Goal: Task Accomplishment & Management: Manage account settings

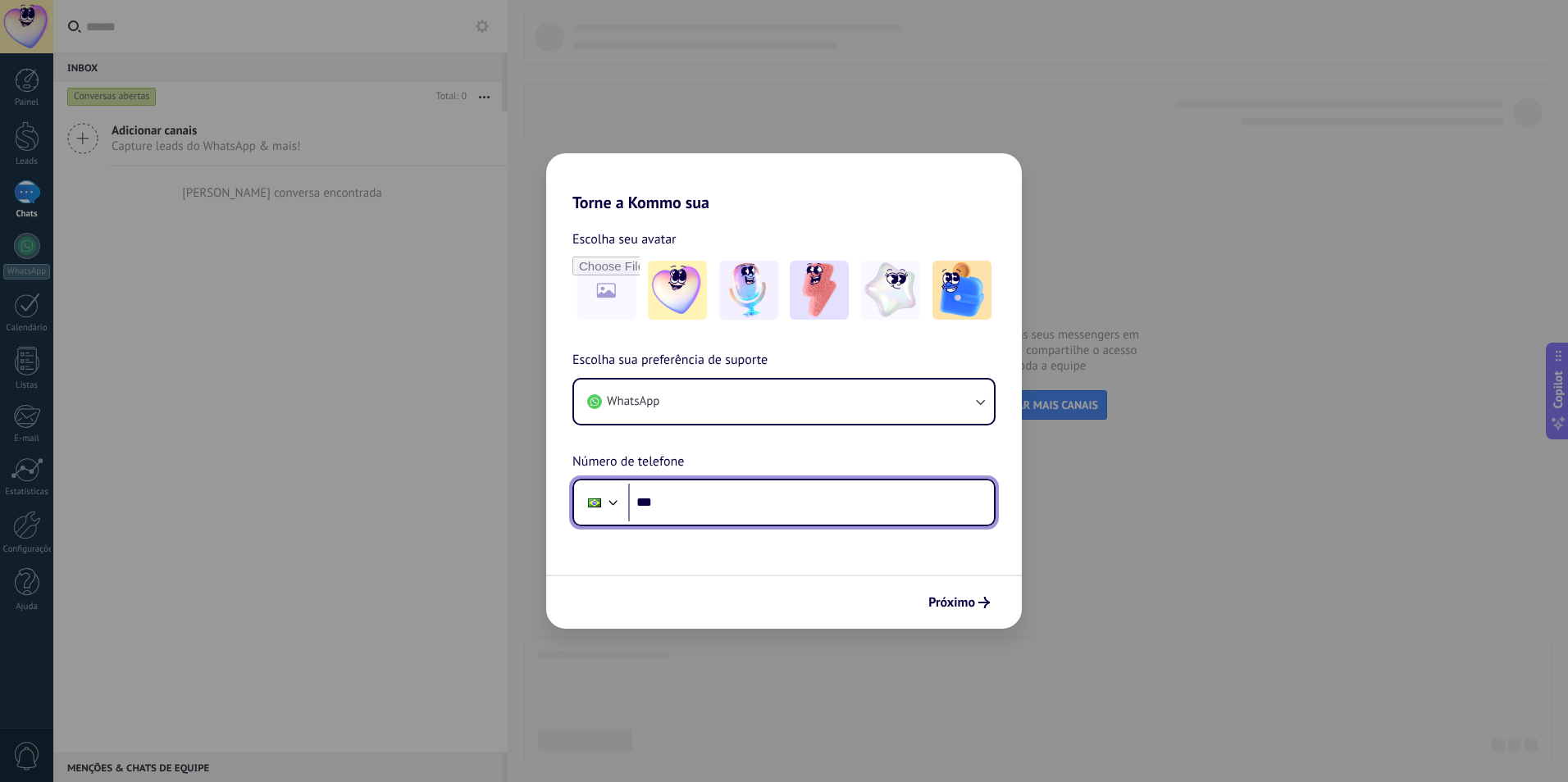
click at [708, 497] on input "***" at bounding box center [811, 503] width 366 height 38
type input "**********"
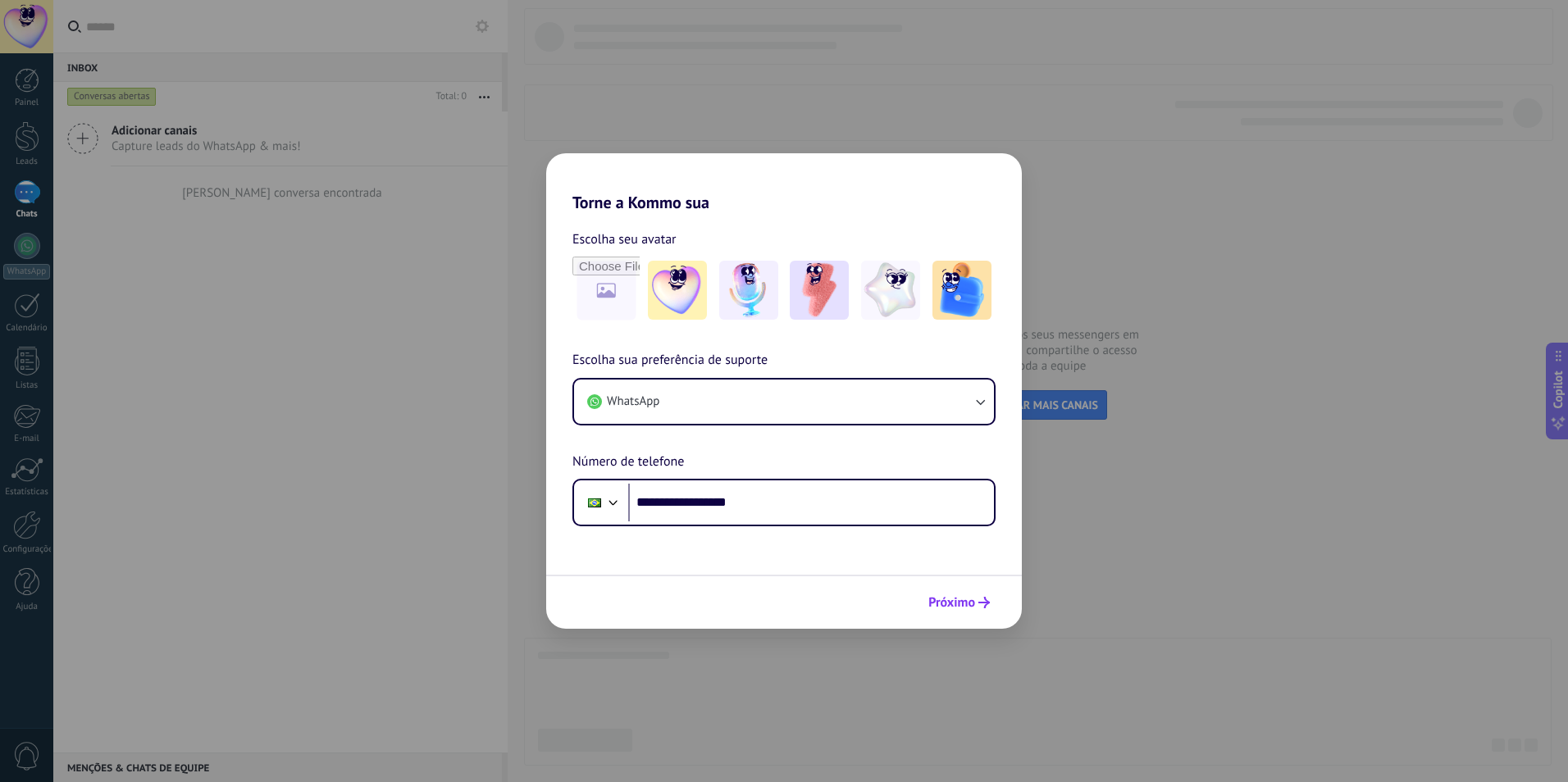
click at [972, 601] on span "Próximo" at bounding box center [952, 603] width 46 height 11
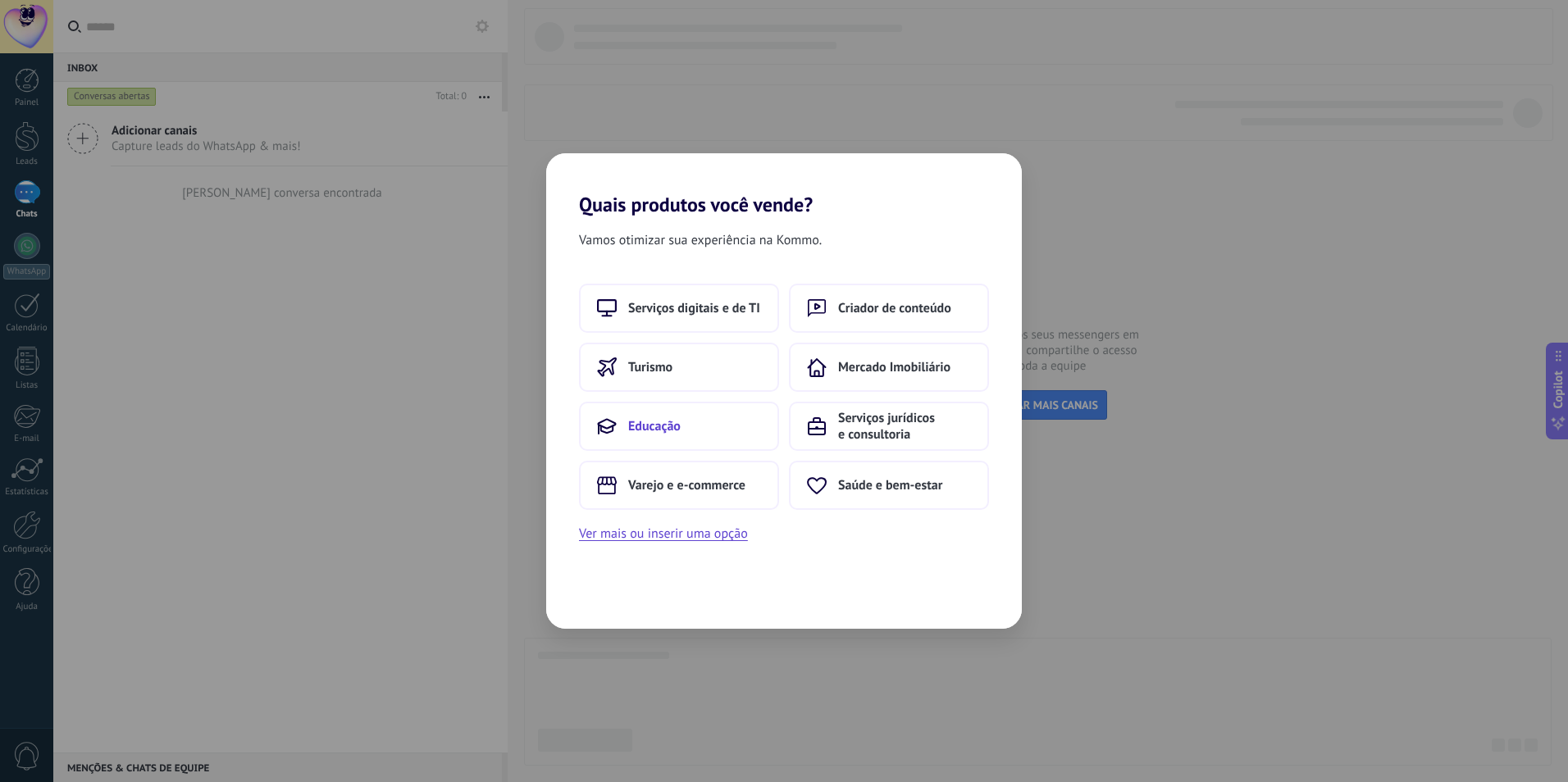
click at [665, 437] on button "Educação" at bounding box center [679, 426] width 200 height 49
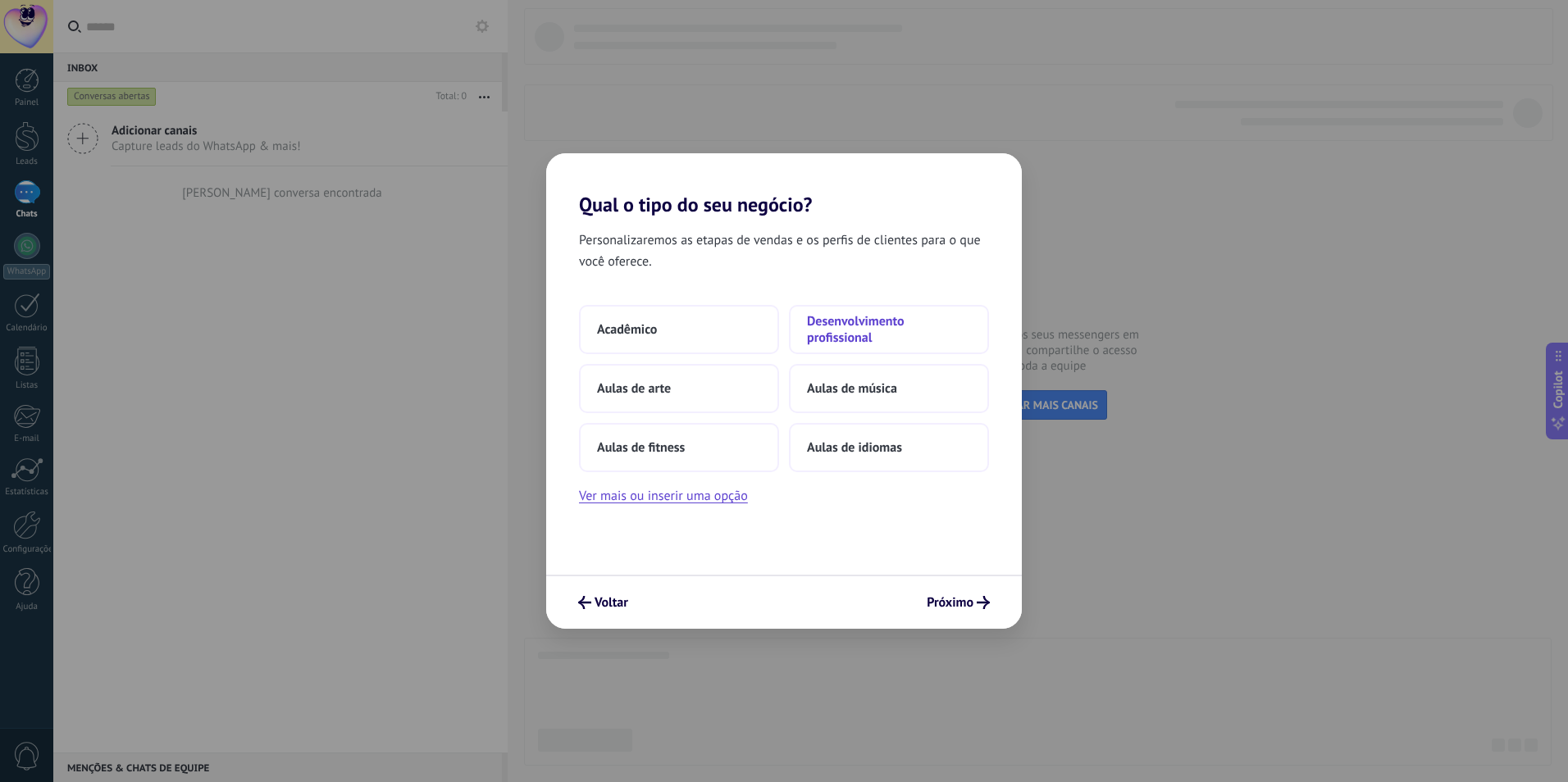
click at [836, 313] on span "Desenvolvimento profissional" at bounding box center [888, 330] width 164 height 33
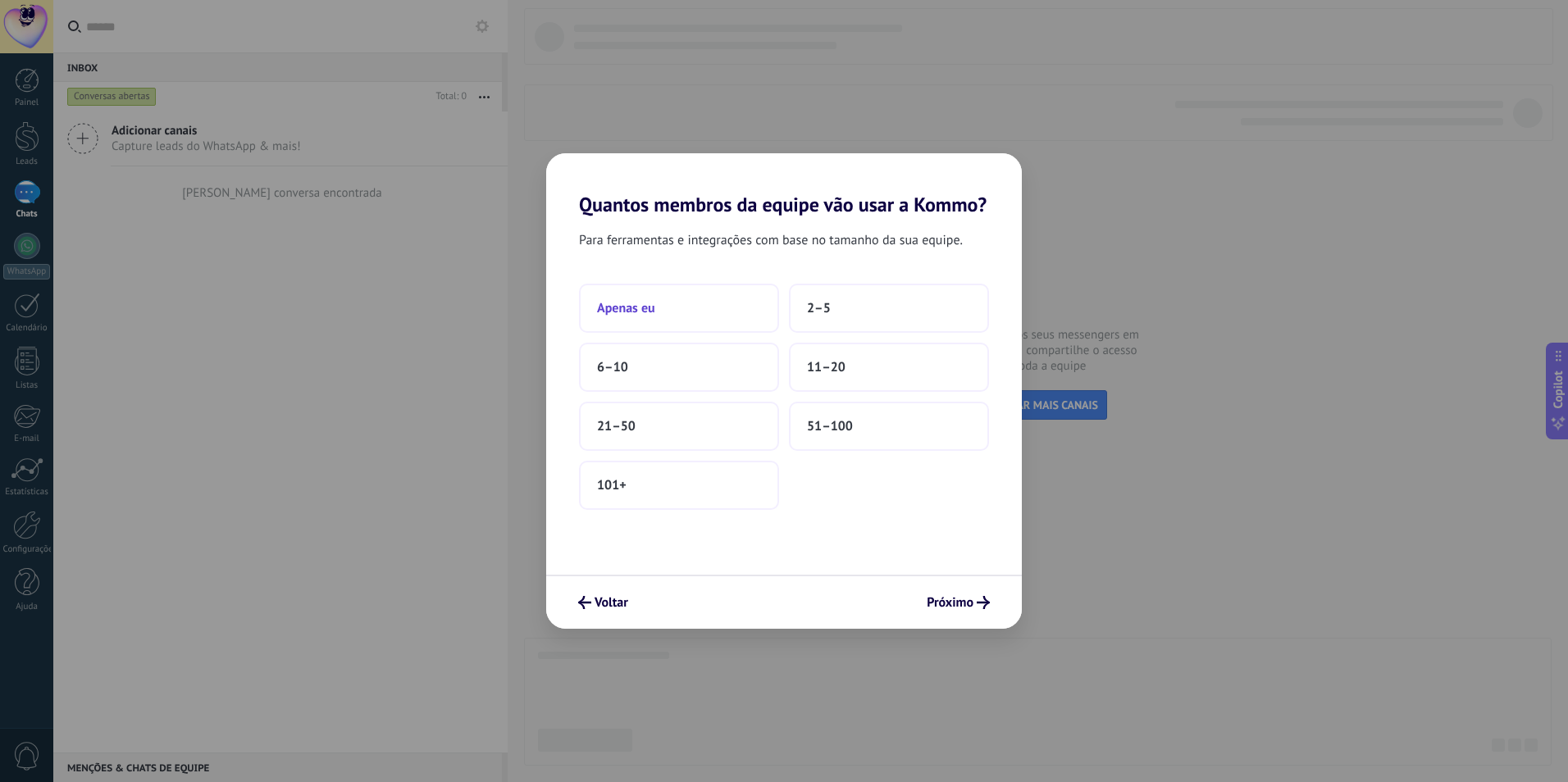
click at [674, 306] on button "Apenas eu" at bounding box center [679, 308] width 200 height 49
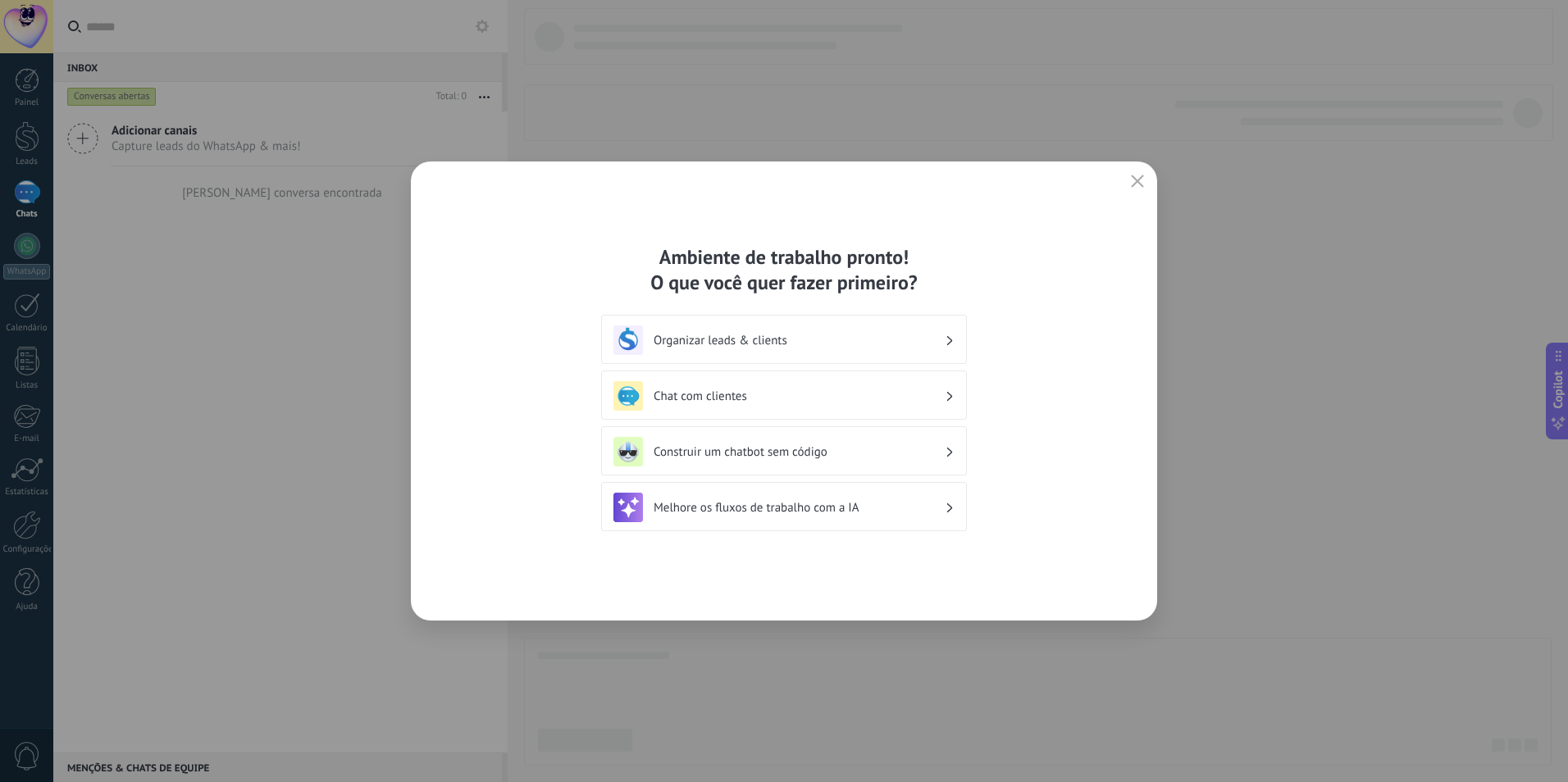
click at [802, 341] on h3 "Organizar leads & clients" at bounding box center [798, 341] width 291 height 15
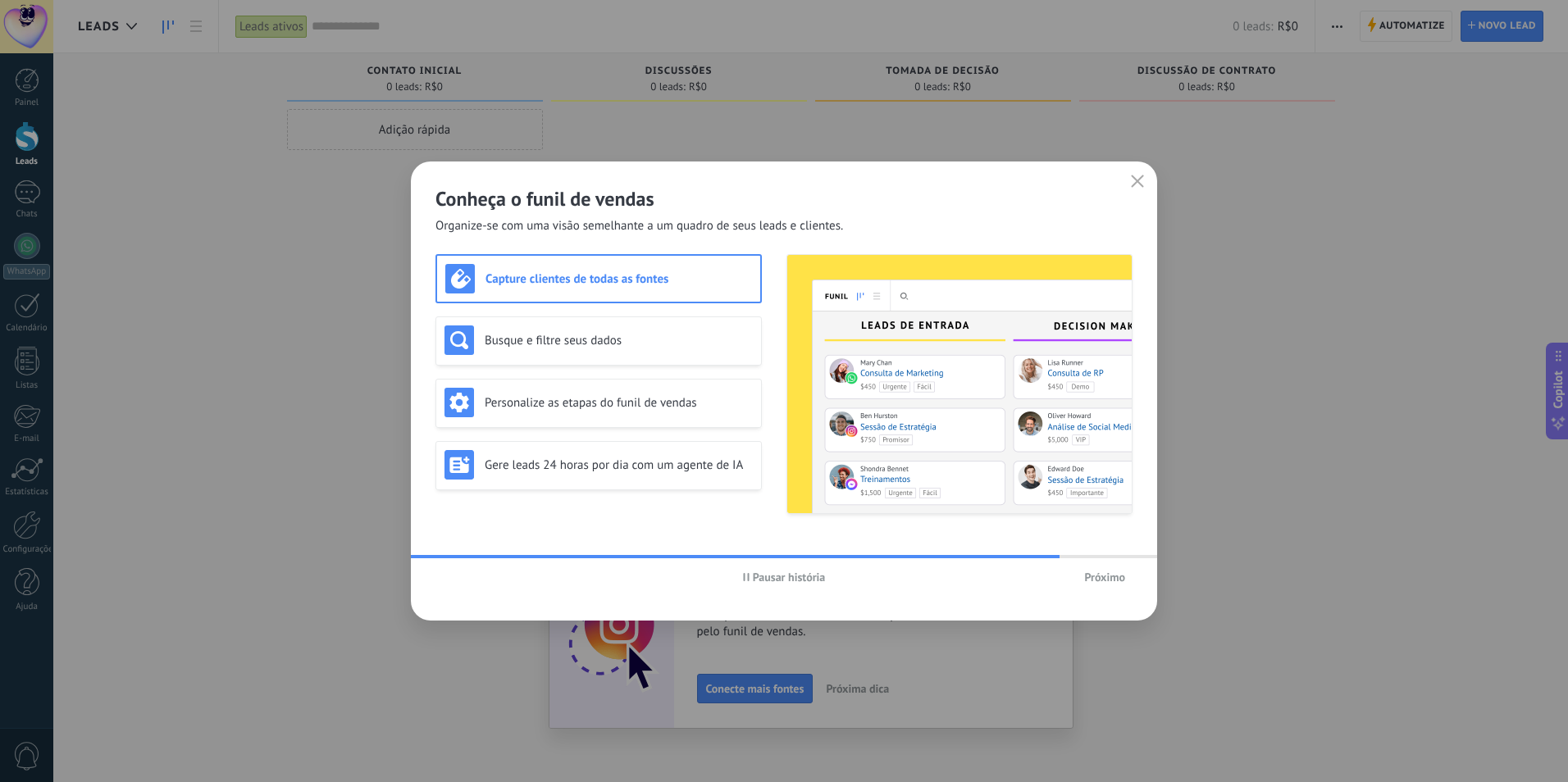
click at [1097, 579] on span "Próximo" at bounding box center [1105, 577] width 41 height 11
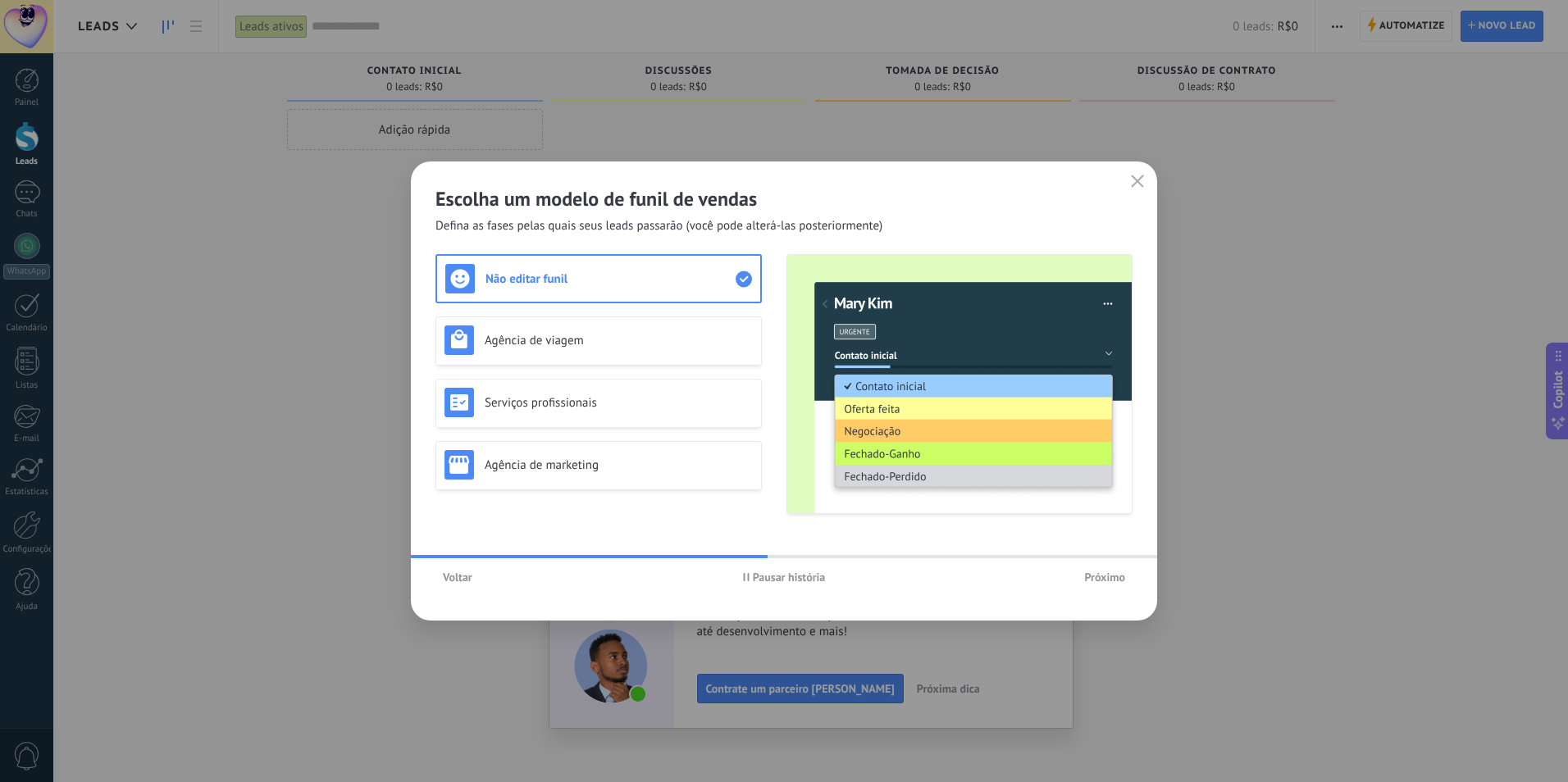
click at [1097, 579] on span "Próximo" at bounding box center [1105, 577] width 41 height 11
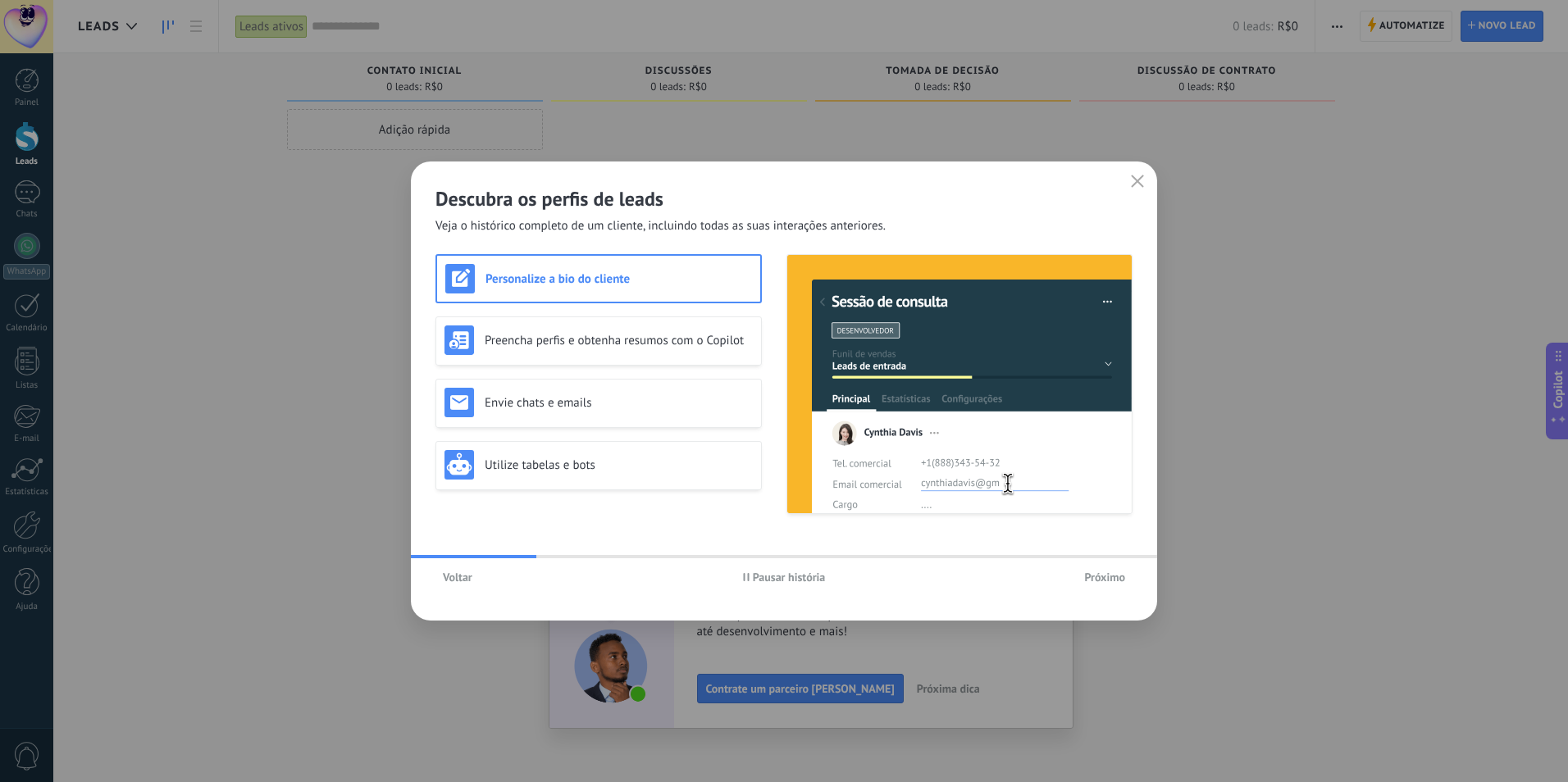
click at [1097, 579] on span "Próximo" at bounding box center [1105, 577] width 41 height 11
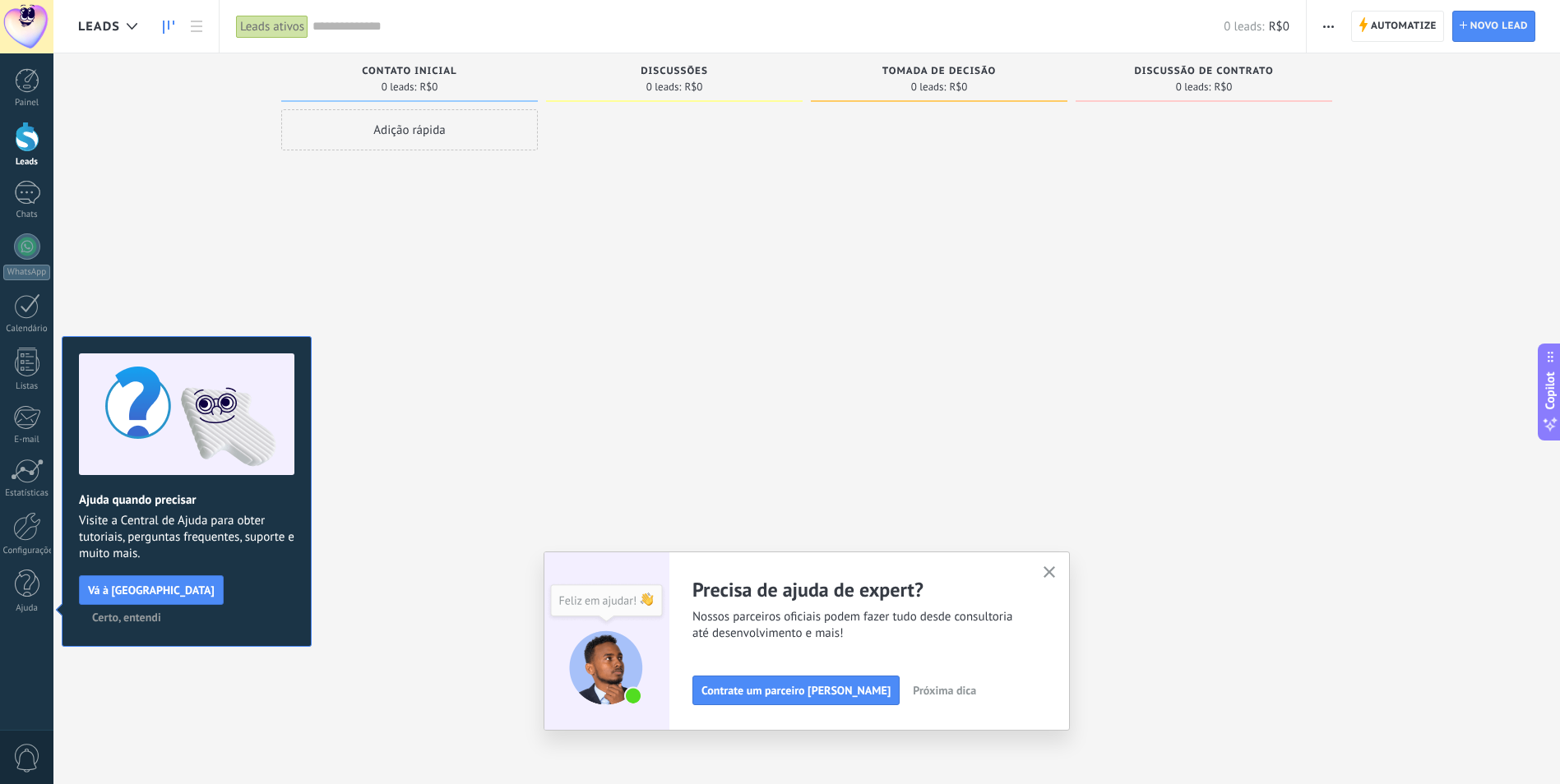
click at [1052, 577] on use "button" at bounding box center [1049, 572] width 12 height 12
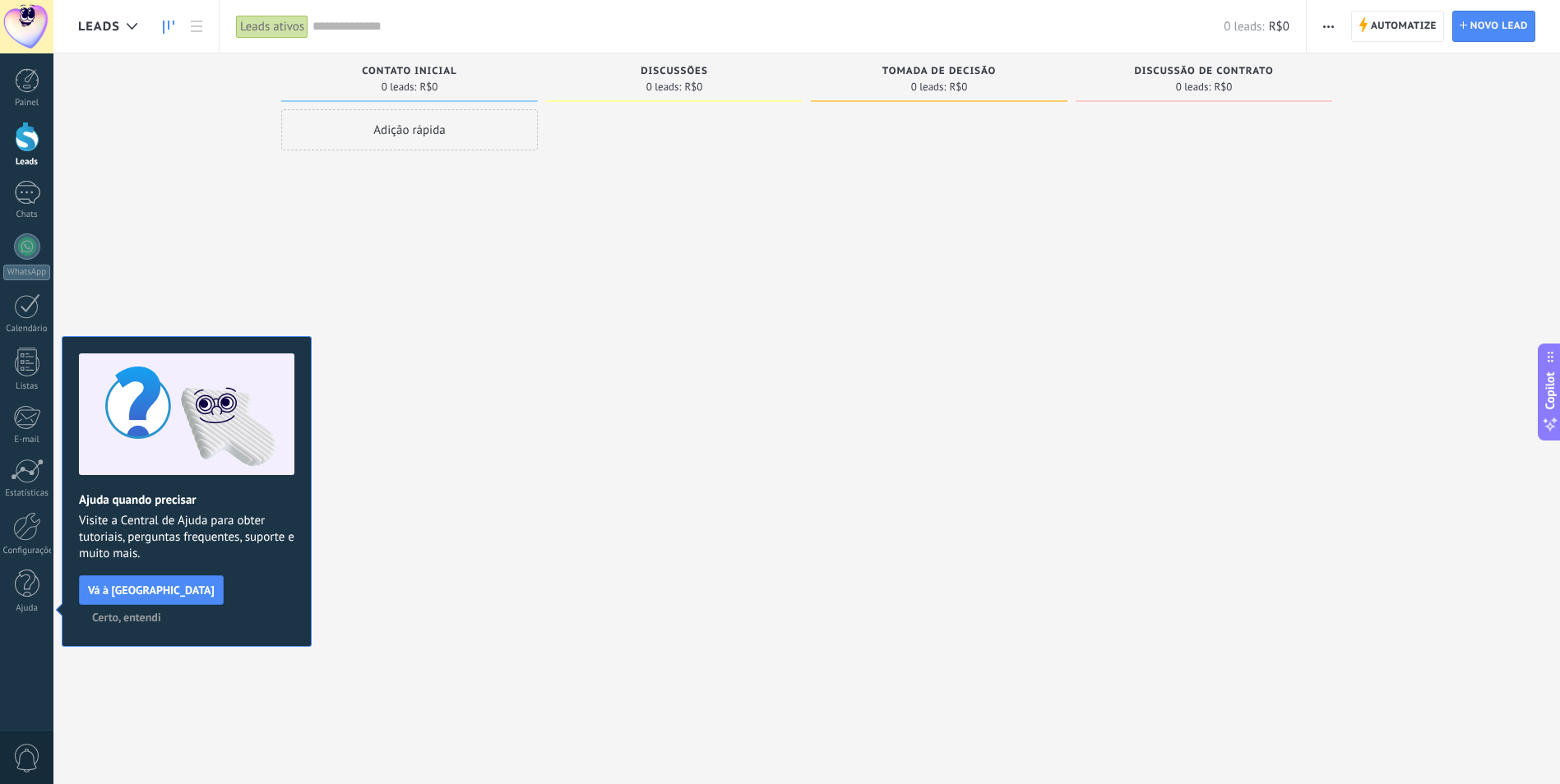
click at [161, 612] on span "Certo, entendi" at bounding box center [127, 617] width 69 height 11
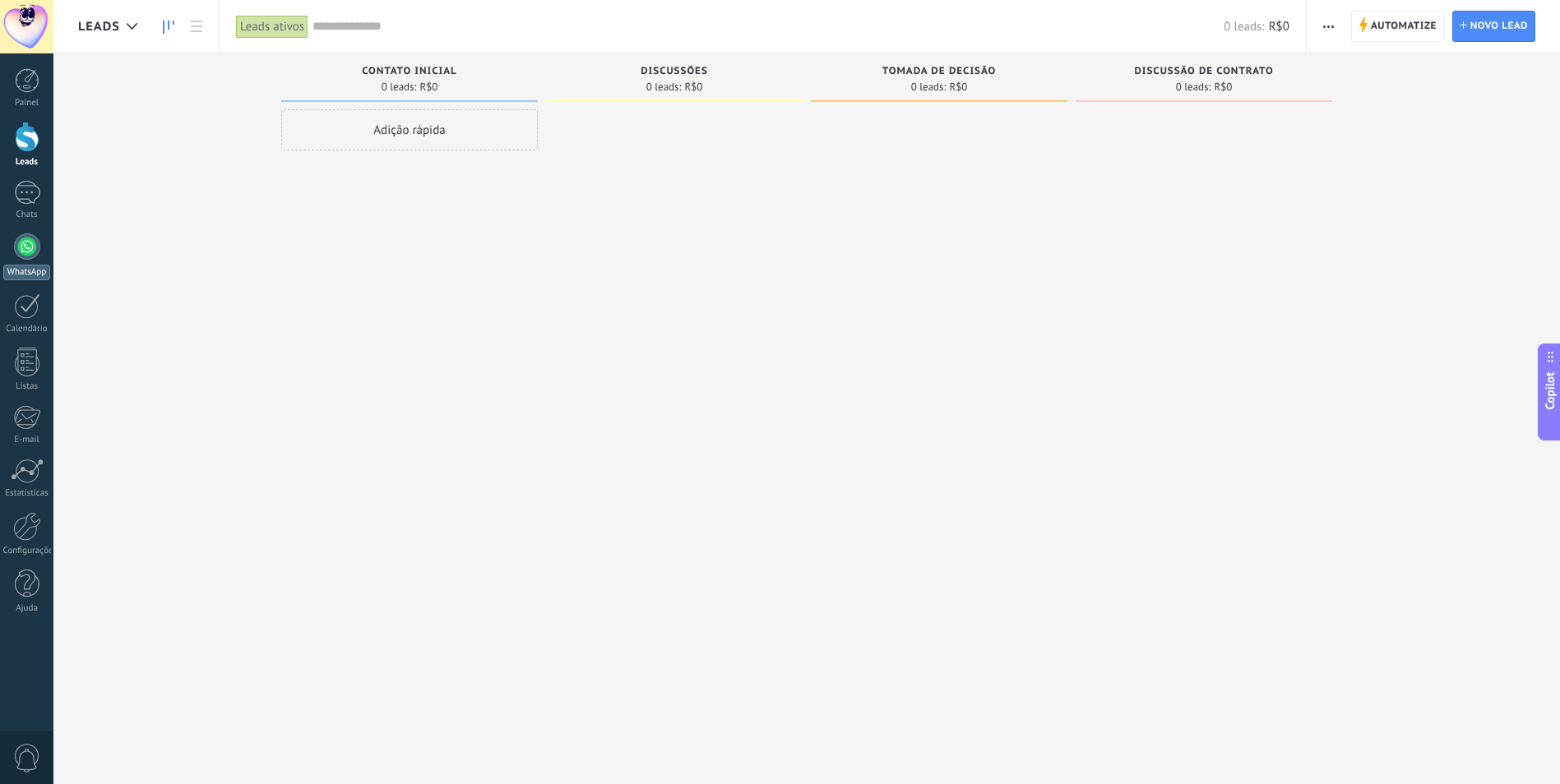
click at [28, 238] on div at bounding box center [27, 246] width 27 height 27
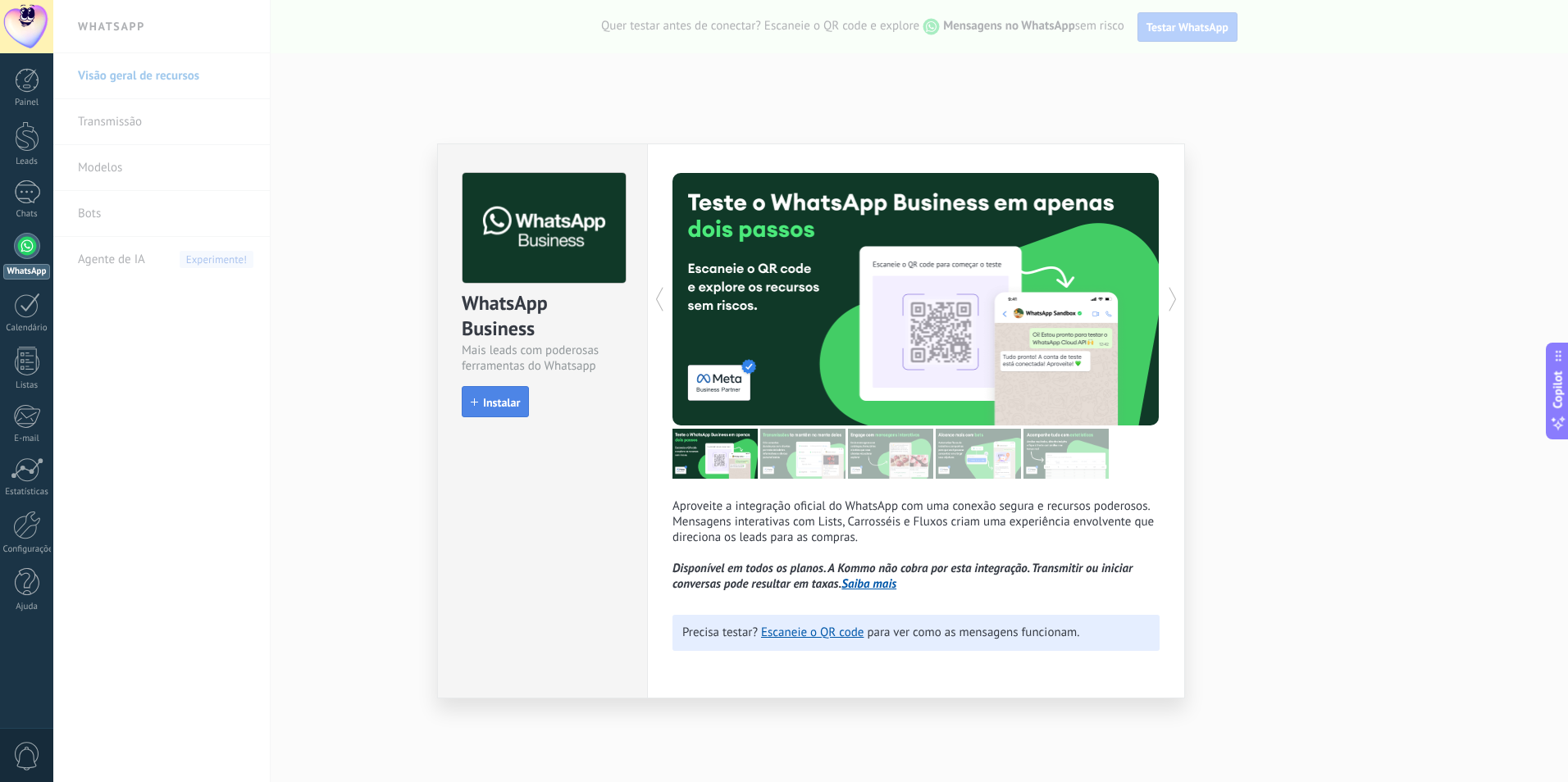
click at [491, 401] on span "Instalar" at bounding box center [501, 402] width 37 height 11
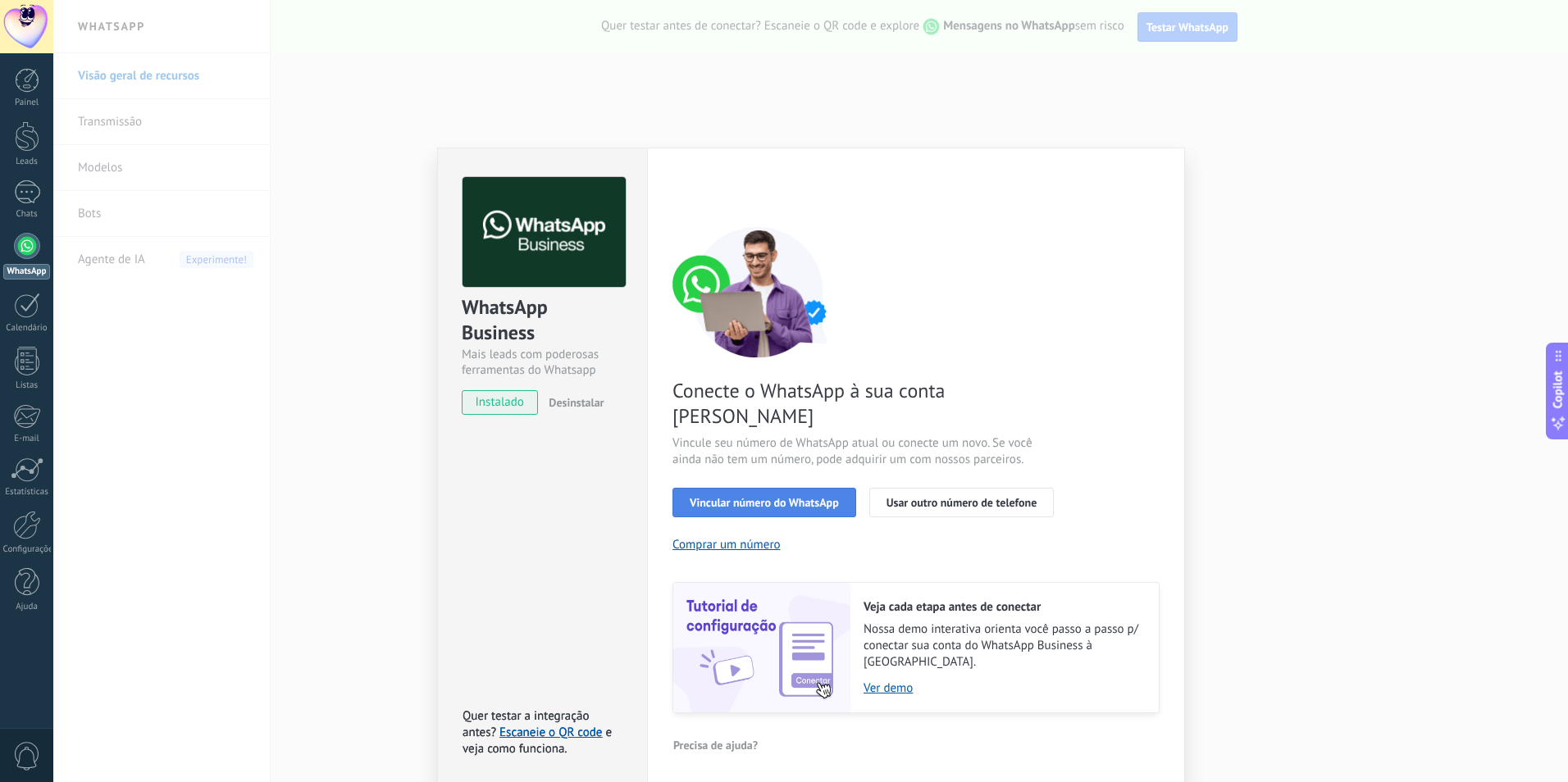
click at [761, 497] on span "Vincular número do WhatsApp" at bounding box center [765, 502] width 149 height 11
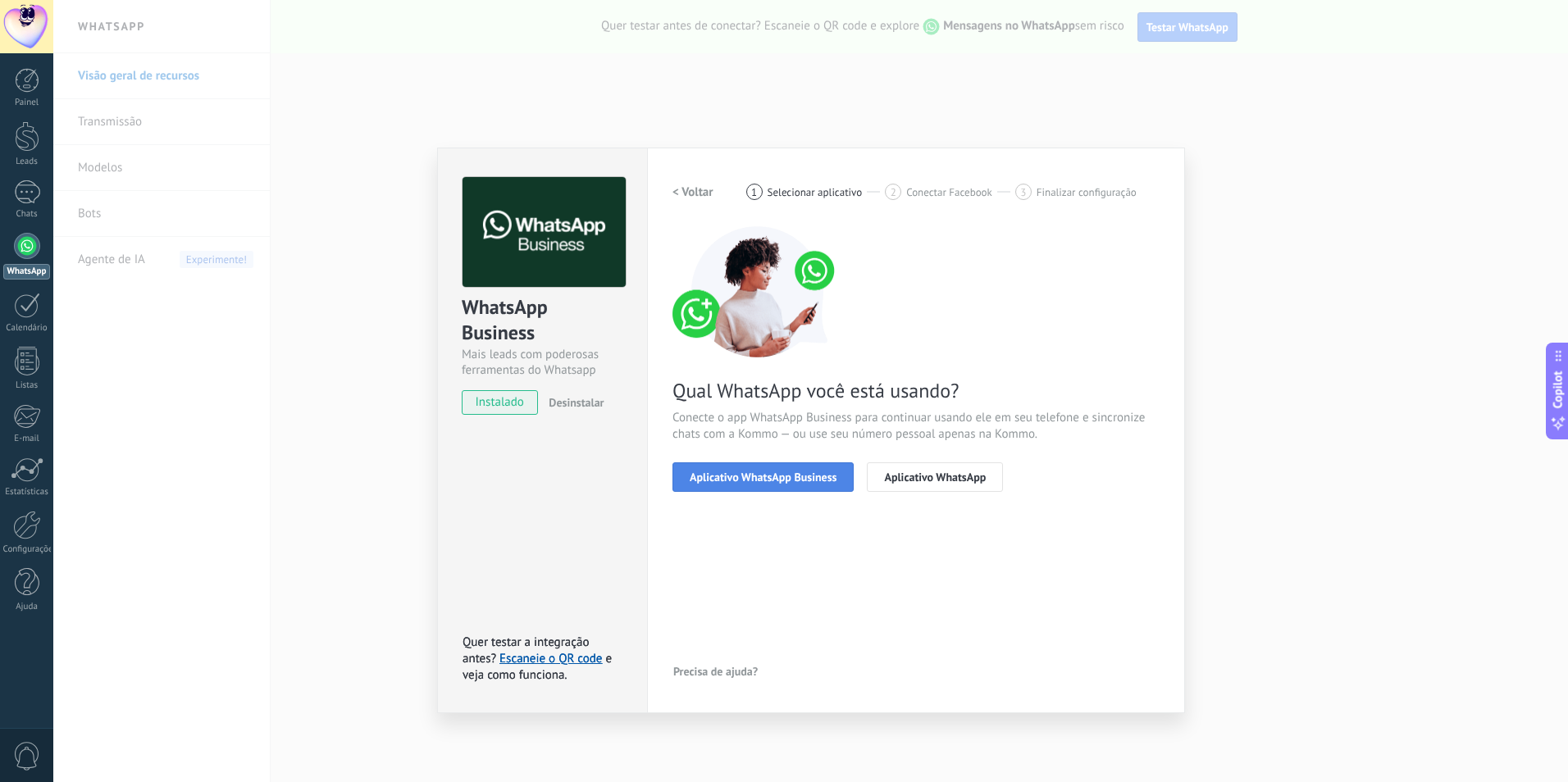
click at [810, 472] on span "Aplicativo WhatsApp Business" at bounding box center [763, 476] width 147 height 11
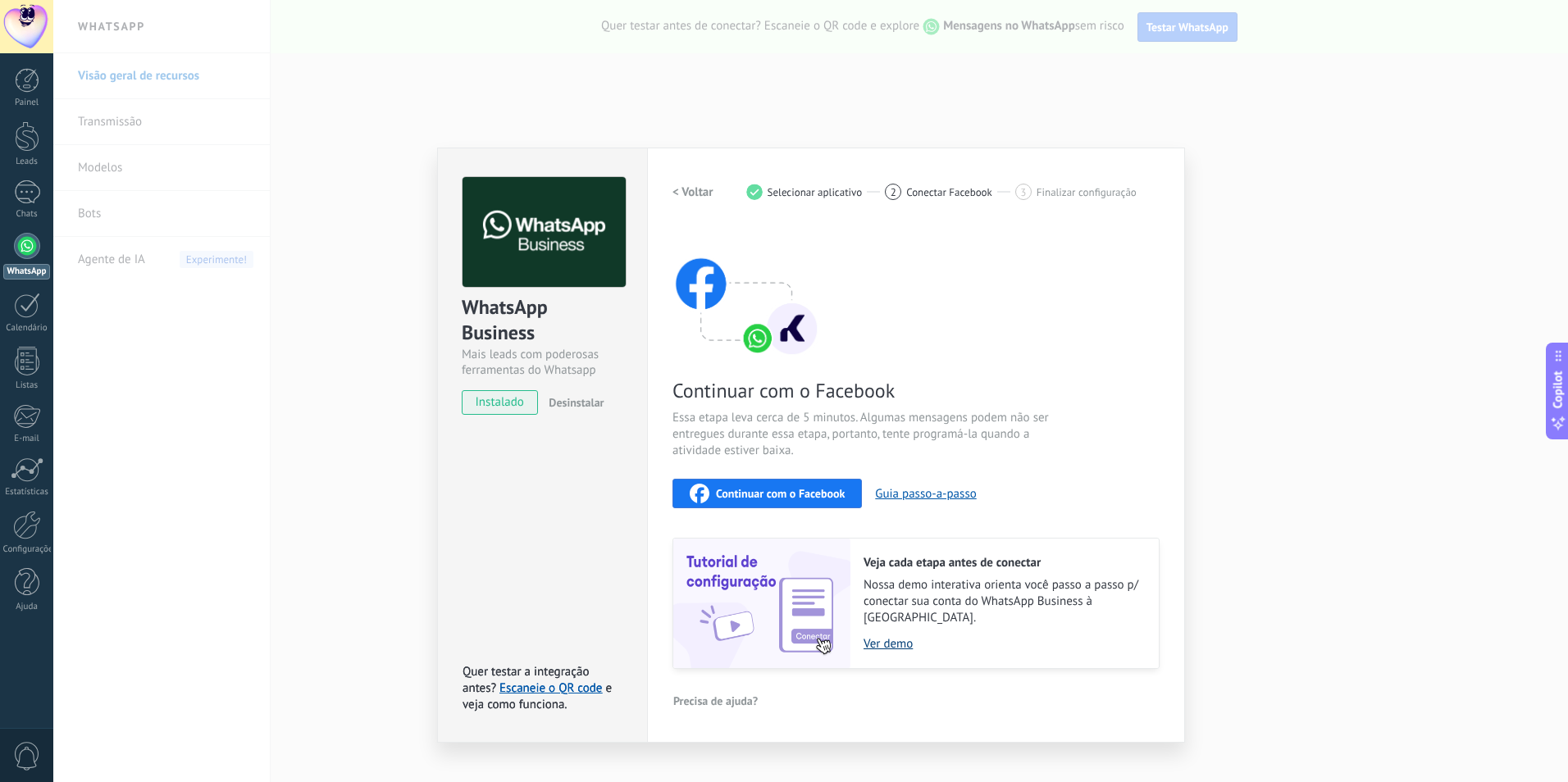
click at [889, 636] on link "Ver demo" at bounding box center [1002, 644] width 279 height 15
click at [795, 491] on span "Continuar com o Facebook" at bounding box center [780, 493] width 129 height 11
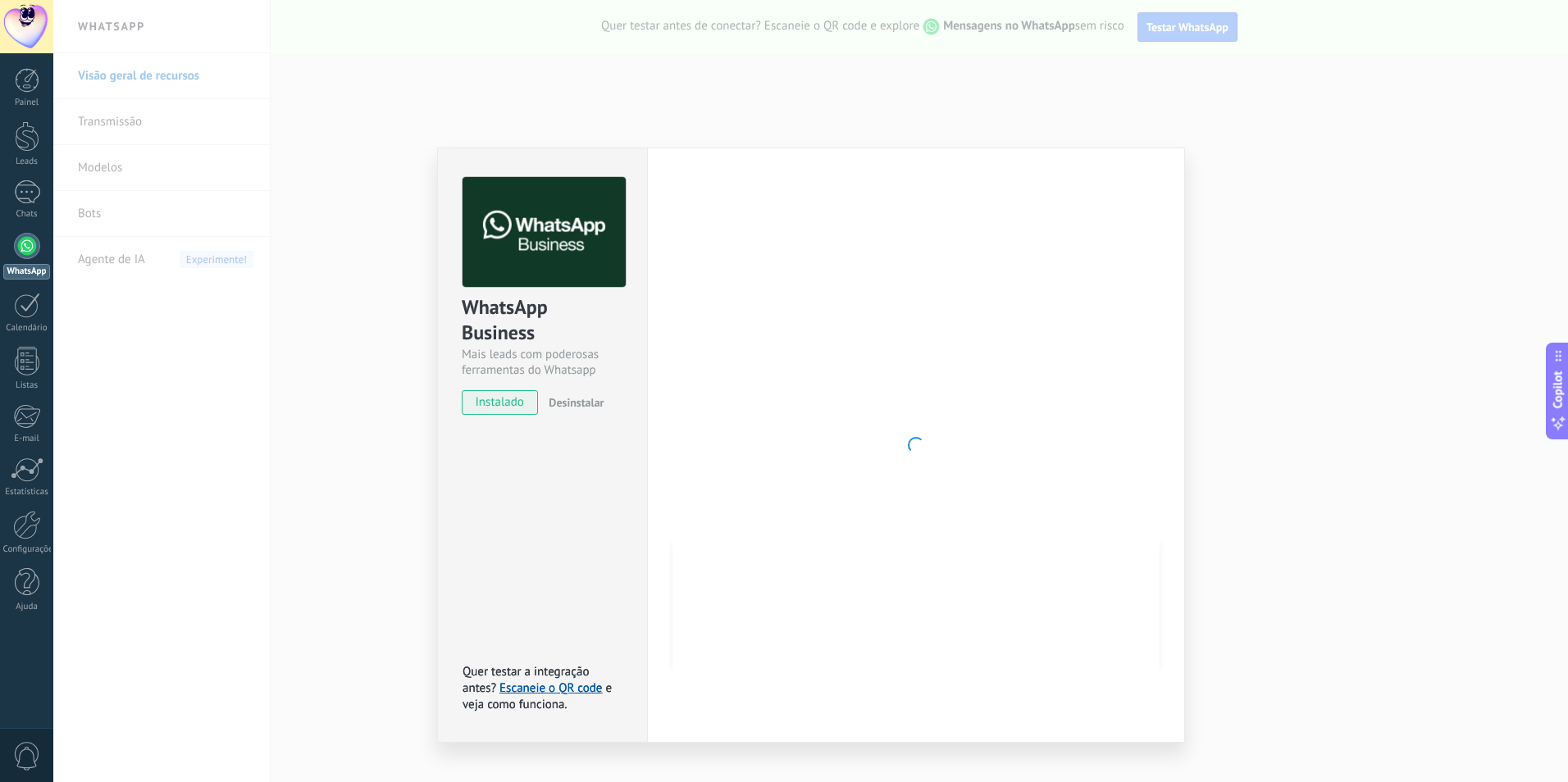
click at [585, 410] on button "Desinstalar" at bounding box center [573, 403] width 62 height 25
click at [1048, 330] on div at bounding box center [916, 445] width 487 height 536
click at [796, 89] on div "WhatsApp Business Mais leads com poderosas ferramentas do Whatsapp instalado De…" at bounding box center [810, 391] width 1515 height 782
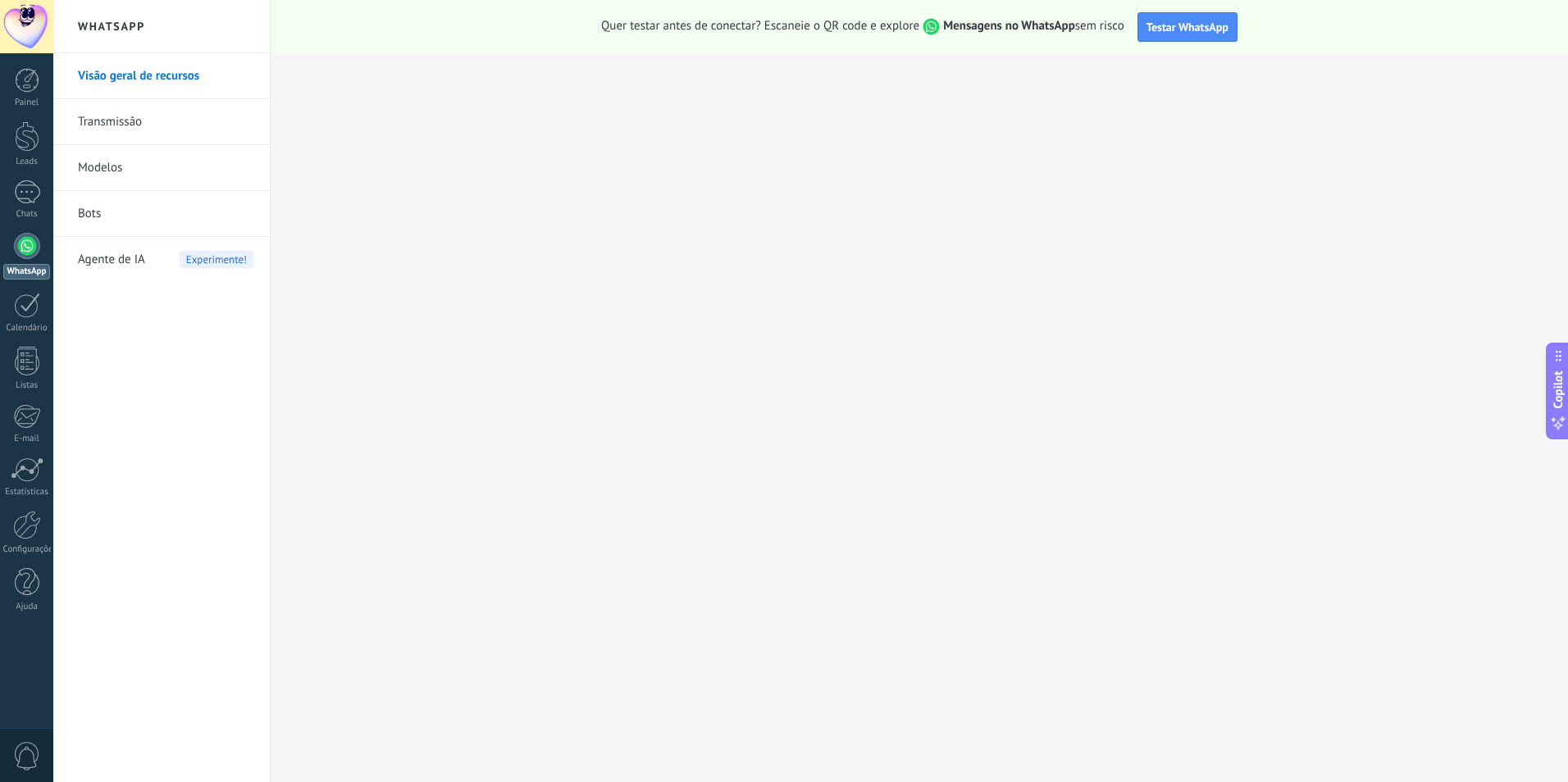
click at [796, 89] on div at bounding box center [810, 391] width 1515 height 782
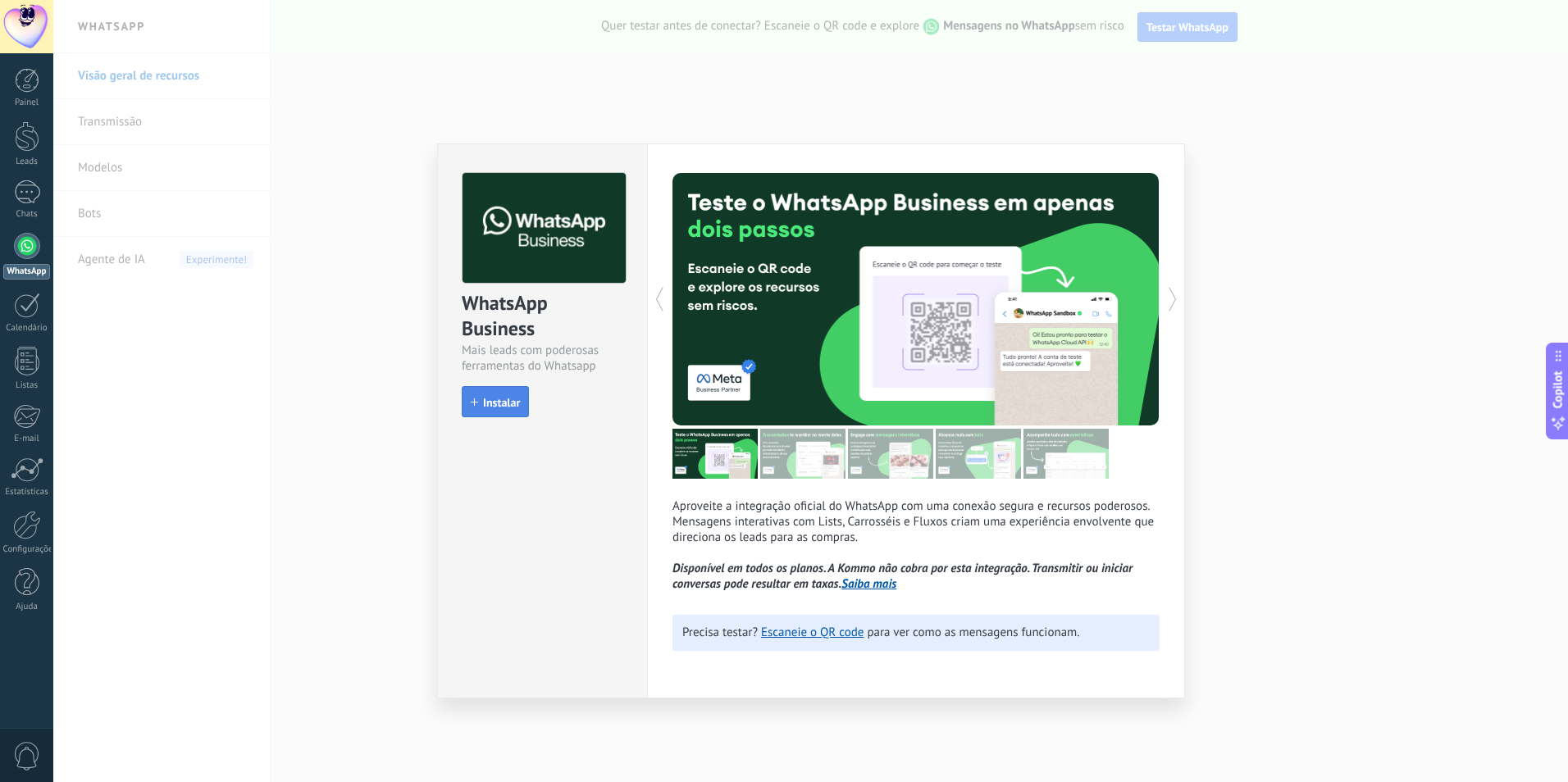
click at [487, 403] on span "Instalar" at bounding box center [501, 402] width 37 height 11
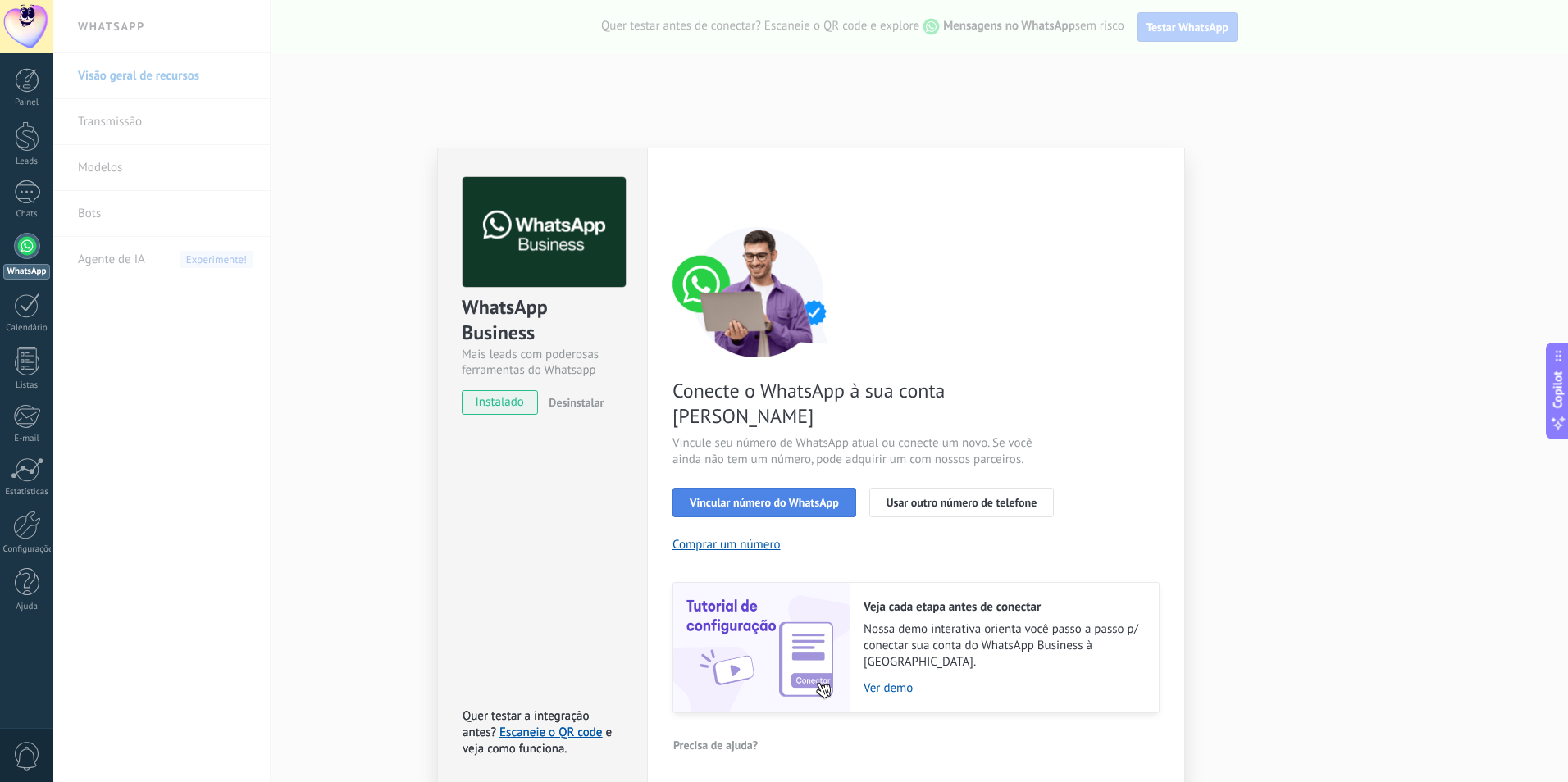
click at [802, 488] on button "Vincular número do WhatsApp" at bounding box center [764, 502] width 184 height 29
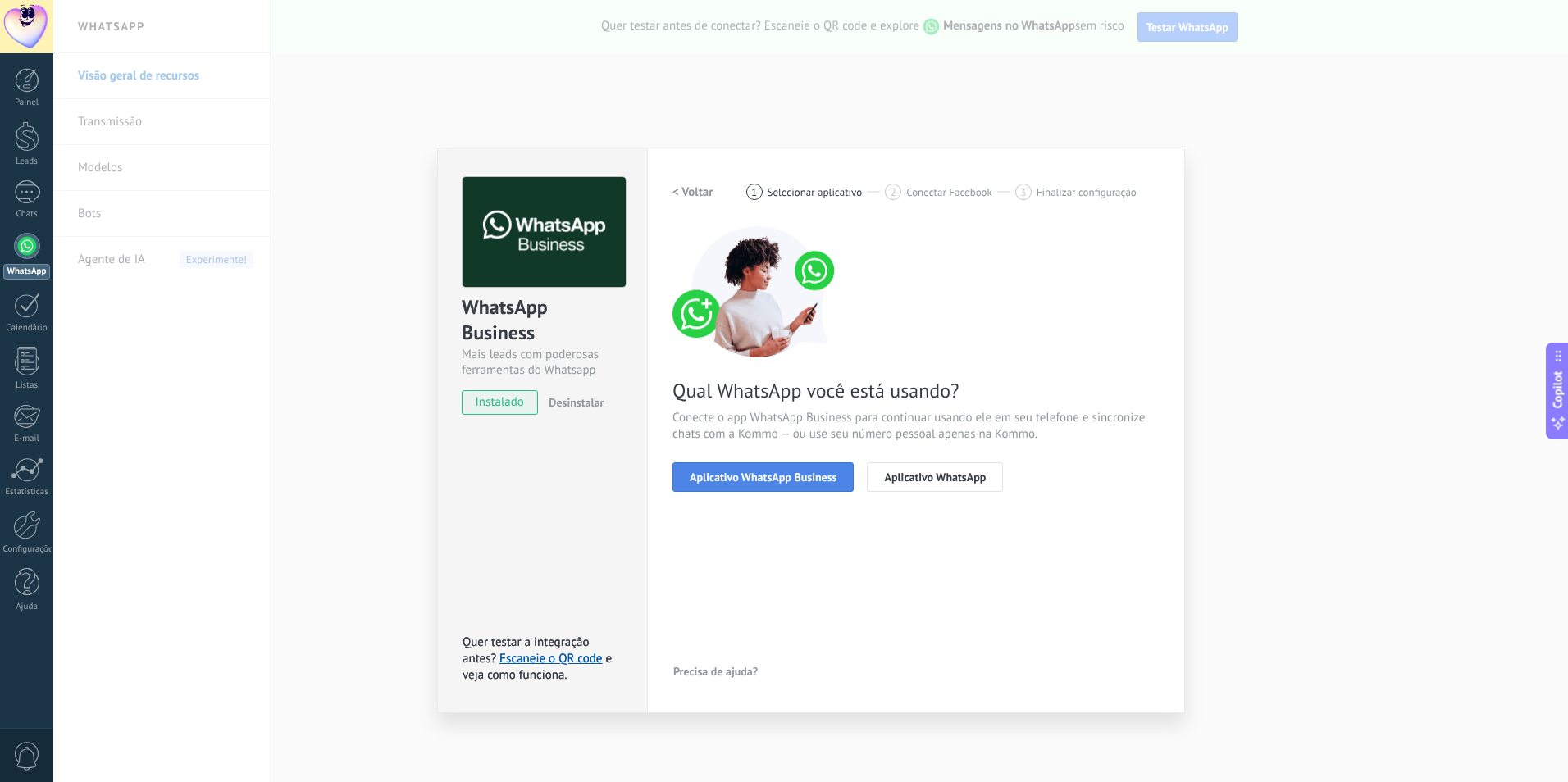
click at [742, 468] on button "Aplicativo WhatsApp Business" at bounding box center [762, 477] width 181 height 29
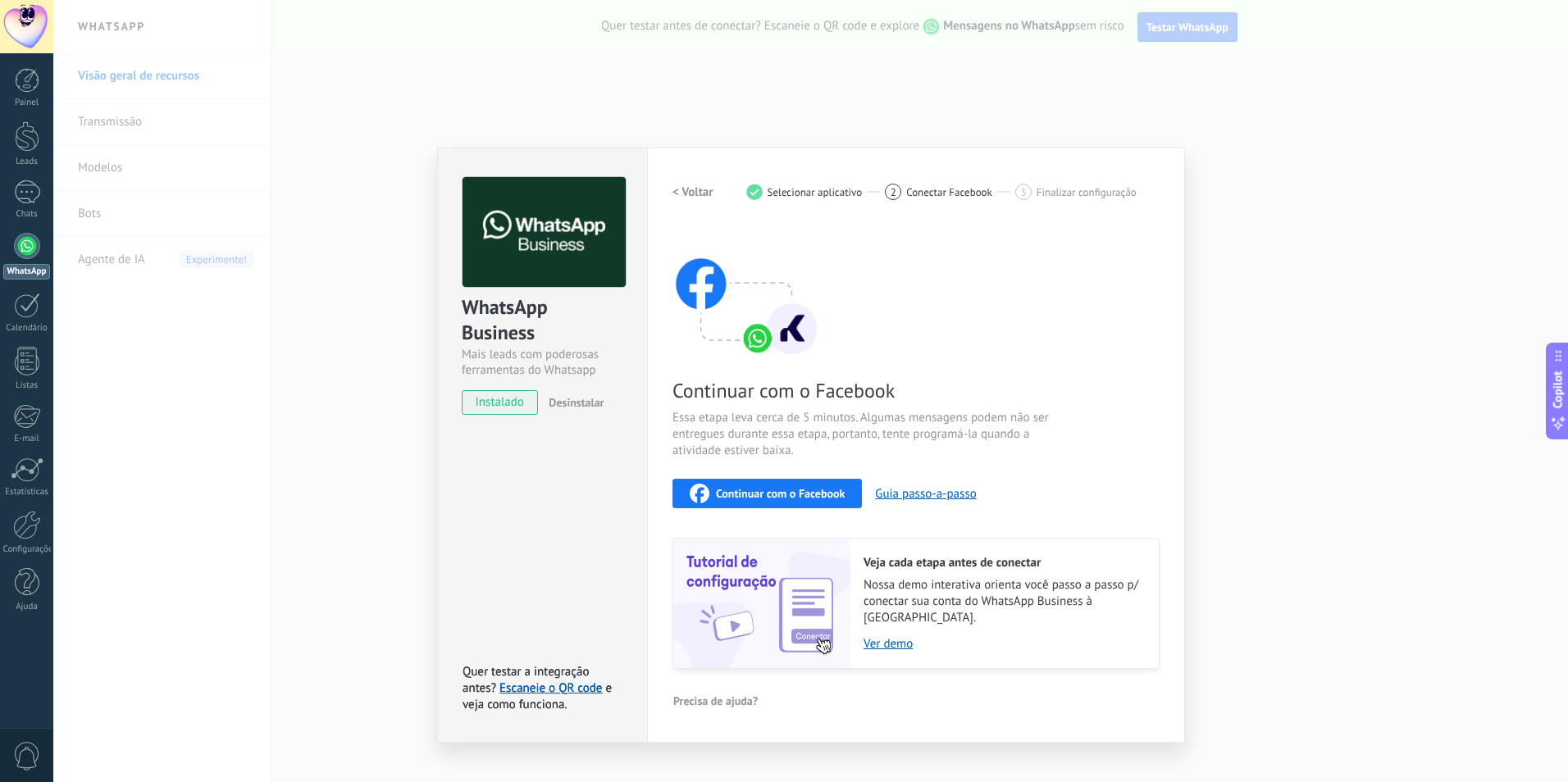
click at [776, 501] on div "Continuar com o Facebook" at bounding box center [767, 494] width 155 height 20
click at [1260, 203] on div "WhatsApp Business Mais leads com poderosas ferramentas do Whatsapp instalado De…" at bounding box center [810, 391] width 1515 height 782
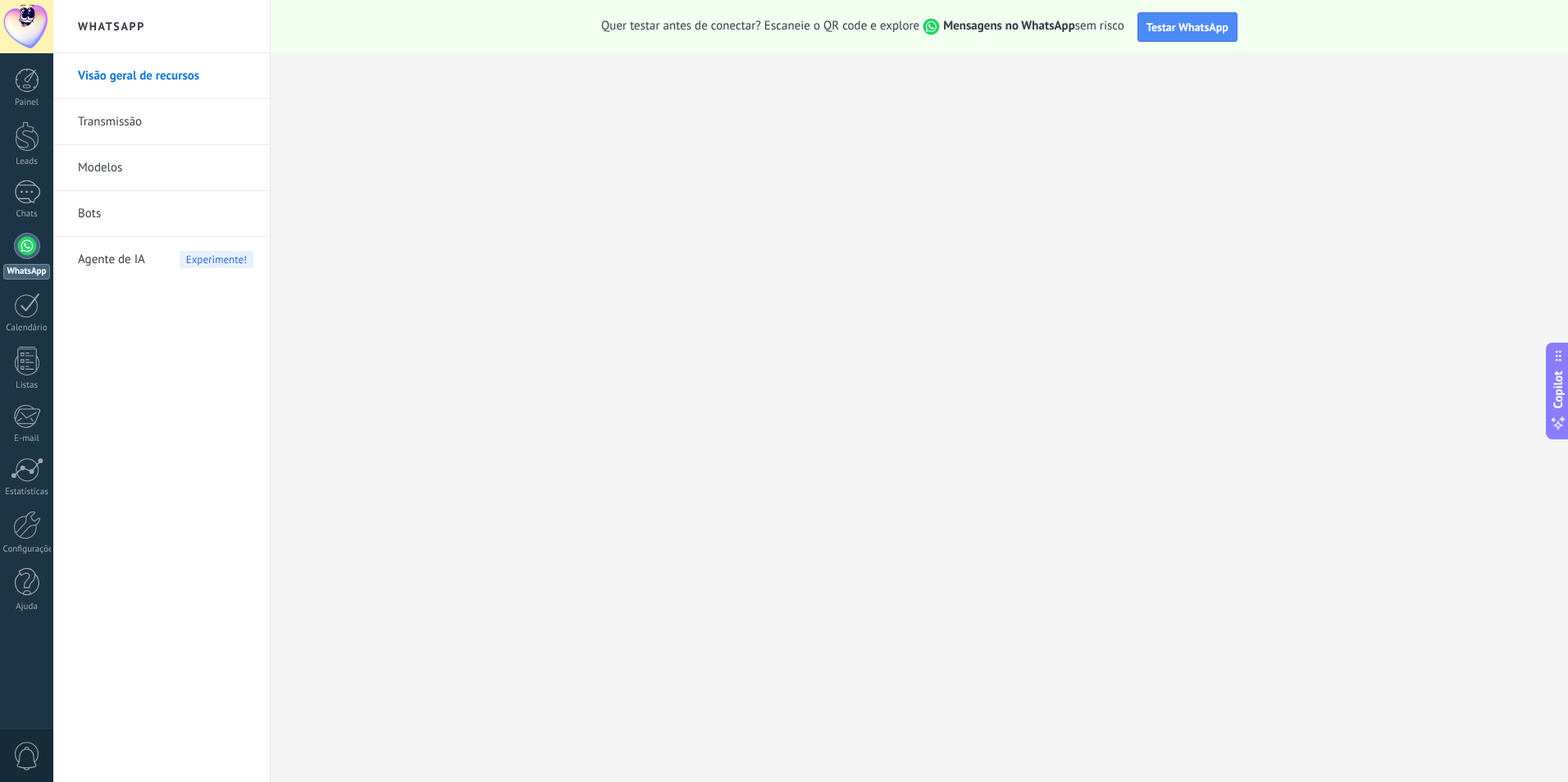
click at [40, 251] on link "WhatsApp" at bounding box center [27, 256] width 53 height 46
click at [28, 250] on div at bounding box center [27, 246] width 27 height 27
click at [35, 191] on div at bounding box center [27, 192] width 27 height 24
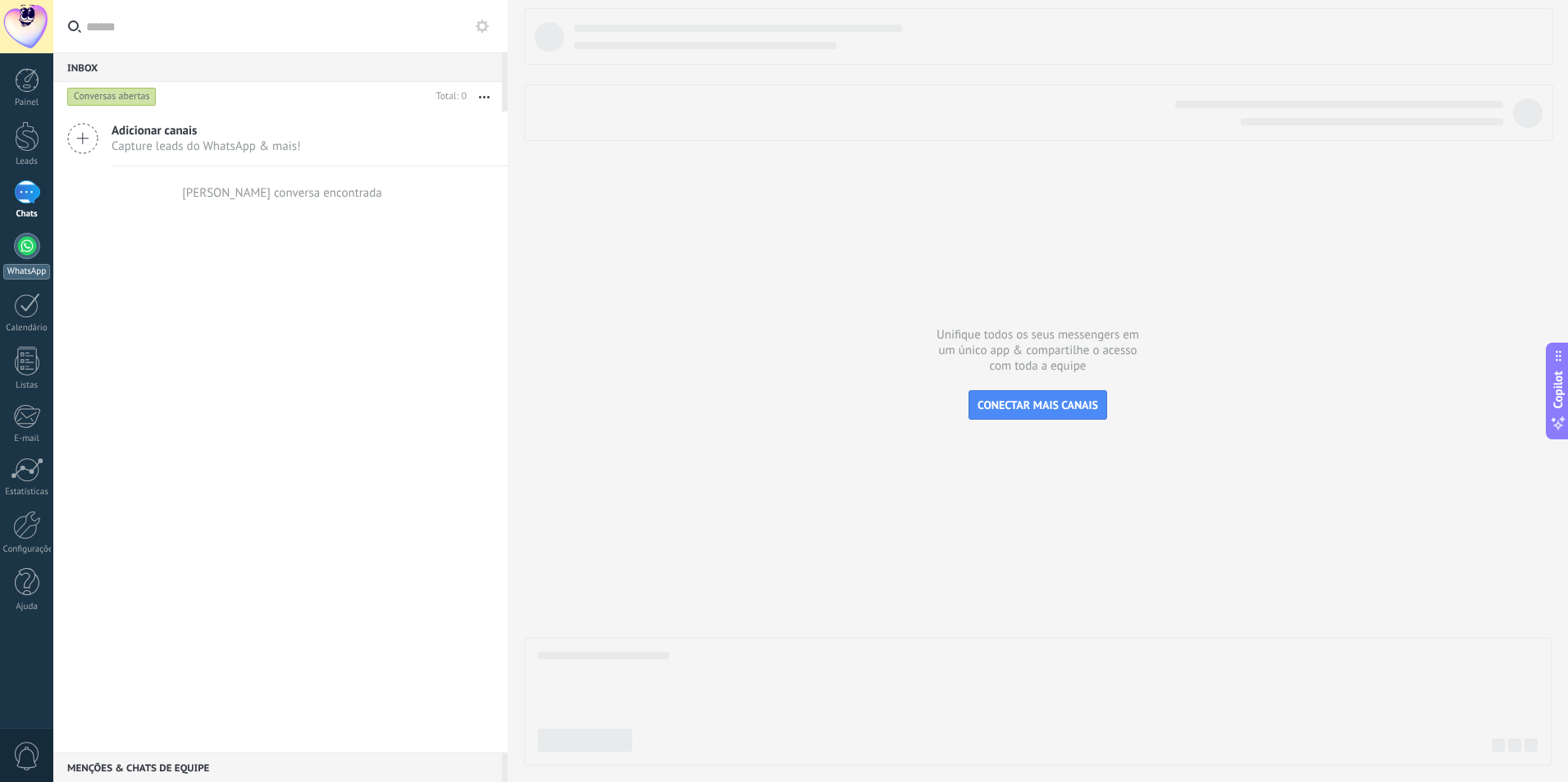
click at [16, 253] on div at bounding box center [27, 246] width 27 height 27
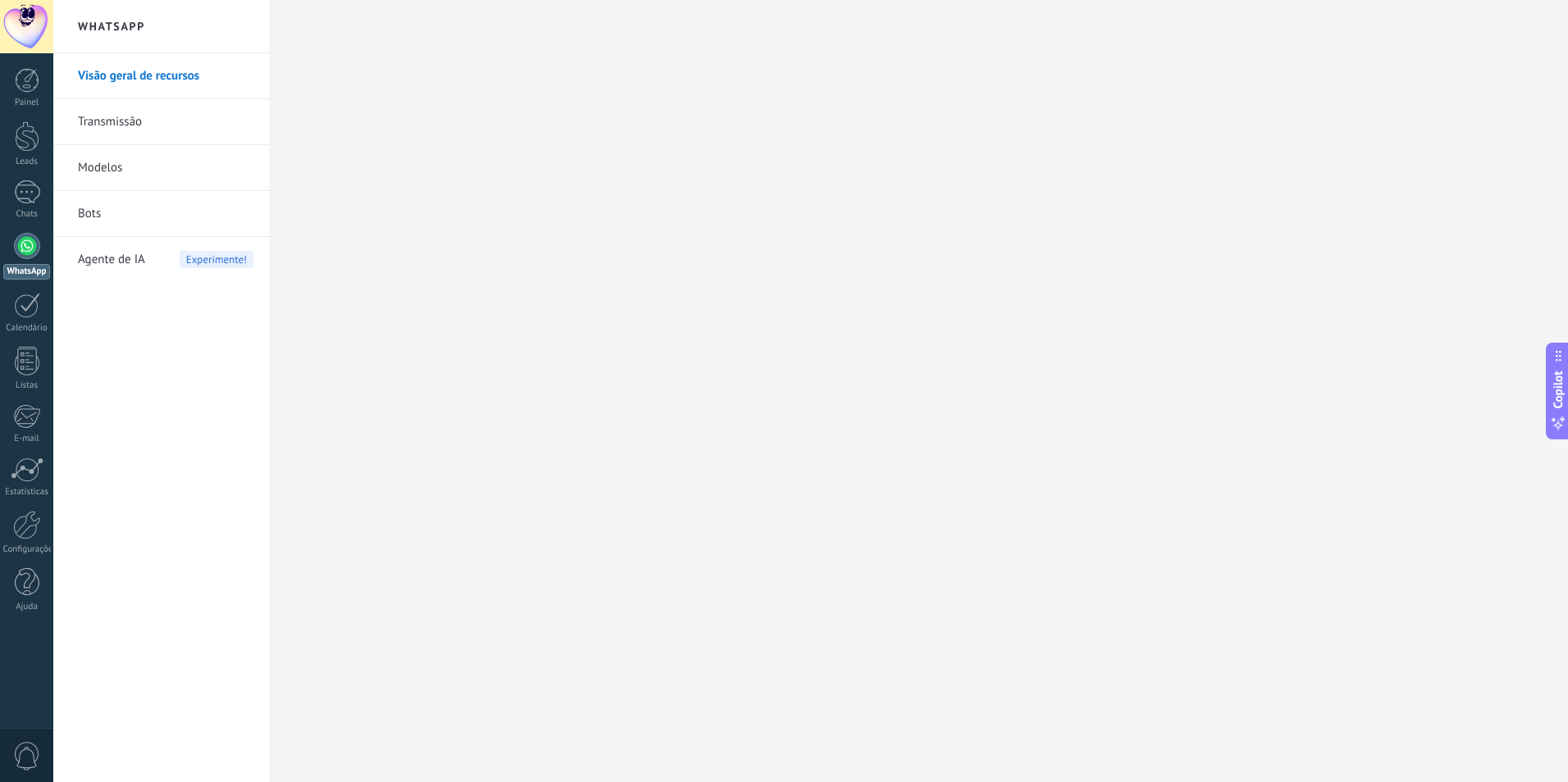
click at [118, 73] on link "Visão geral de recursos" at bounding box center [166, 76] width 175 height 46
click at [32, 97] on link "Painel" at bounding box center [27, 88] width 53 height 40
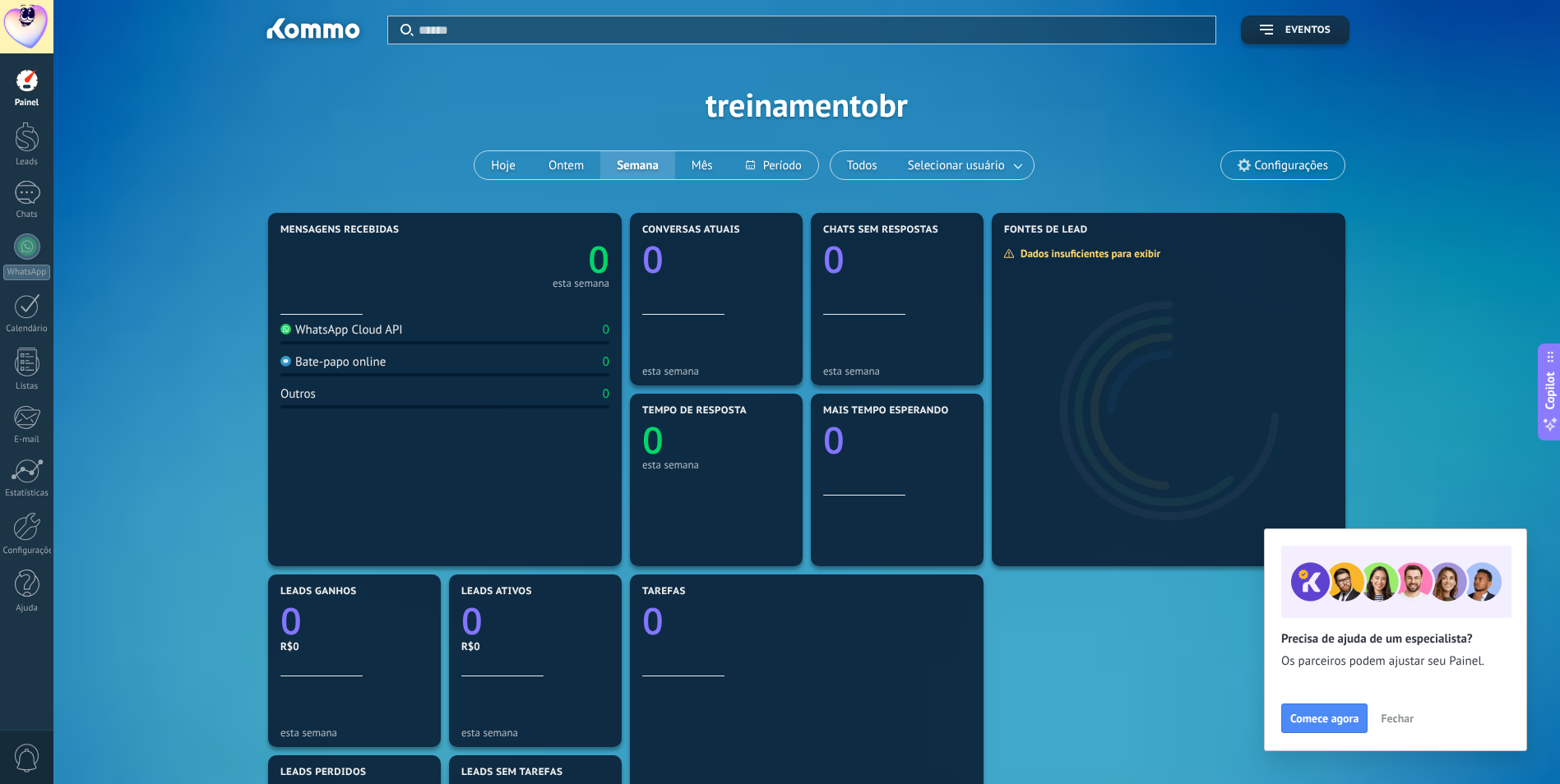
click at [1402, 716] on span "Fechar" at bounding box center [1397, 718] width 33 height 11
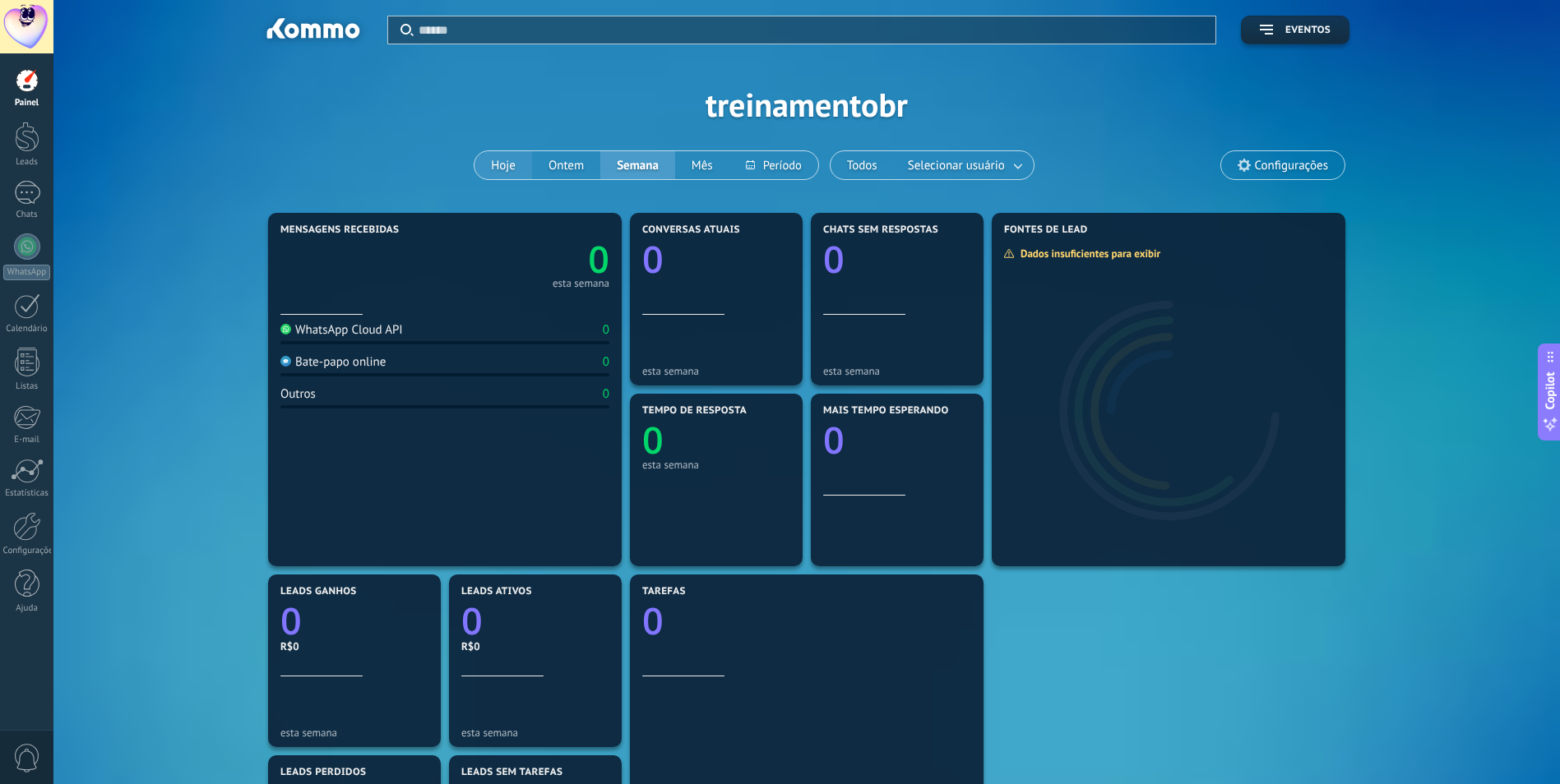
click at [510, 170] on button "Hoje" at bounding box center [503, 165] width 58 height 28
click at [19, 140] on div at bounding box center [27, 136] width 25 height 30
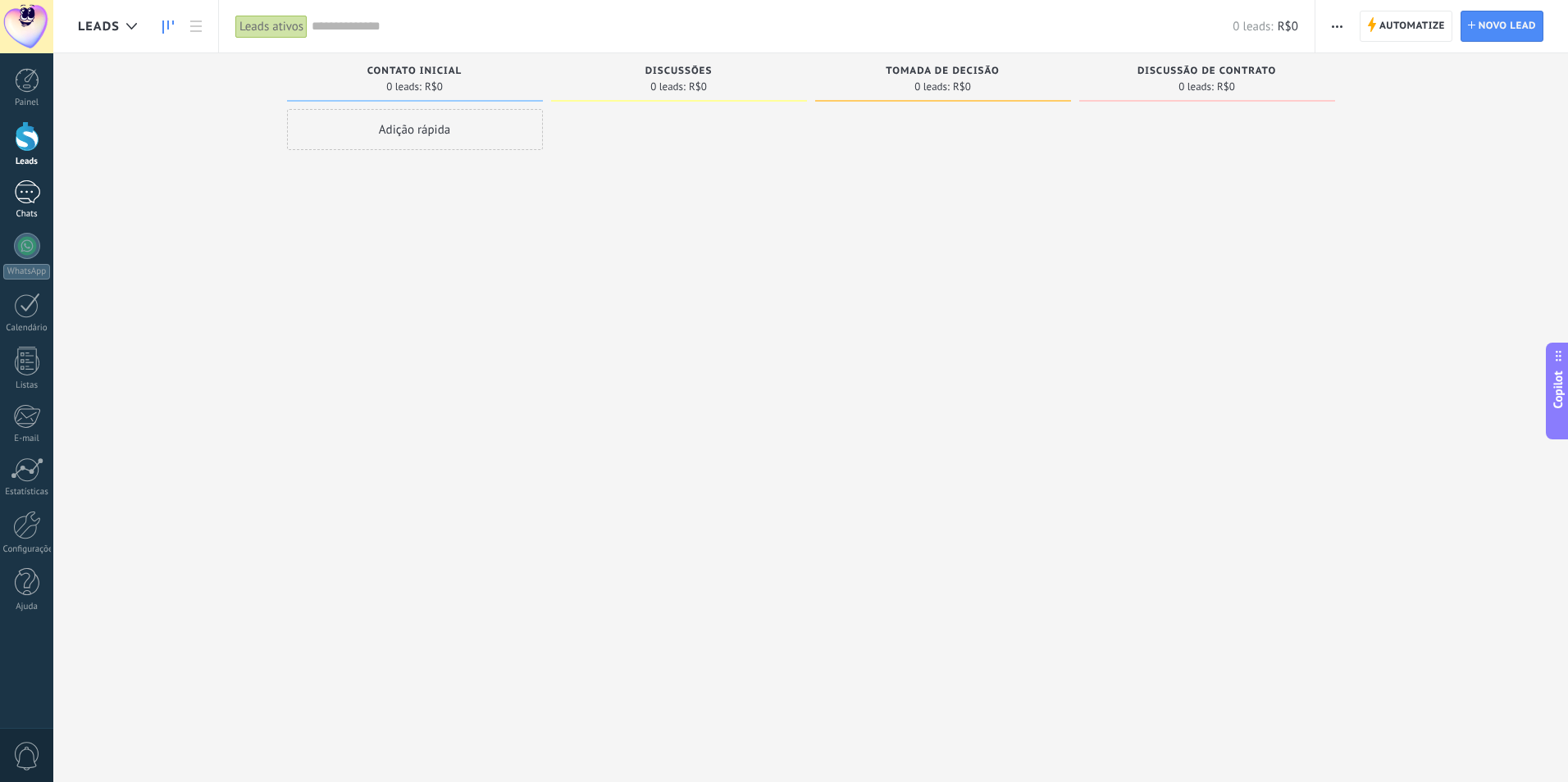
click at [33, 184] on div at bounding box center [27, 192] width 27 height 24
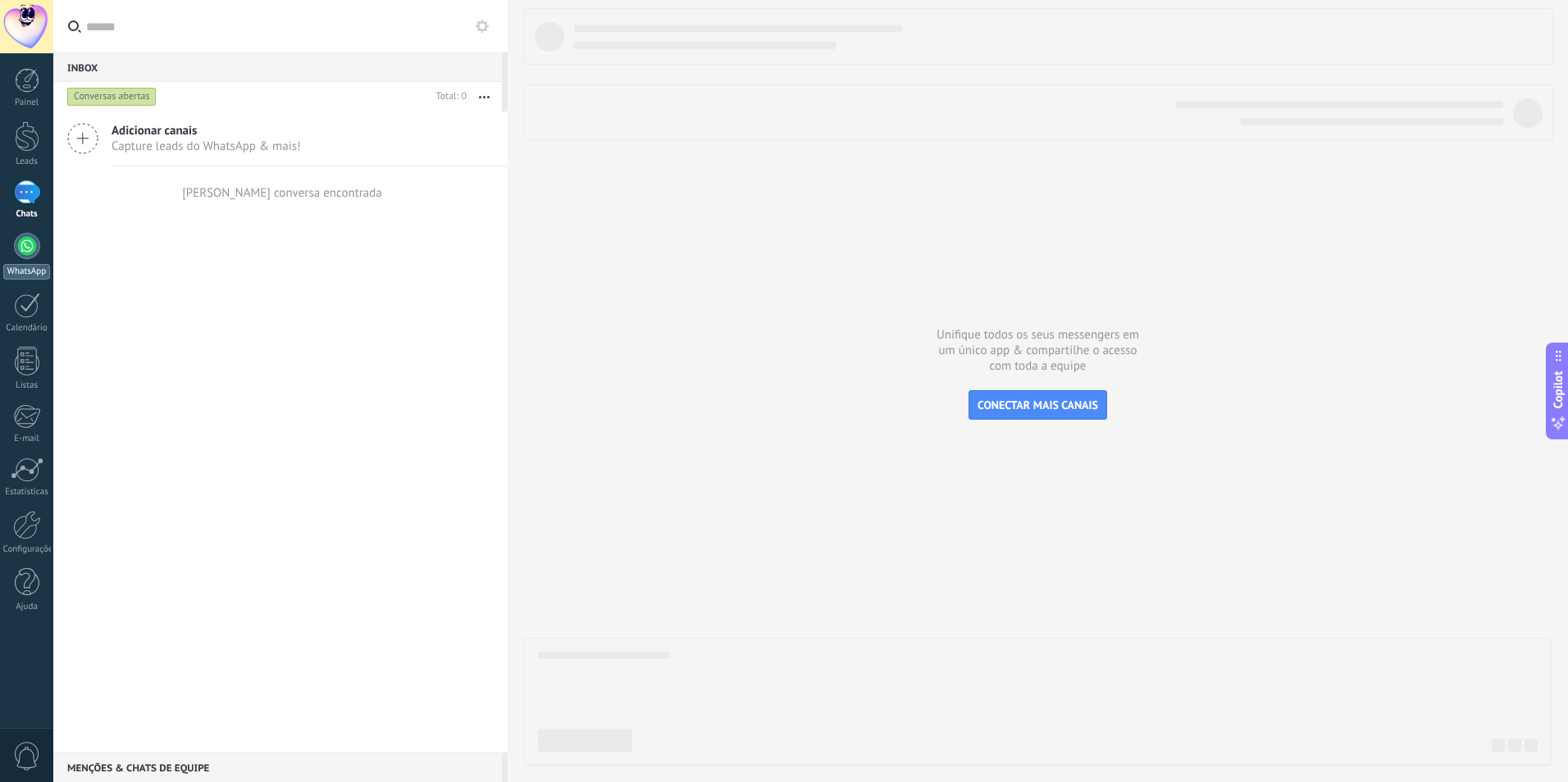
click at [37, 243] on div at bounding box center [27, 246] width 27 height 27
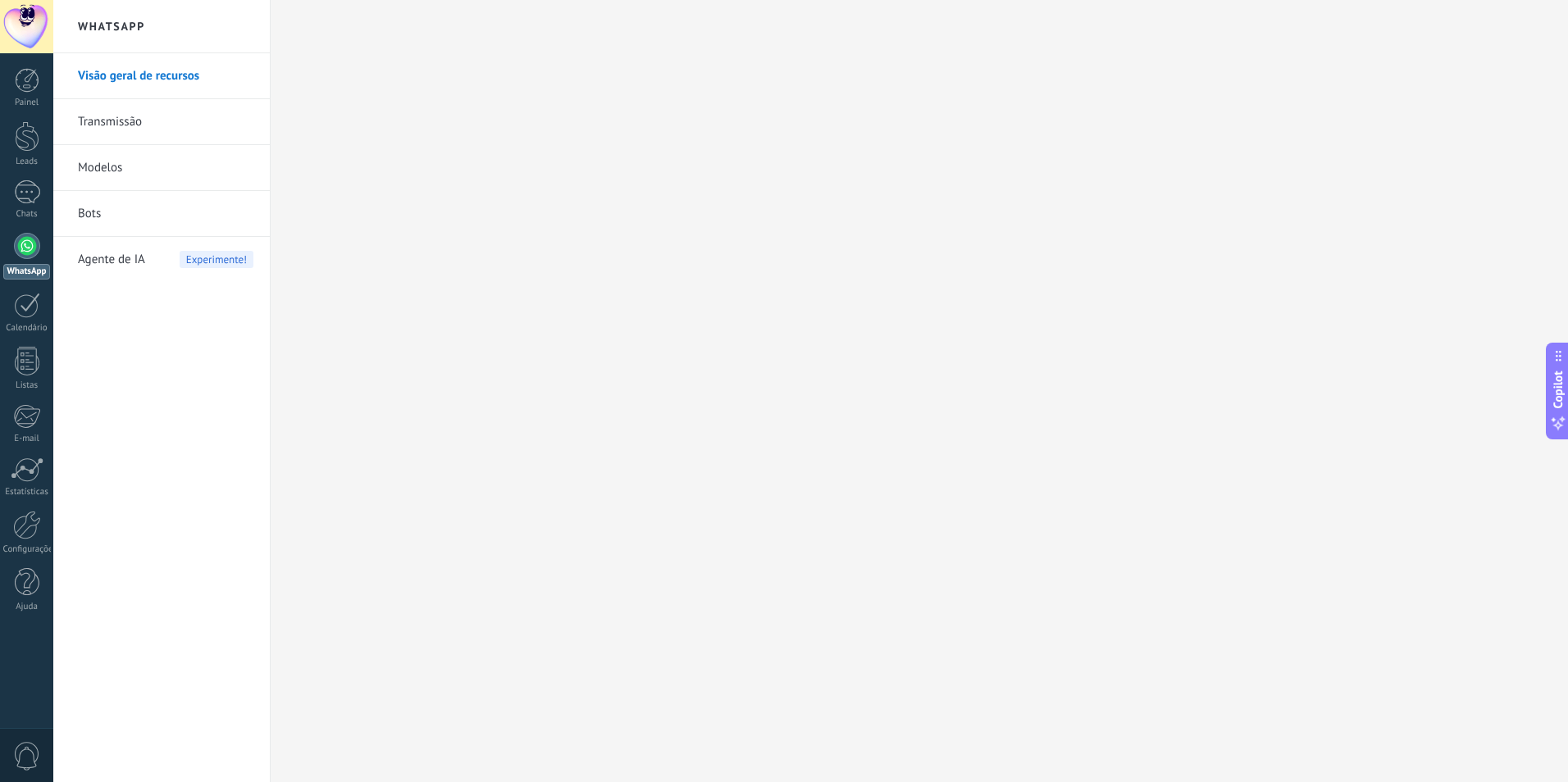
click at [126, 125] on link "Transmissão" at bounding box center [166, 123] width 175 height 46
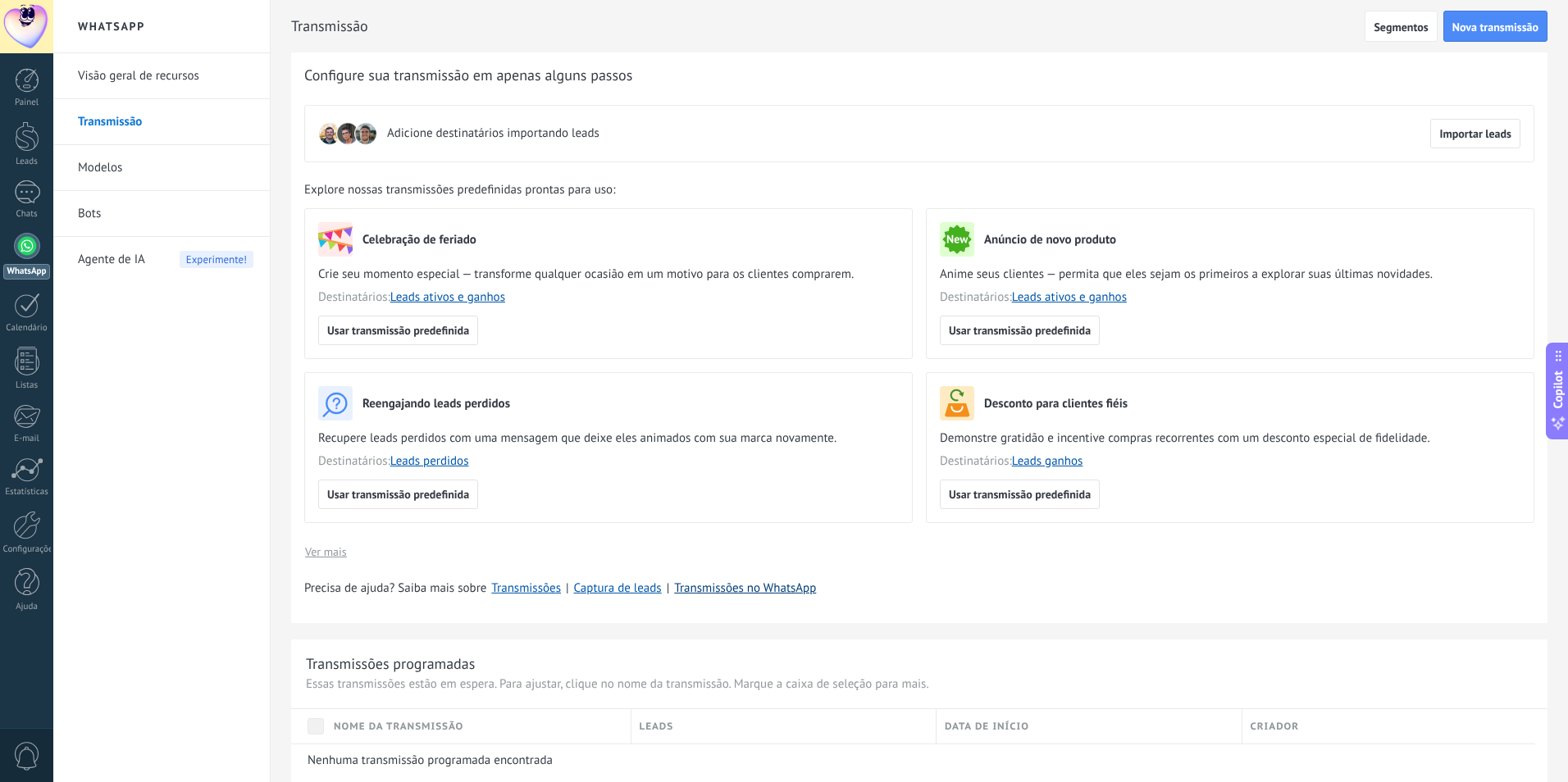
click at [724, 589] on link "Transmissões no WhatsApp" at bounding box center [744, 588] width 142 height 15
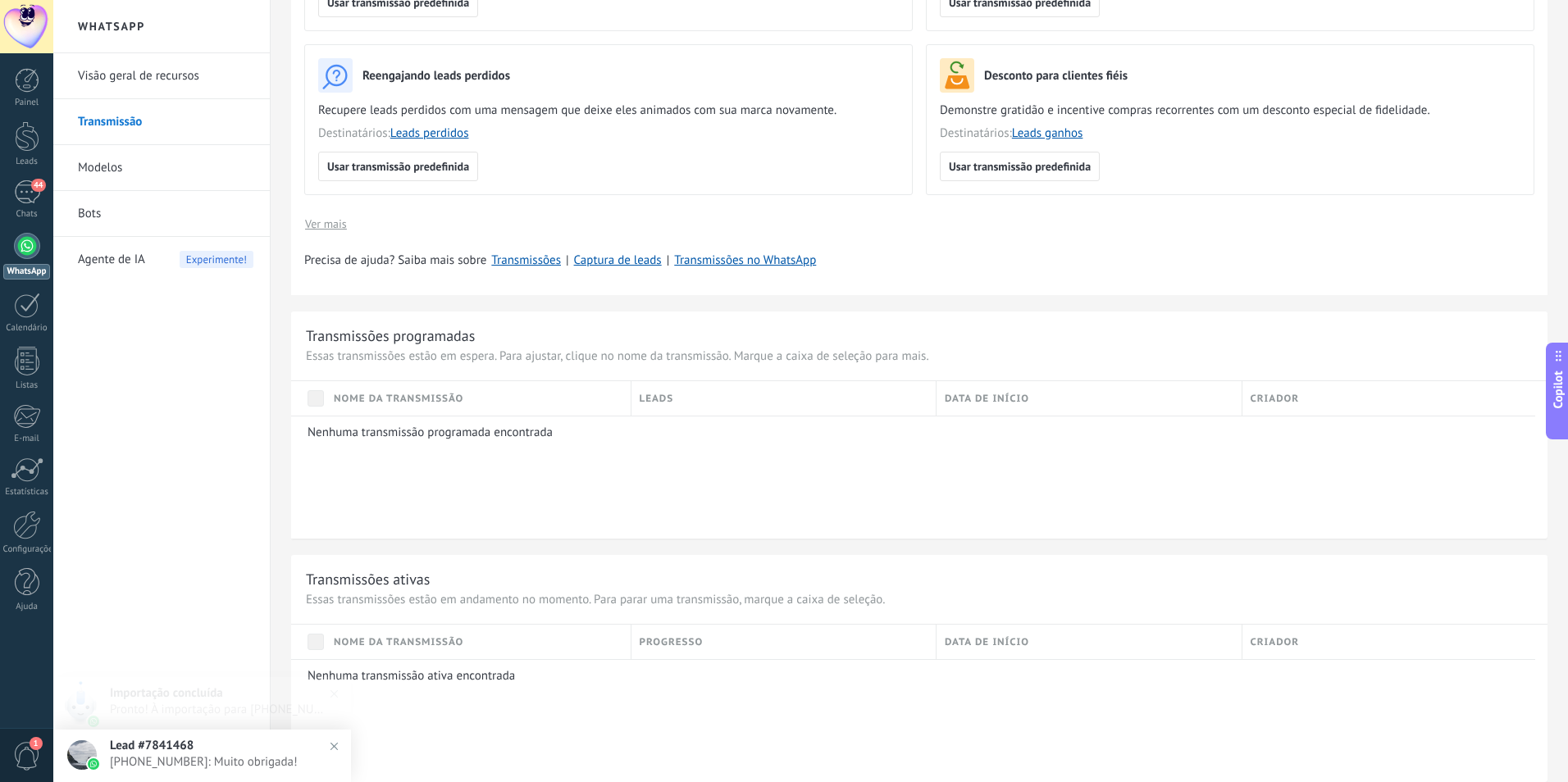
scroll to position [410, 0]
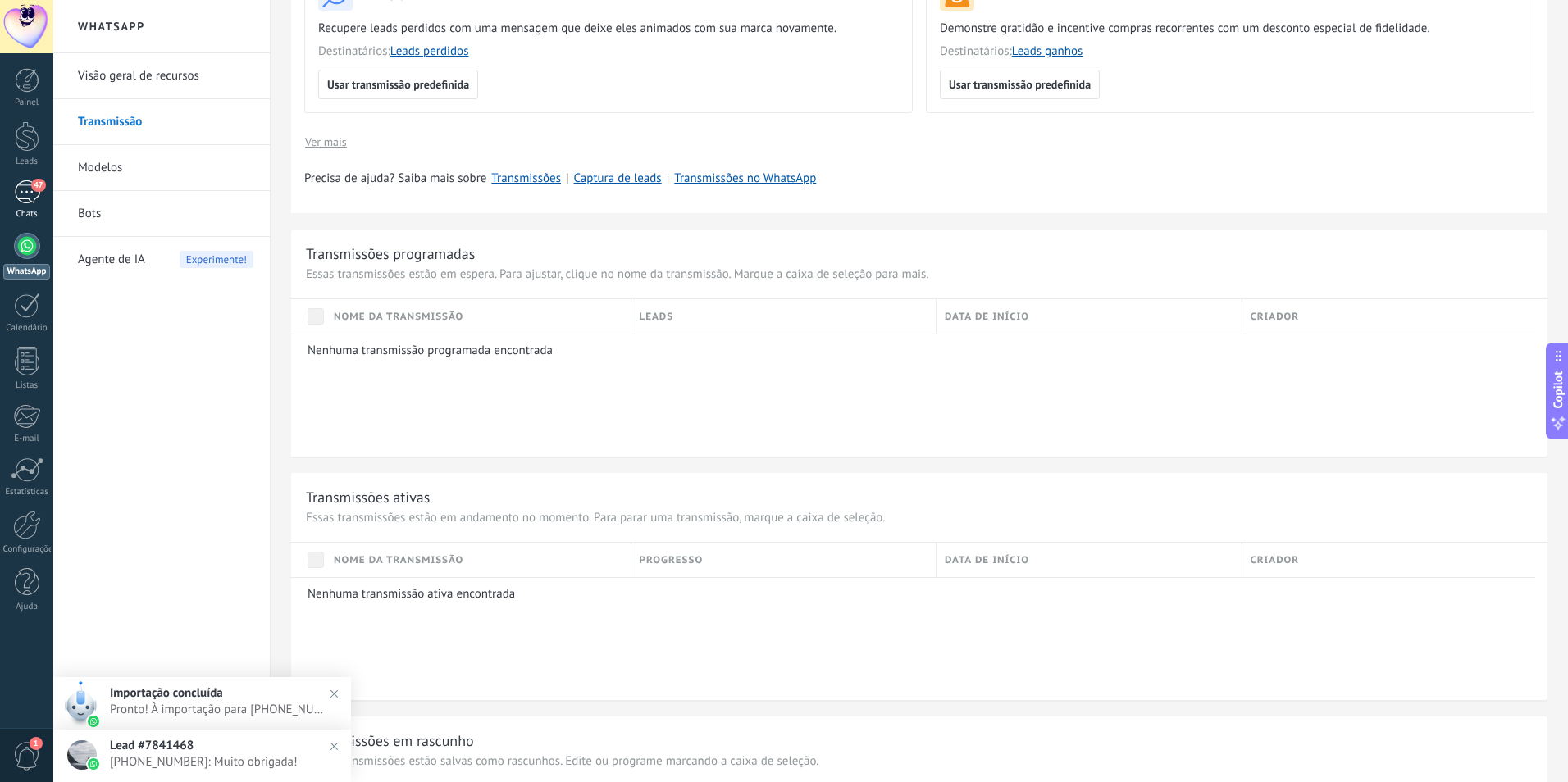
click at [20, 209] on div "Chats" at bounding box center [27, 215] width 47 height 10
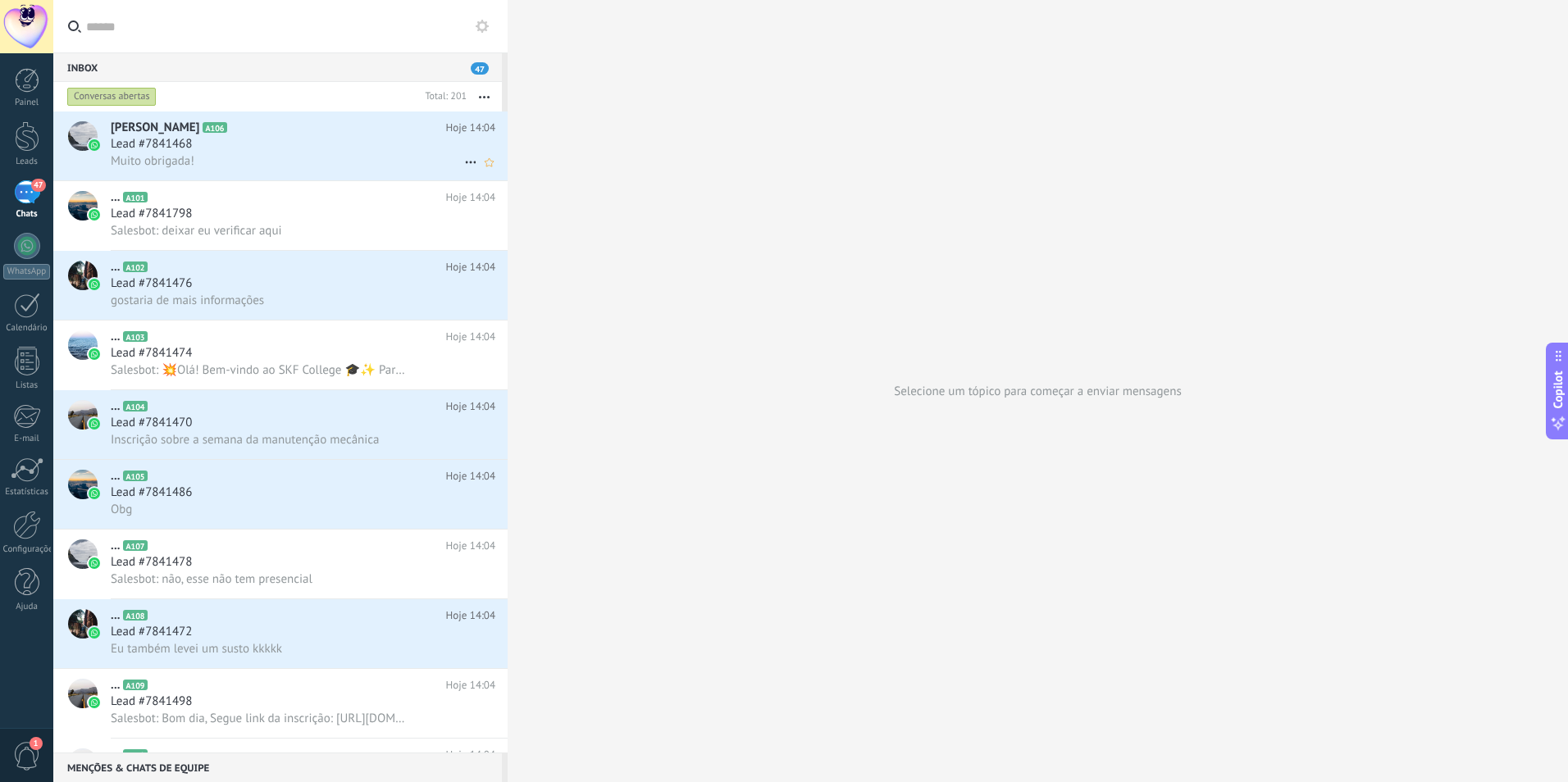
click at [245, 146] on div "Lead #7841468" at bounding box center [303, 144] width 384 height 16
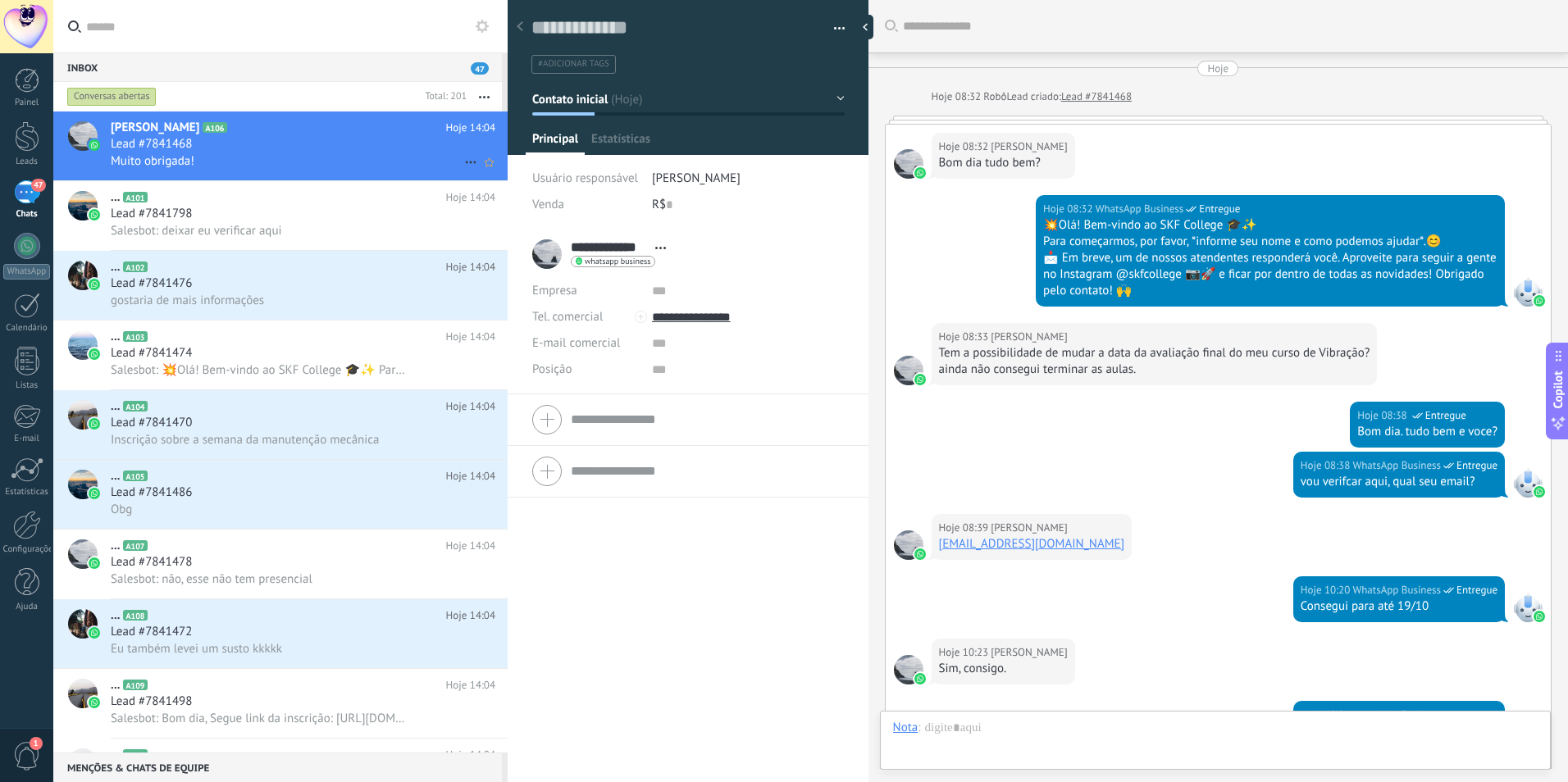
scroll to position [402, 0]
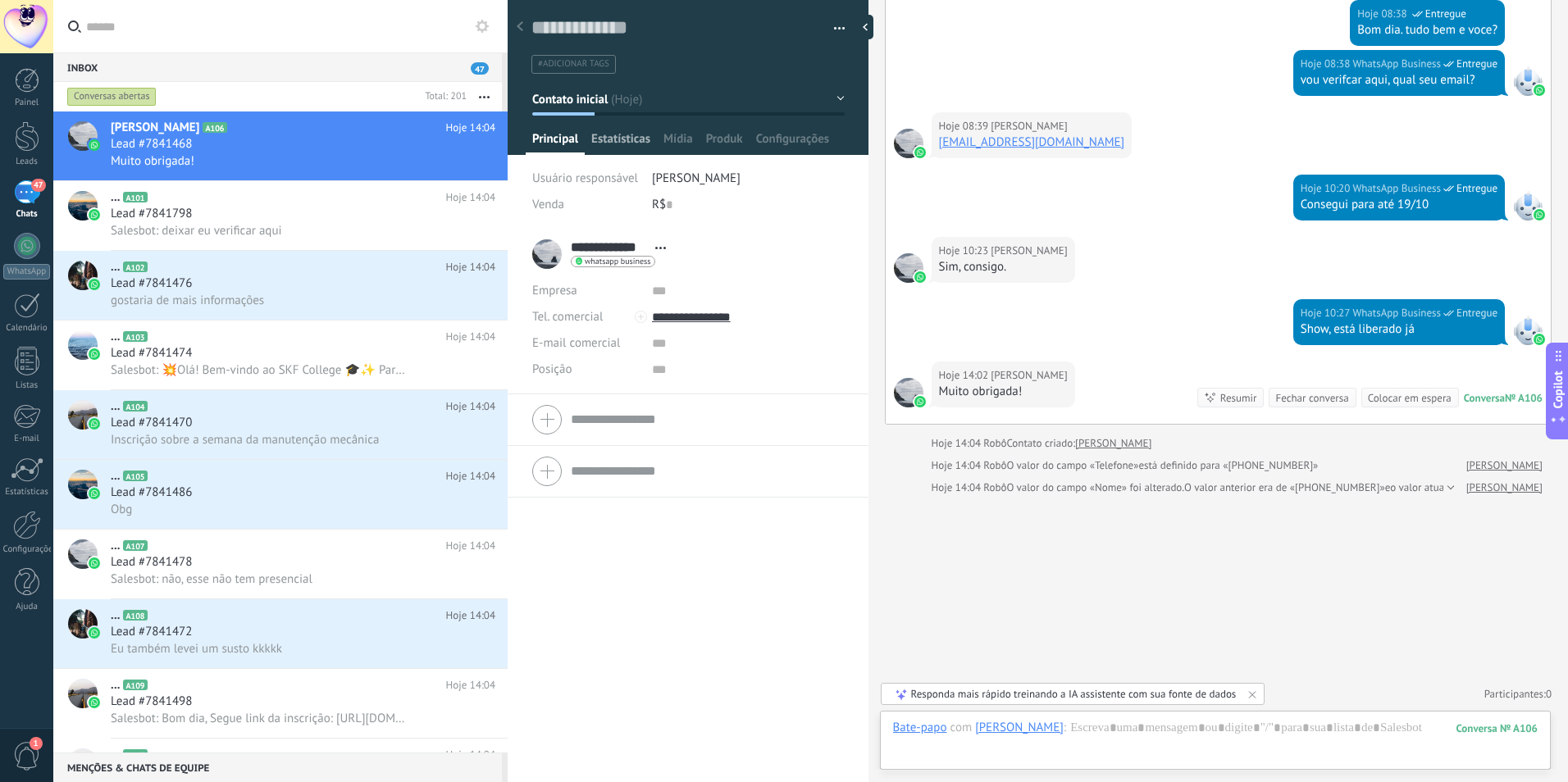
click at [629, 135] on span "Estatísticas" at bounding box center [621, 143] width 59 height 24
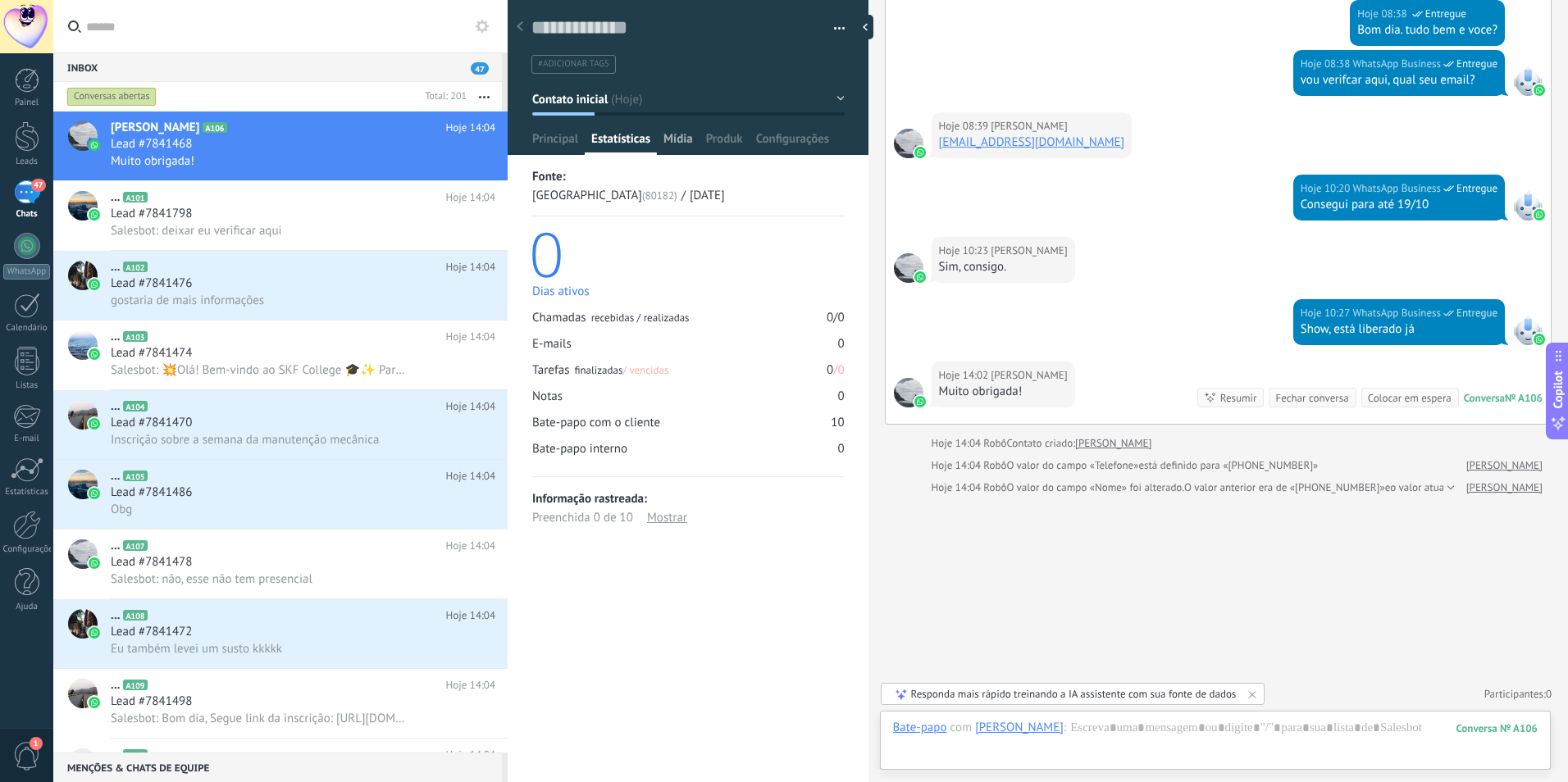
click at [671, 138] on span "Mídia" at bounding box center [678, 143] width 29 height 24
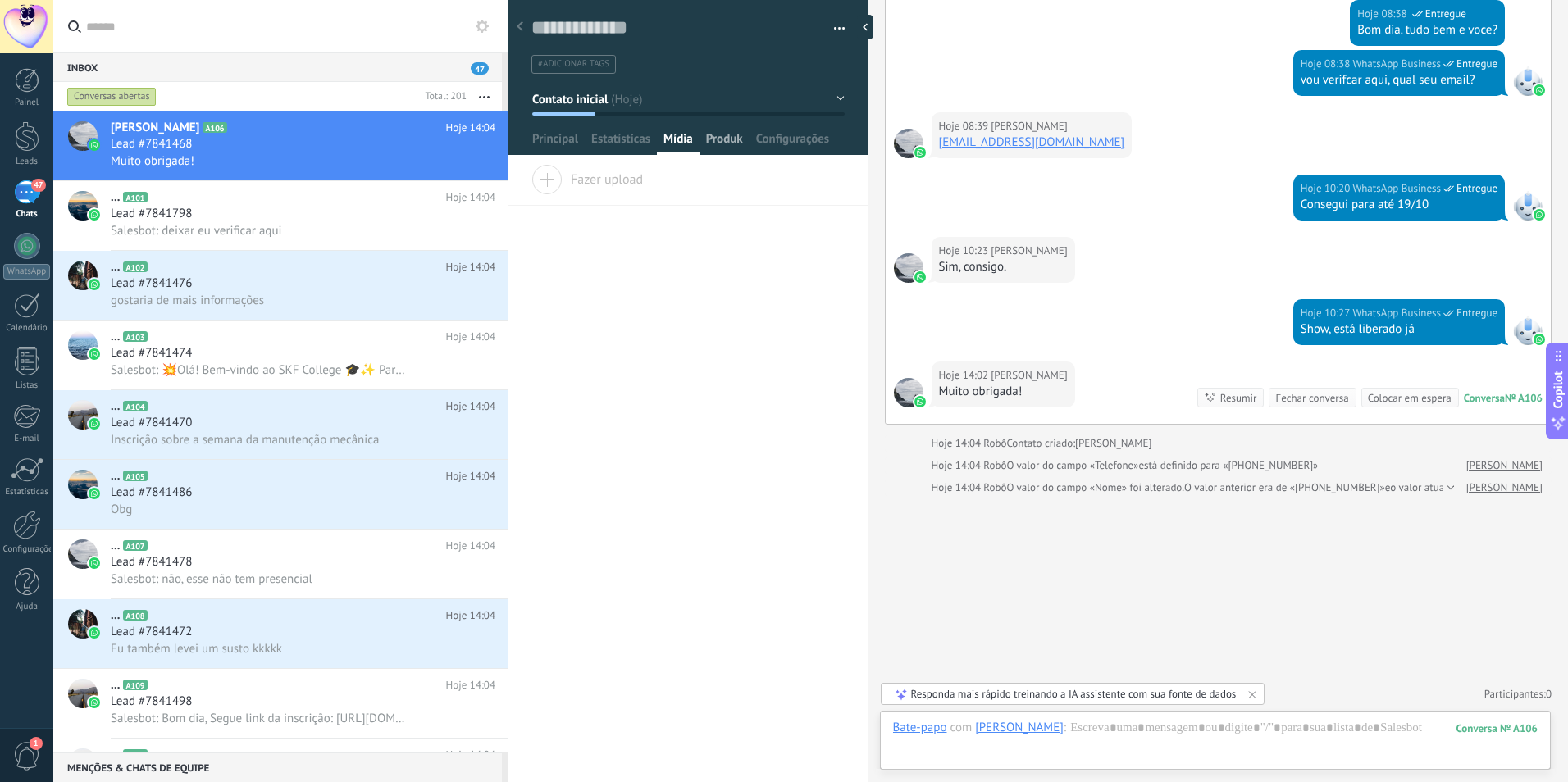
click at [726, 138] on span "Produk" at bounding box center [724, 143] width 37 height 24
click at [808, 152] on span "Configurações" at bounding box center [792, 143] width 73 height 24
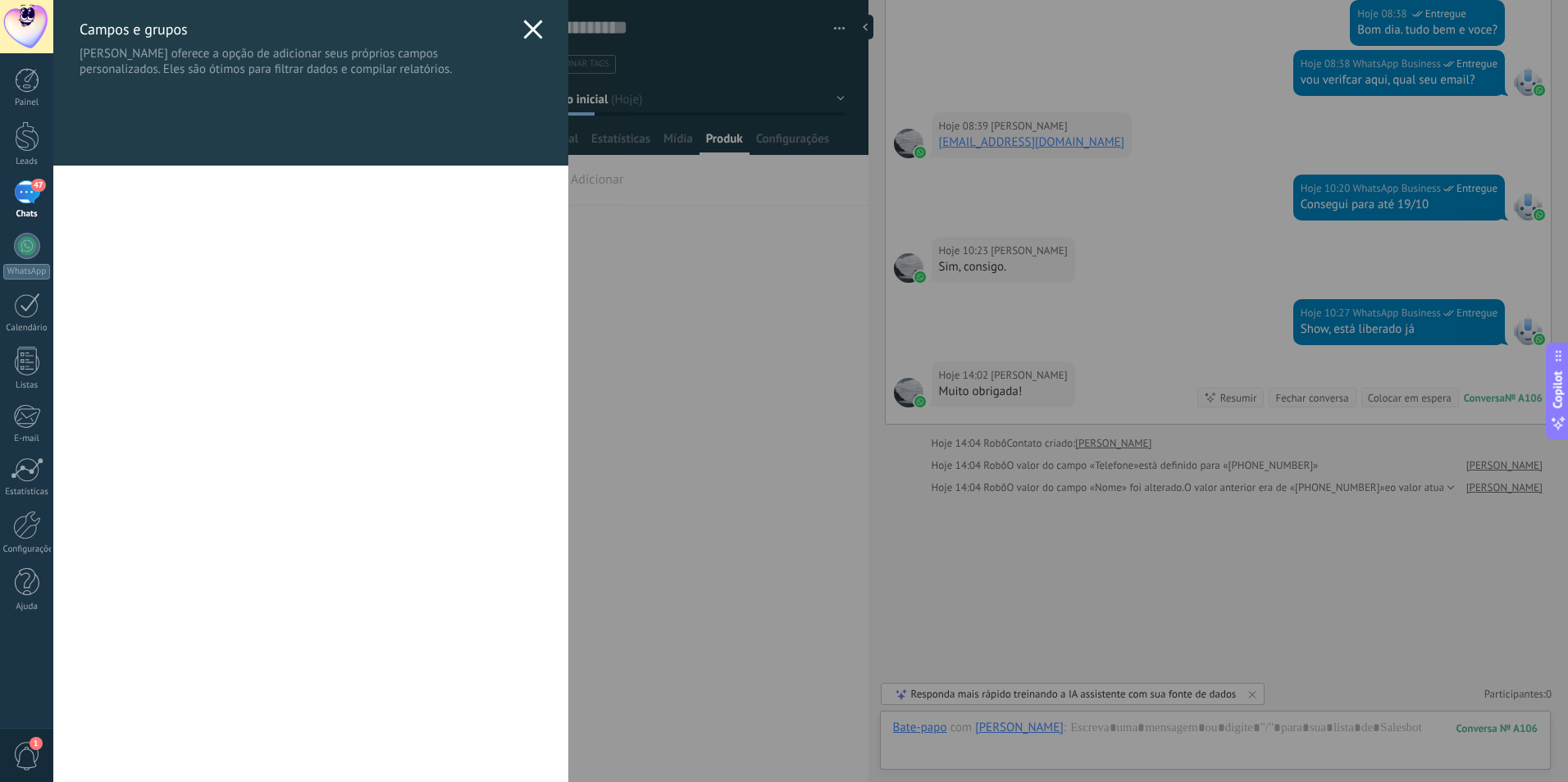
click at [803, 145] on div "[PERSON_NAME] e grupos Kommo oferece a opção de adicionar seus próprios campos …" at bounding box center [810, 391] width 1515 height 782
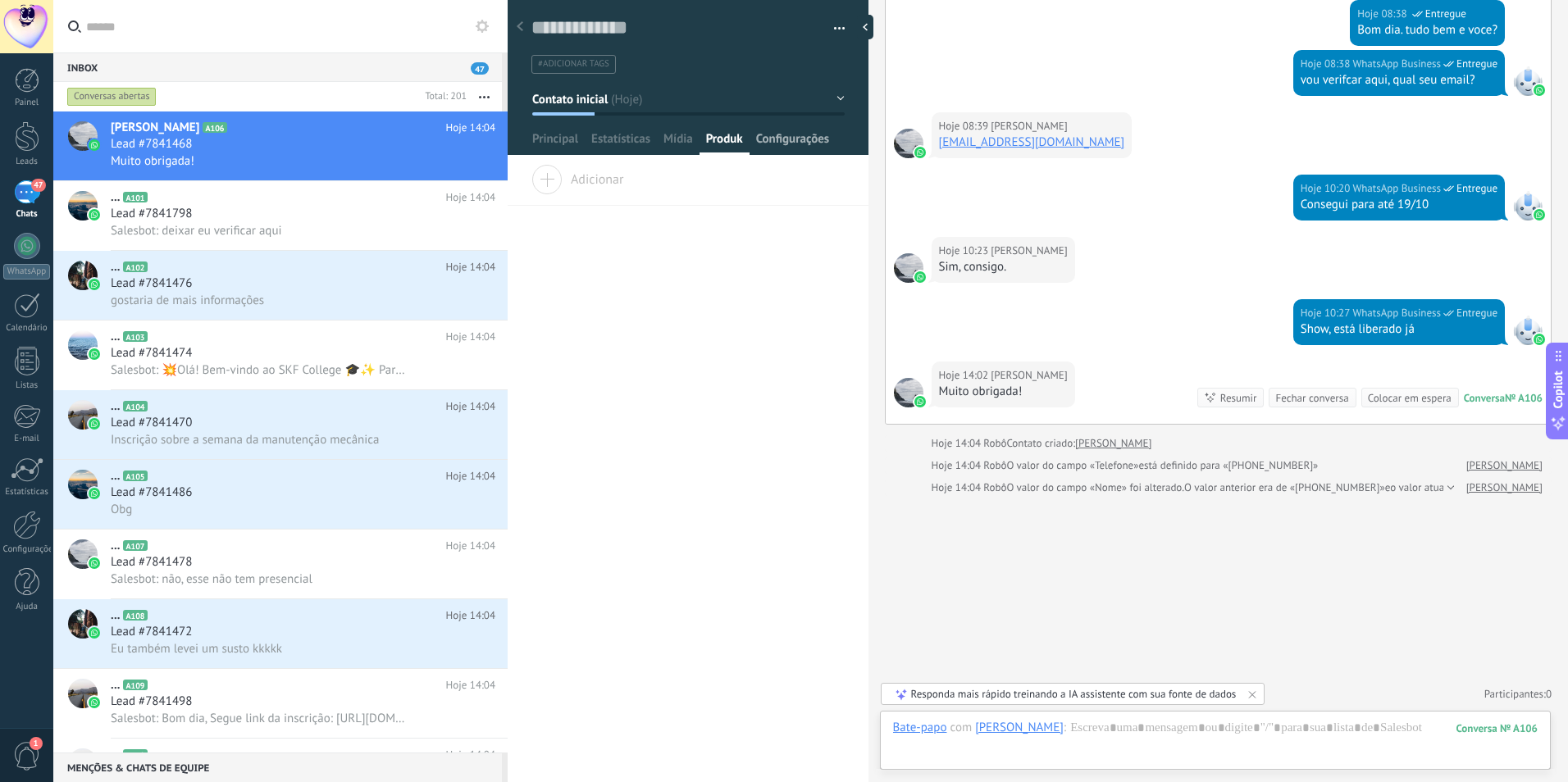
click at [777, 144] on span "Configurações" at bounding box center [792, 143] width 73 height 24
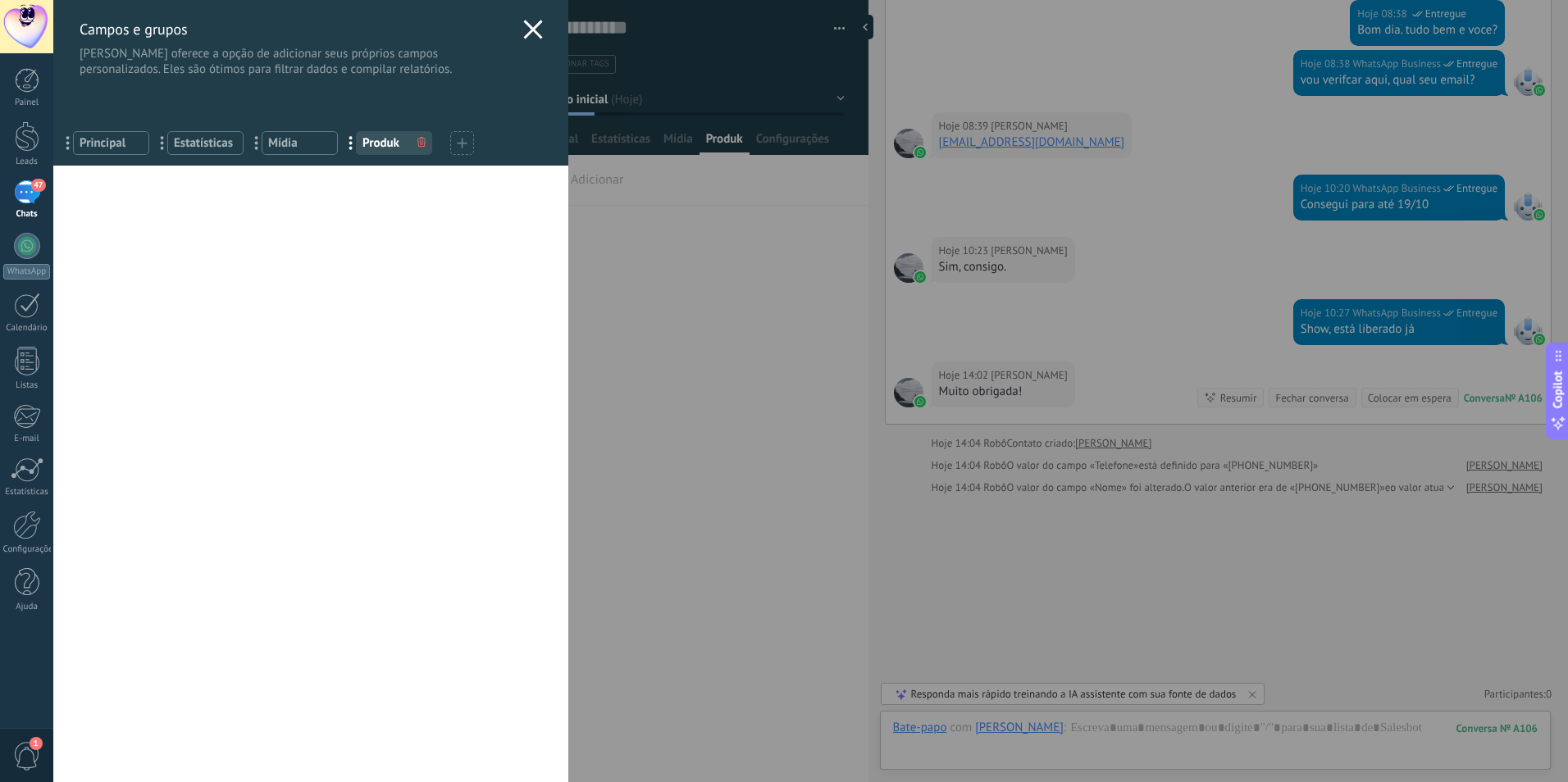
click at [527, 35] on icon at bounding box center [533, 29] width 20 height 20
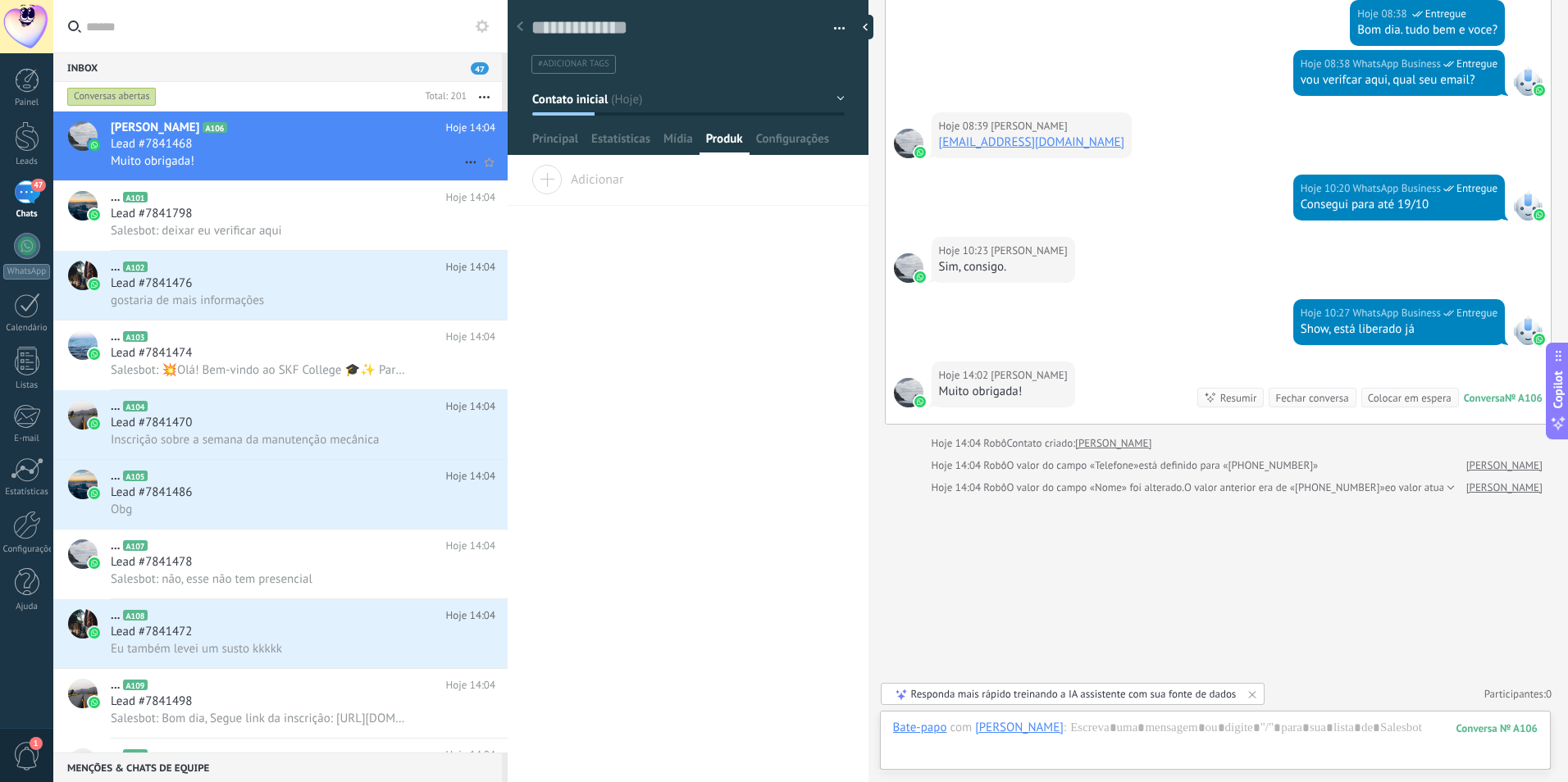
click at [469, 155] on icon at bounding box center [470, 162] width 20 height 20
click at [362, 158] on div at bounding box center [784, 391] width 1568 height 782
click at [558, 145] on span "Principal" at bounding box center [555, 143] width 46 height 24
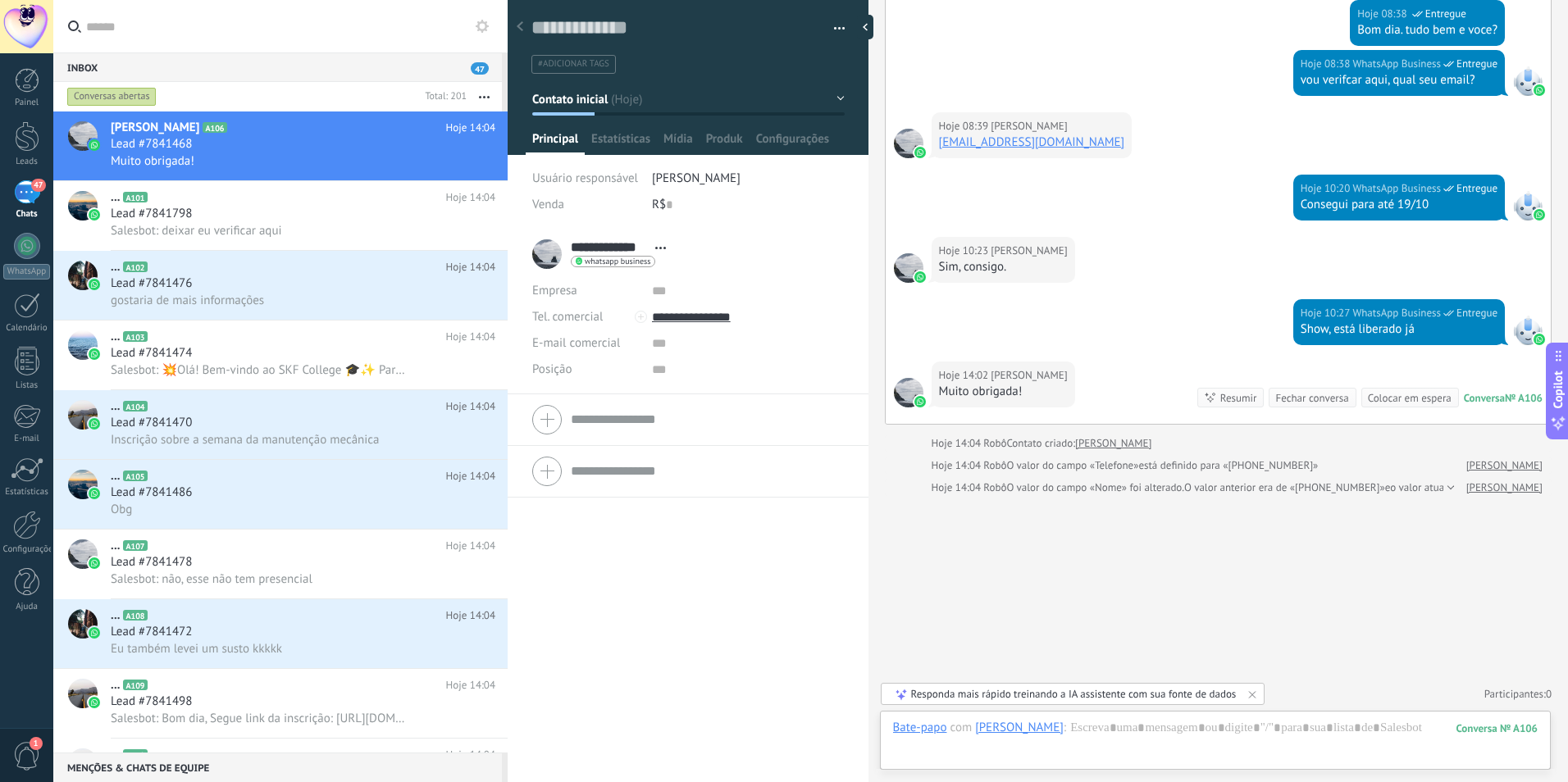
click at [832, 100] on button "Contato inicial" at bounding box center [688, 99] width 312 height 29
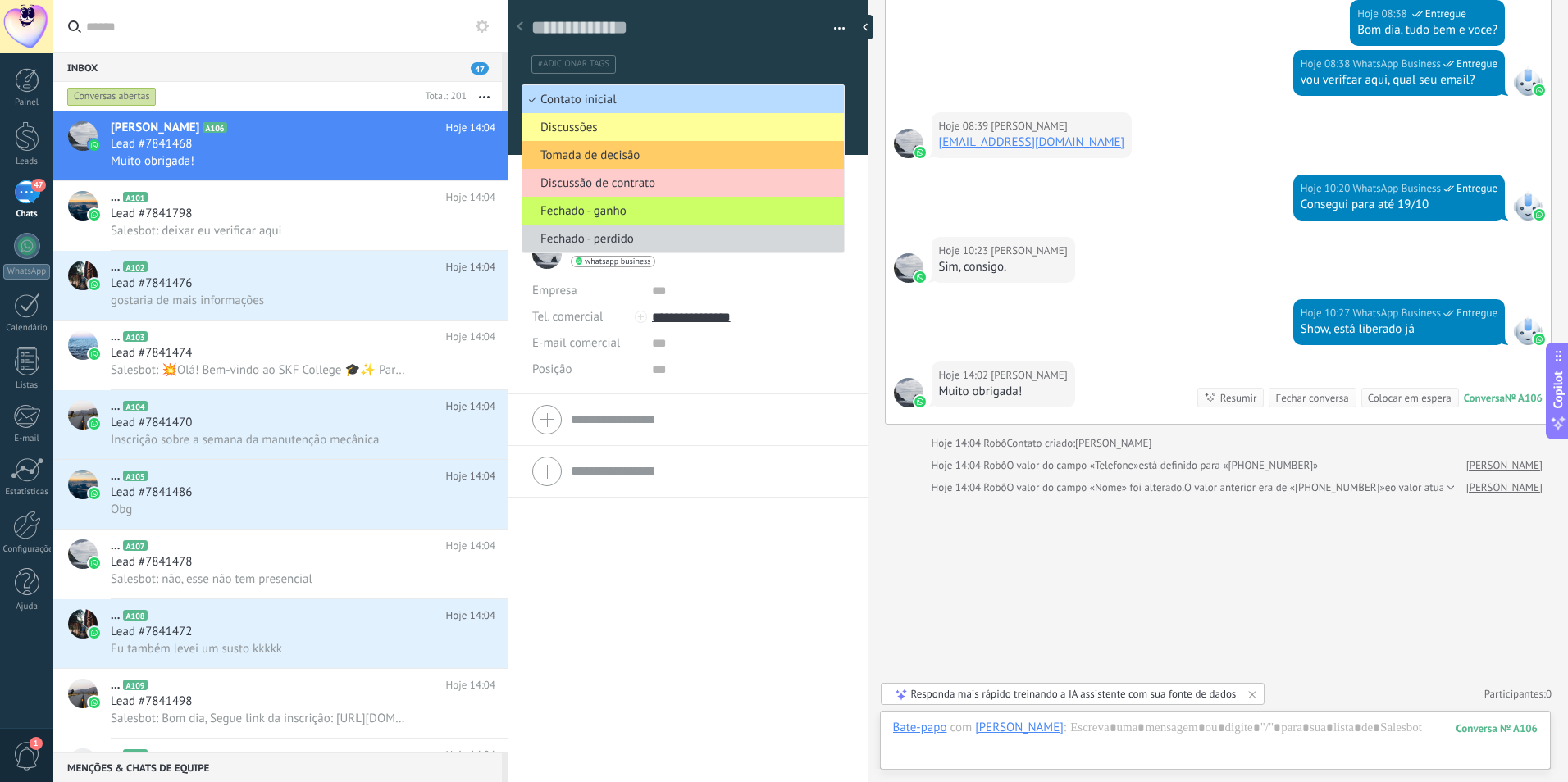
click at [616, 97] on span "Contato inicial" at bounding box center [681, 100] width 317 height 15
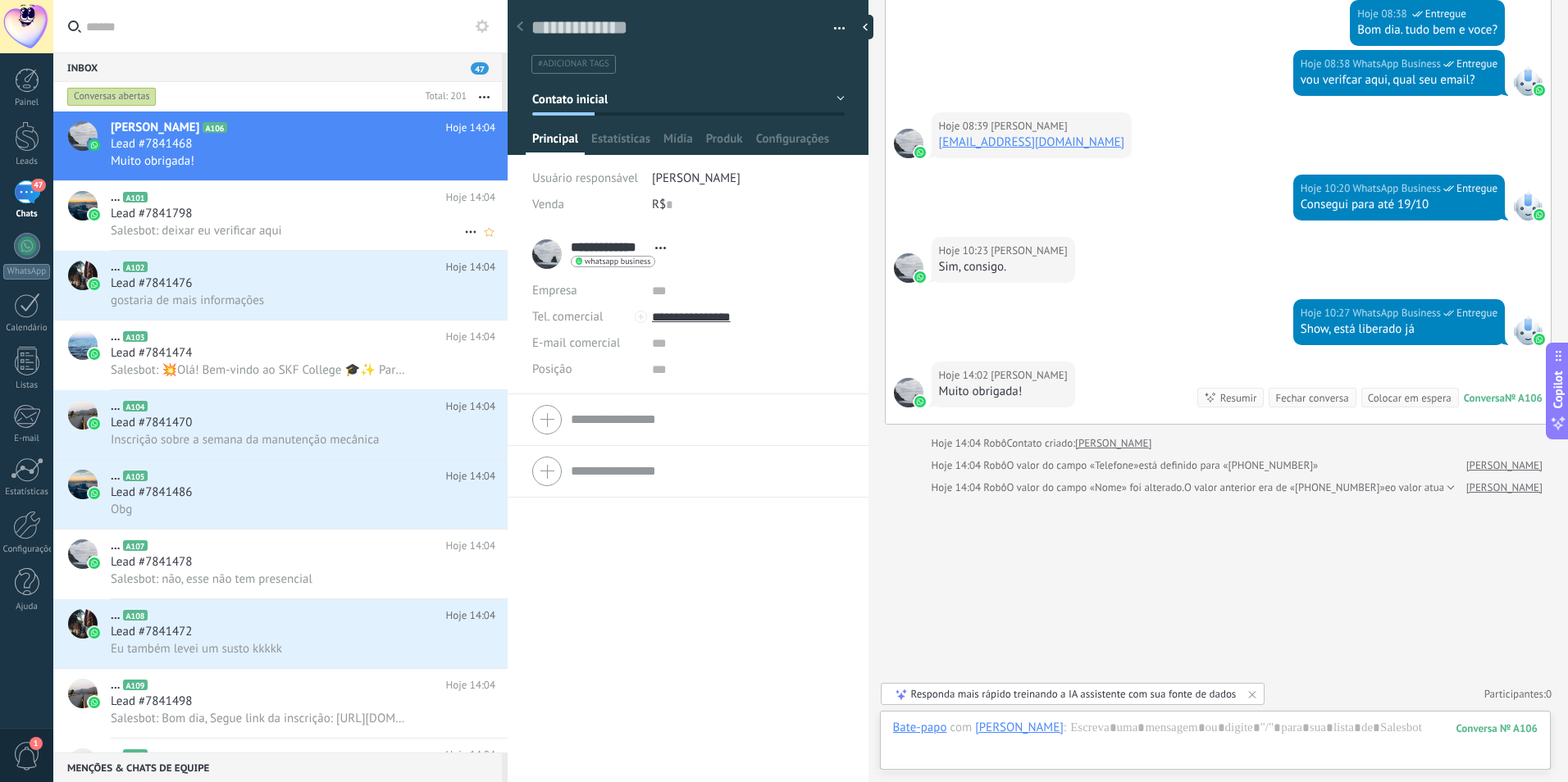
click at [260, 228] on span "Salesbot: deixar eu verificar aqui" at bounding box center [197, 231] width 172 height 15
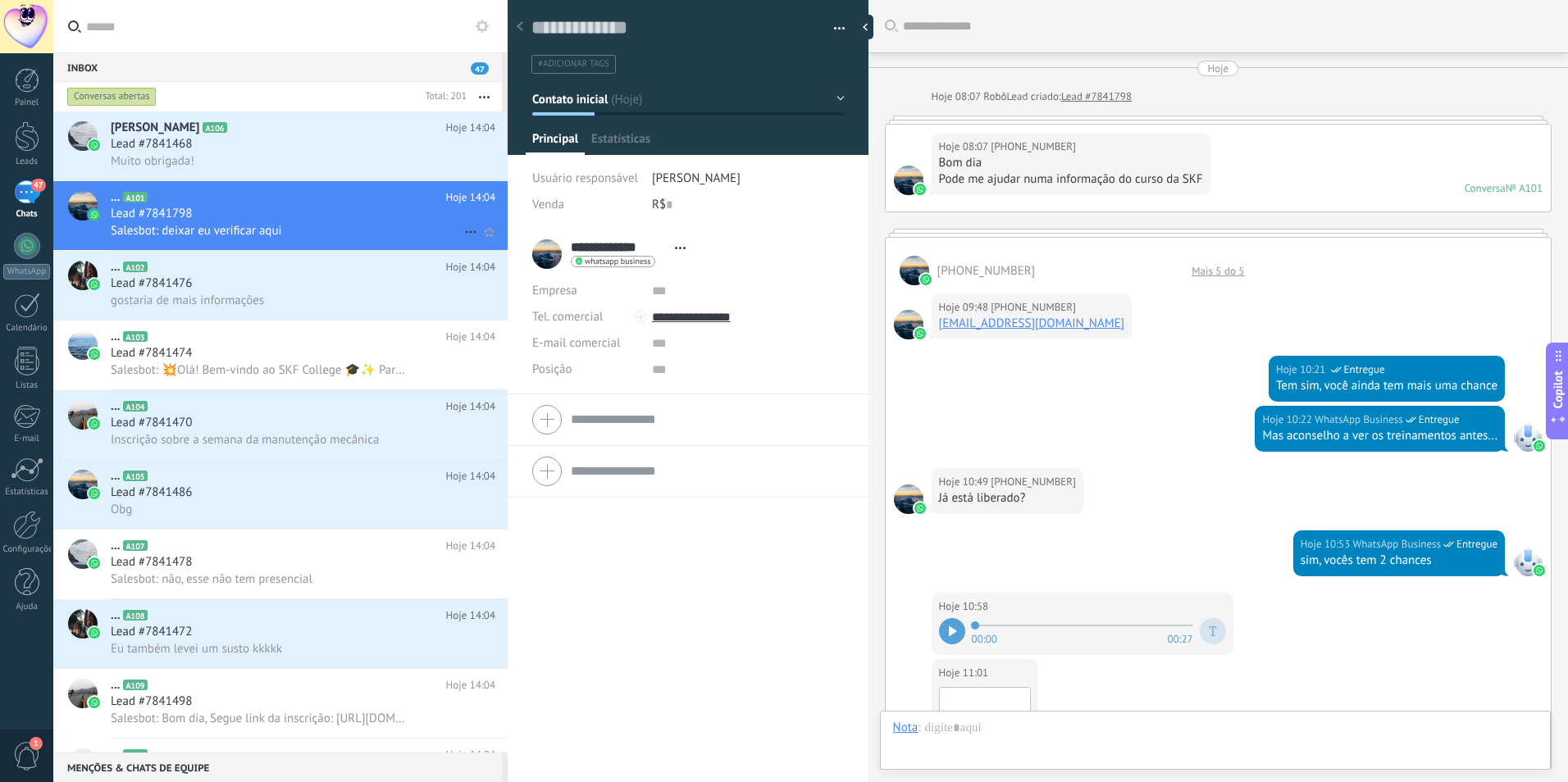
scroll to position [555, 0]
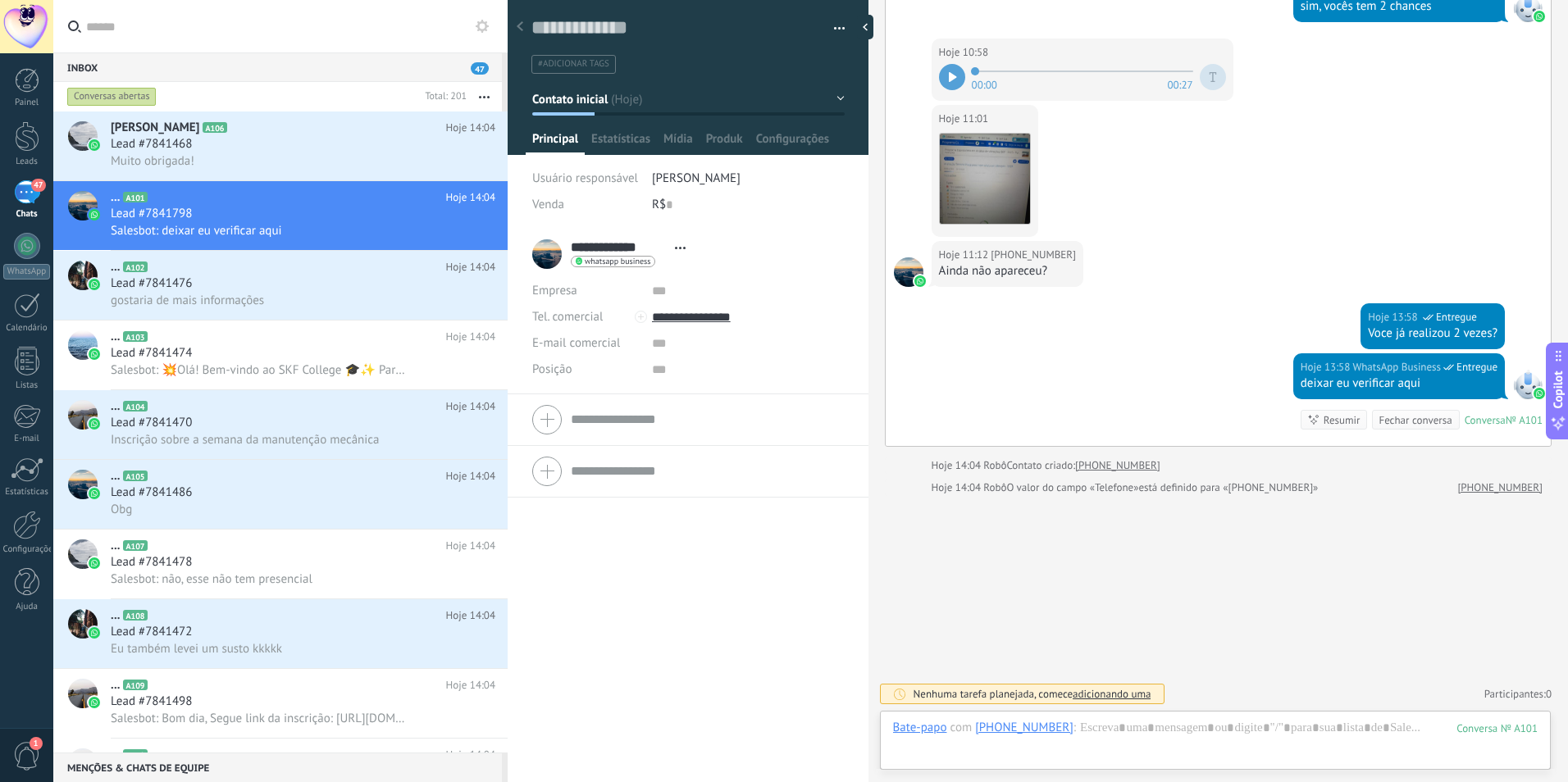
click at [596, 262] on span "whatsapp business" at bounding box center [617, 262] width 65 height 9
click at [679, 248] on div at bounding box center [784, 391] width 1568 height 782
click at [679, 248] on icon at bounding box center [680, 248] width 10 height 3
click at [28, 252] on div at bounding box center [27, 246] width 27 height 27
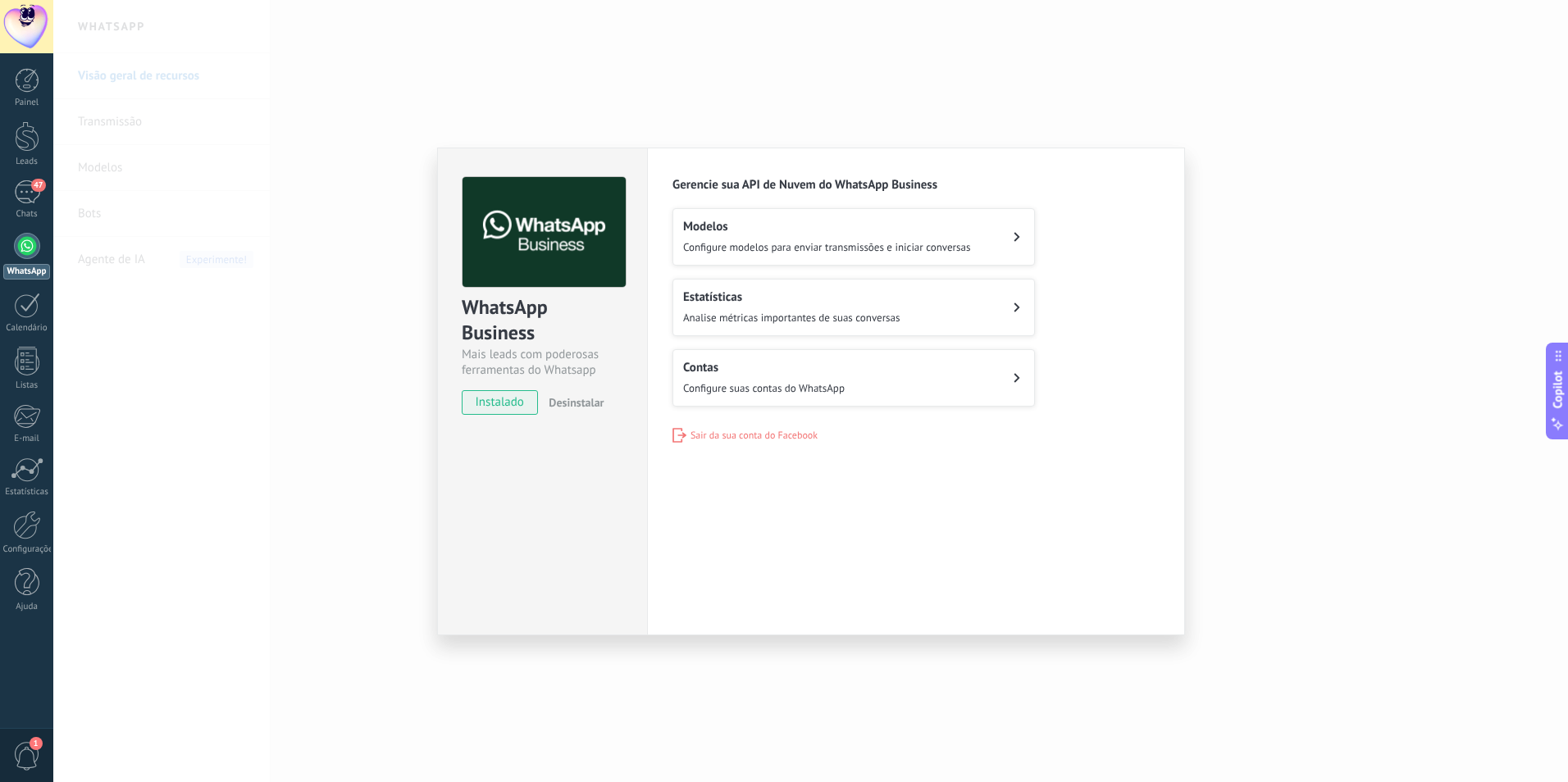
click at [1011, 379] on button "Contas Configure suas contas do WhatsApp" at bounding box center [853, 378] width 362 height 58
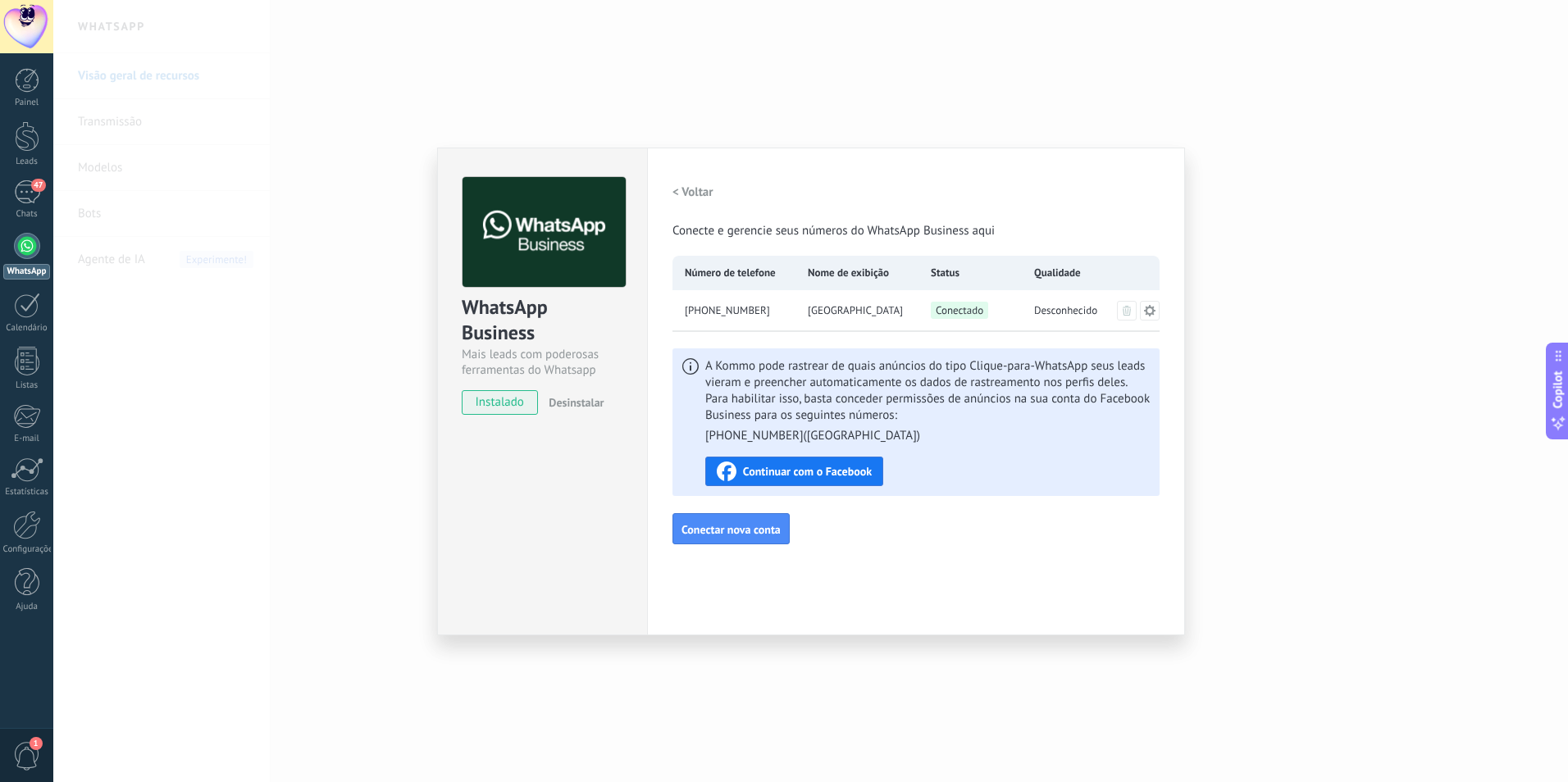
click at [682, 186] on h2 "< Voltar" at bounding box center [693, 192] width 41 height 15
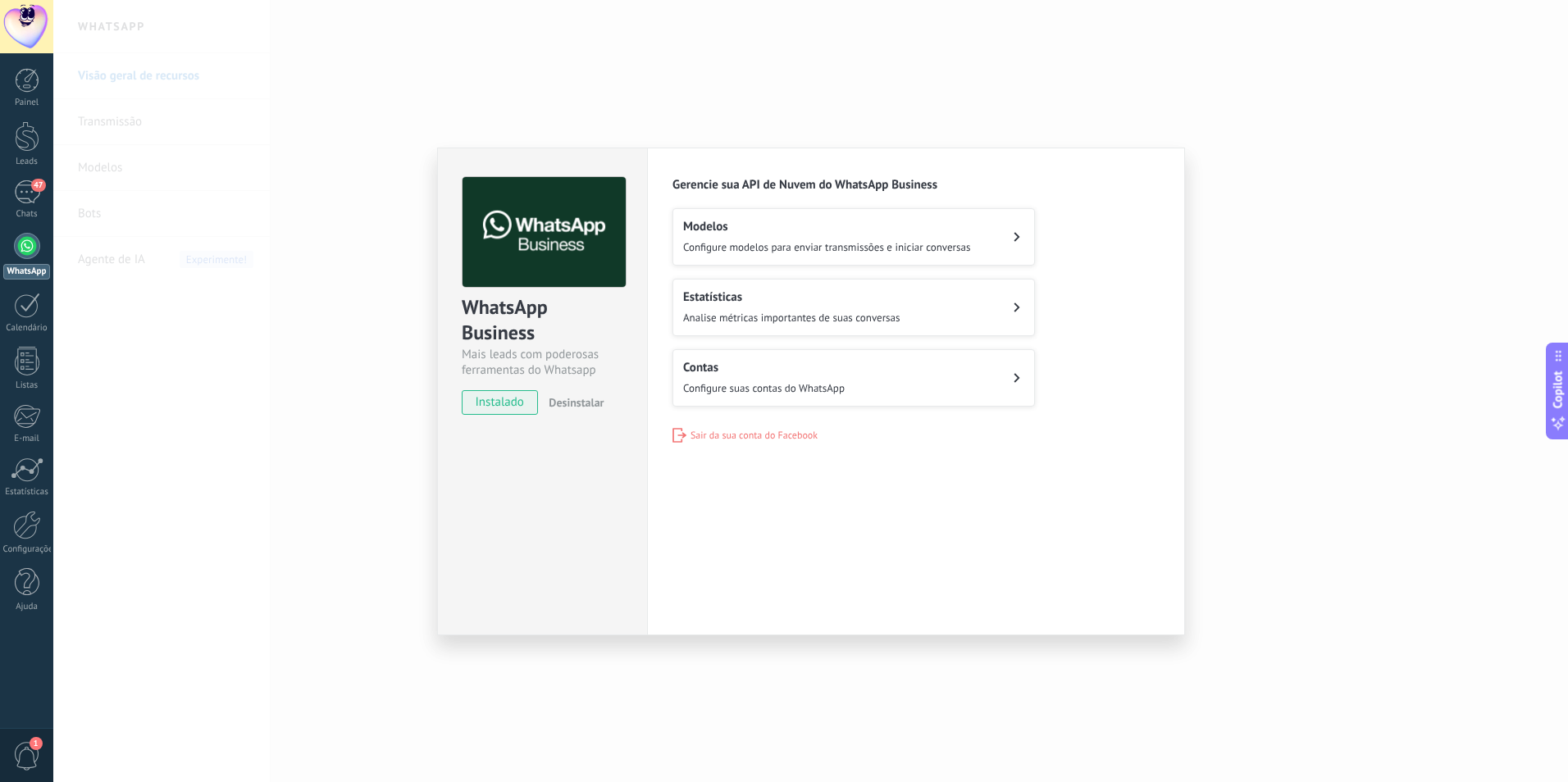
click at [795, 313] on span "Analise métricas importantes de suas conversas" at bounding box center [791, 318] width 216 height 14
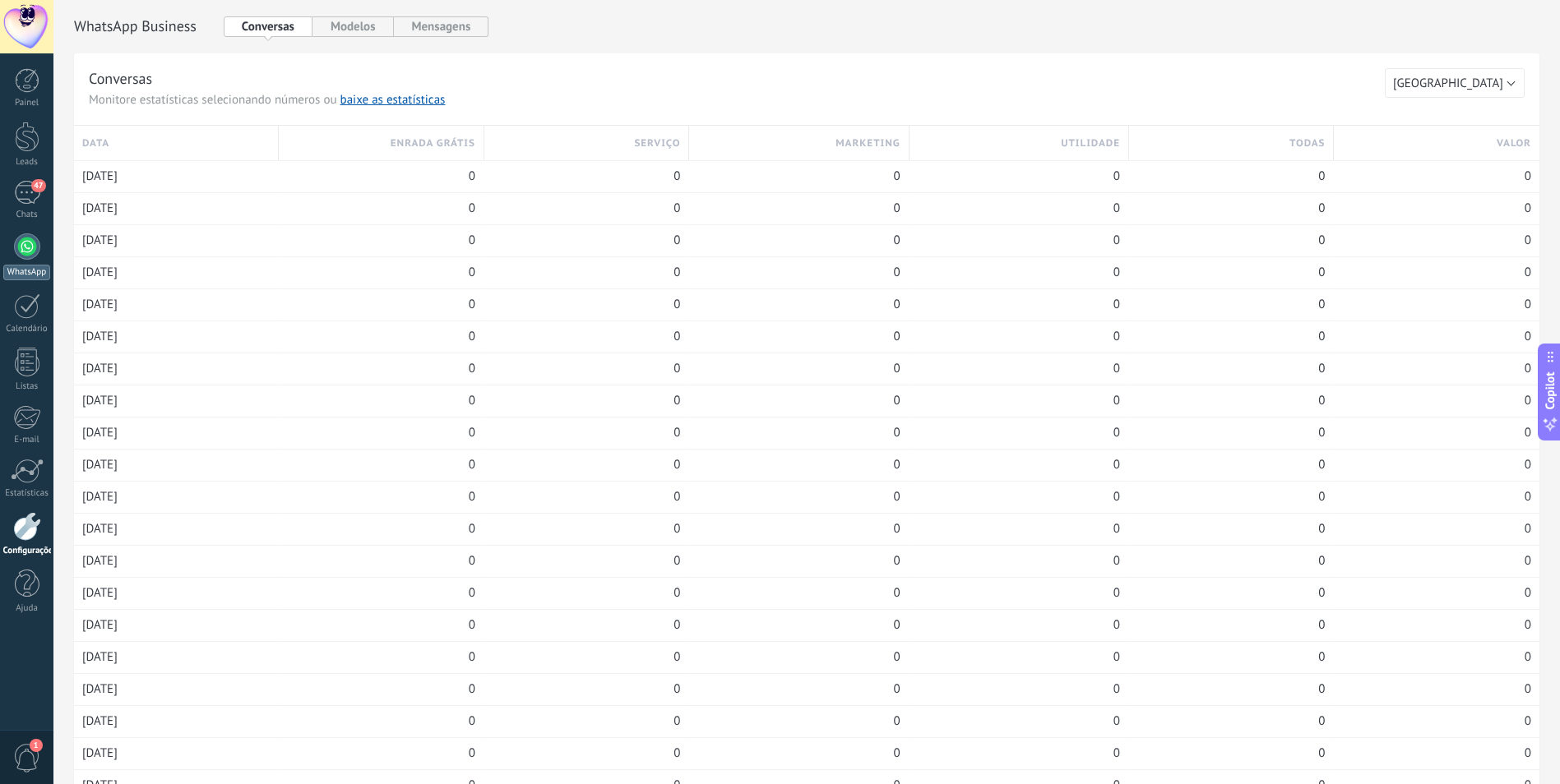
click at [24, 247] on div at bounding box center [27, 246] width 27 height 27
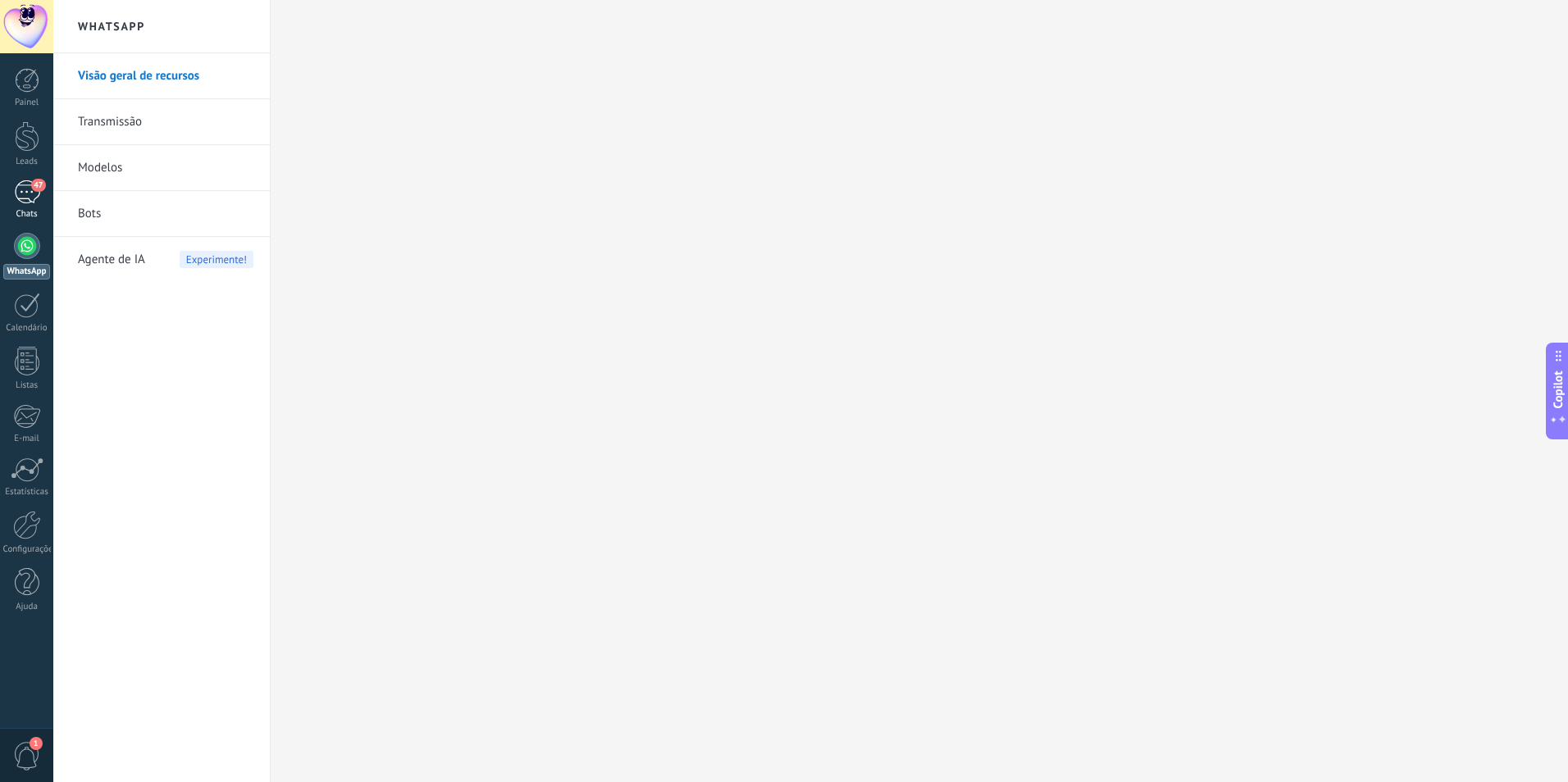
click at [38, 198] on div "47" at bounding box center [27, 192] width 27 height 24
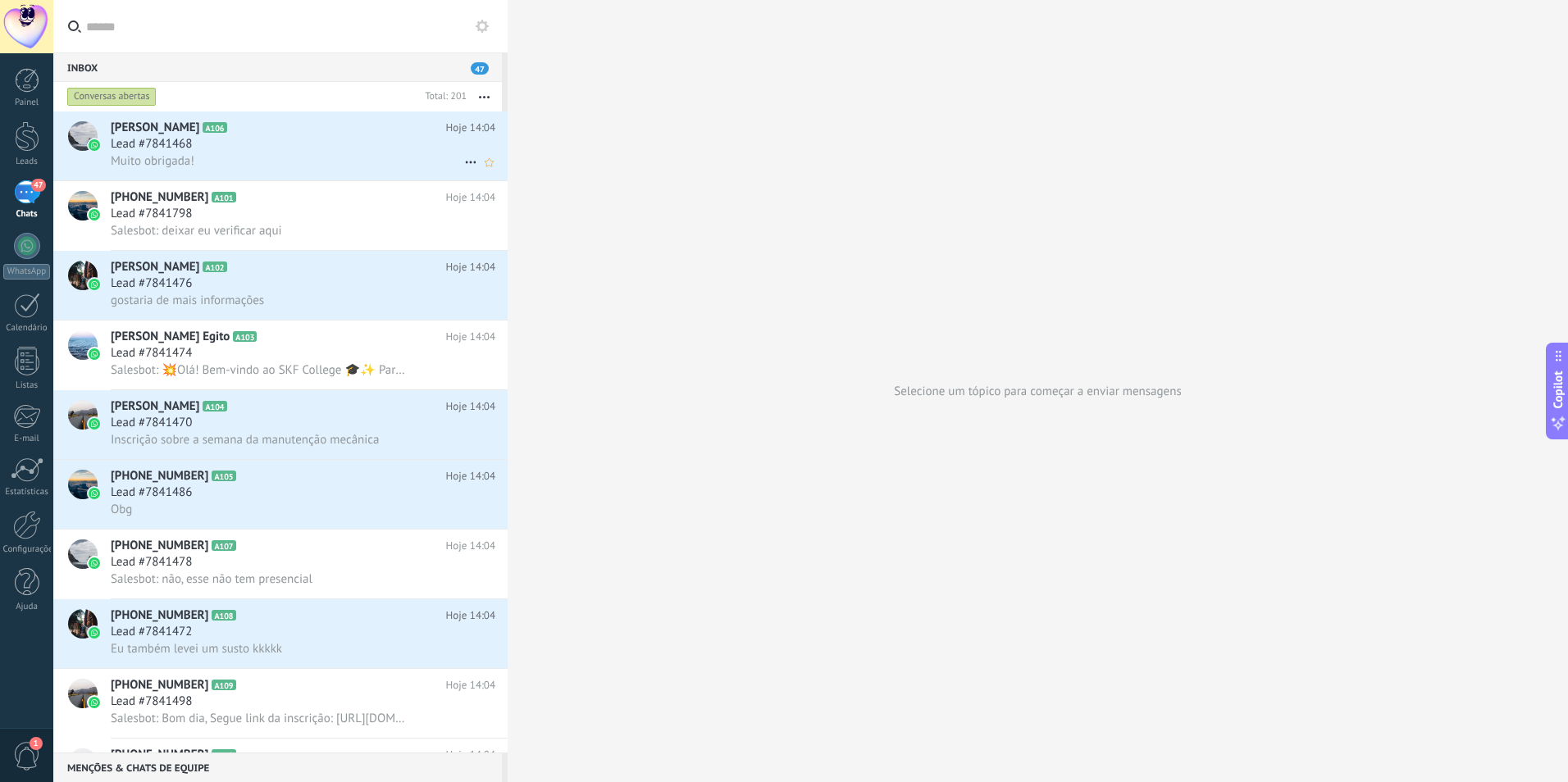
click at [197, 153] on div "Muito obrigada!" at bounding box center [303, 161] width 384 height 17
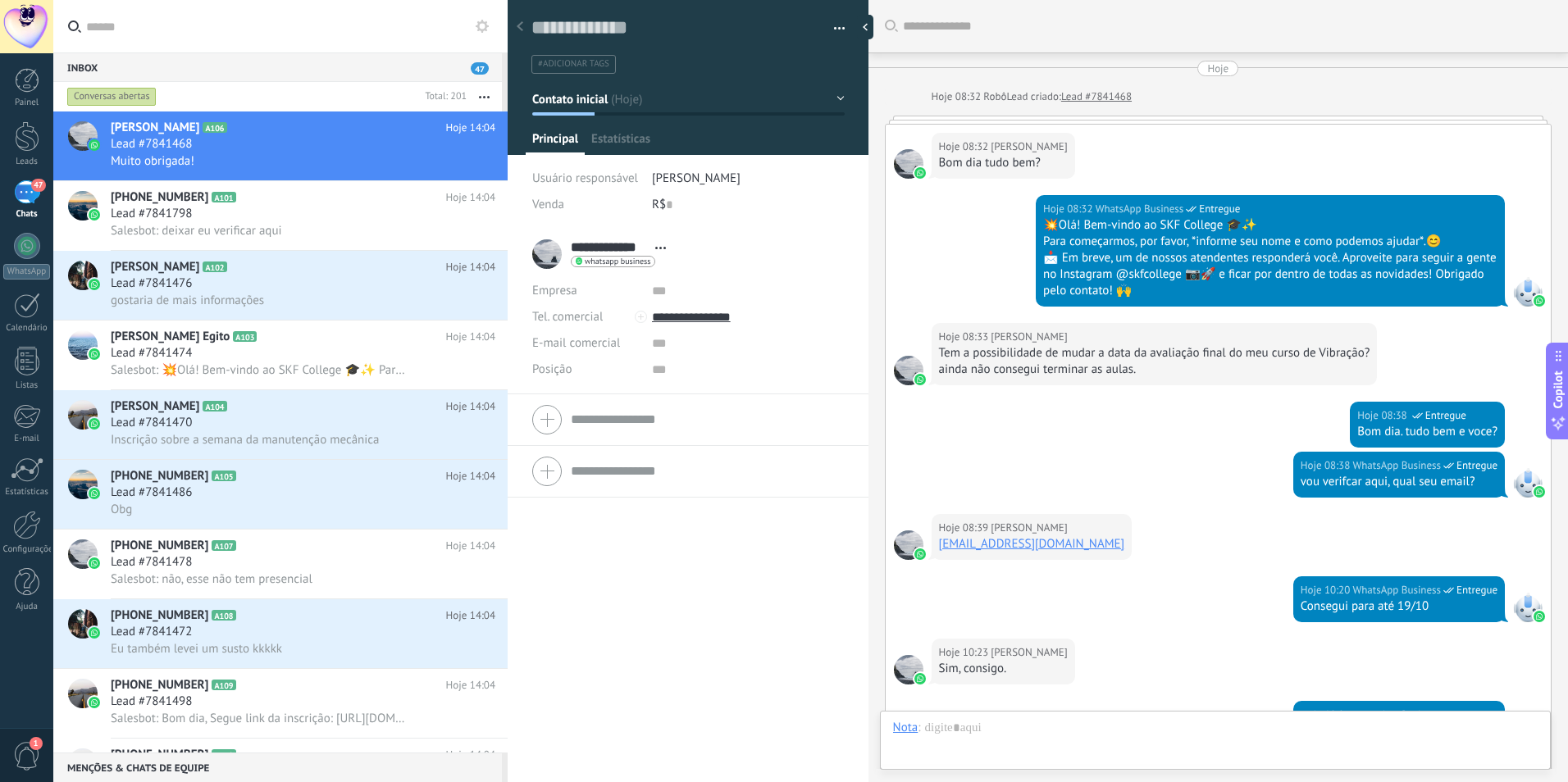
scroll to position [402, 0]
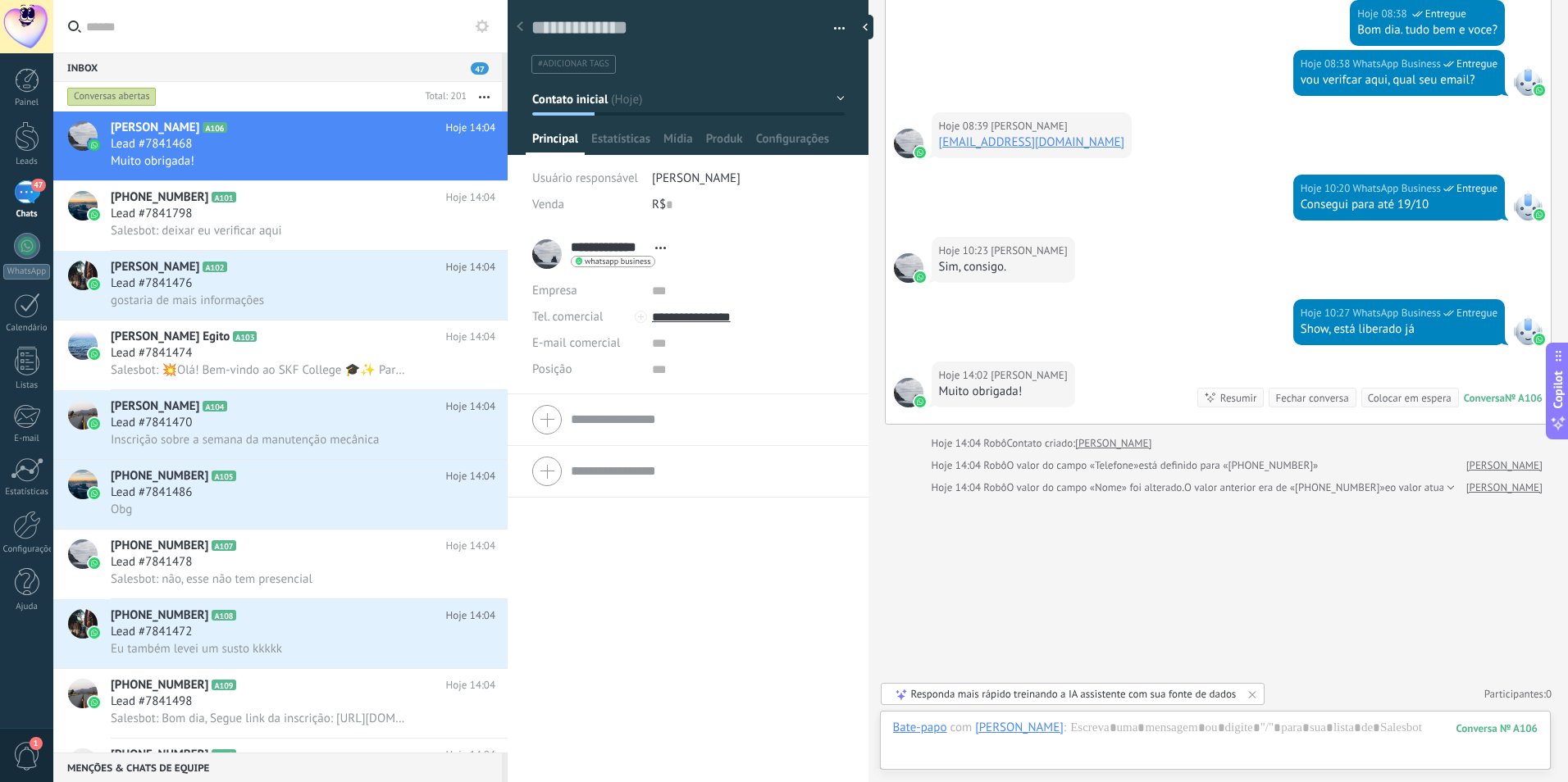
click at [628, 259] on span "whatsapp business" at bounding box center [617, 262] width 65 height 9
click at [175, 224] on div at bounding box center [784, 391] width 1568 height 782
click at [284, 230] on h3 "Salesbot: deixar eu verificar aqui" at bounding box center [200, 231] width 179 height 16
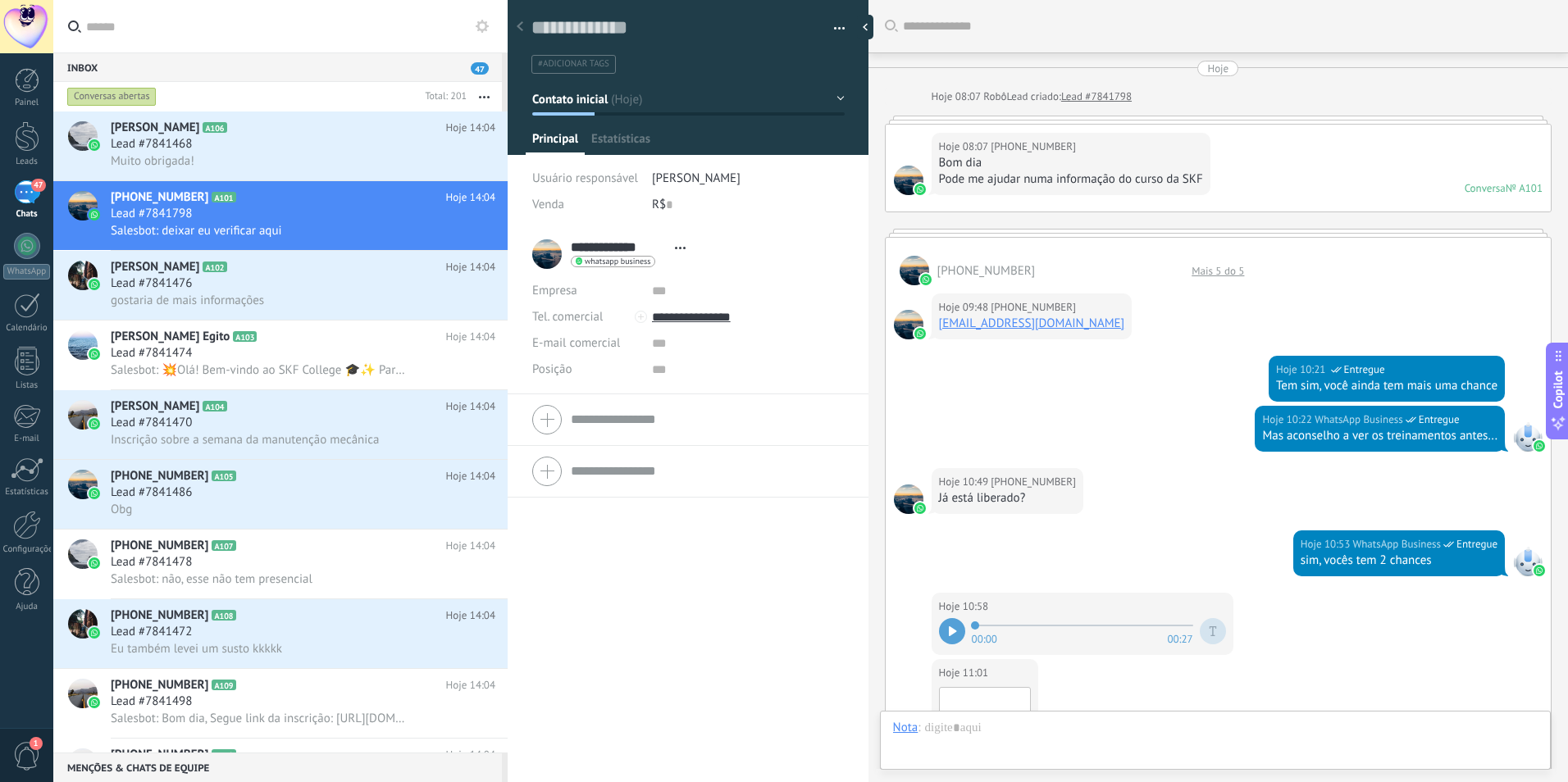
scroll to position [25, 0]
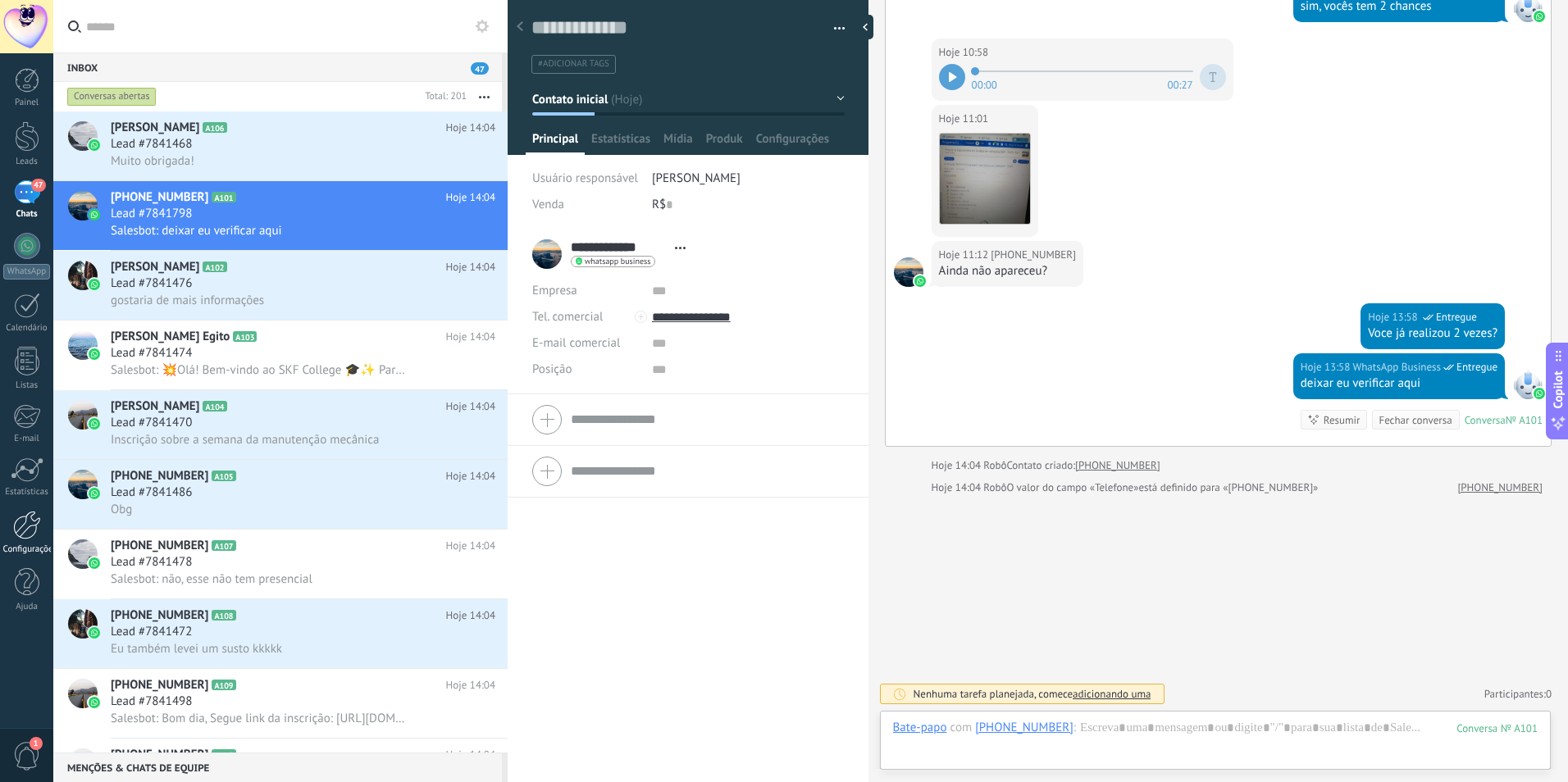
click at [20, 542] on link "Configurações" at bounding box center [27, 533] width 53 height 45
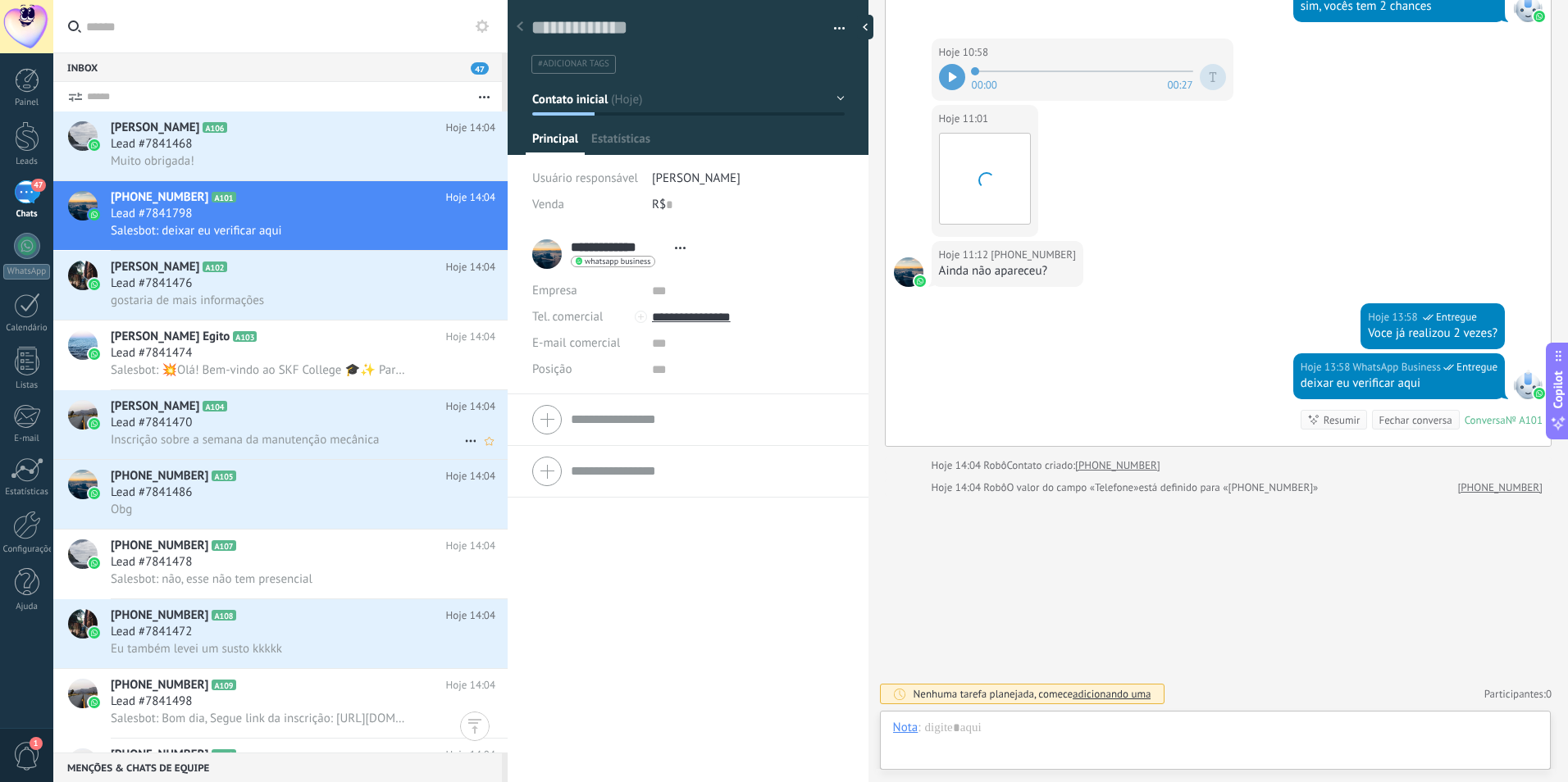
scroll to position [25, 0]
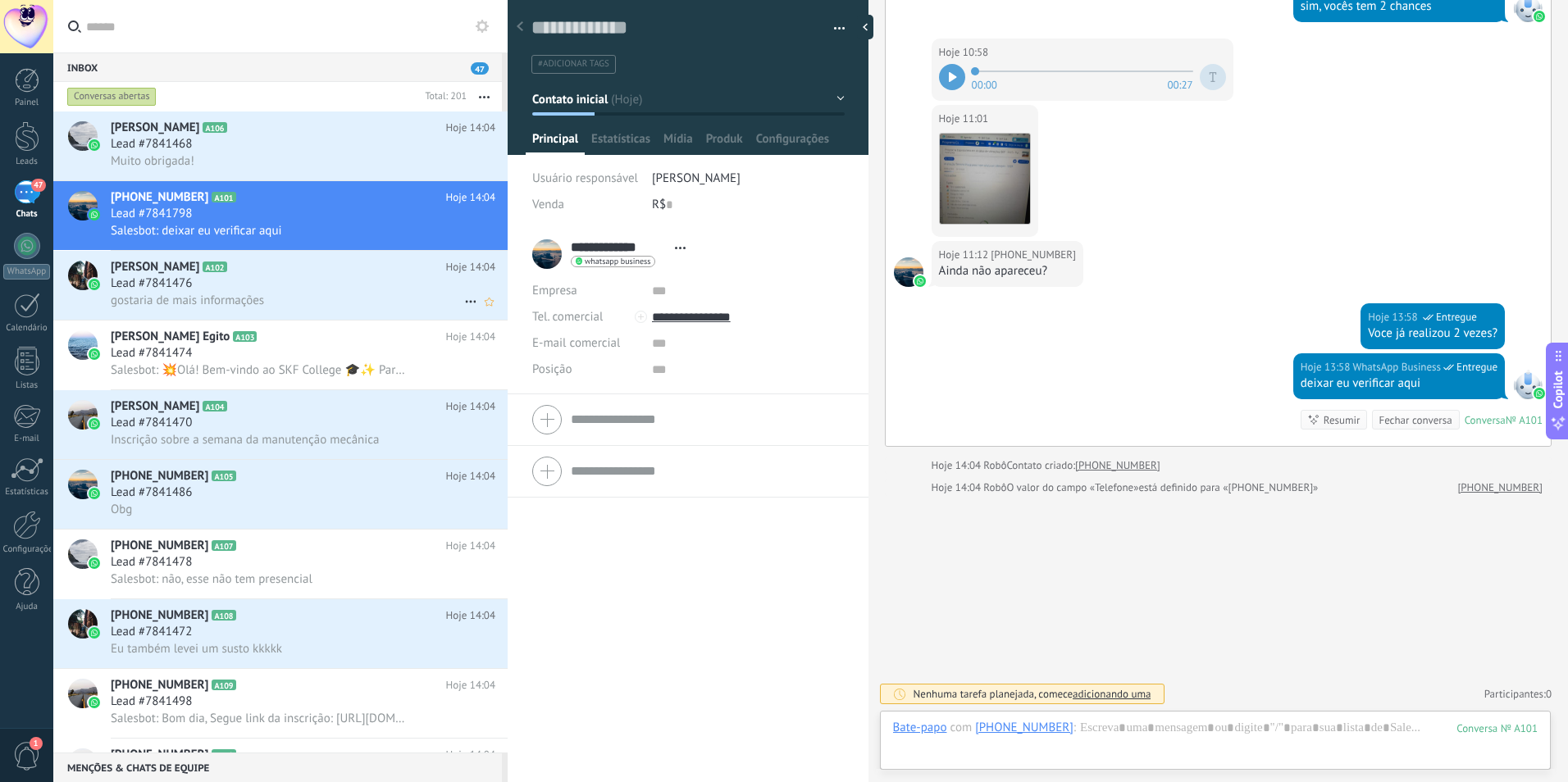
click at [141, 266] on span "[PERSON_NAME]" at bounding box center [154, 267] width 88 height 16
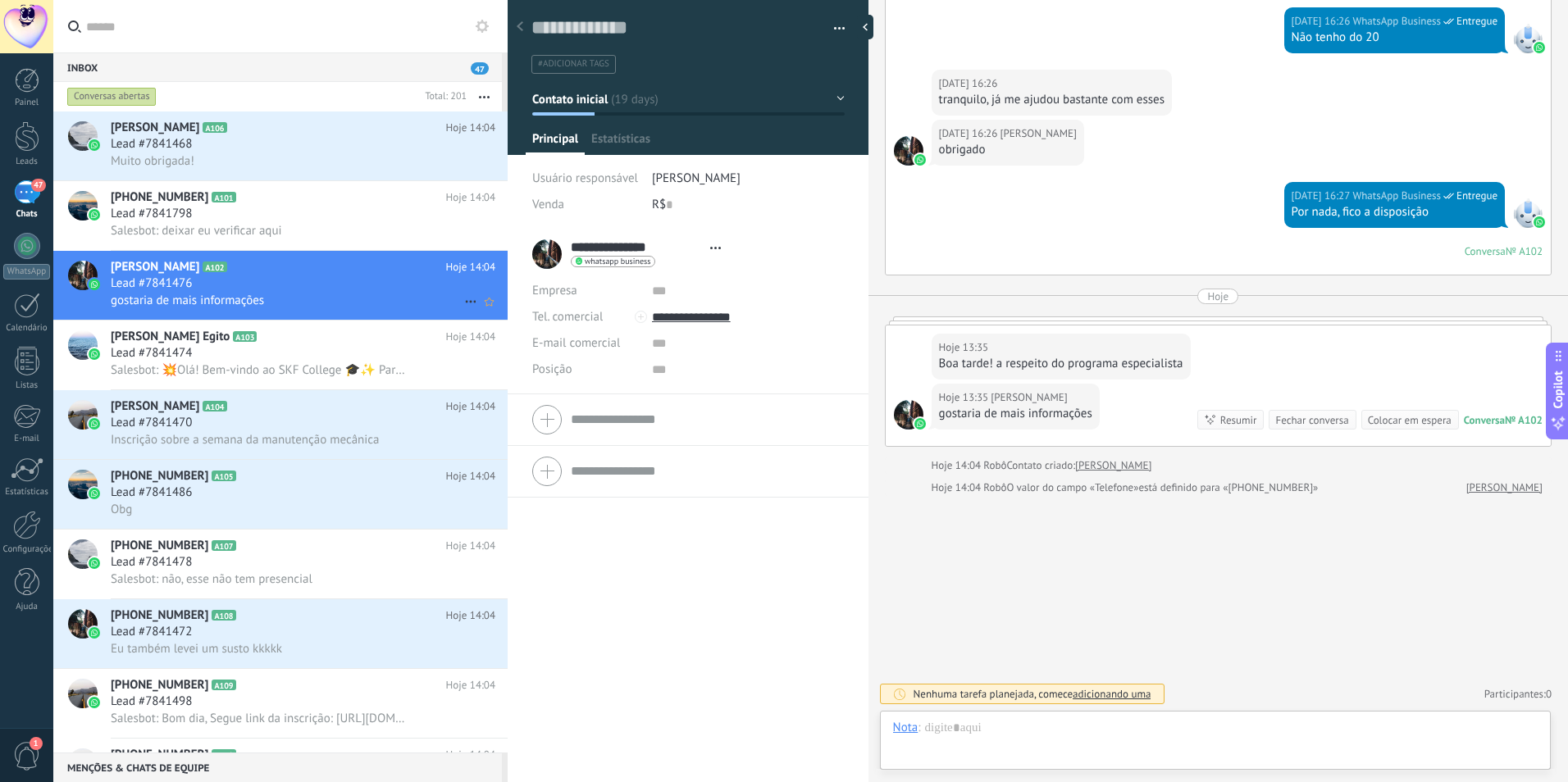
scroll to position [25, 0]
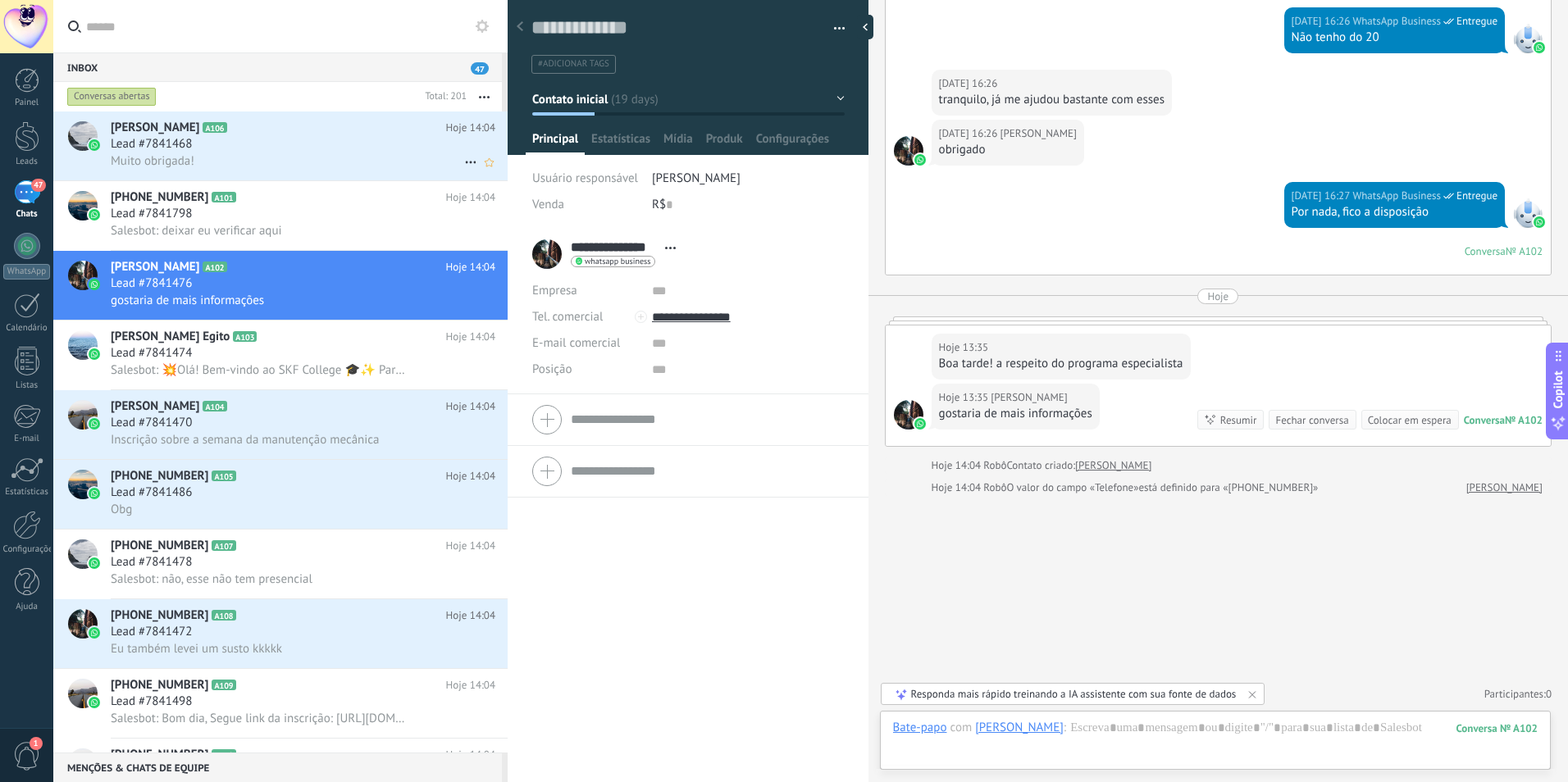
click at [157, 138] on span "Lead #7841468" at bounding box center [151, 144] width 82 height 16
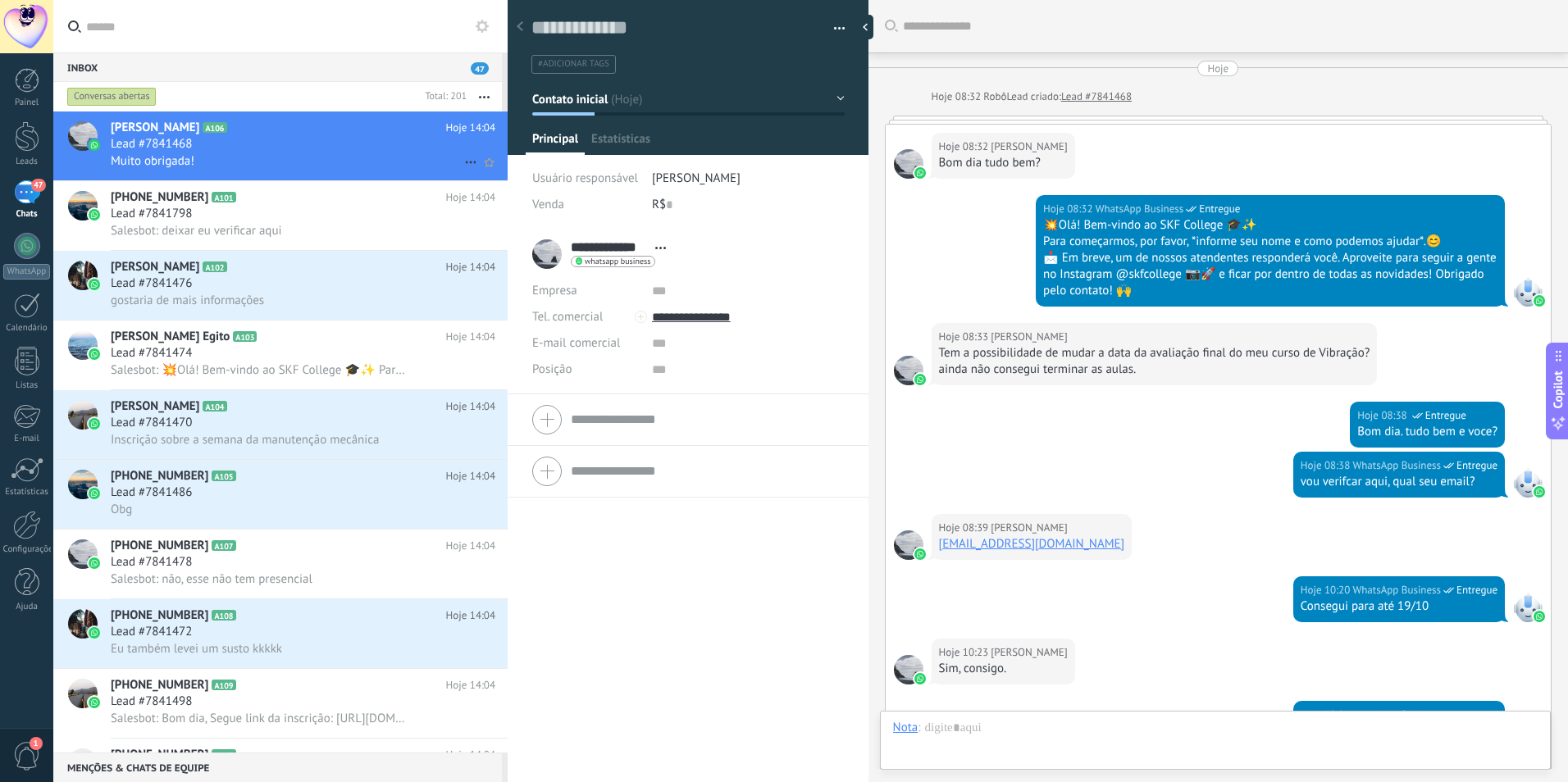
scroll to position [402, 0]
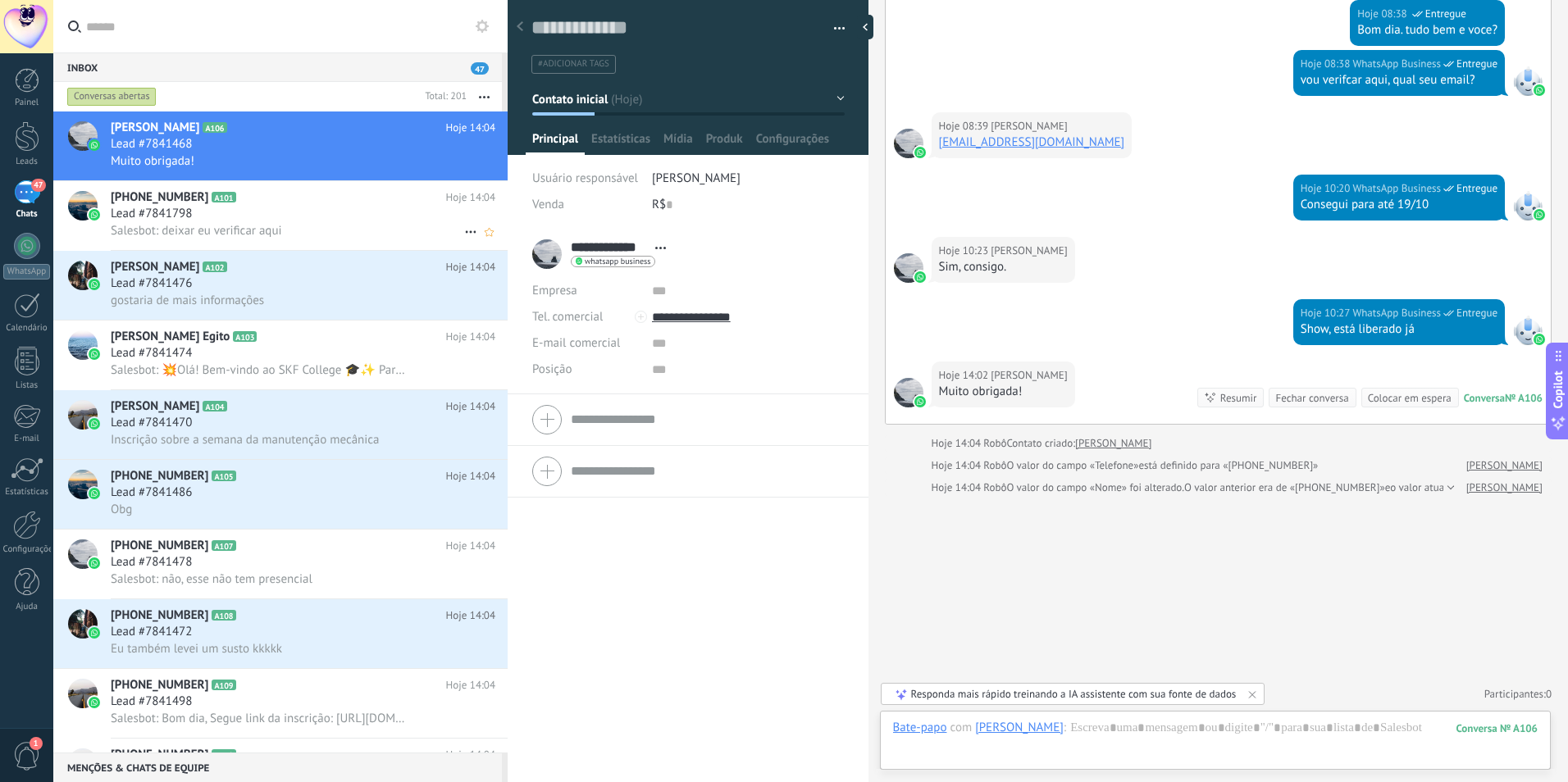
click at [271, 216] on div "Lead #7841798" at bounding box center [303, 214] width 384 height 16
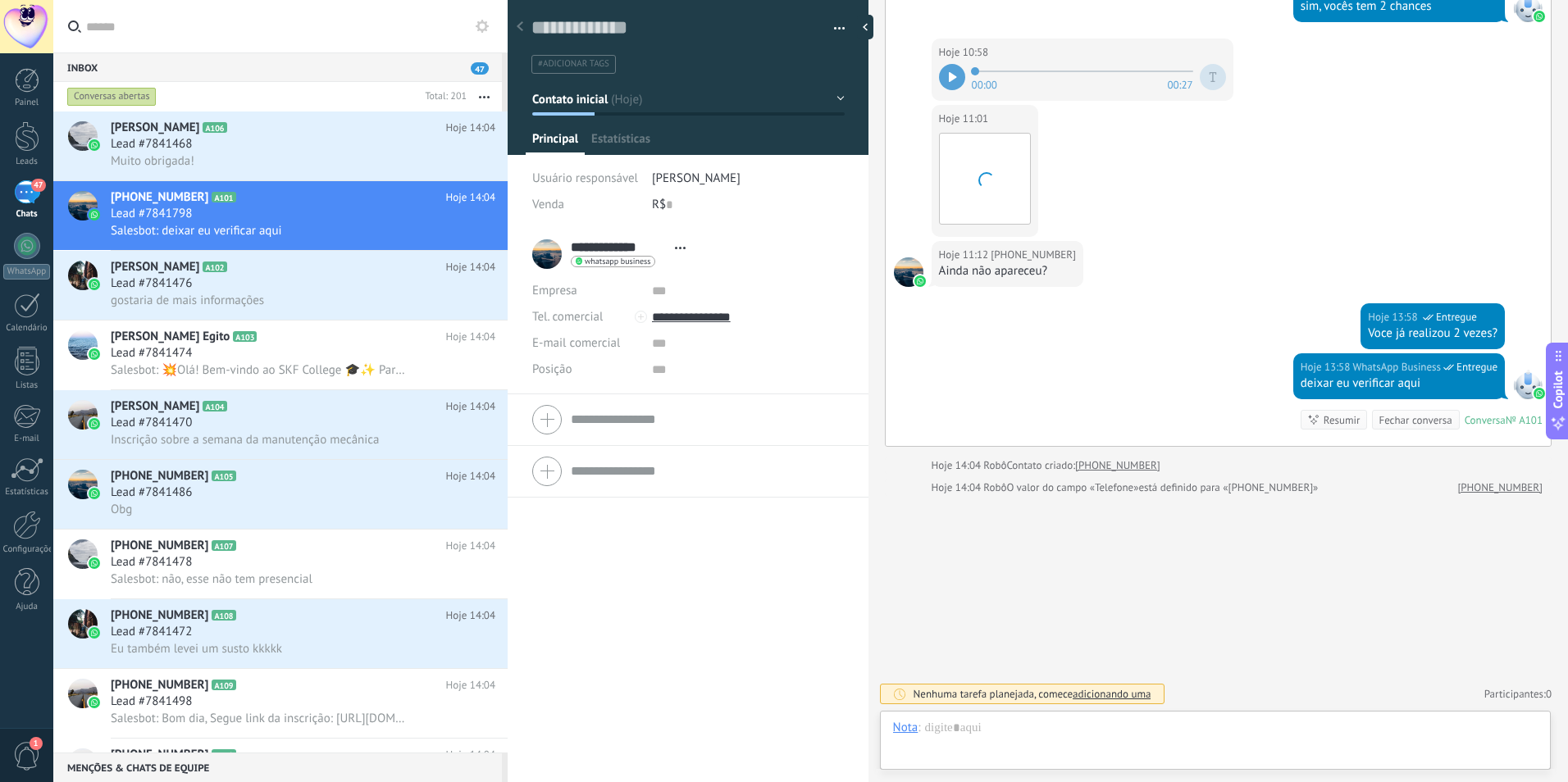
scroll to position [25, 0]
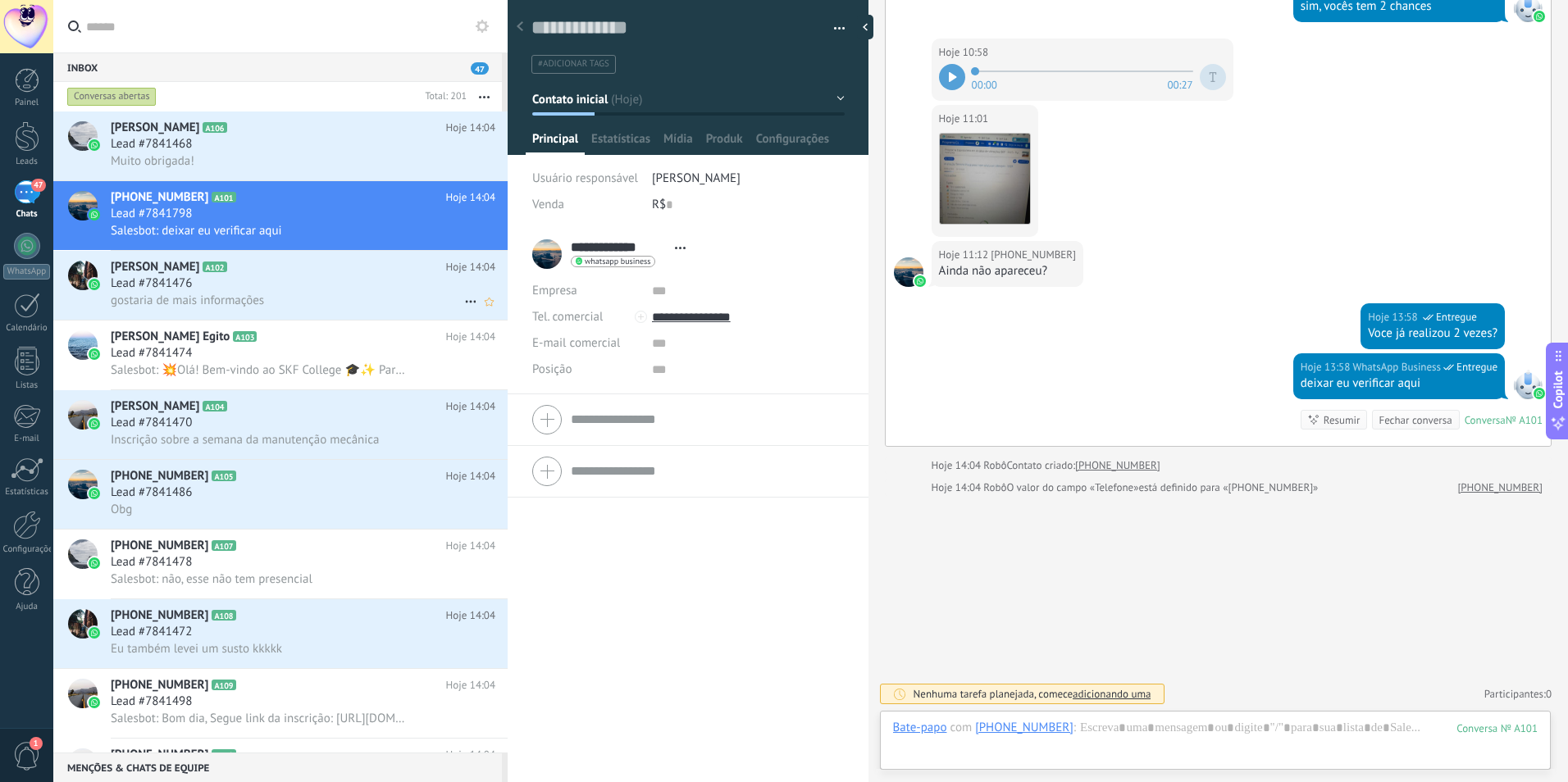
click at [336, 285] on div "Lead #7841476" at bounding box center [303, 283] width 384 height 16
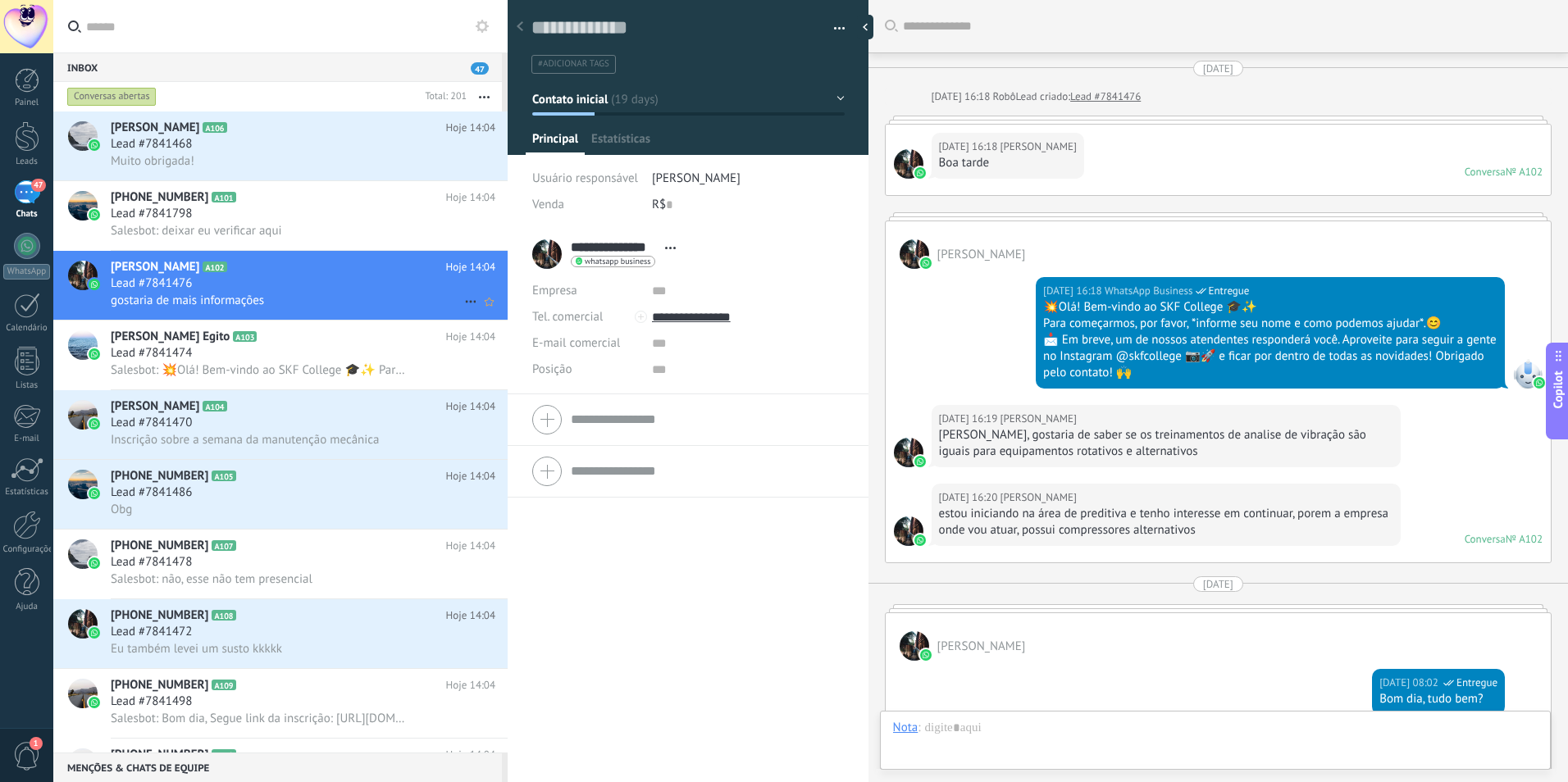
scroll to position [2710, 0]
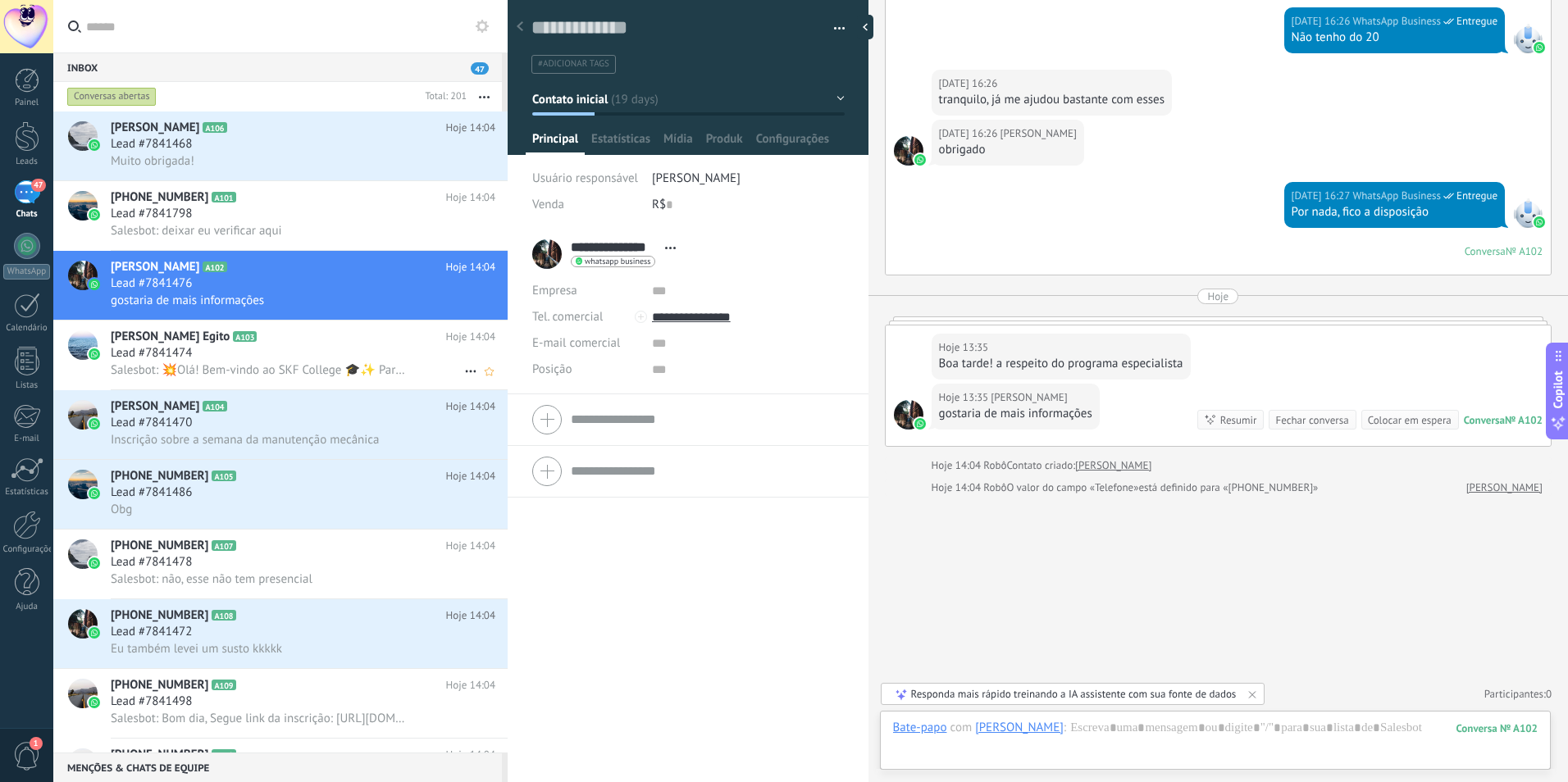
click at [314, 343] on h2 "[PERSON_NAME] Egito A103" at bounding box center [278, 336] width 336 height 16
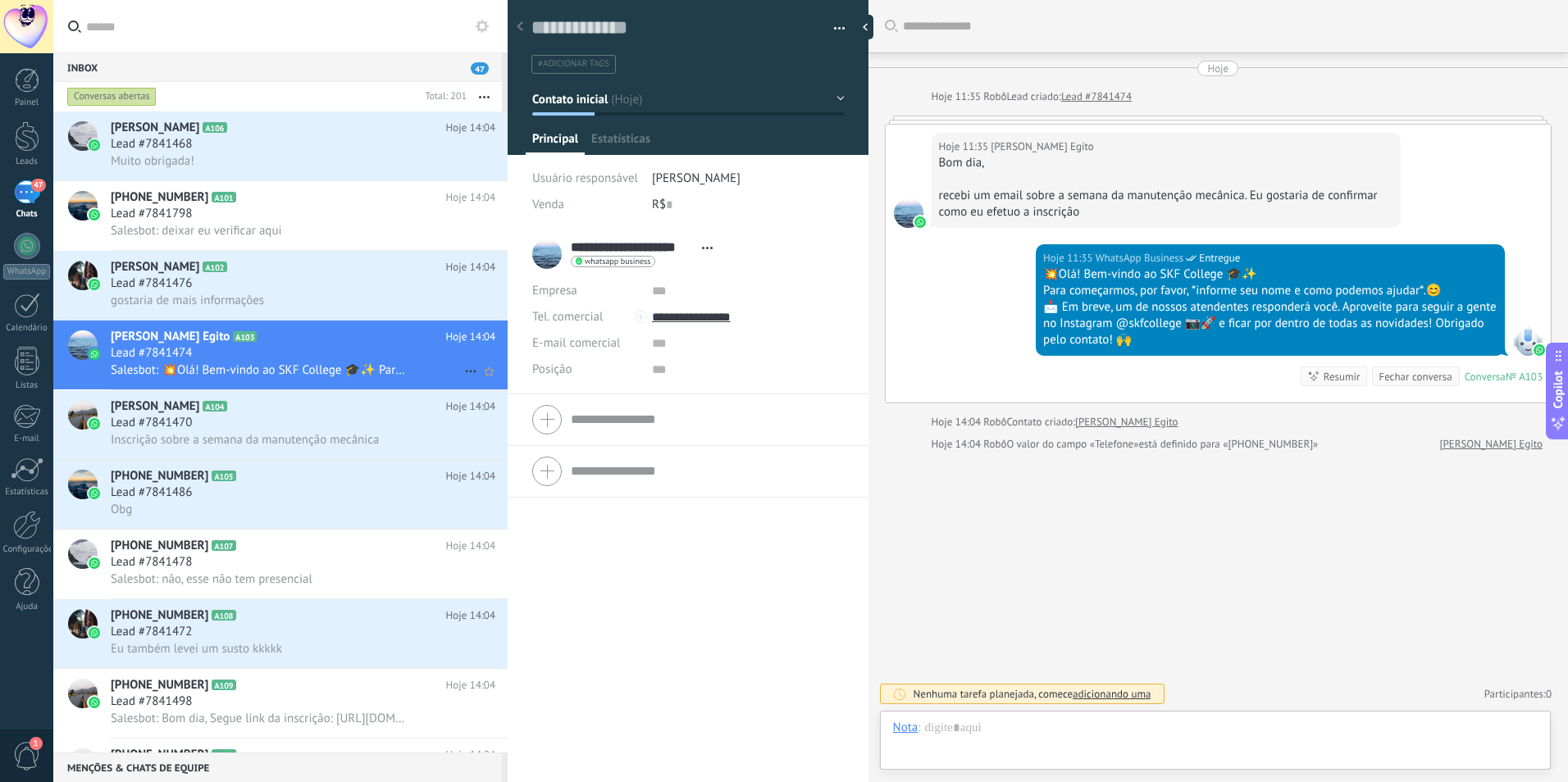
scroll to position [25, 0]
click at [0, 524] on html ".abccls-1,.abccls-2{fill-rule:evenodd}.abccls-2{fill:#fff} .abfcls-1{fill:none}…" at bounding box center [784, 391] width 1568 height 782
click at [19, 527] on div at bounding box center [27, 524] width 27 height 28
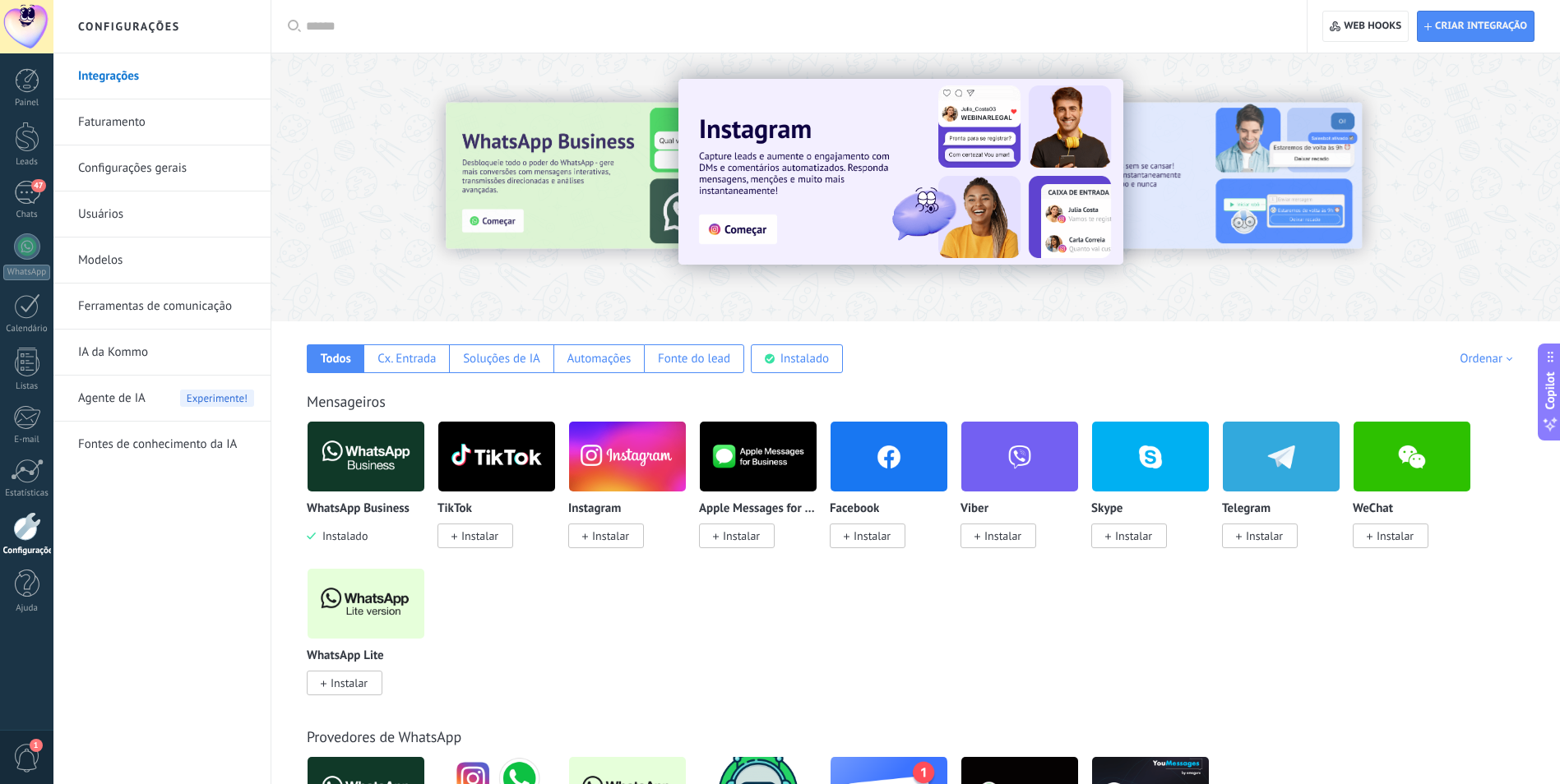
click at [337, 503] on p "WhatsApp Business" at bounding box center [357, 509] width 102 height 14
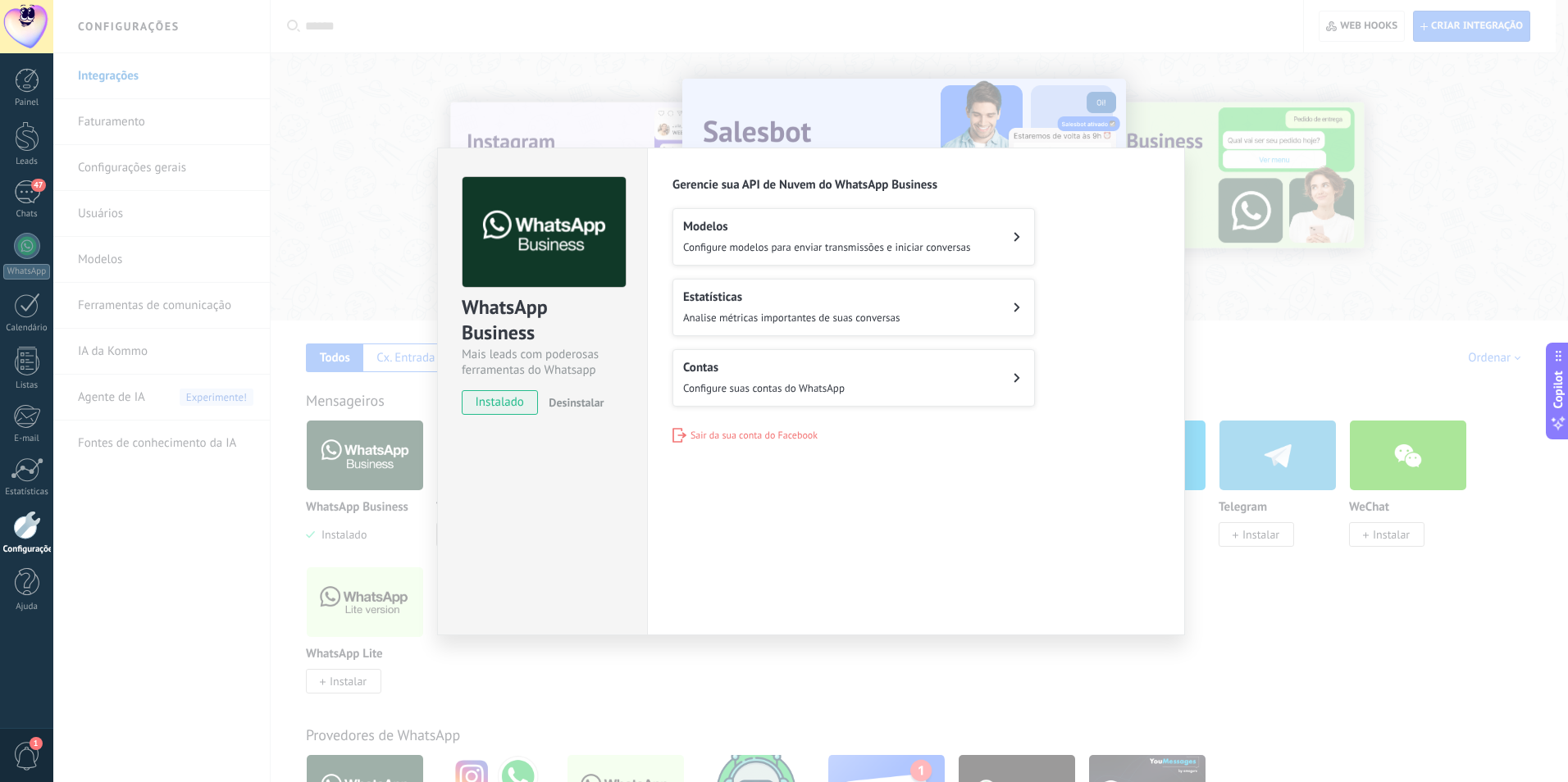
click at [773, 382] on span "Configure suas contas do WhatsApp" at bounding box center [764, 388] width 161 height 14
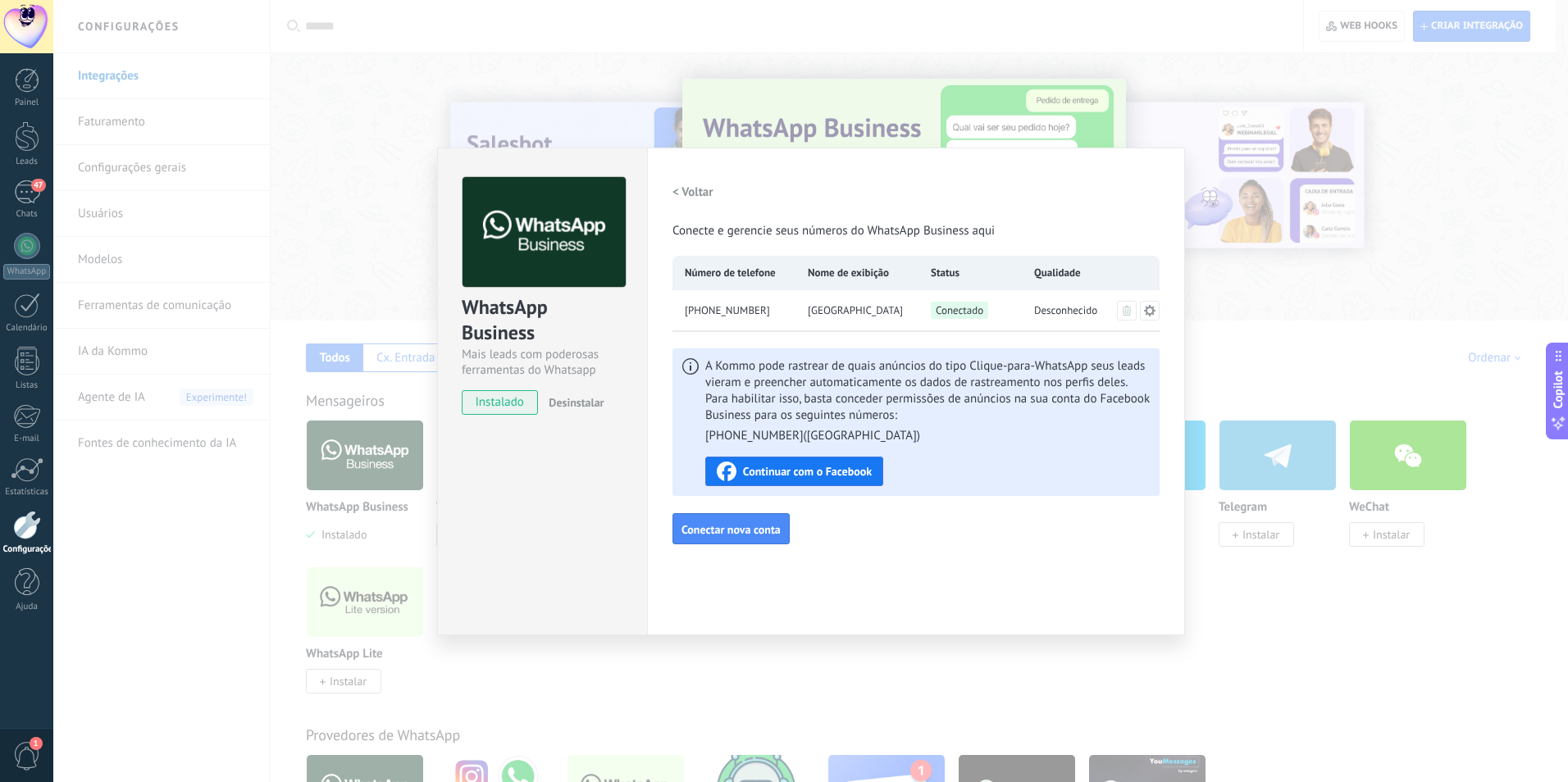
click at [693, 188] on h2 "< Voltar" at bounding box center [693, 192] width 41 height 15
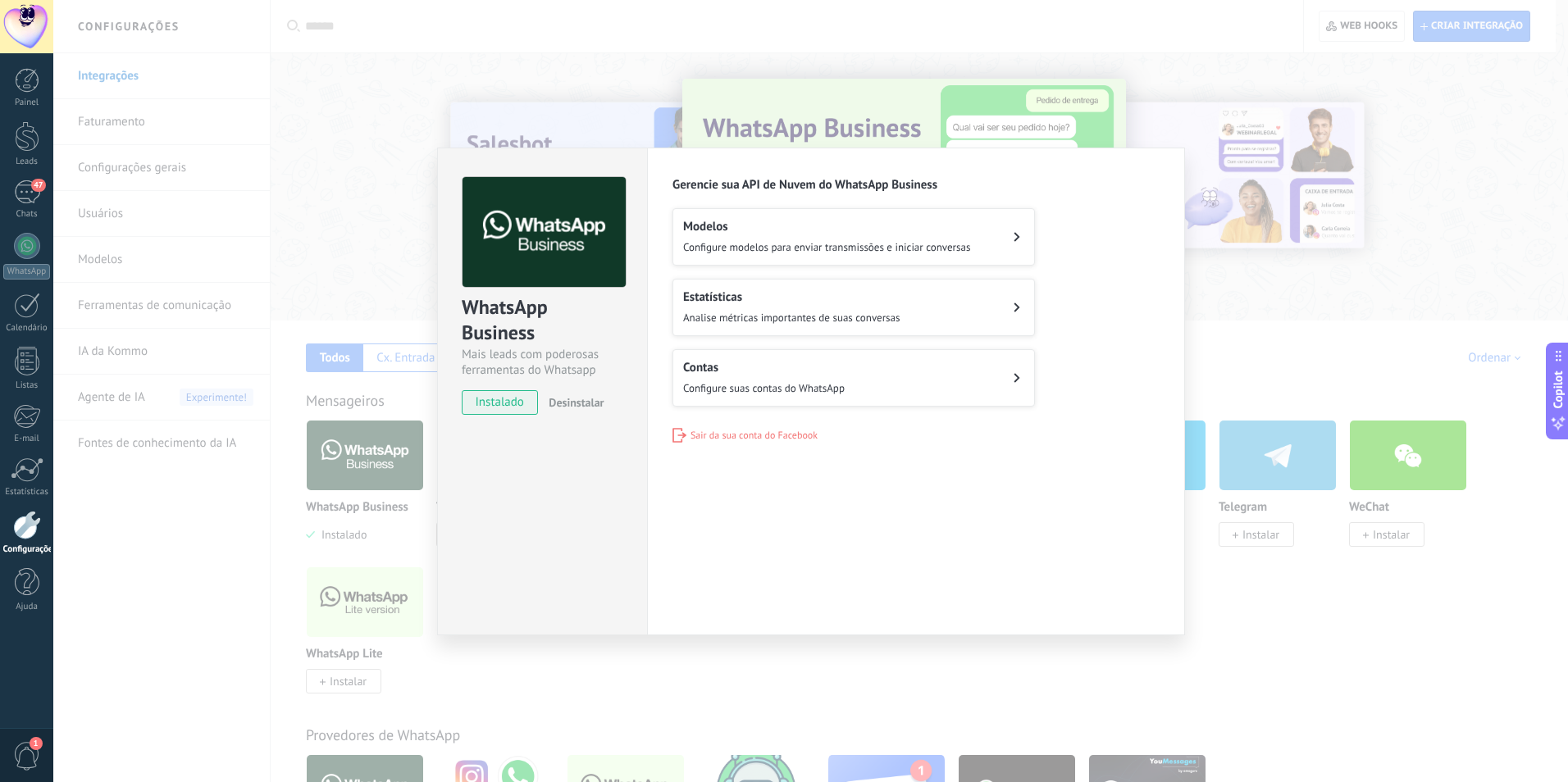
click at [797, 316] on span "Analise métricas importantes de suas conversas" at bounding box center [791, 318] width 216 height 14
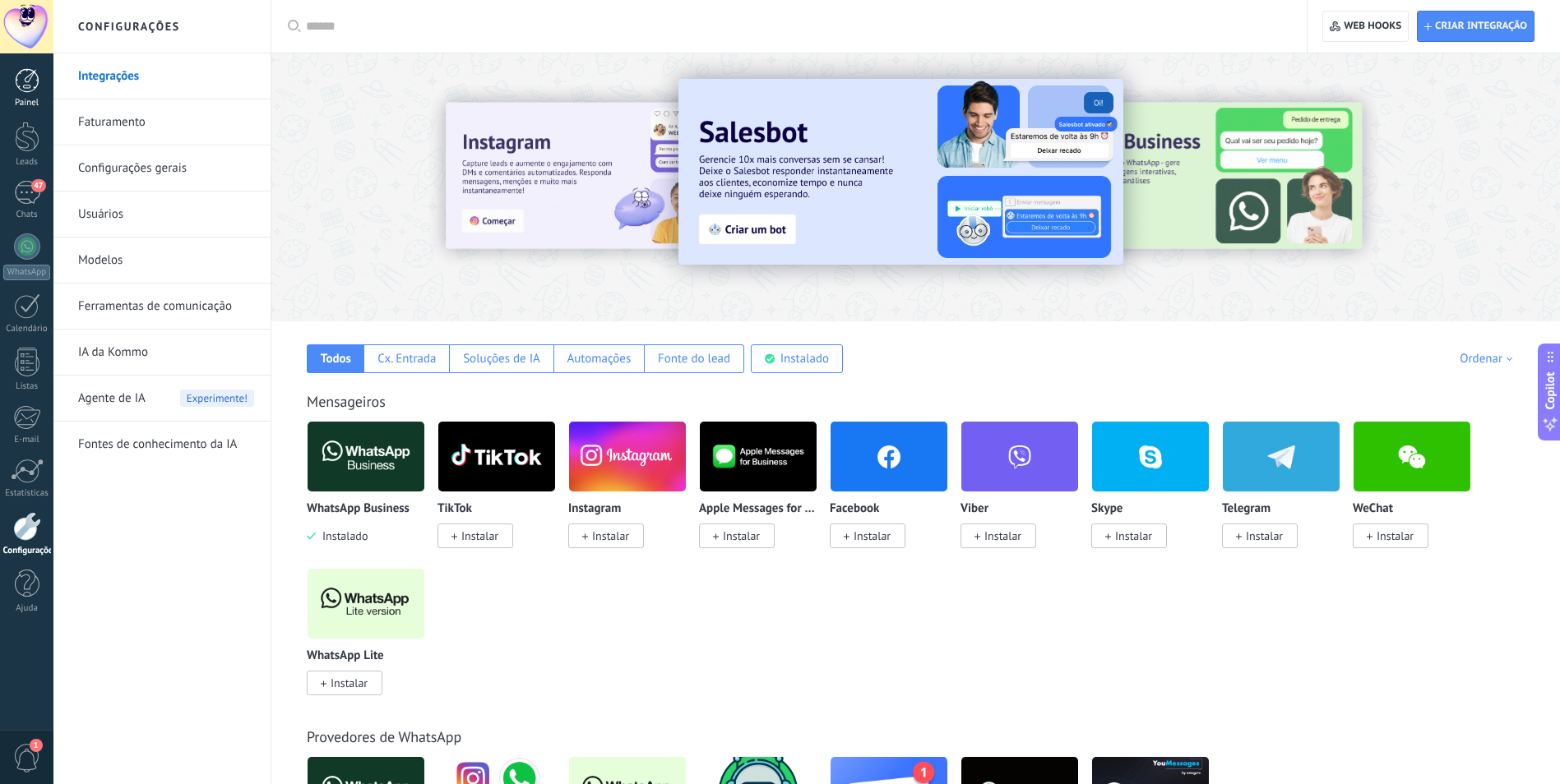
click at [22, 87] on div at bounding box center [27, 80] width 25 height 25
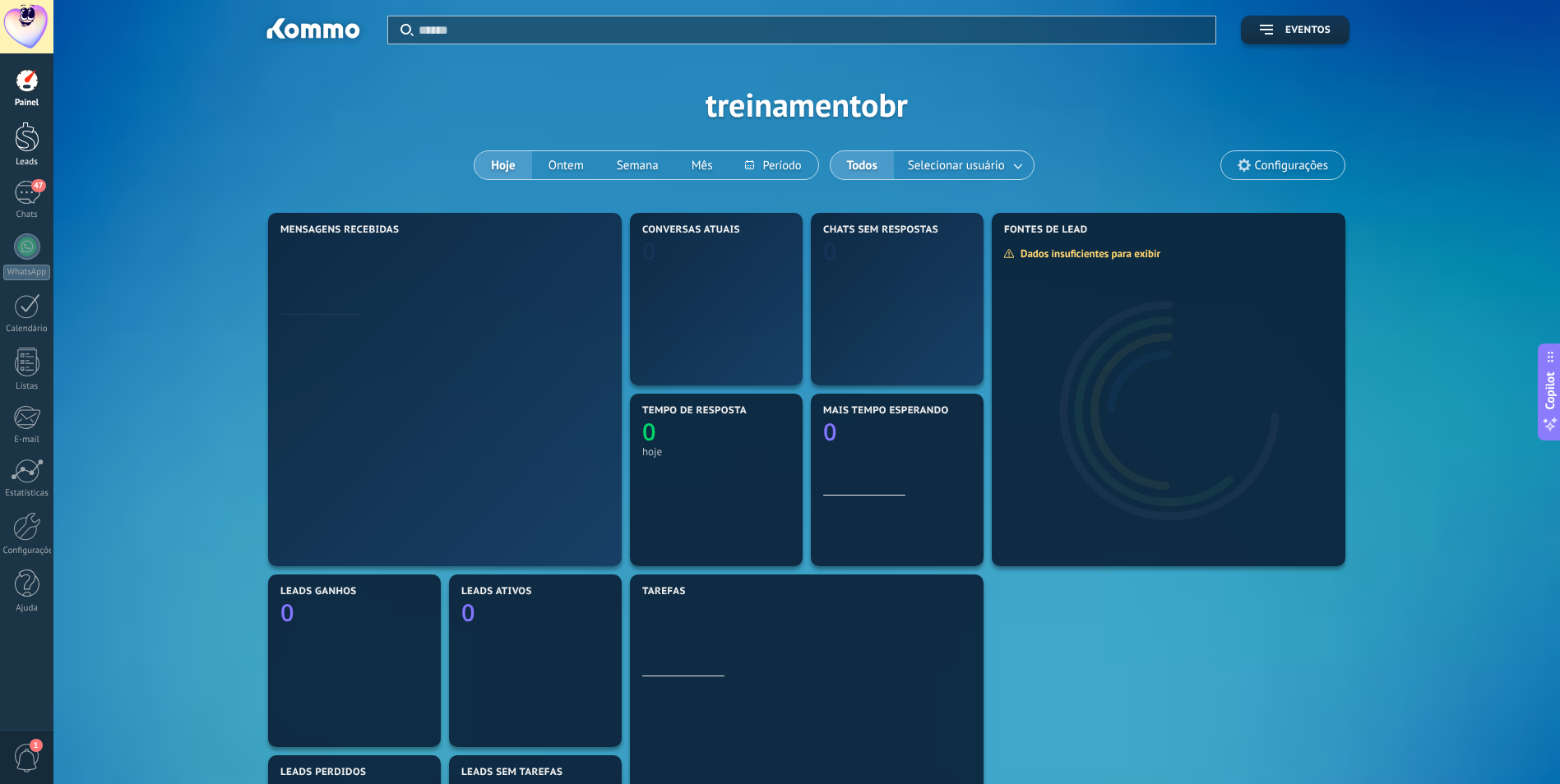
click at [20, 139] on div at bounding box center [27, 136] width 25 height 30
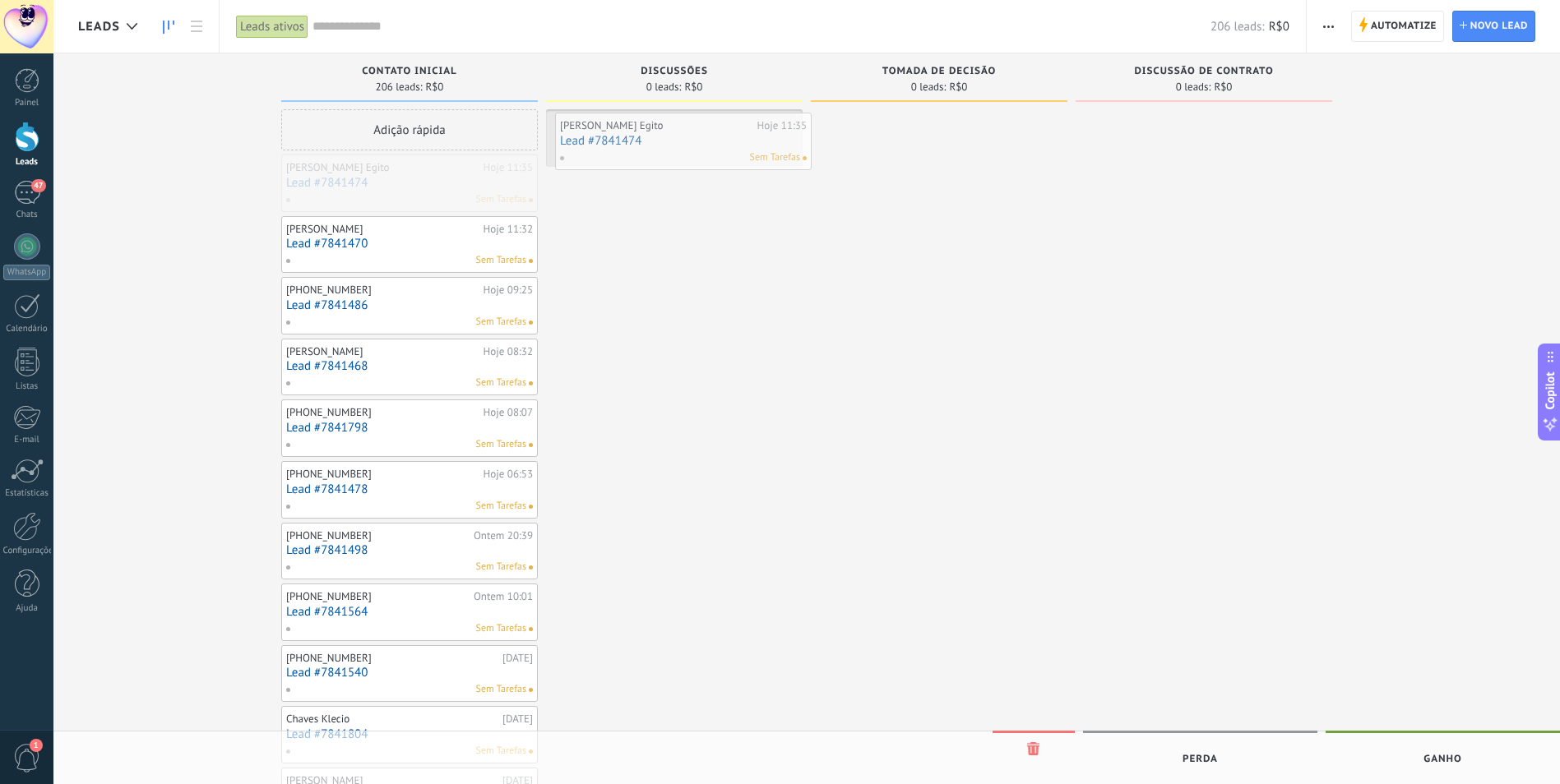
drag, startPoint x: 399, startPoint y: 193, endPoint x: 674, endPoint y: 150, distance: 278.3
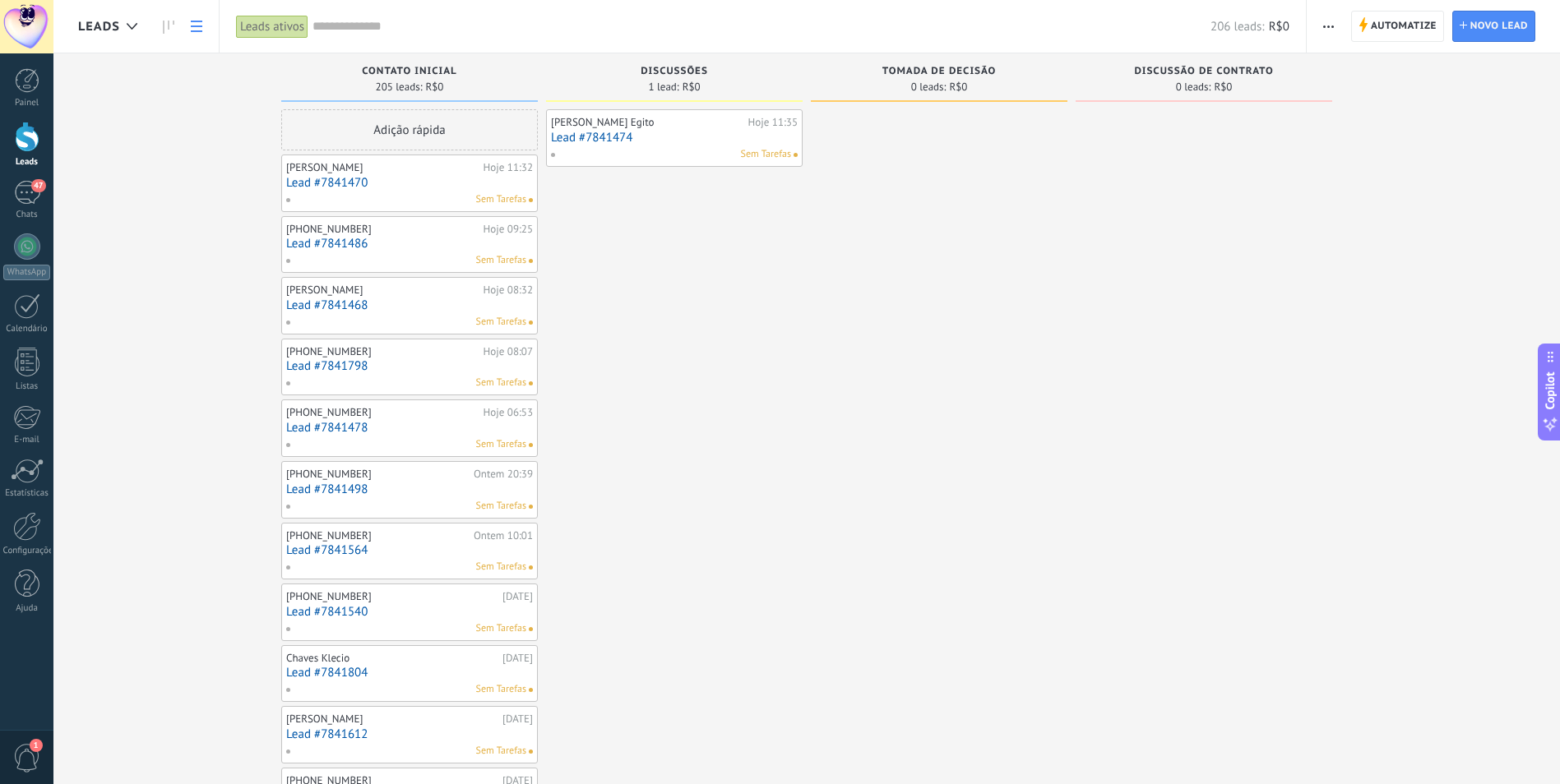
click at [198, 32] on link at bounding box center [196, 26] width 28 height 32
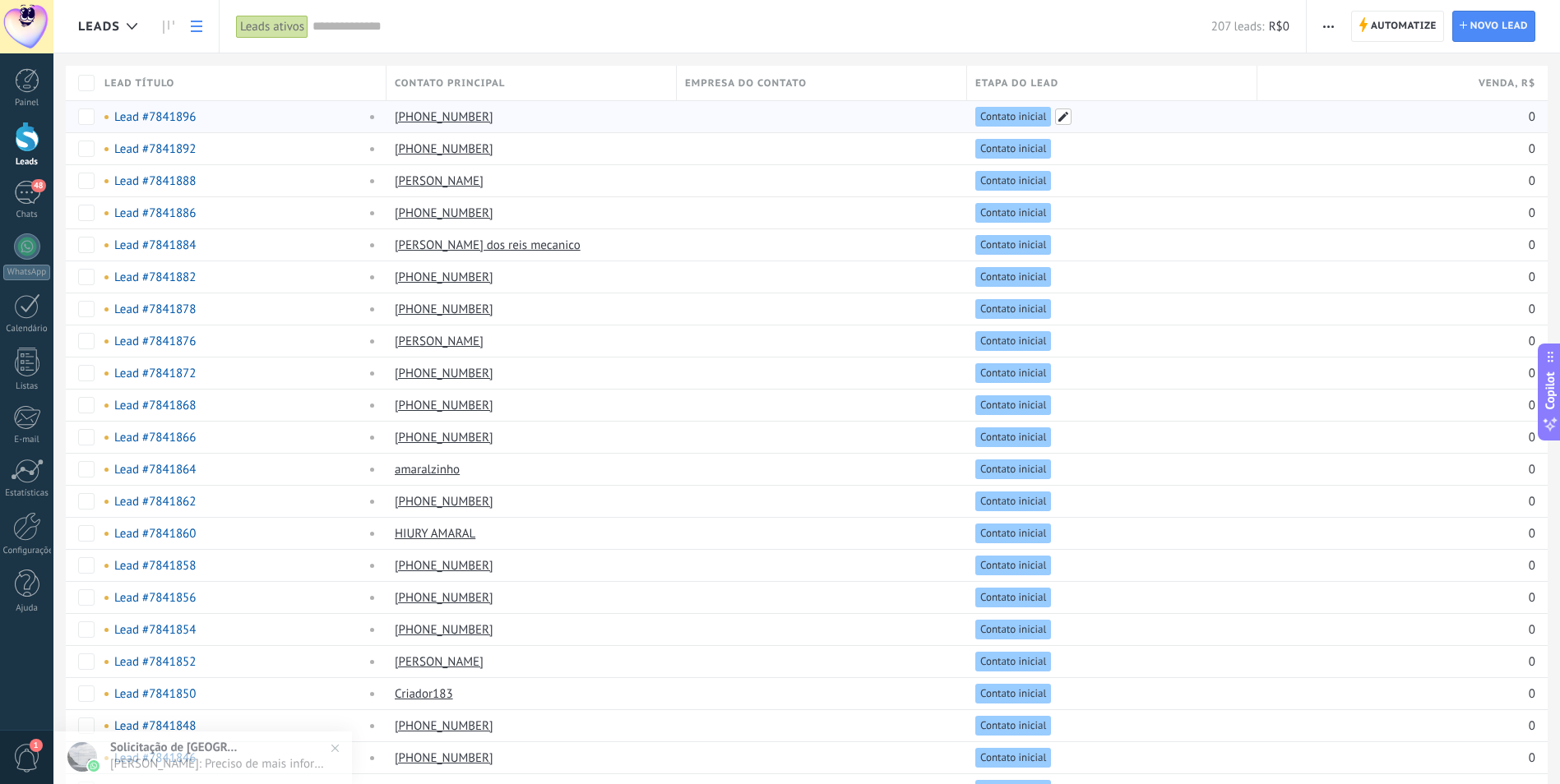
click at [1064, 118] on span at bounding box center [1063, 116] width 16 height 16
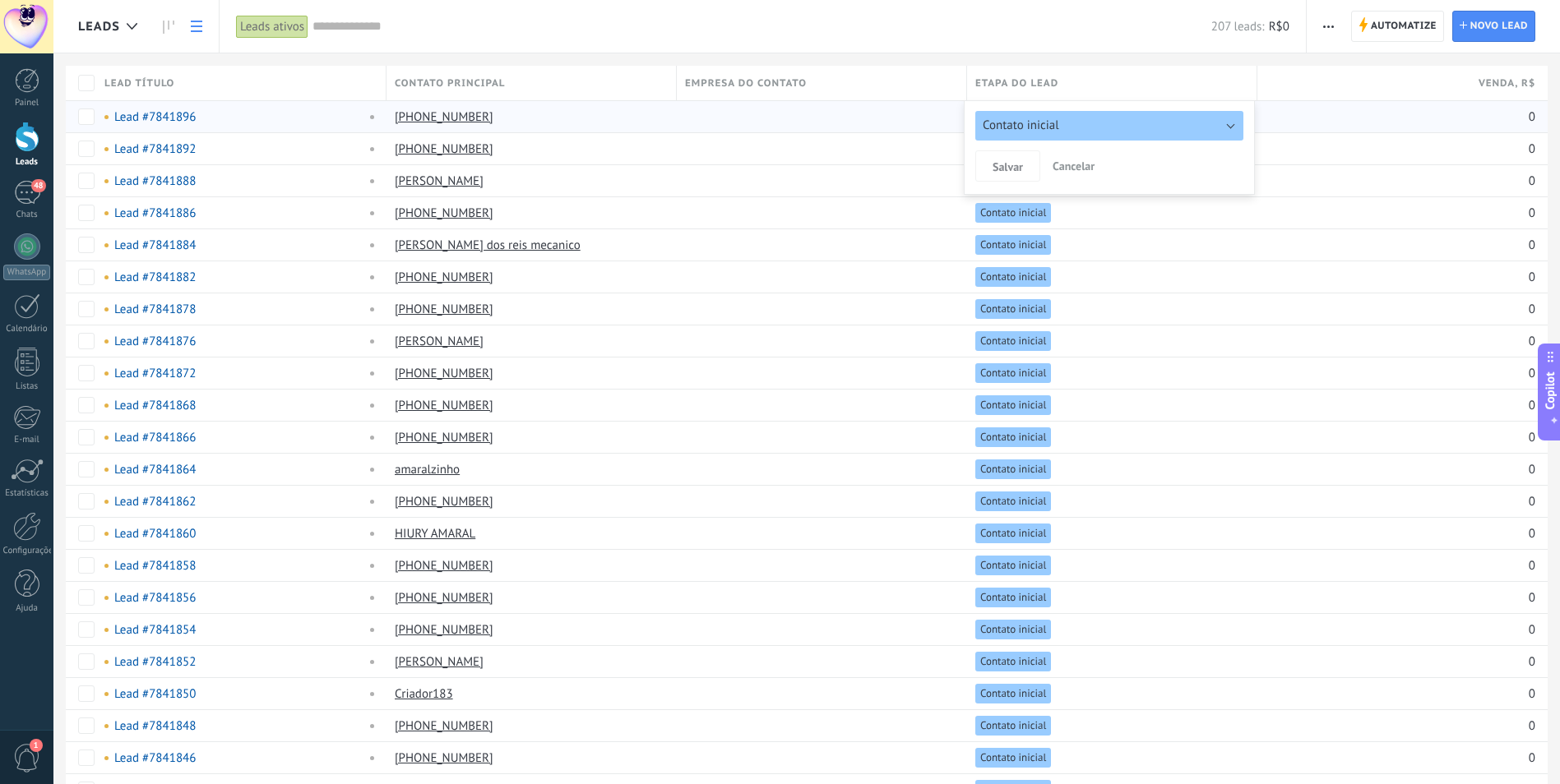
click at [1233, 124] on button "Contato inicial" at bounding box center [1109, 126] width 268 height 29
drag, startPoint x: 1048, startPoint y: 205, endPoint x: 1077, endPoint y: 163, distance: 51.0
click at [1077, 163] on span "Cancelar" at bounding box center [1074, 165] width 42 height 15
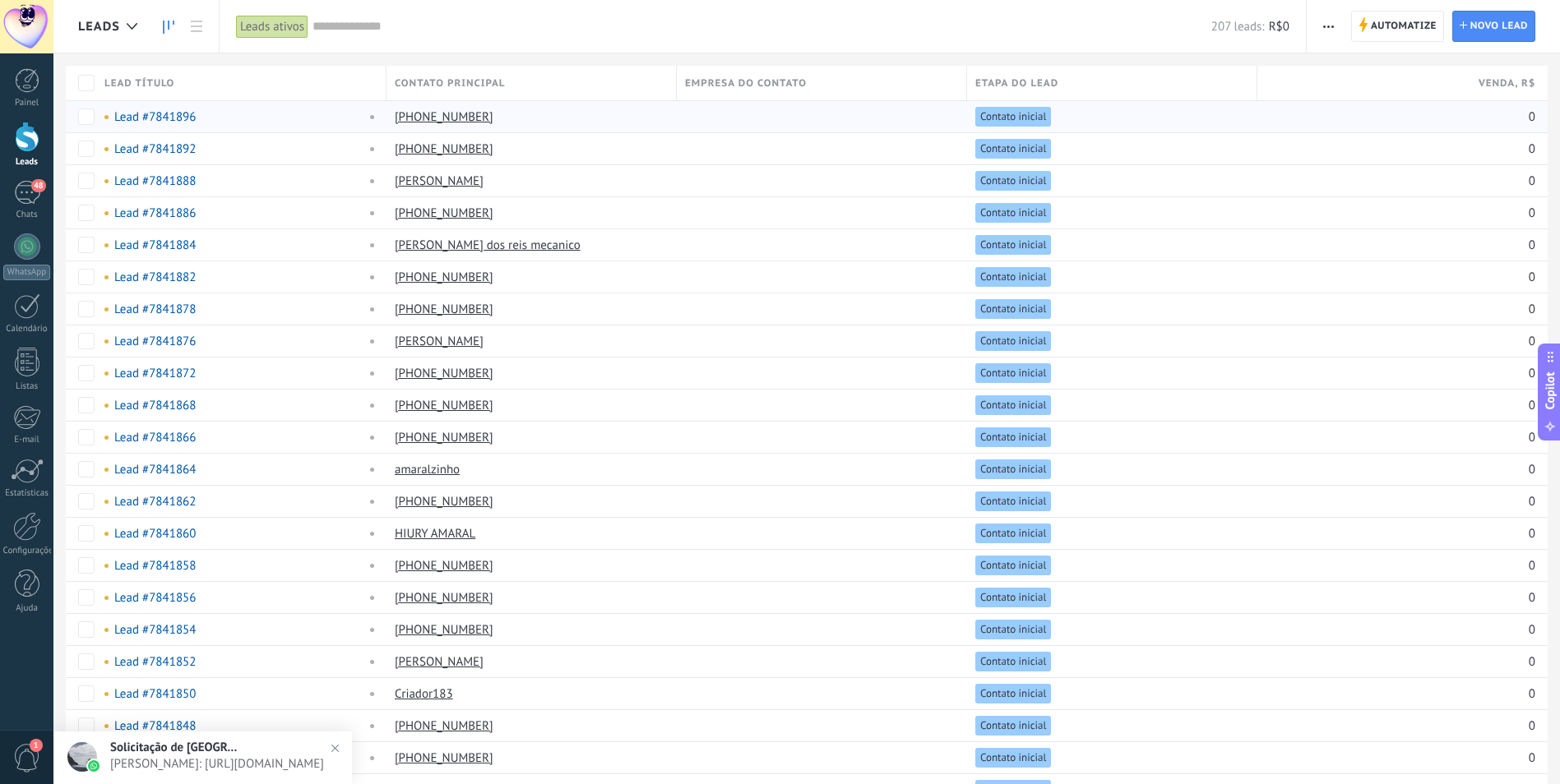
click at [166, 23] on icon at bounding box center [168, 27] width 11 height 13
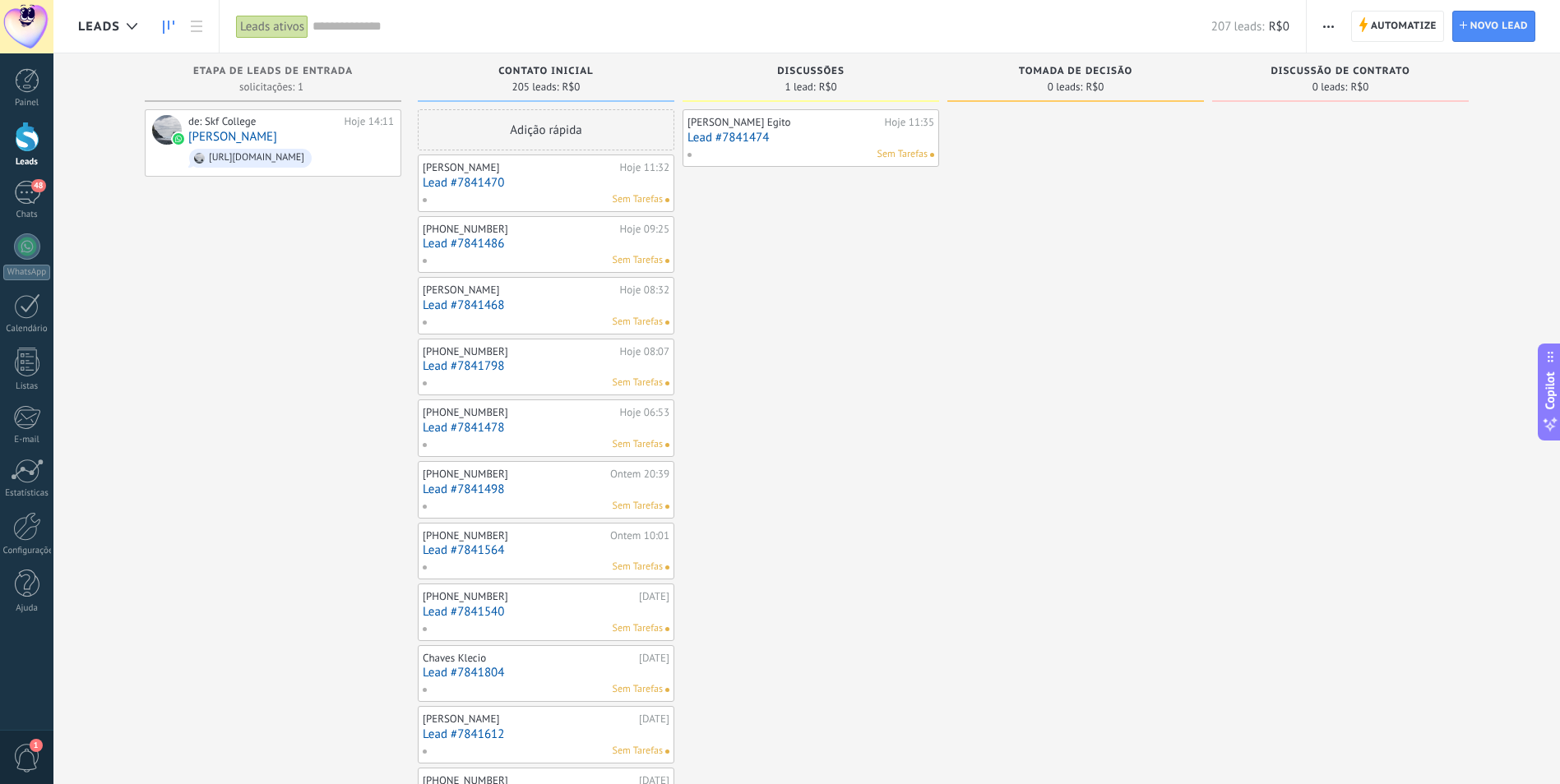
click at [314, 284] on div "de: Skf College Hoje 14:11 [PERSON_NAME] [URL][DOMAIN_NAME]" at bounding box center [273, 743] width 257 height 1268
click at [29, 198] on div "48" at bounding box center [27, 193] width 27 height 24
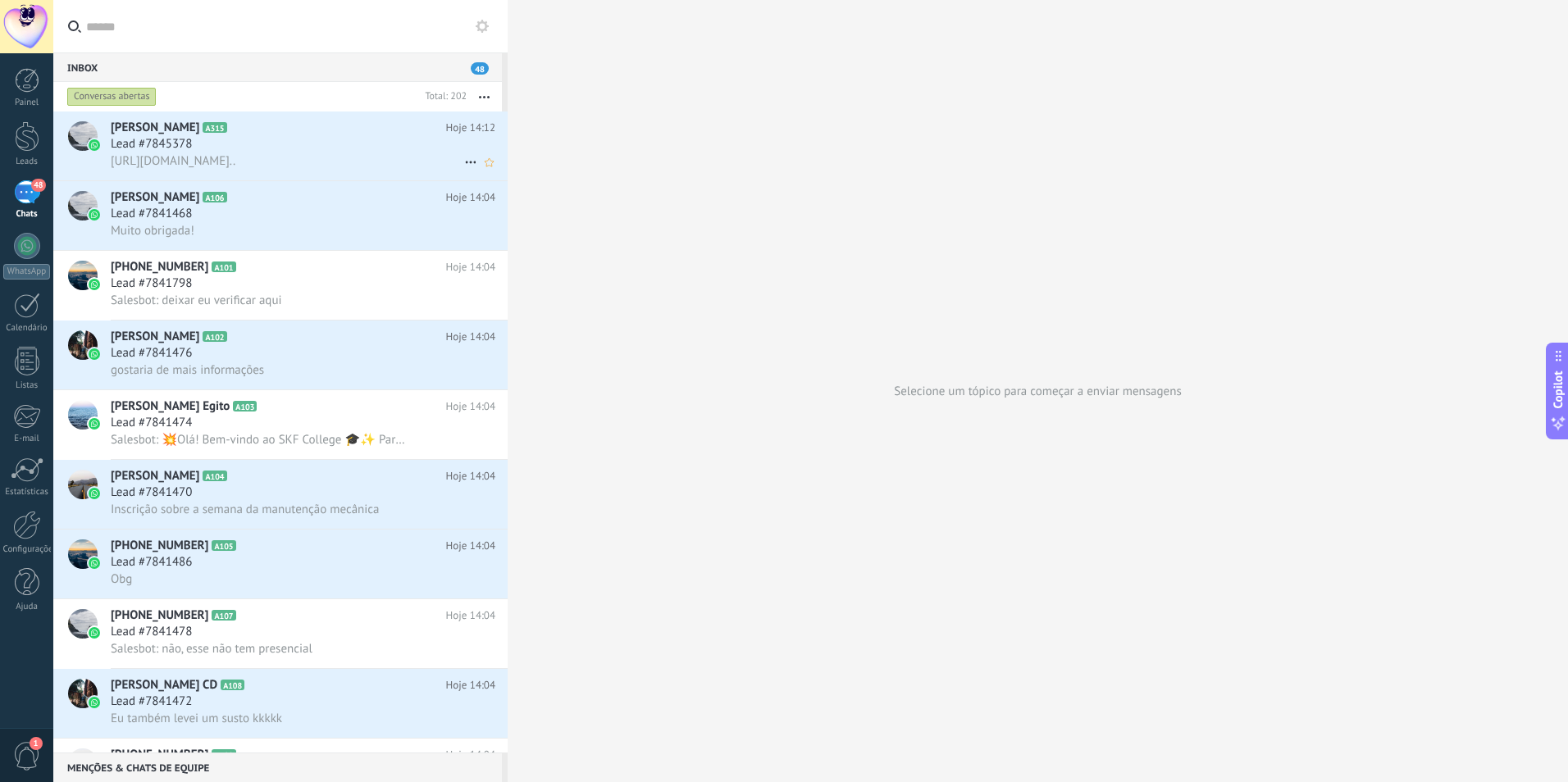
drag, startPoint x: 185, startPoint y: 124, endPoint x: 116, endPoint y: 145, distance: 72.1
click at [132, 137] on span "Lead #7845378" at bounding box center [151, 144] width 82 height 16
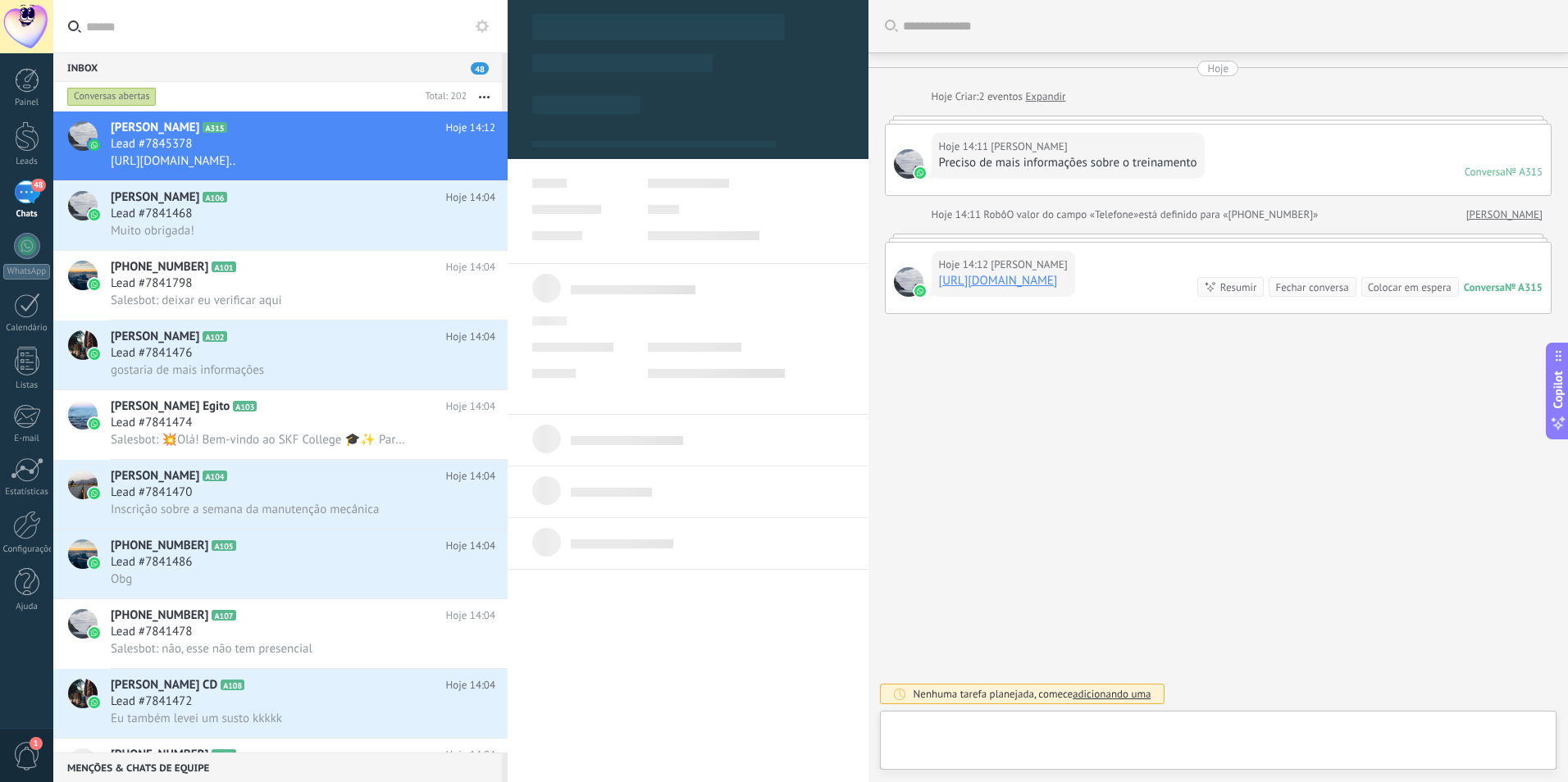
type textarea "**********"
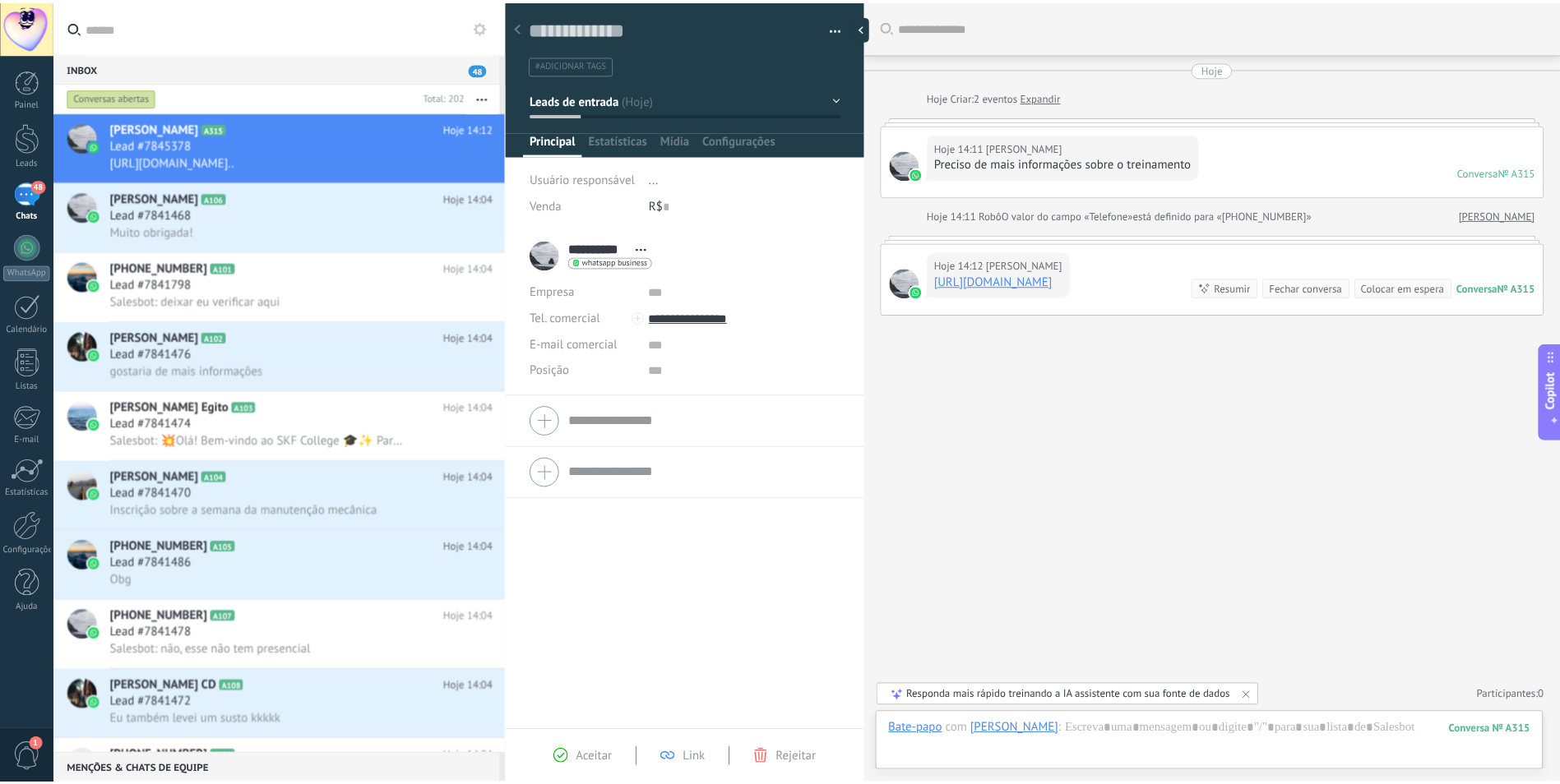
scroll to position [28, 0]
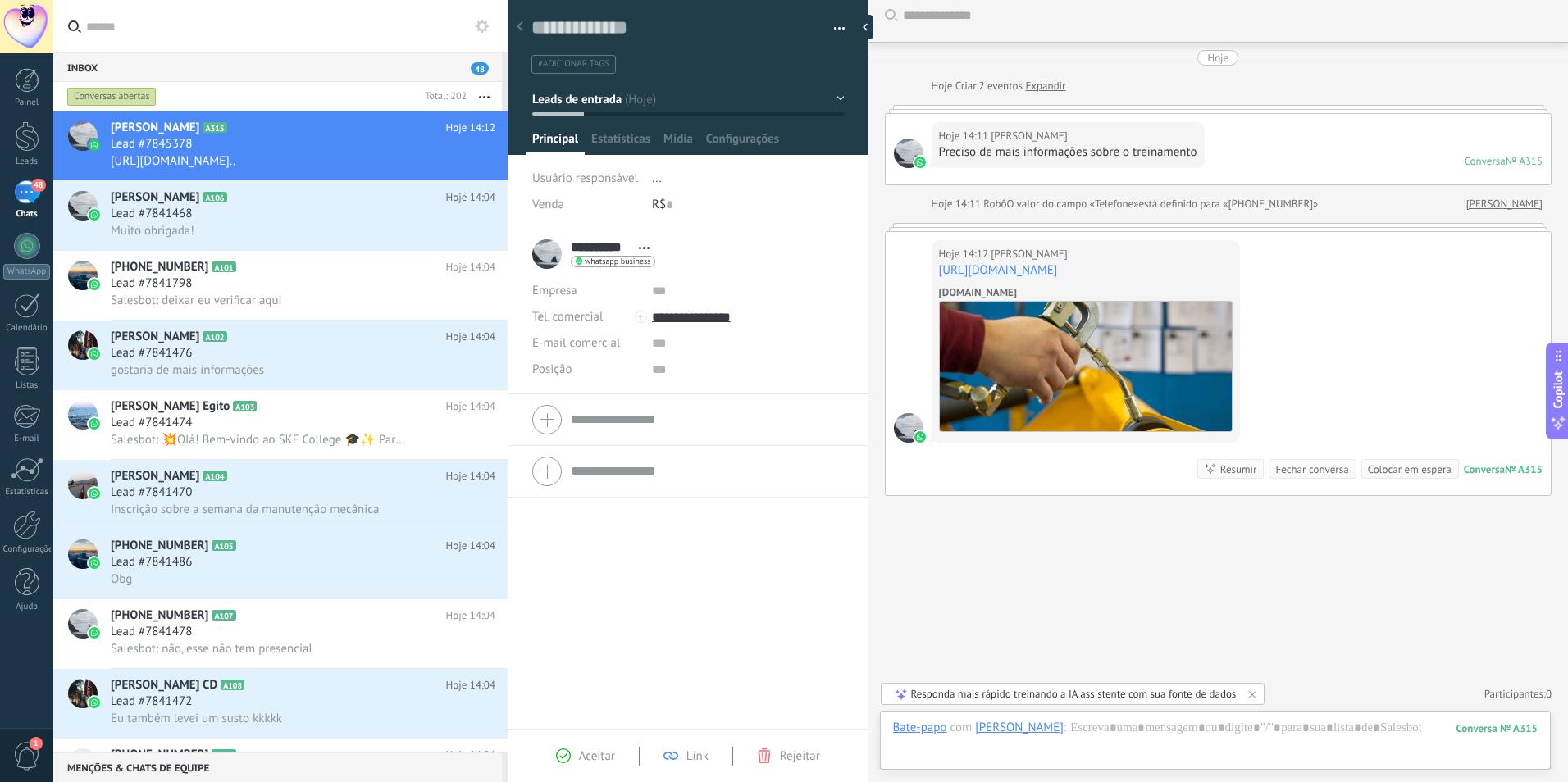
click at [1265, 498] on div "Buscar Carregar mais Hoje Hoje Criar: 2 eventos Expandir Hoje 14:11 [PERSON_NAM…" at bounding box center [1218, 386] width 699 height 793
click at [13, 358] on link "Listas" at bounding box center [27, 369] width 53 height 45
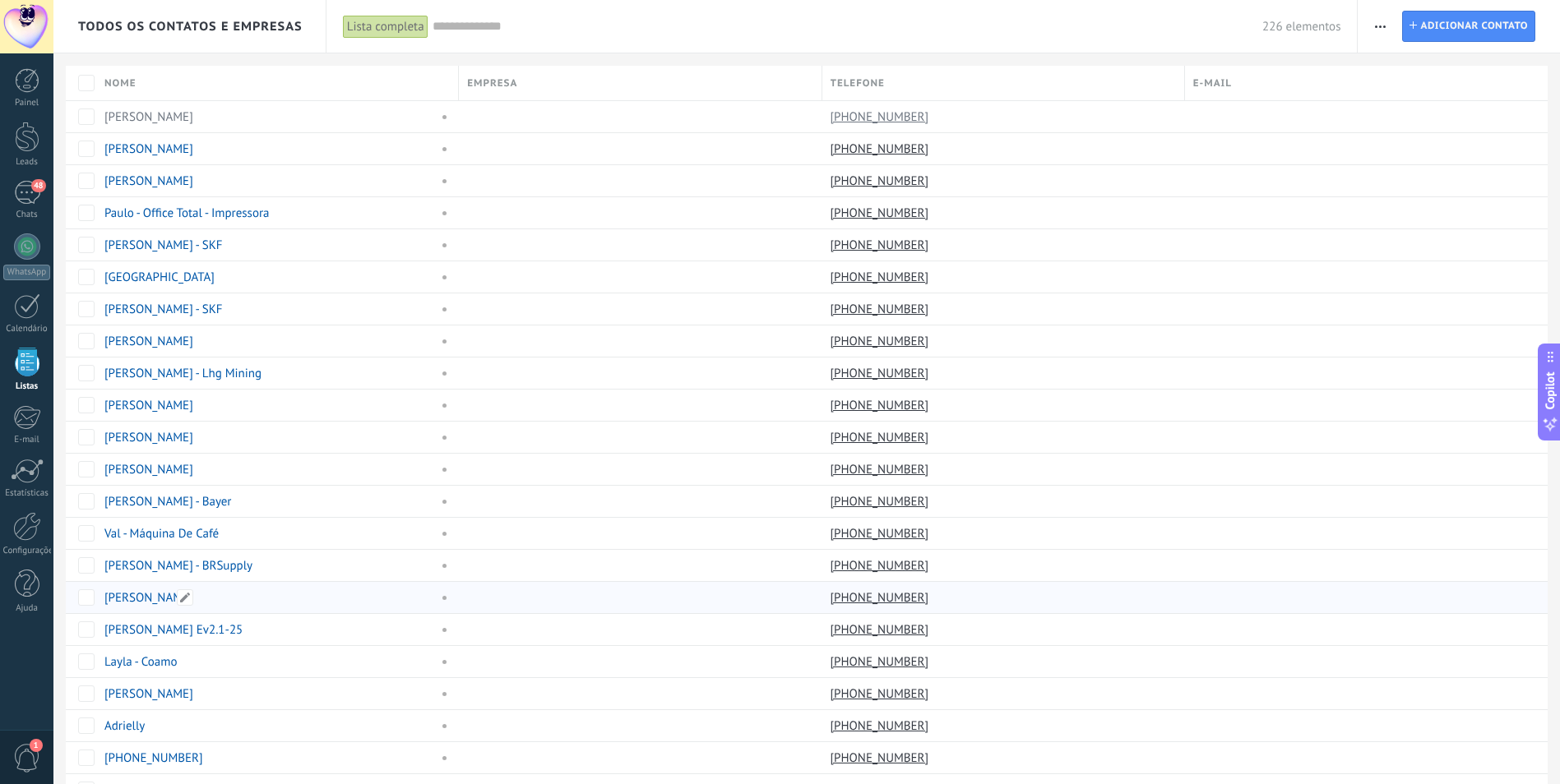
scroll to position [411, 0]
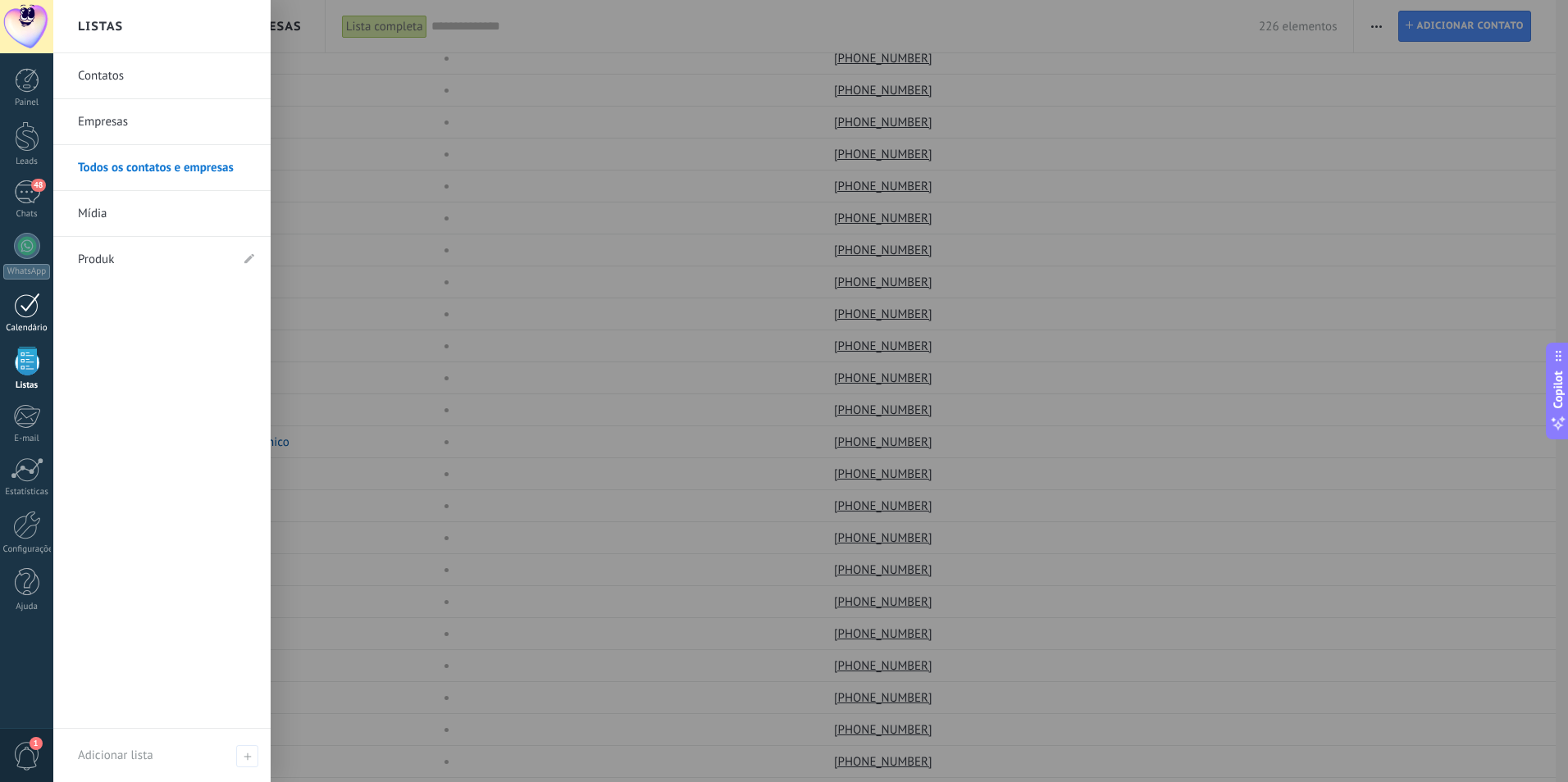
click at [23, 306] on div at bounding box center [27, 306] width 27 height 26
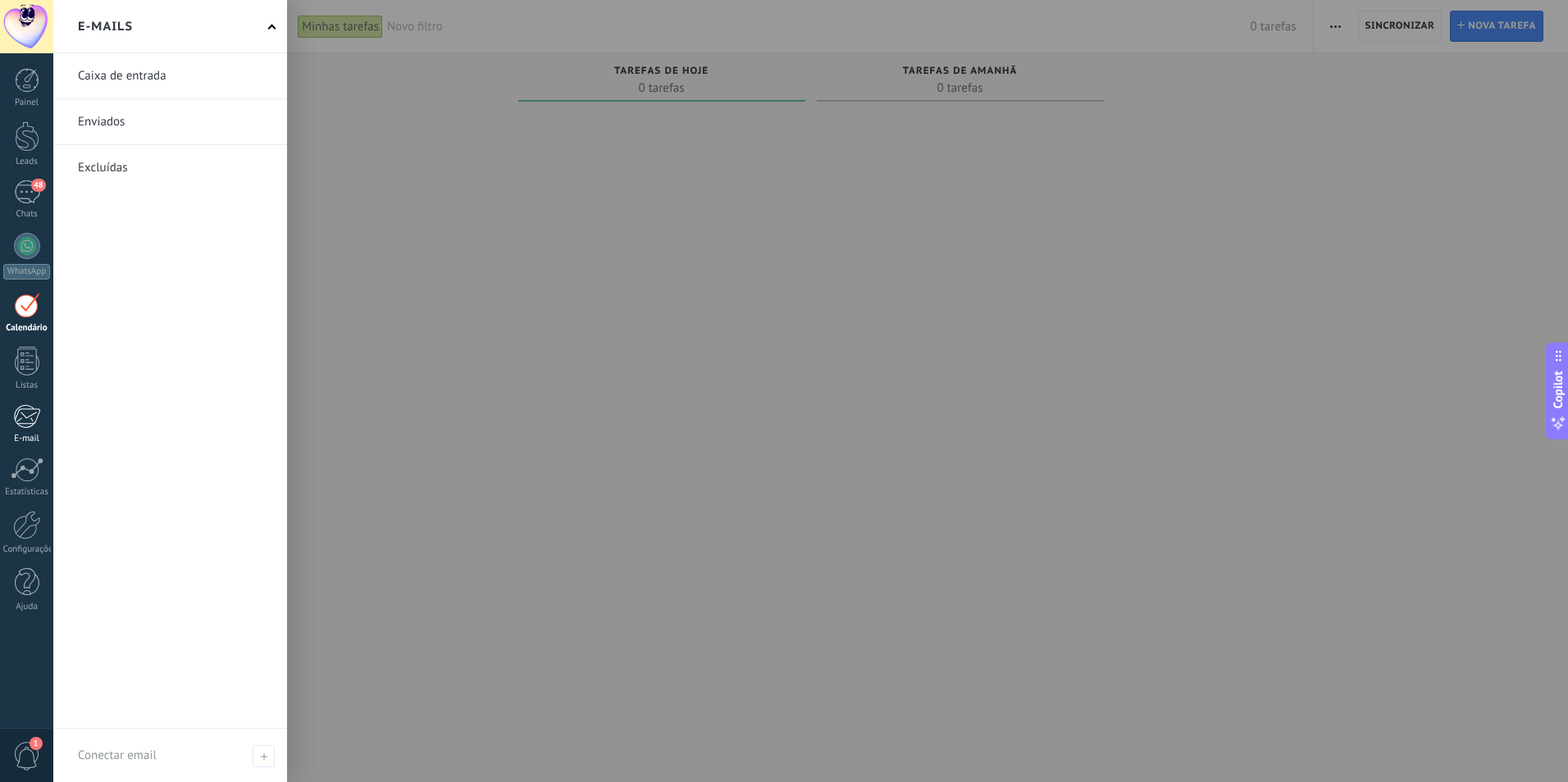
click at [26, 414] on div at bounding box center [27, 416] width 27 height 25
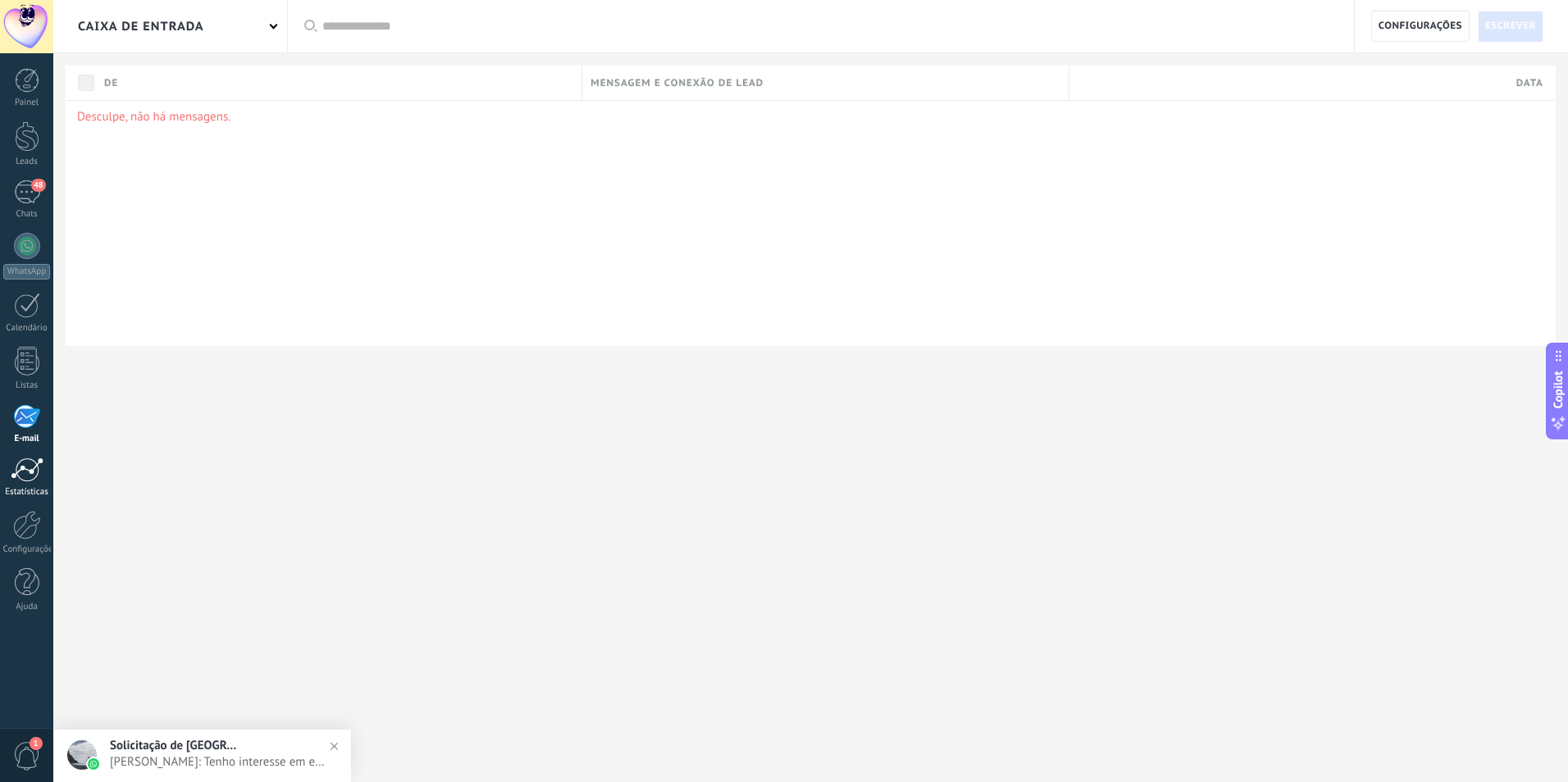
click at [28, 480] on div at bounding box center [27, 470] width 33 height 25
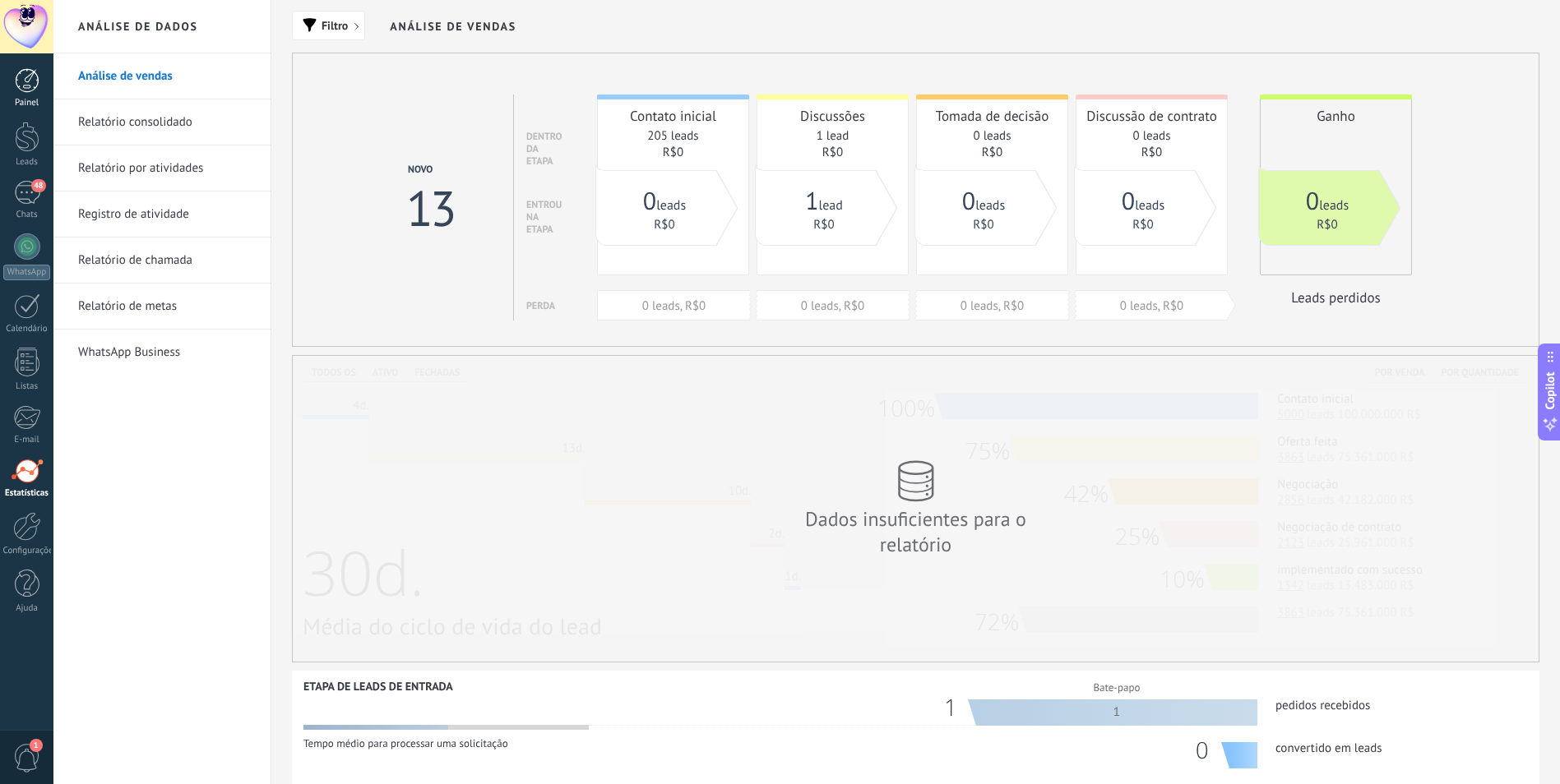
drag, startPoint x: 21, startPoint y: 87, endPoint x: 15, endPoint y: 102, distance: 16.2
click at [21, 87] on div at bounding box center [27, 80] width 25 height 25
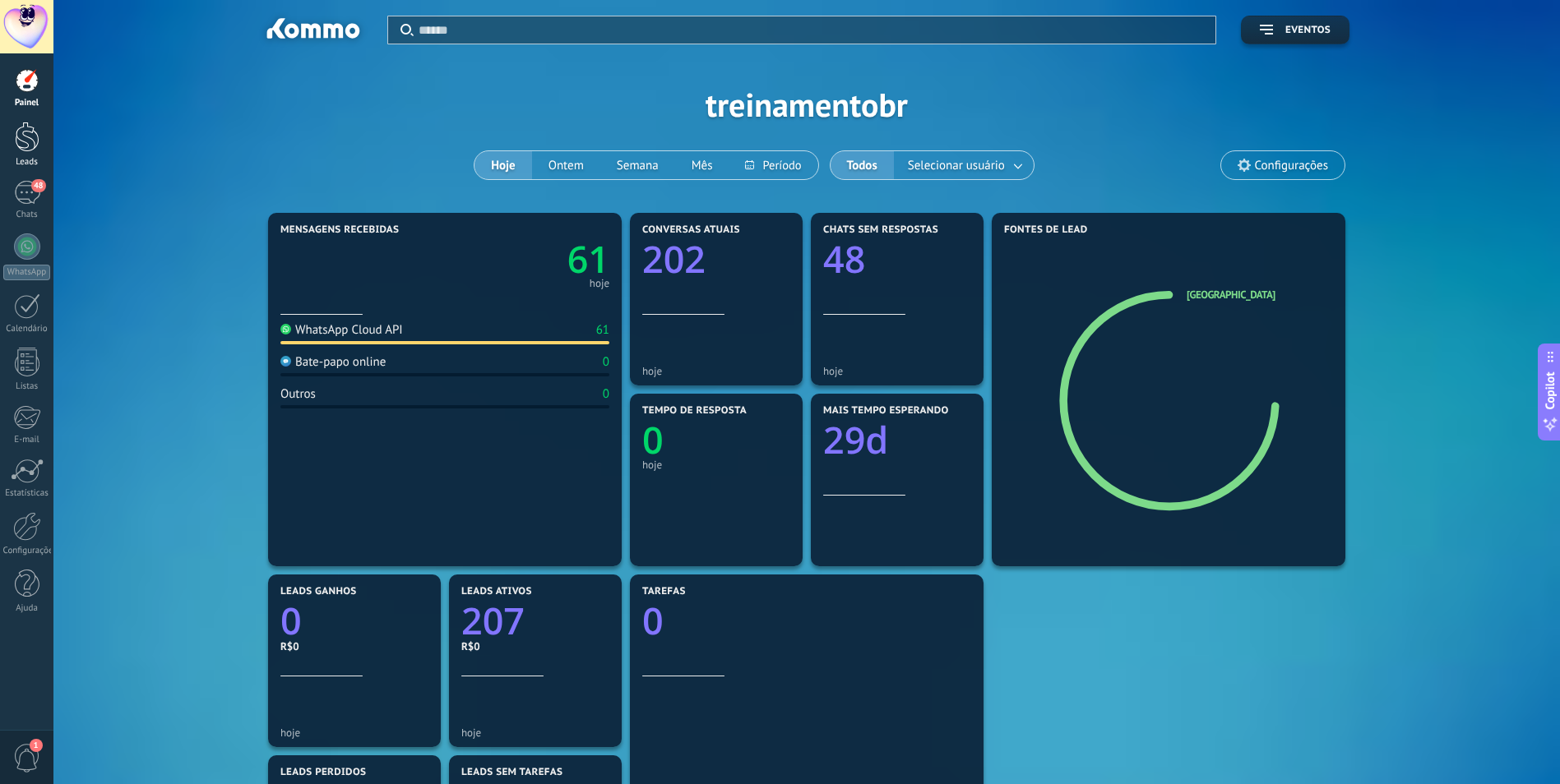
click at [36, 148] on div at bounding box center [27, 136] width 25 height 30
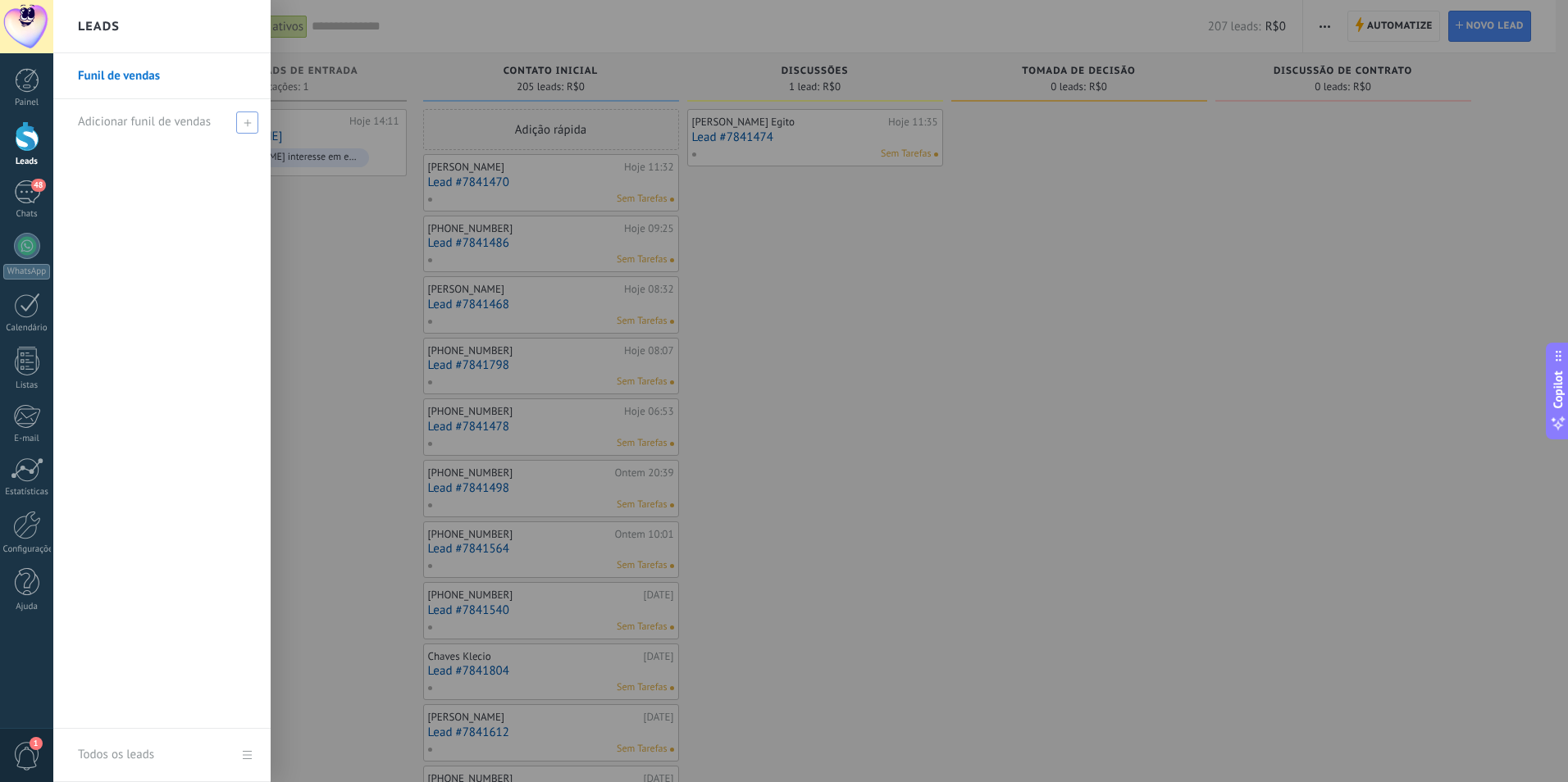
click at [245, 122] on use at bounding box center [247, 123] width 8 height 8
type input "**********"
click at [242, 118] on span at bounding box center [249, 122] width 15 height 11
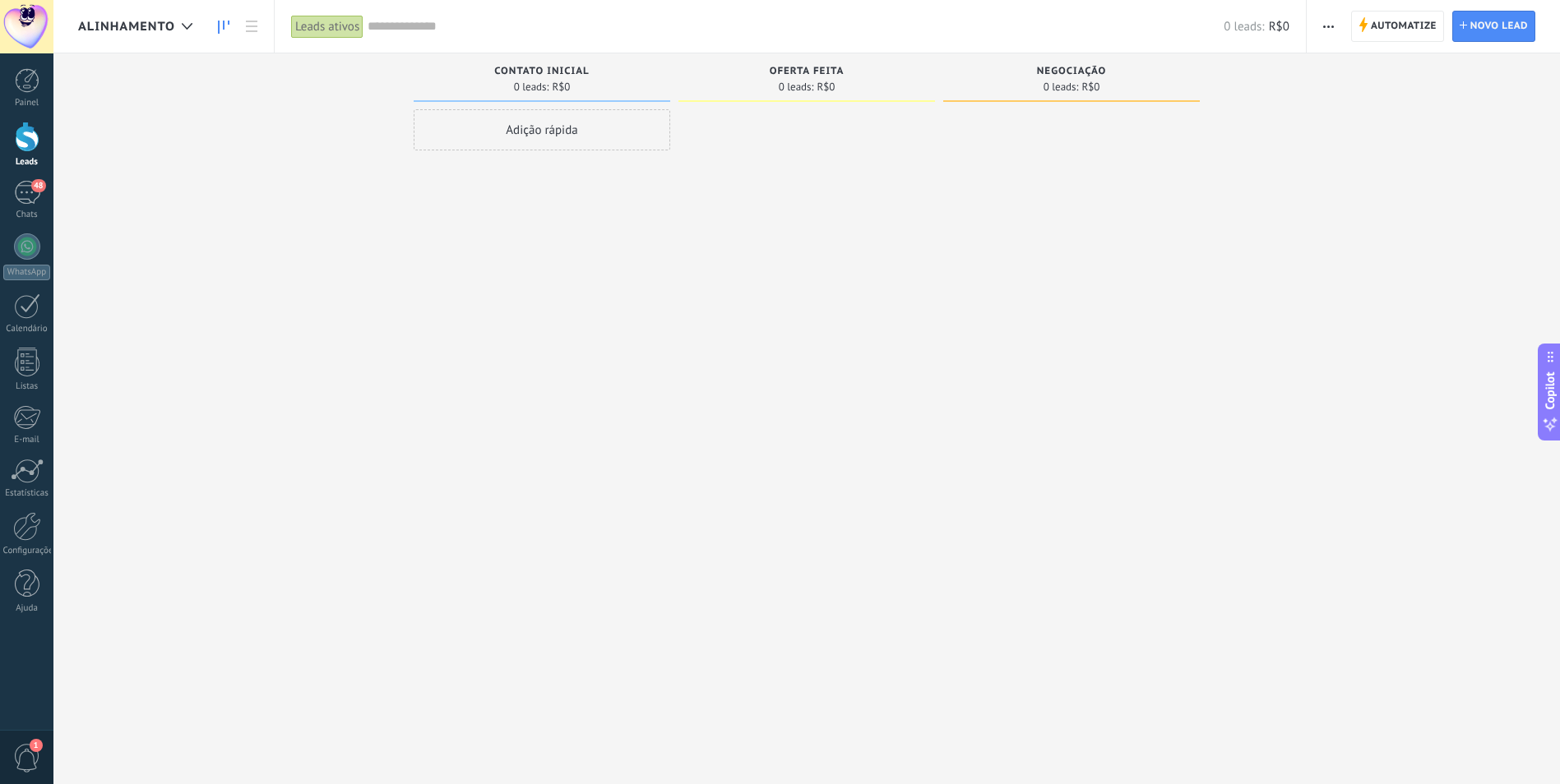
click at [542, 130] on div "Adição rápida" at bounding box center [542, 130] width 257 height 41
click at [508, 135] on input "********" at bounding box center [540, 131] width 240 height 23
type input "********"
click at [469, 353] on span "Adicionar" at bounding box center [454, 350] width 46 height 11
click at [591, 183] on div "Sem Tarefas" at bounding box center [538, 184] width 241 height 15
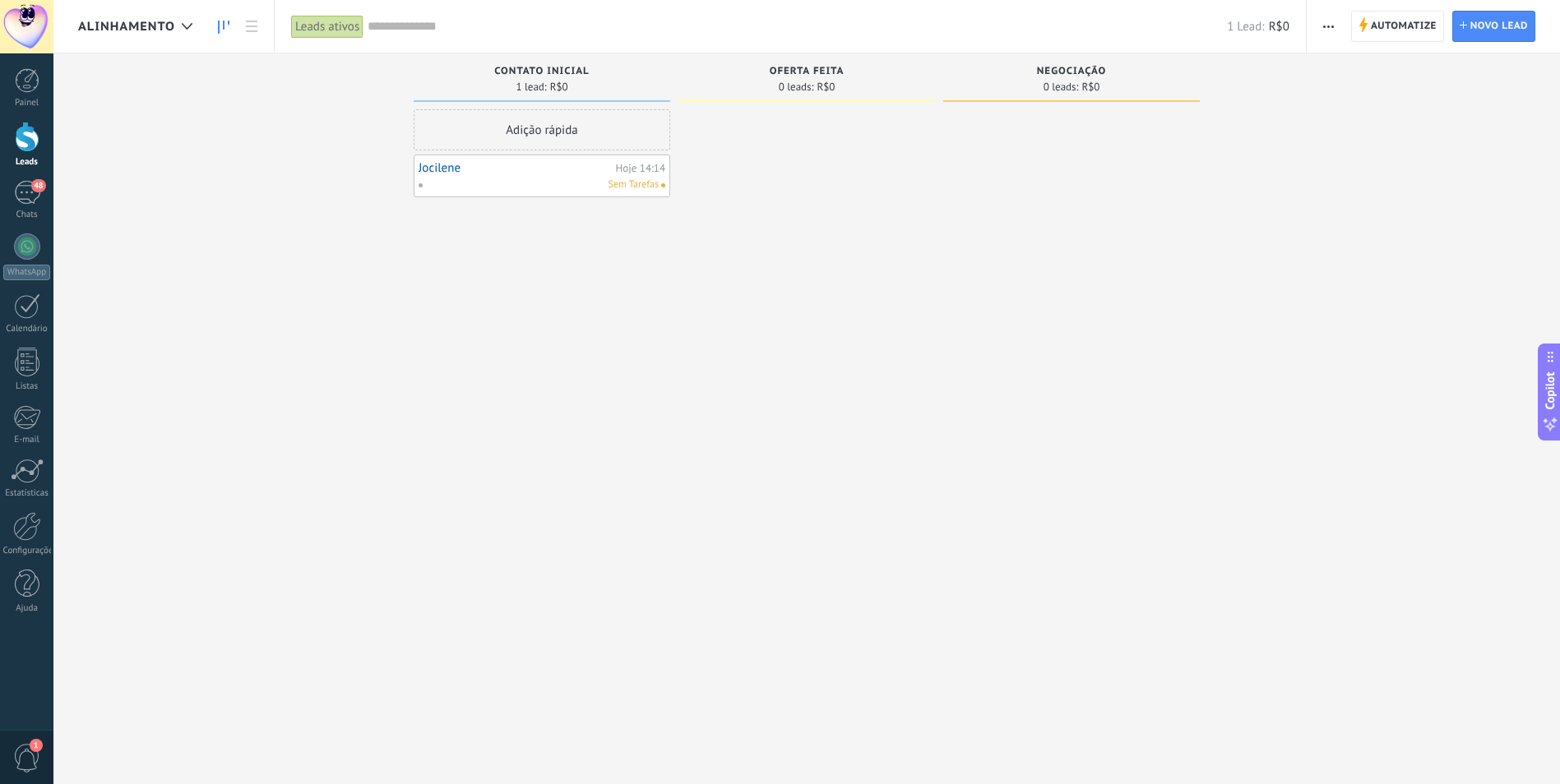
click at [585, 183] on div "Sem Tarefas" at bounding box center [538, 184] width 241 height 15
drag, startPoint x: 585, startPoint y: 184, endPoint x: 655, endPoint y: 176, distance: 70.5
click at [655, 176] on div "[PERSON_NAME] 14:14 Sem Tarefas" at bounding box center [542, 176] width 247 height 33
click at [638, 189] on span "Sem Tarefas" at bounding box center [634, 184] width 50 height 15
click at [649, 139] on div "Adição rápida" at bounding box center [542, 130] width 257 height 41
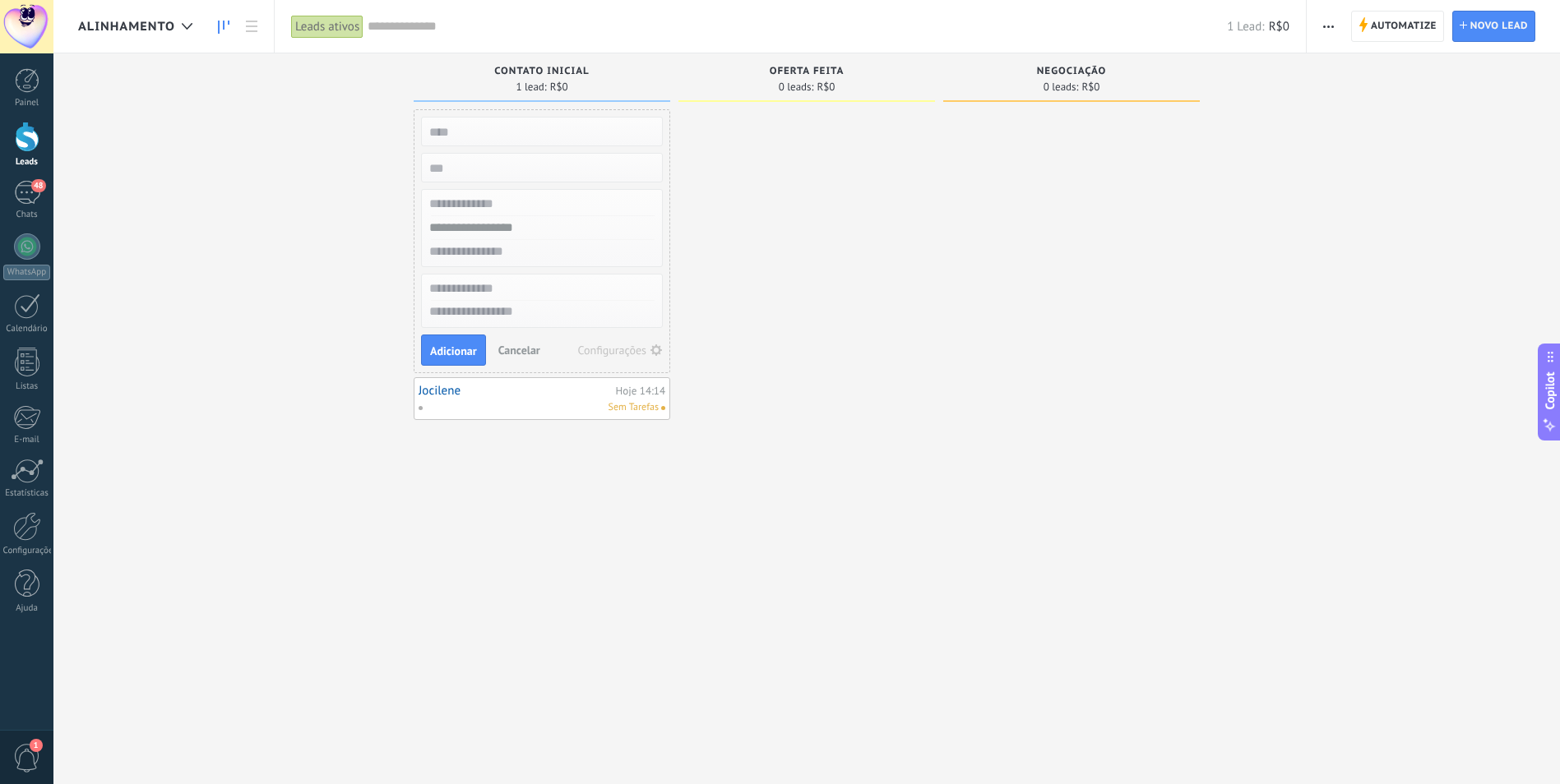
click at [514, 347] on span "Cancelar" at bounding box center [519, 349] width 42 height 15
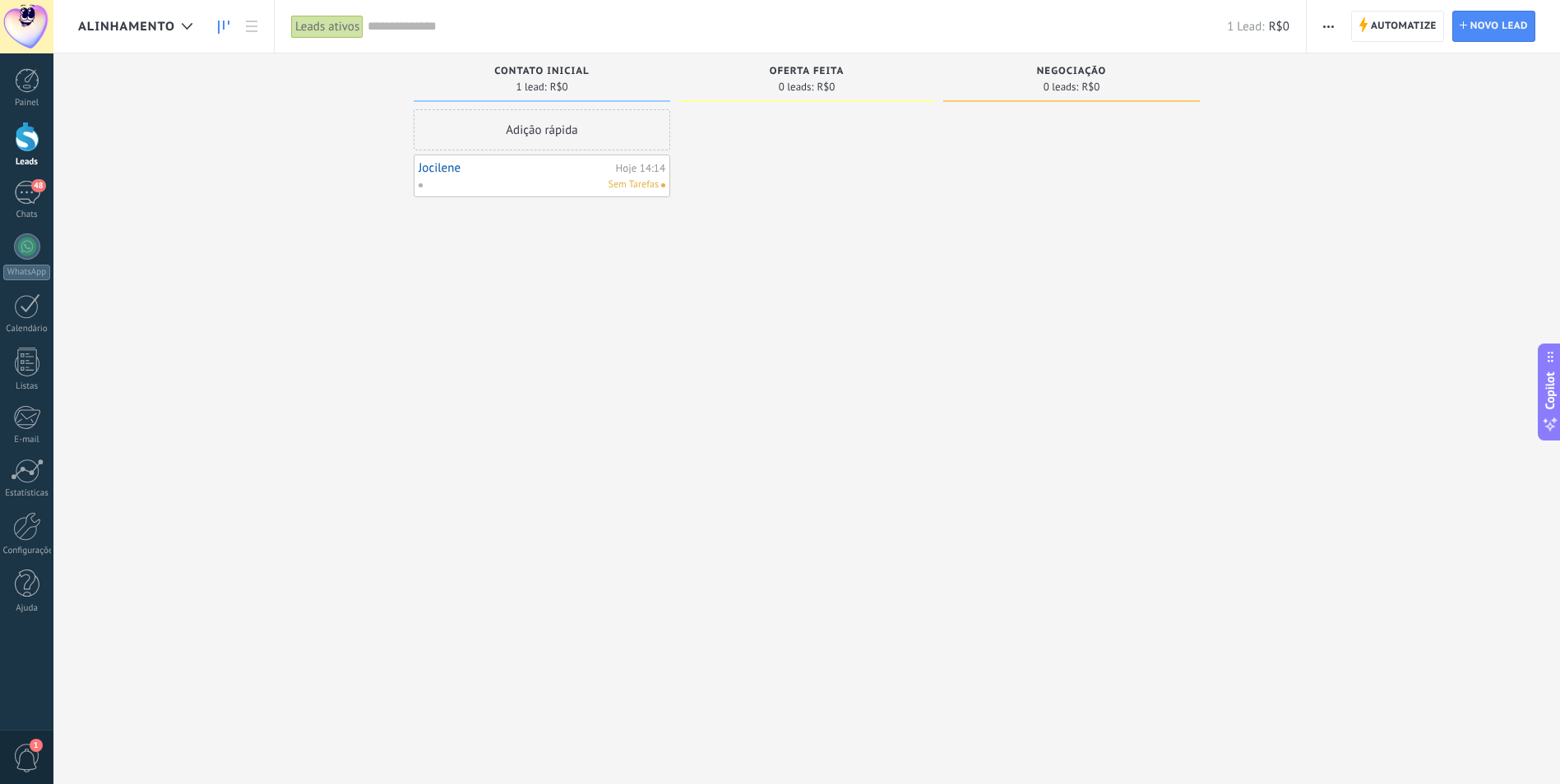
click at [571, 172] on link "Jocilene" at bounding box center [515, 168] width 194 height 14
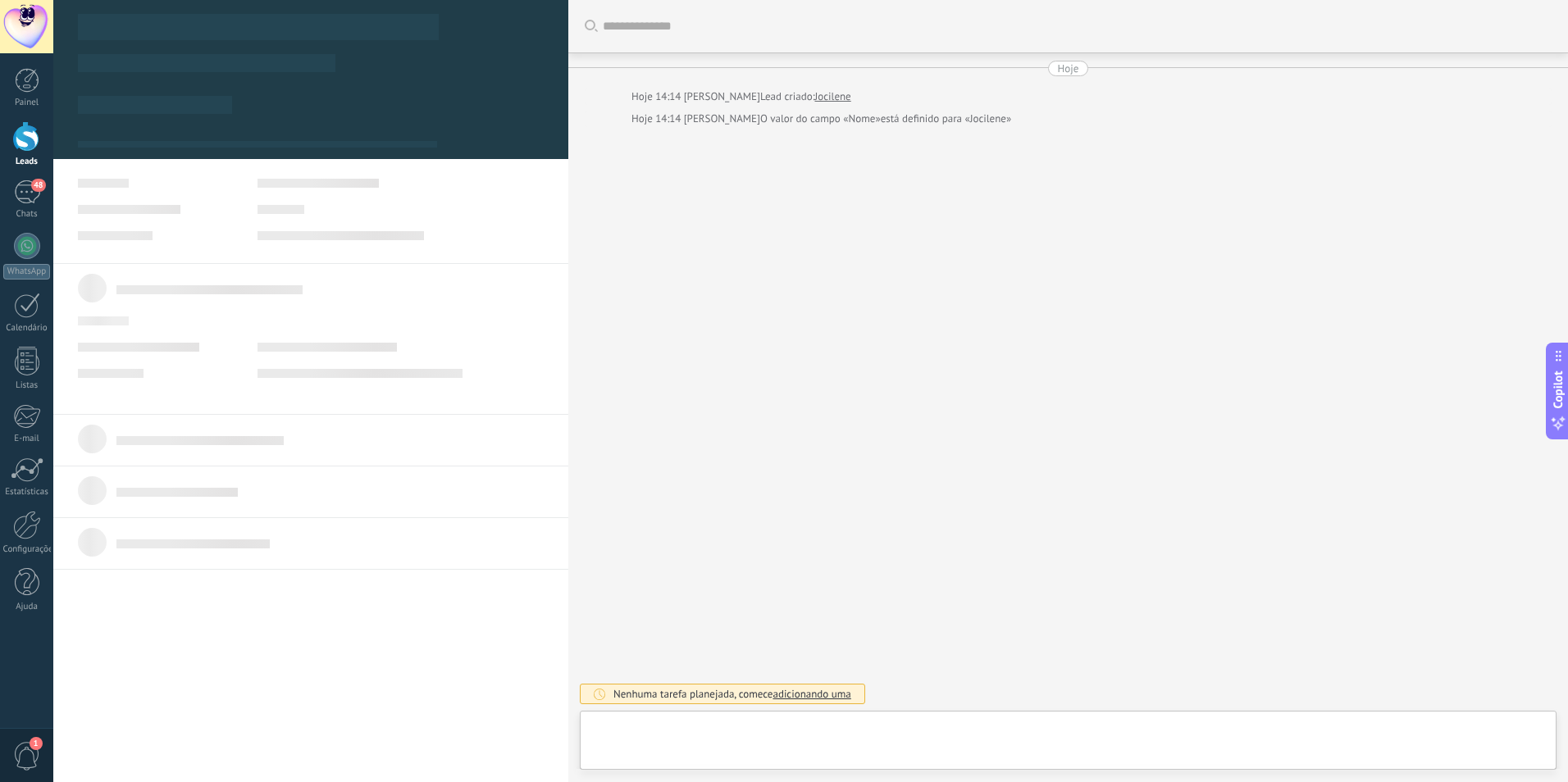
type textarea "********"
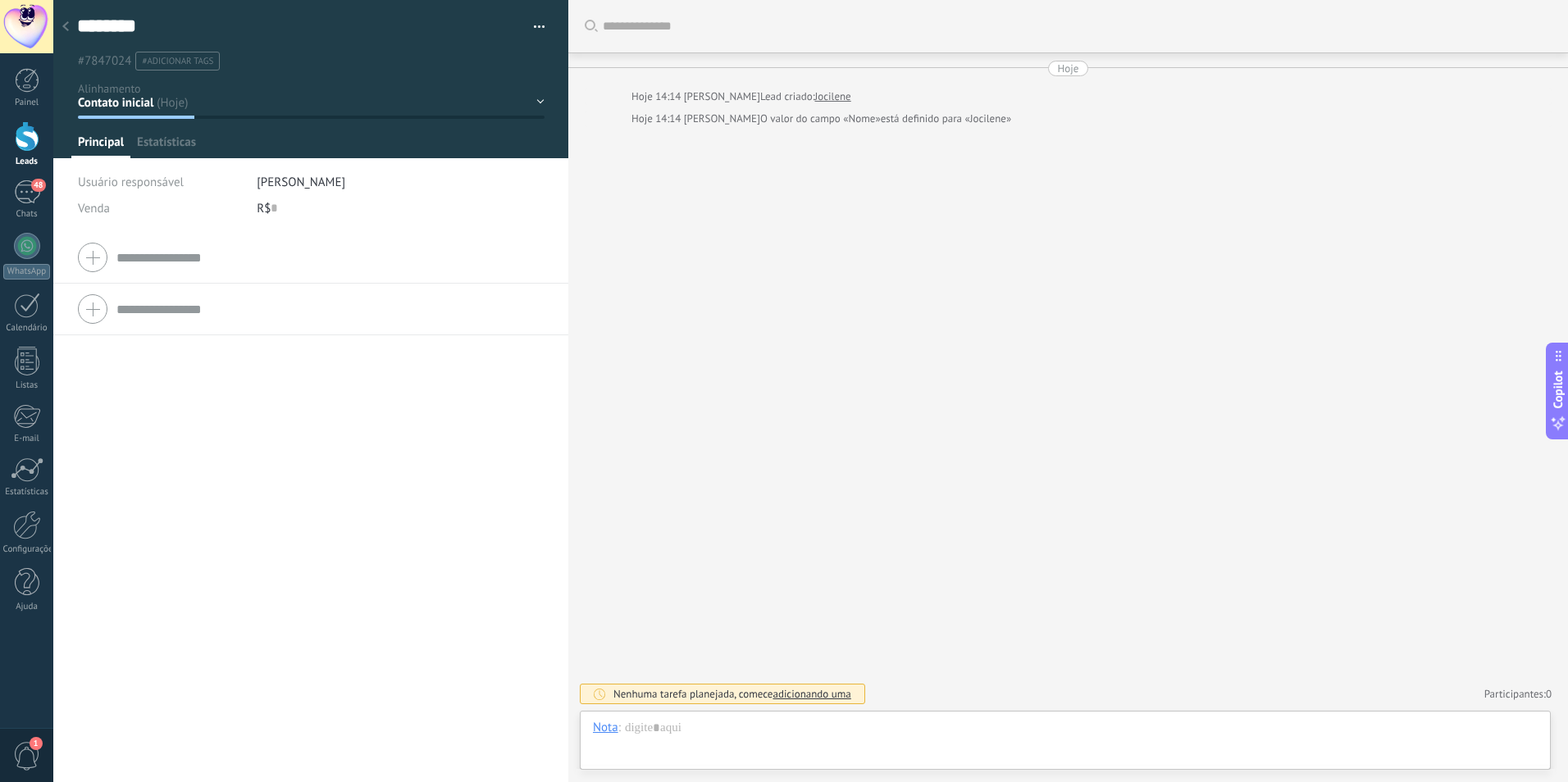
scroll to position [25, 0]
click at [538, 27] on button "button" at bounding box center [534, 27] width 24 height 25
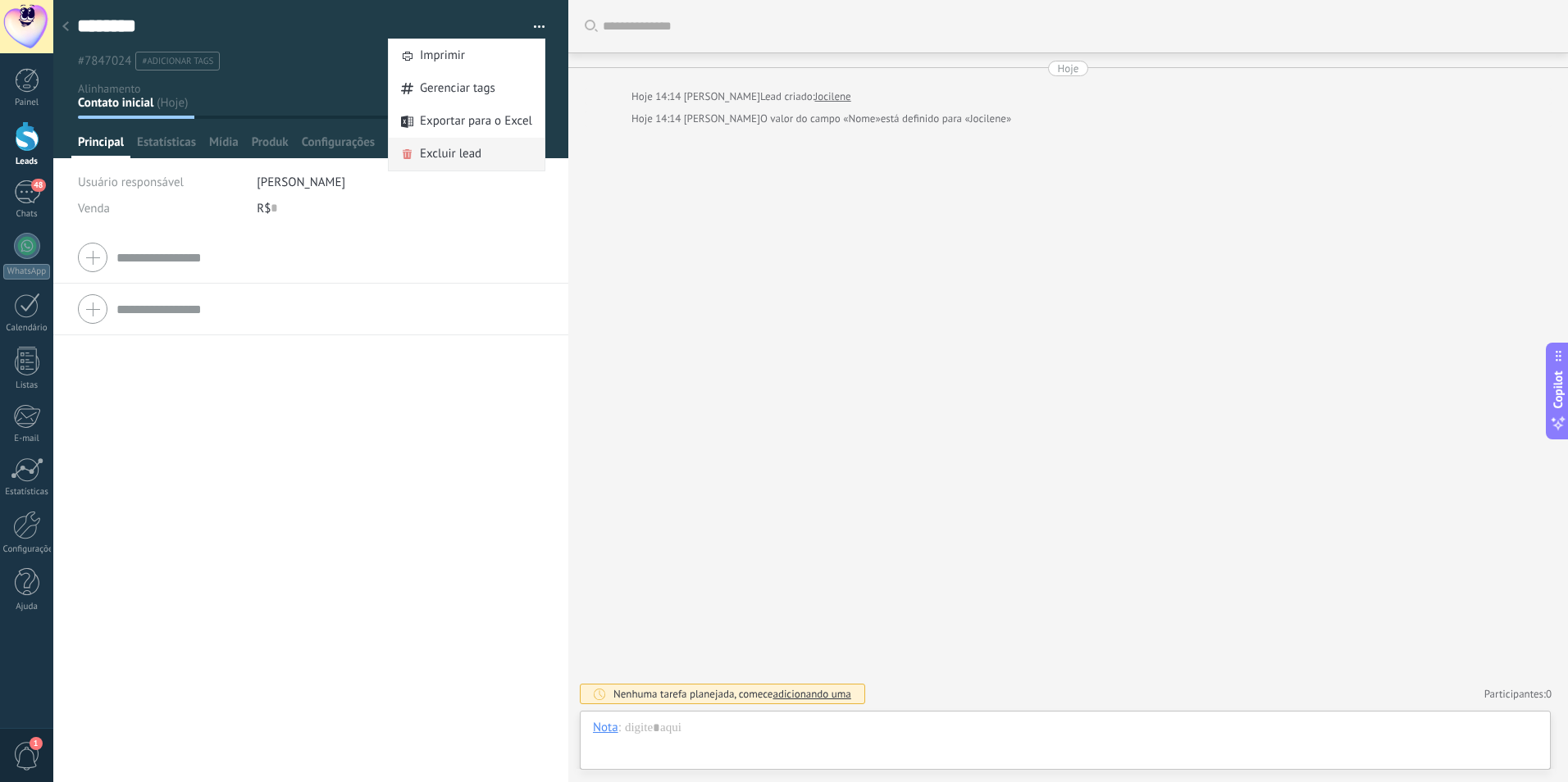
click at [467, 151] on span "Excluir lead" at bounding box center [451, 155] width 62 height 33
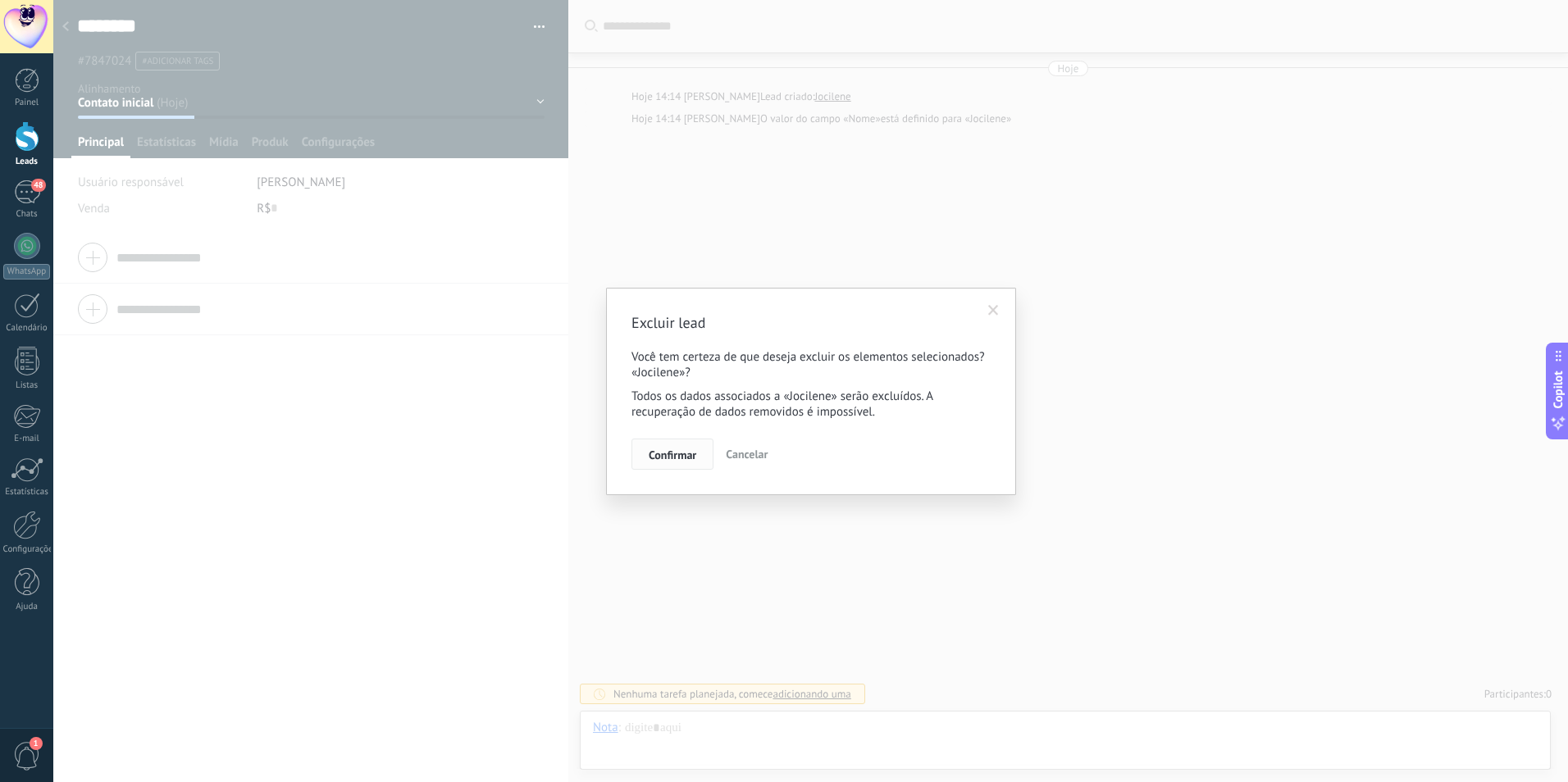
click at [681, 455] on span "Confirmar" at bounding box center [672, 455] width 47 height 11
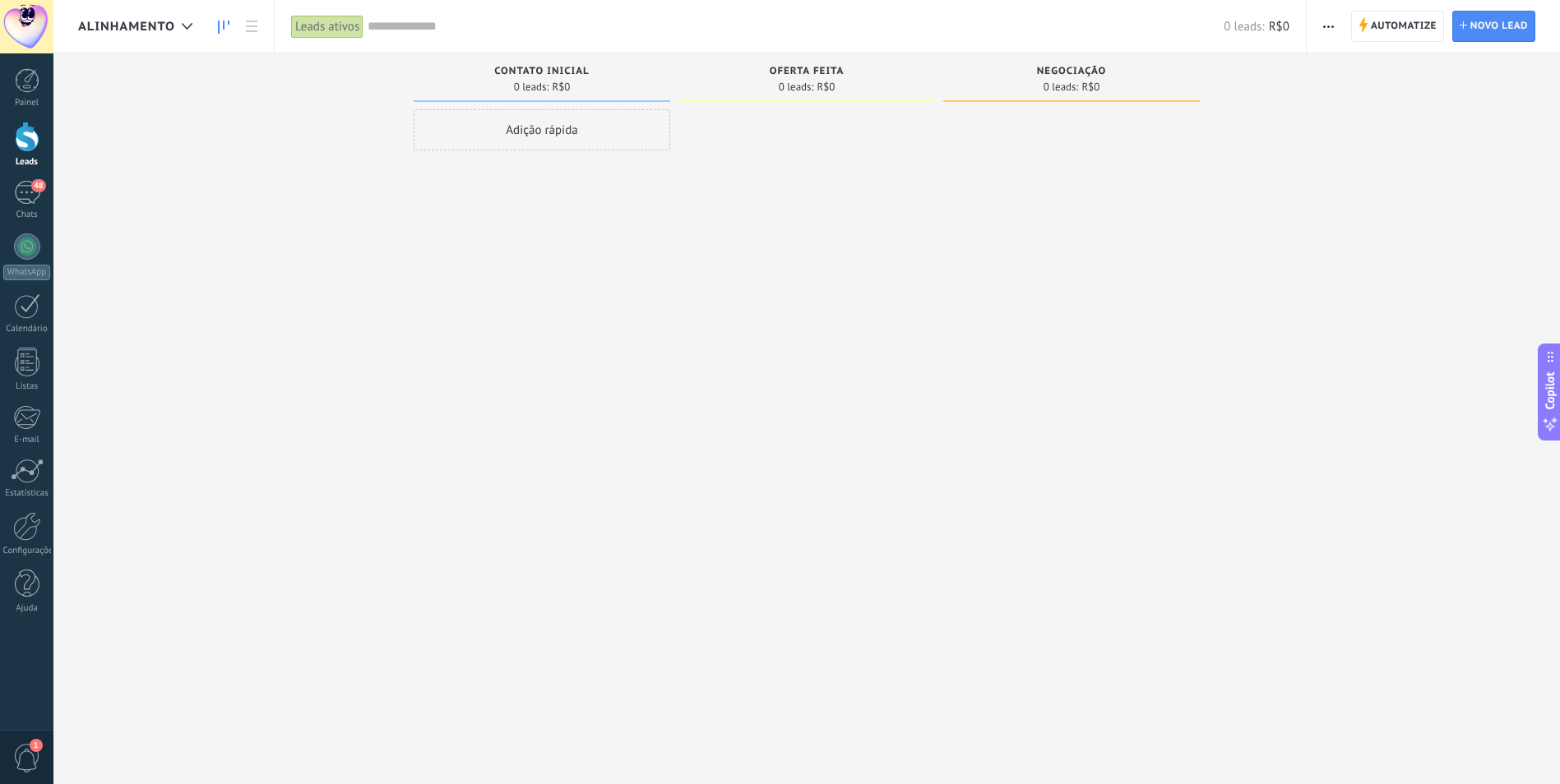
click at [247, 29] on icon at bounding box center [251, 26] width 11 height 11
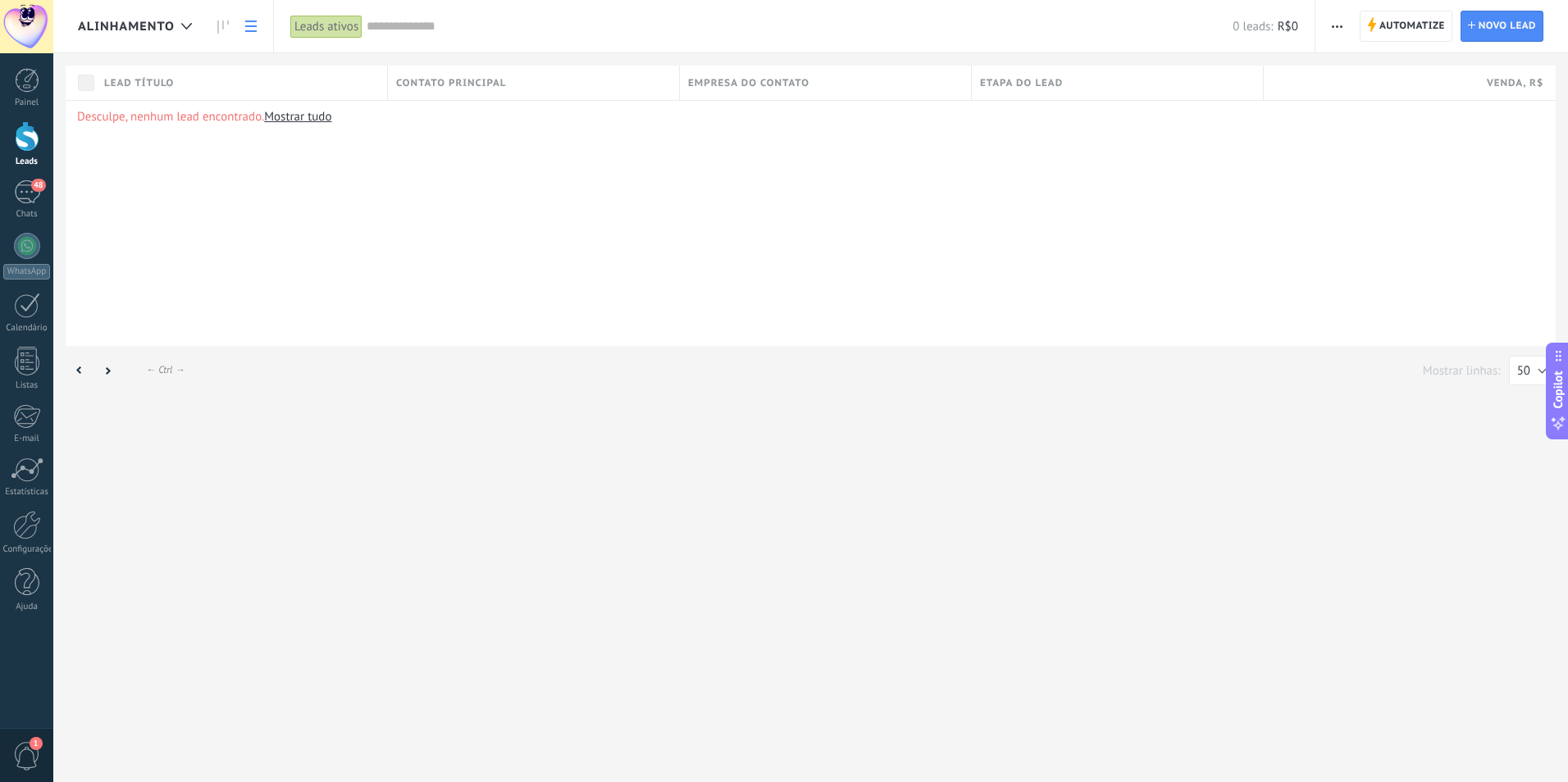
click at [152, 28] on span "Alinhamento" at bounding box center [126, 27] width 97 height 15
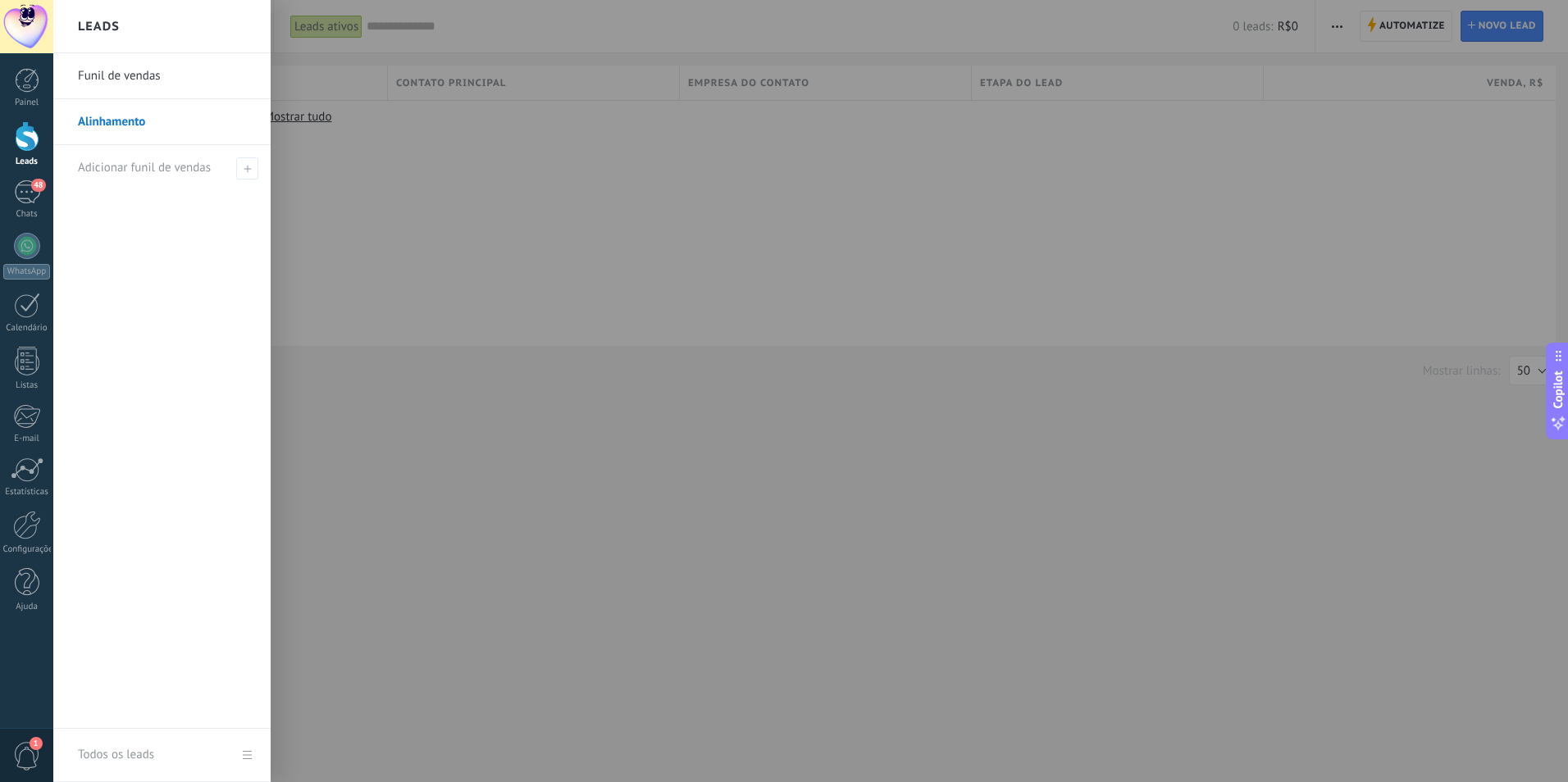
click at [103, 70] on link "Funil de vendas" at bounding box center [166, 76] width 176 height 46
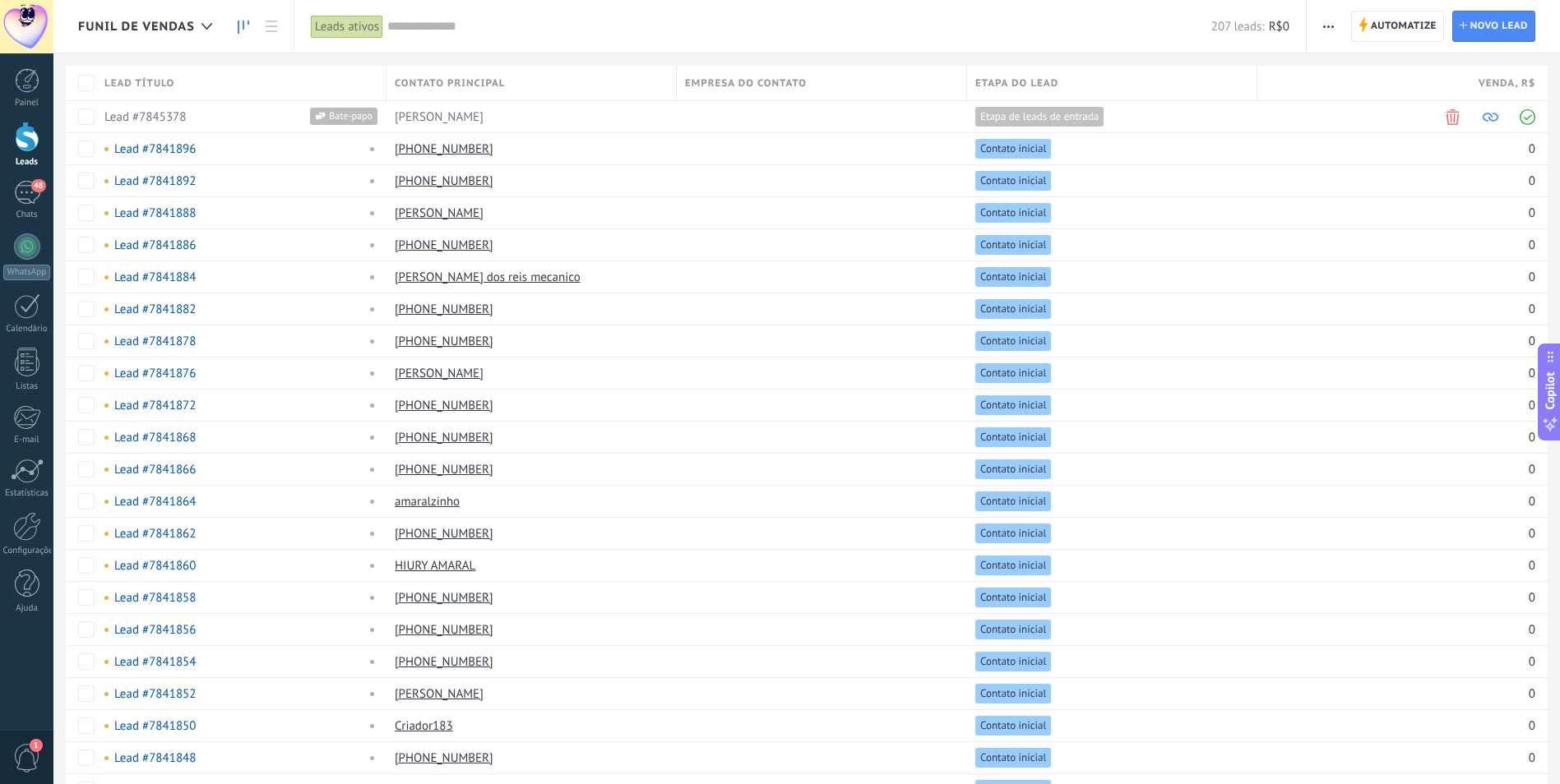
click at [243, 23] on use at bounding box center [243, 27] width 11 height 13
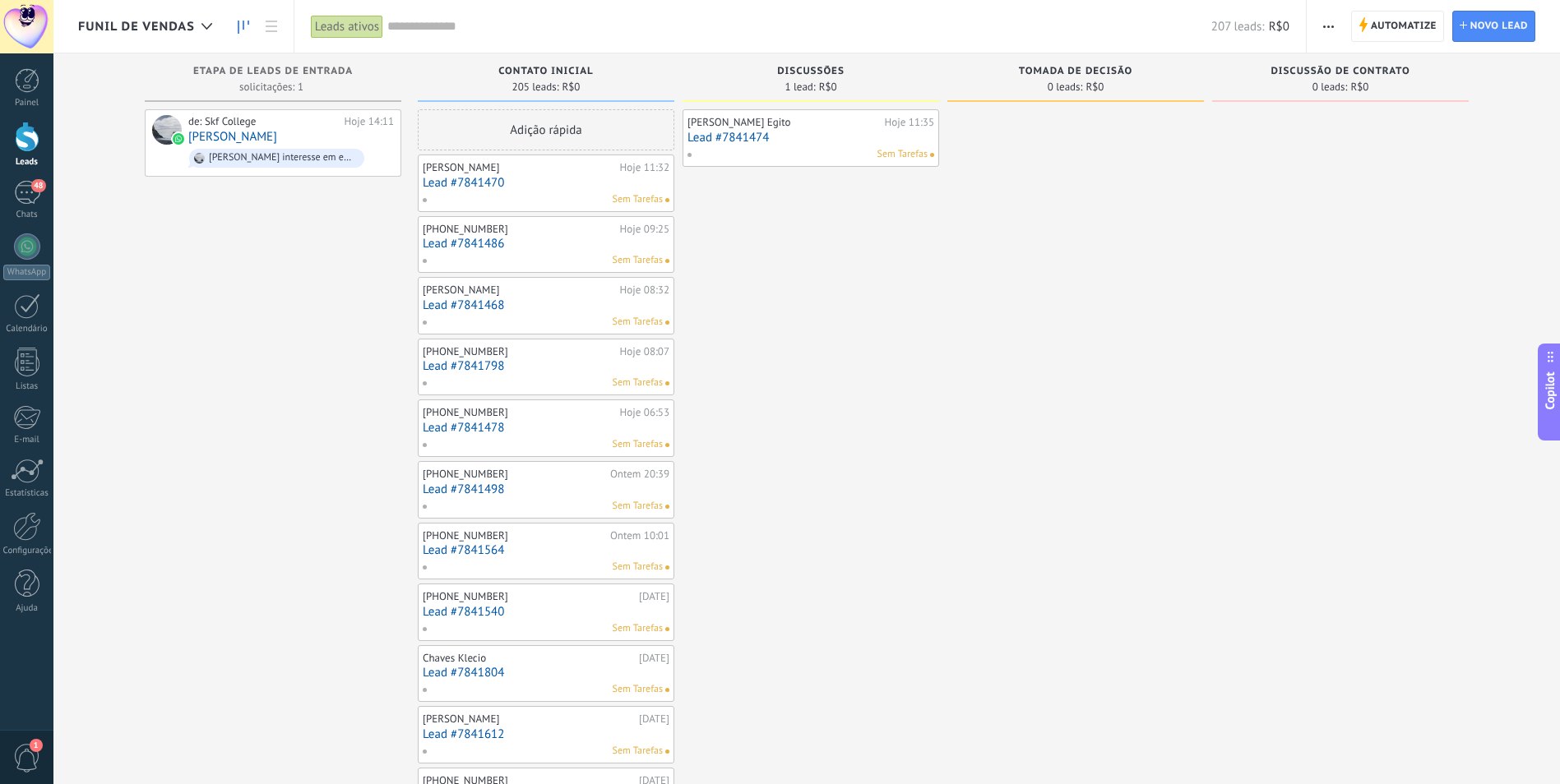
click at [360, 28] on div "Leads ativos" at bounding box center [347, 27] width 72 height 24
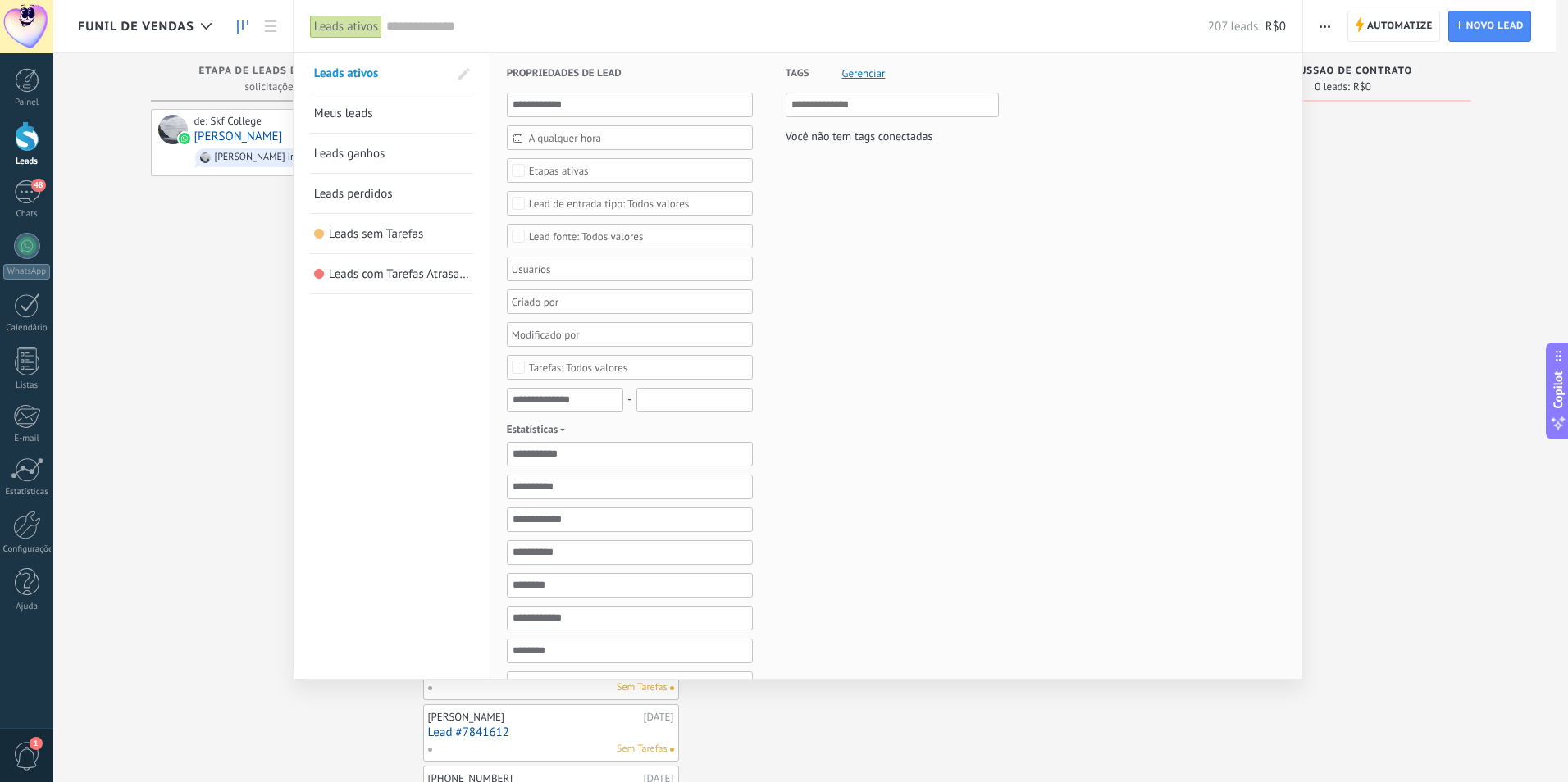
click at [801, 76] on span "Tags" at bounding box center [797, 73] width 24 height 40
click at [792, 70] on span "Tags" at bounding box center [797, 73] width 24 height 40
click at [871, 74] on span "Gerenciar" at bounding box center [863, 73] width 44 height 10
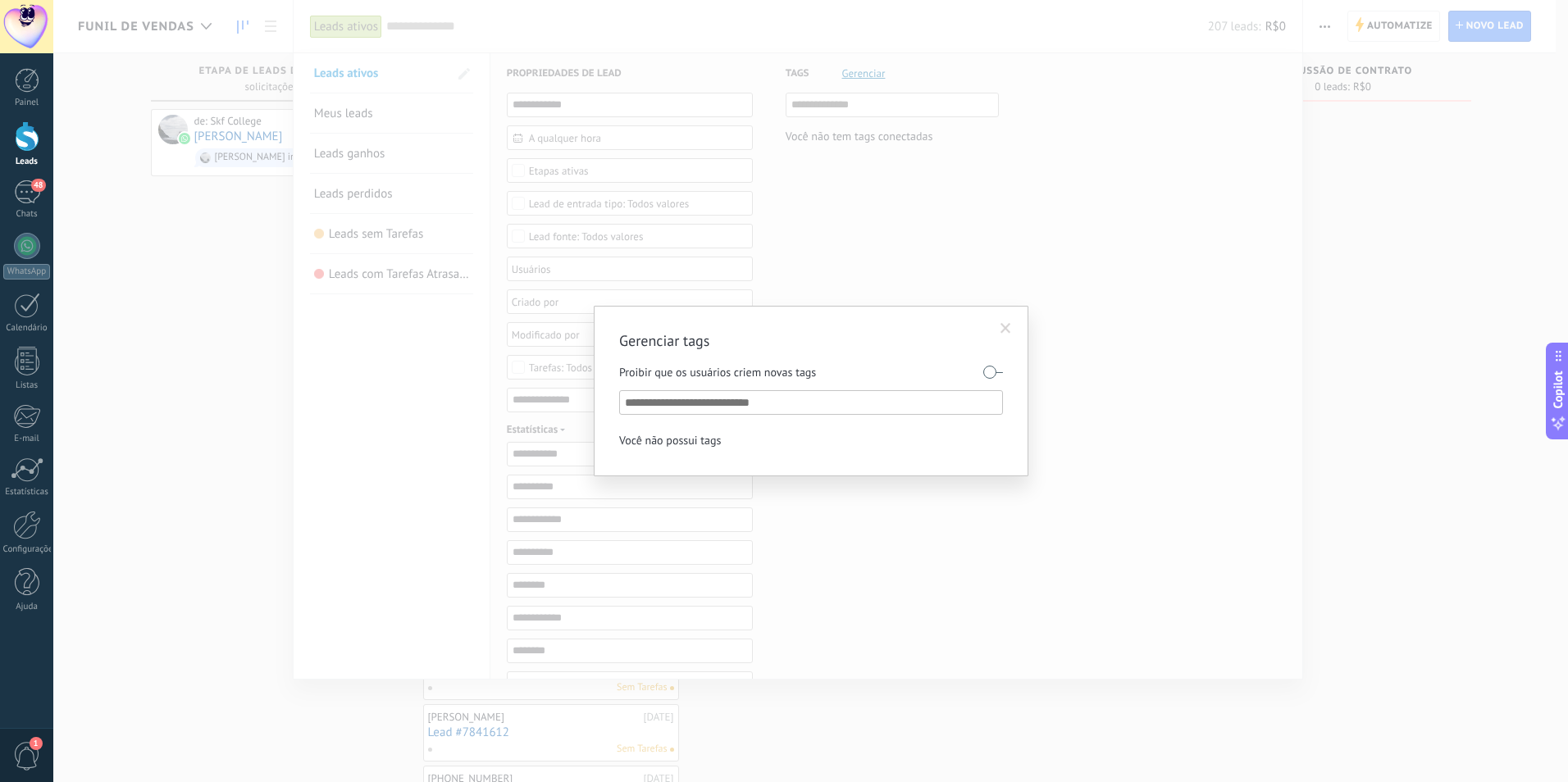
click at [708, 403] on input "text" at bounding box center [812, 403] width 374 height 20
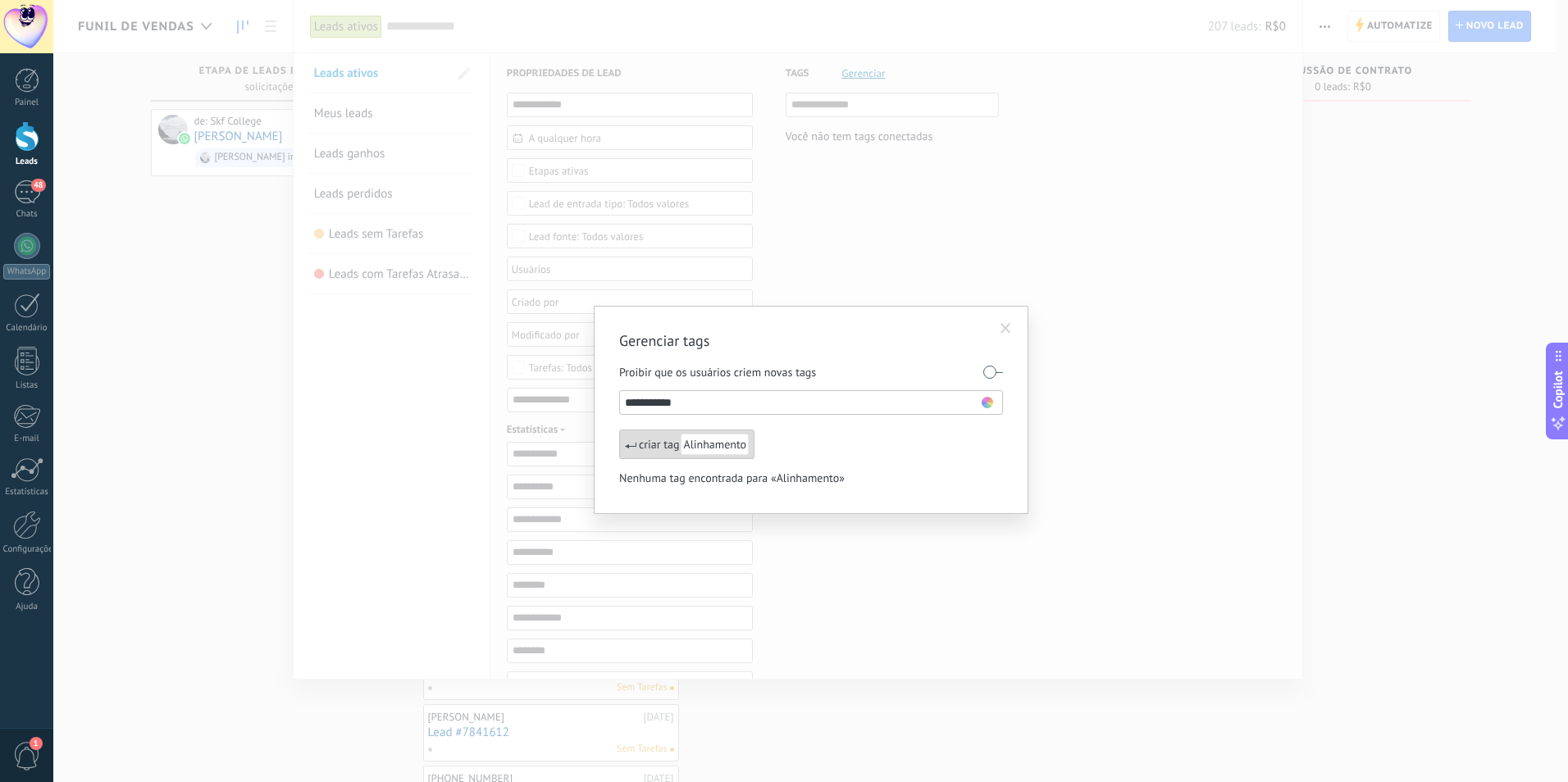
type input "**********"
click at [989, 407] on use at bounding box center [987, 402] width 11 height 11
click at [957, 421] on span at bounding box center [958, 425] width 10 height 10
click at [996, 371] on label at bounding box center [993, 372] width 20 height 27
click at [1008, 324] on span at bounding box center [1006, 329] width 27 height 27
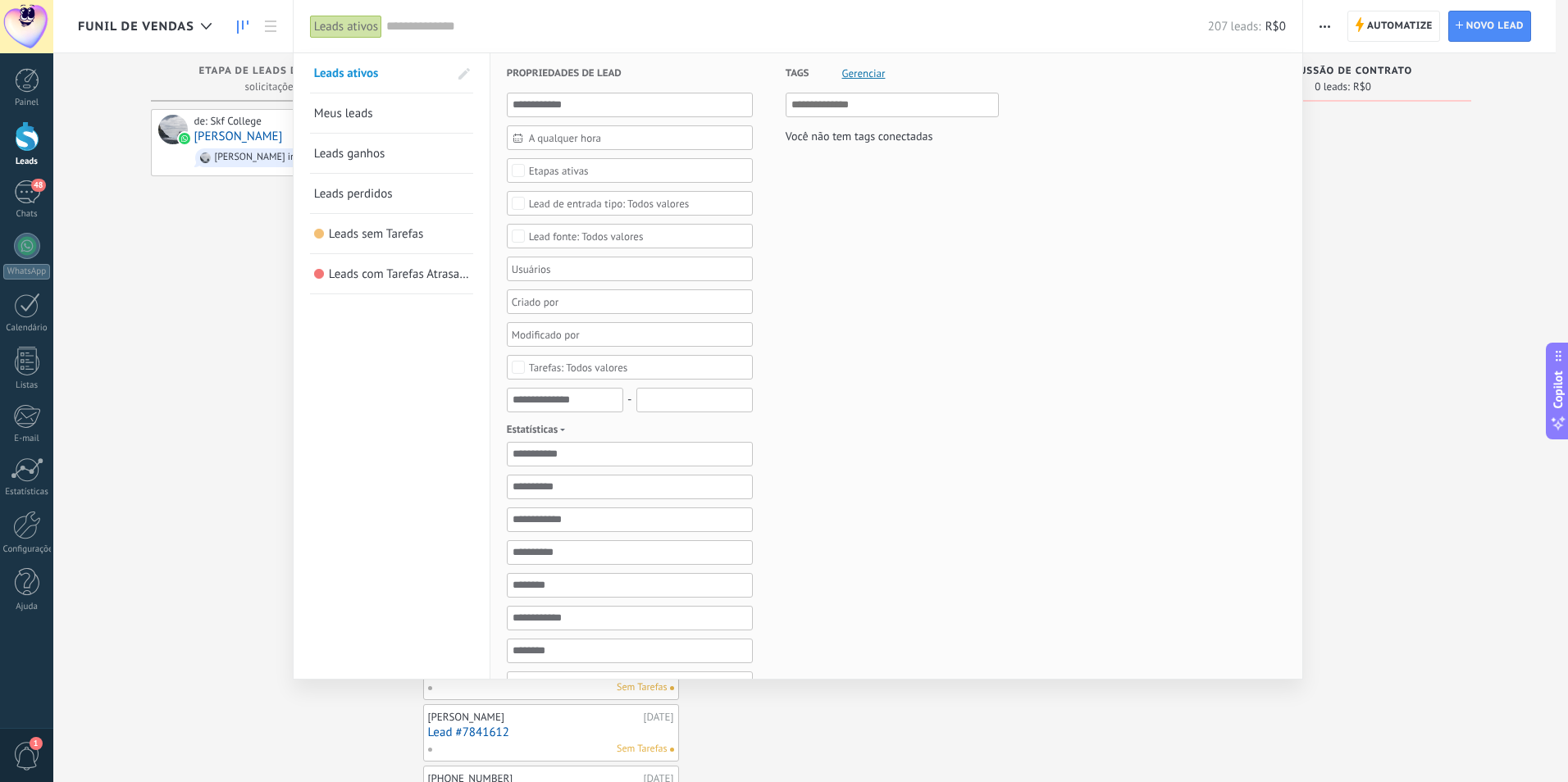
click at [801, 76] on span "Tags" at bounding box center [797, 73] width 24 height 40
click at [800, 73] on span "Tags" at bounding box center [797, 73] width 24 height 40
click at [875, 70] on span "Gerenciar" at bounding box center [863, 73] width 44 height 10
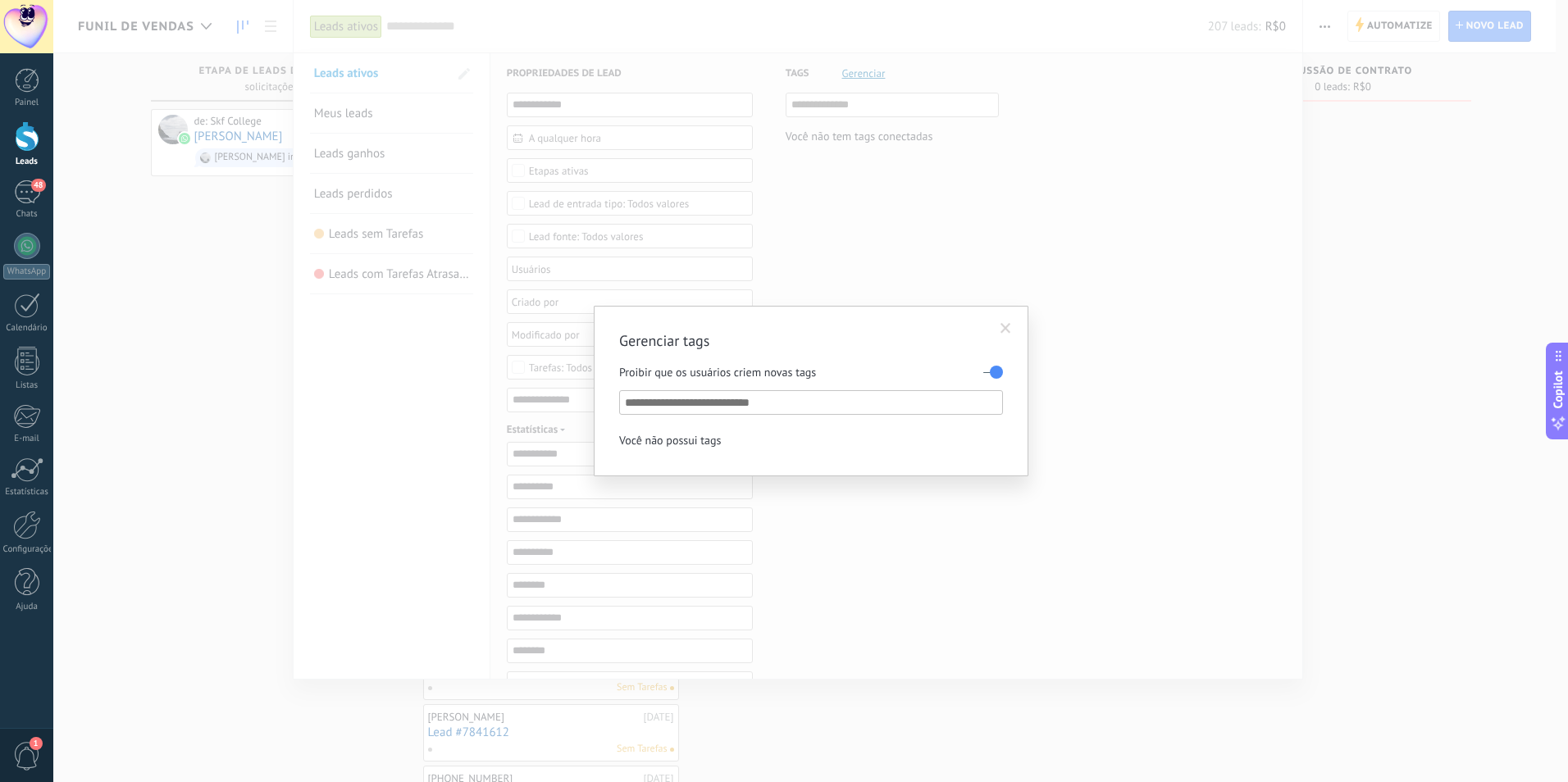
click at [819, 409] on input "text" at bounding box center [812, 403] width 374 height 20
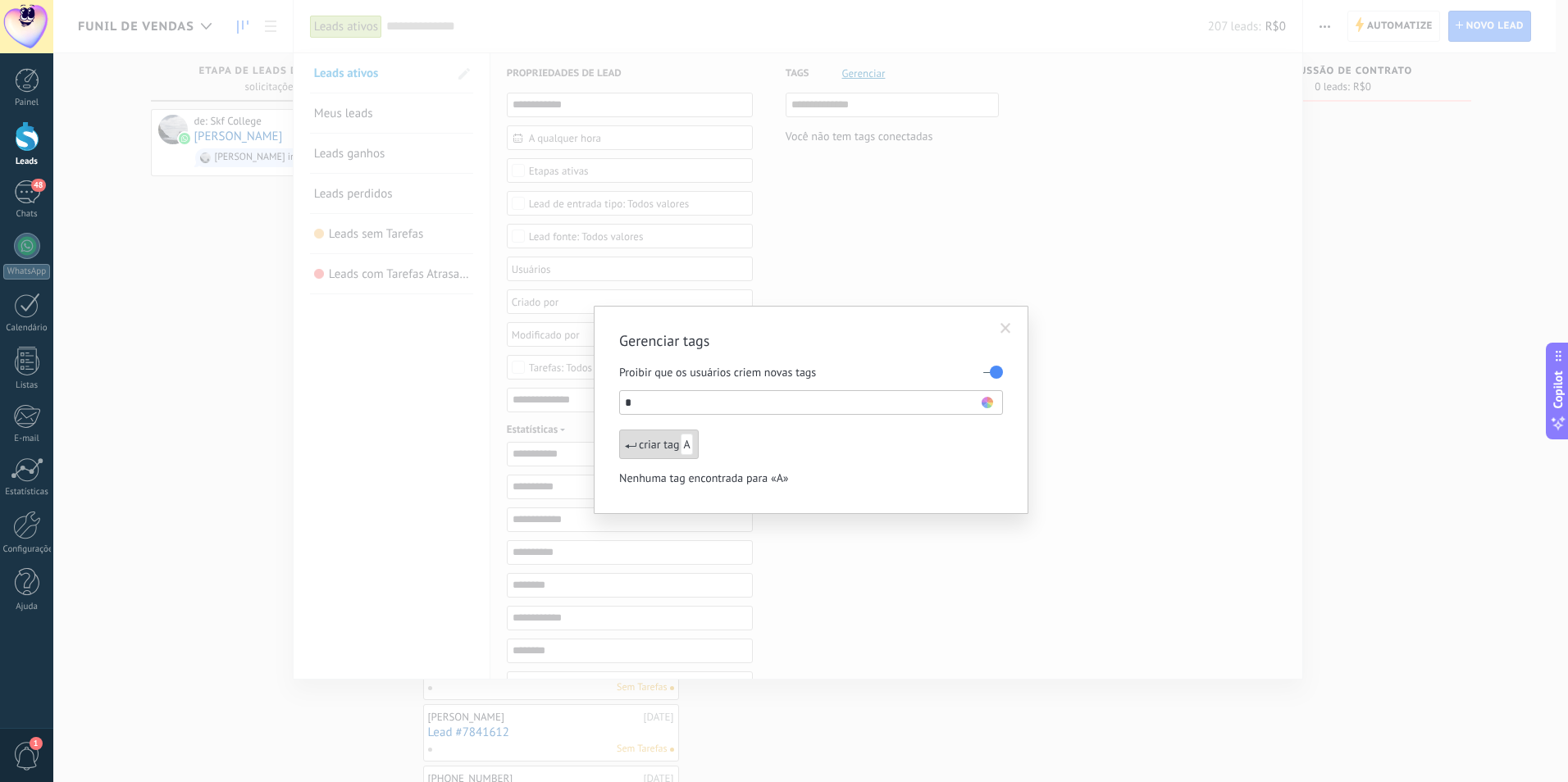
click at [991, 372] on label at bounding box center [993, 372] width 20 height 27
click at [810, 404] on input "*" at bounding box center [803, 403] width 357 height 20
type input "**********"
click at [986, 403] on use at bounding box center [987, 402] width 11 height 11
click at [956, 422] on span at bounding box center [958, 425] width 10 height 10
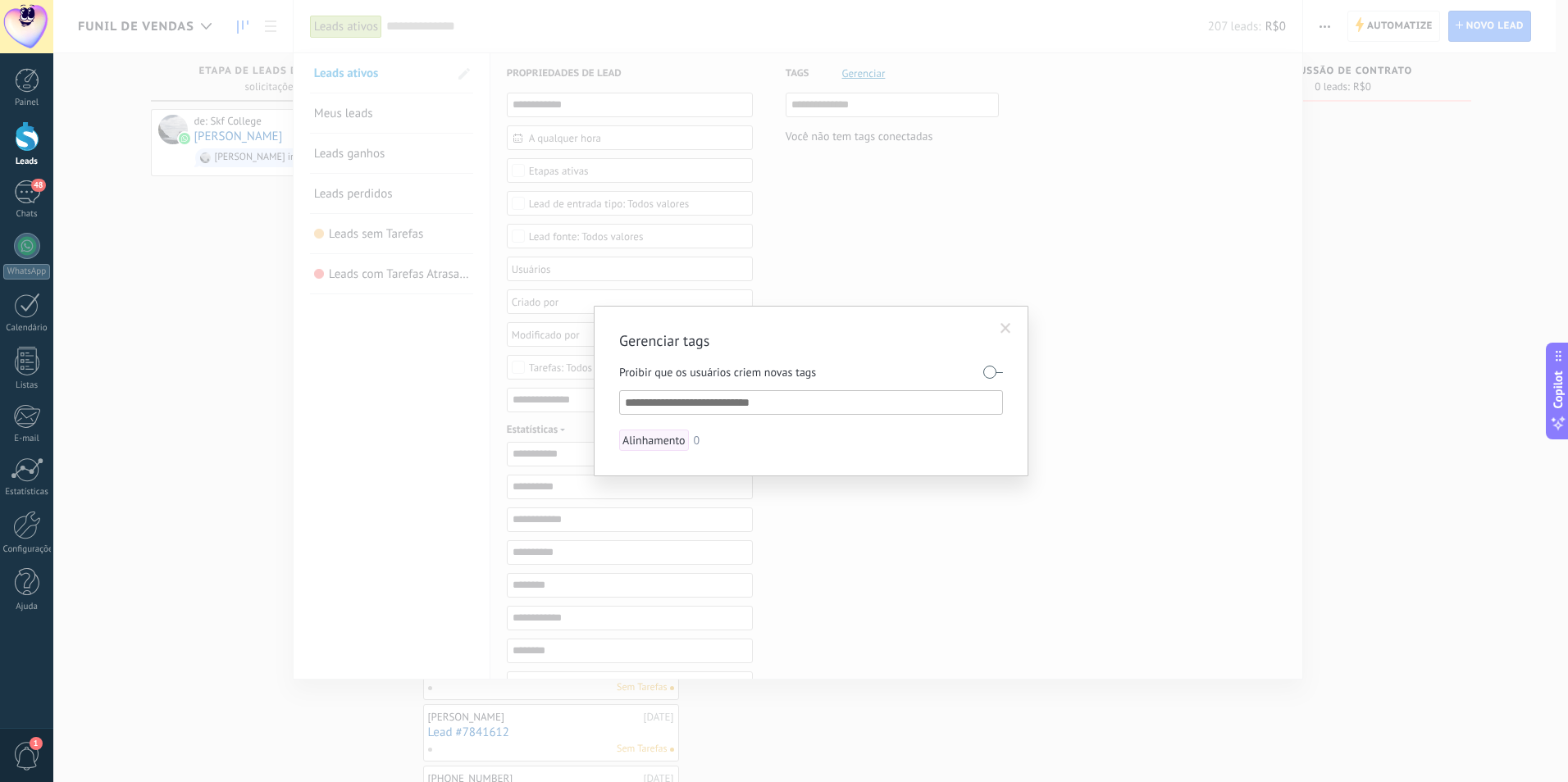
click at [1004, 334] on span at bounding box center [1006, 328] width 10 height 11
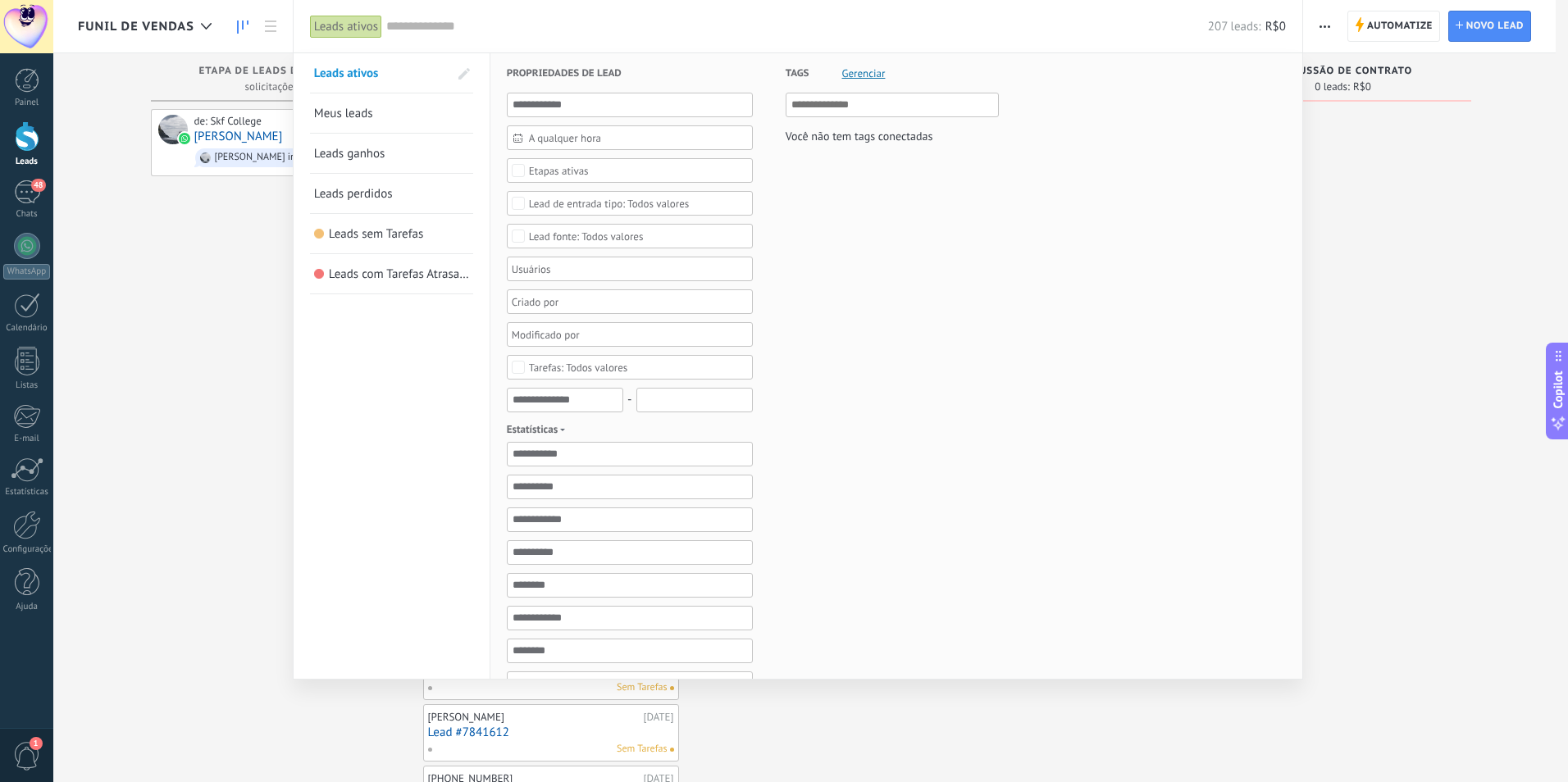
click at [805, 69] on span "Tags" at bounding box center [797, 73] width 24 height 40
click at [166, 292] on div at bounding box center [784, 391] width 1568 height 782
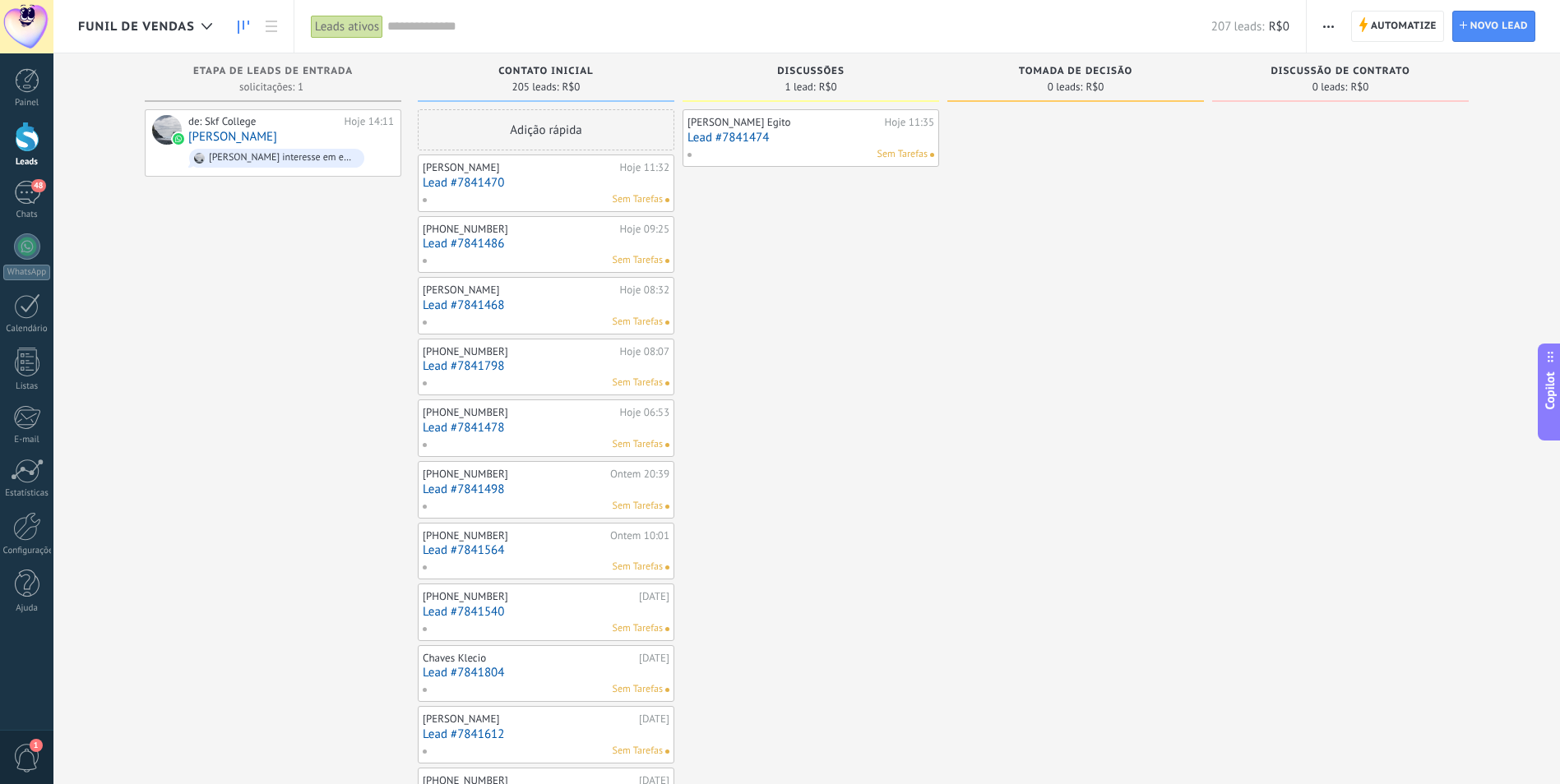
click at [439, 184] on link "Lead #7841470" at bounding box center [546, 182] width 247 height 14
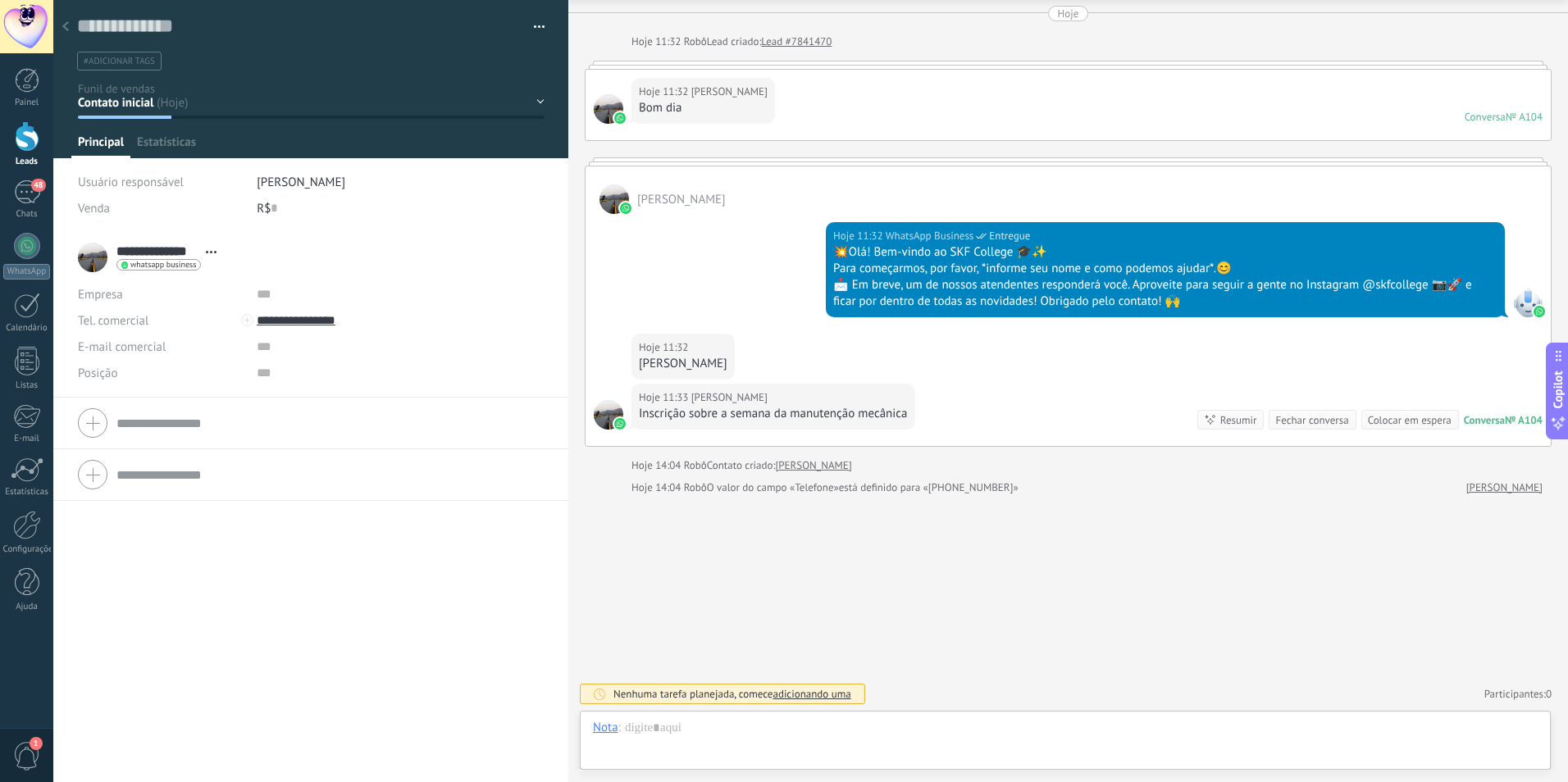
scroll to position [25, 0]
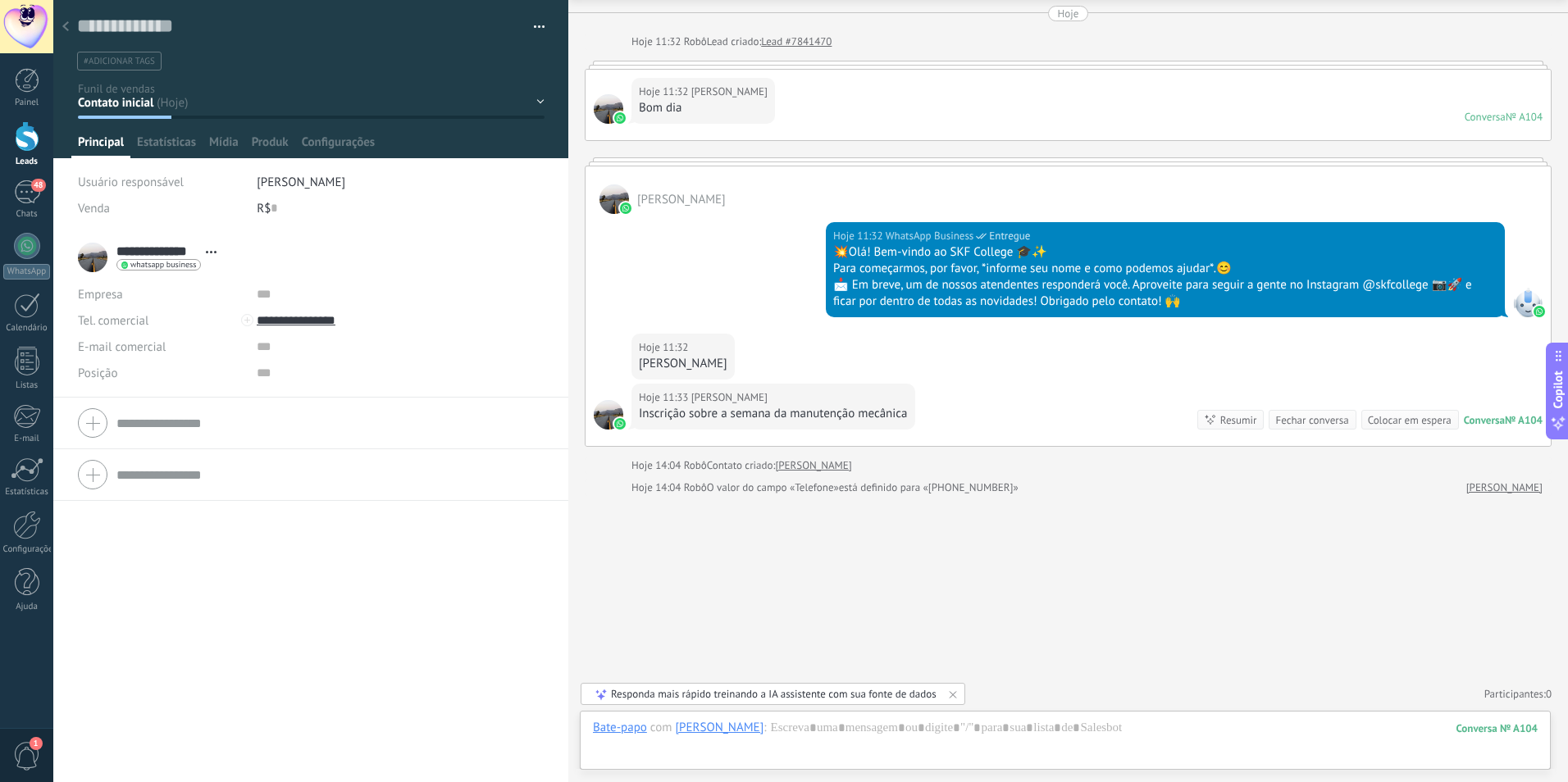
click at [128, 58] on span "#adicionar tags" at bounding box center [118, 61] width 71 height 11
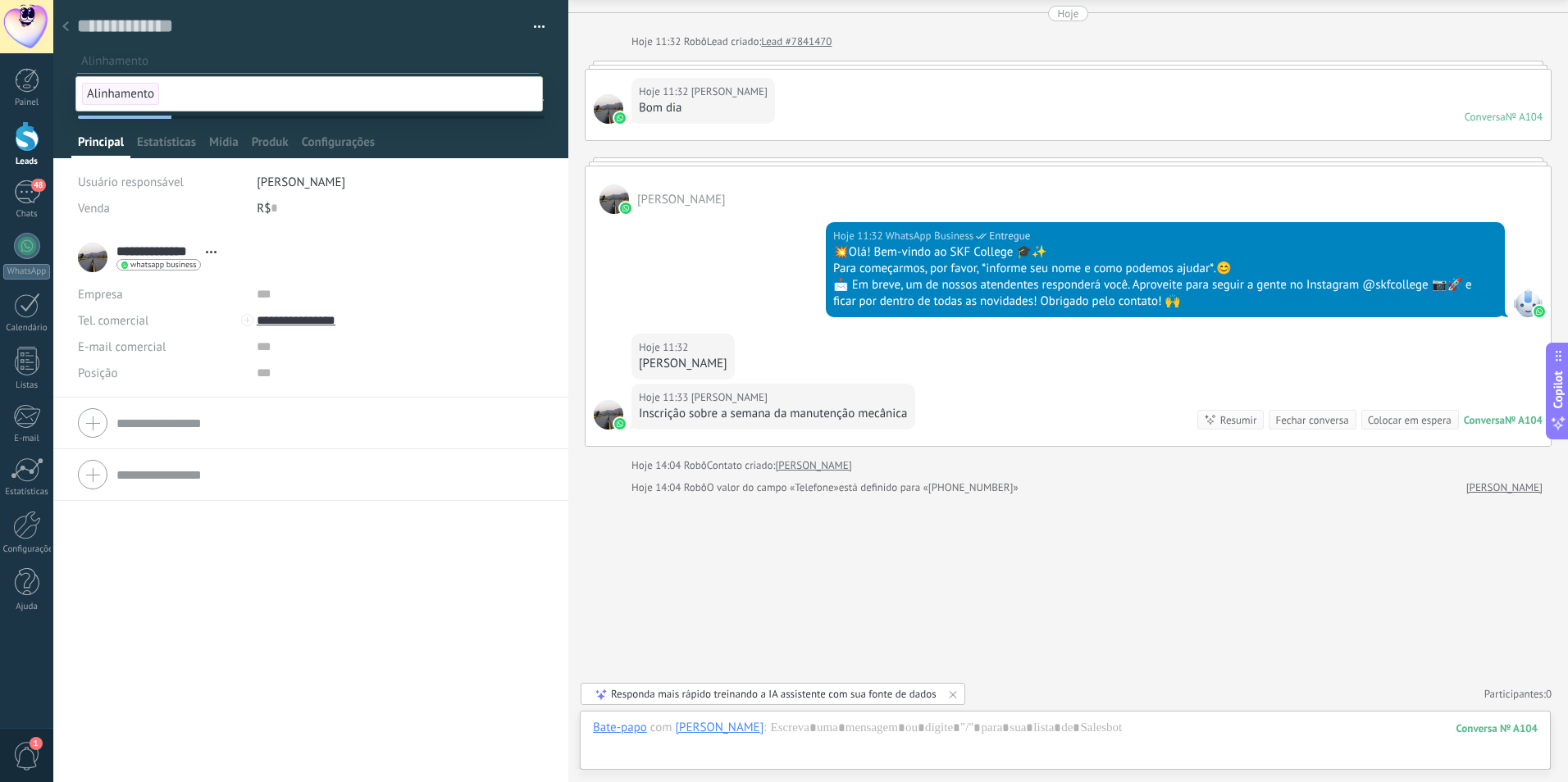
click at [121, 93] on span "Alinhamento" at bounding box center [121, 94] width 77 height 22
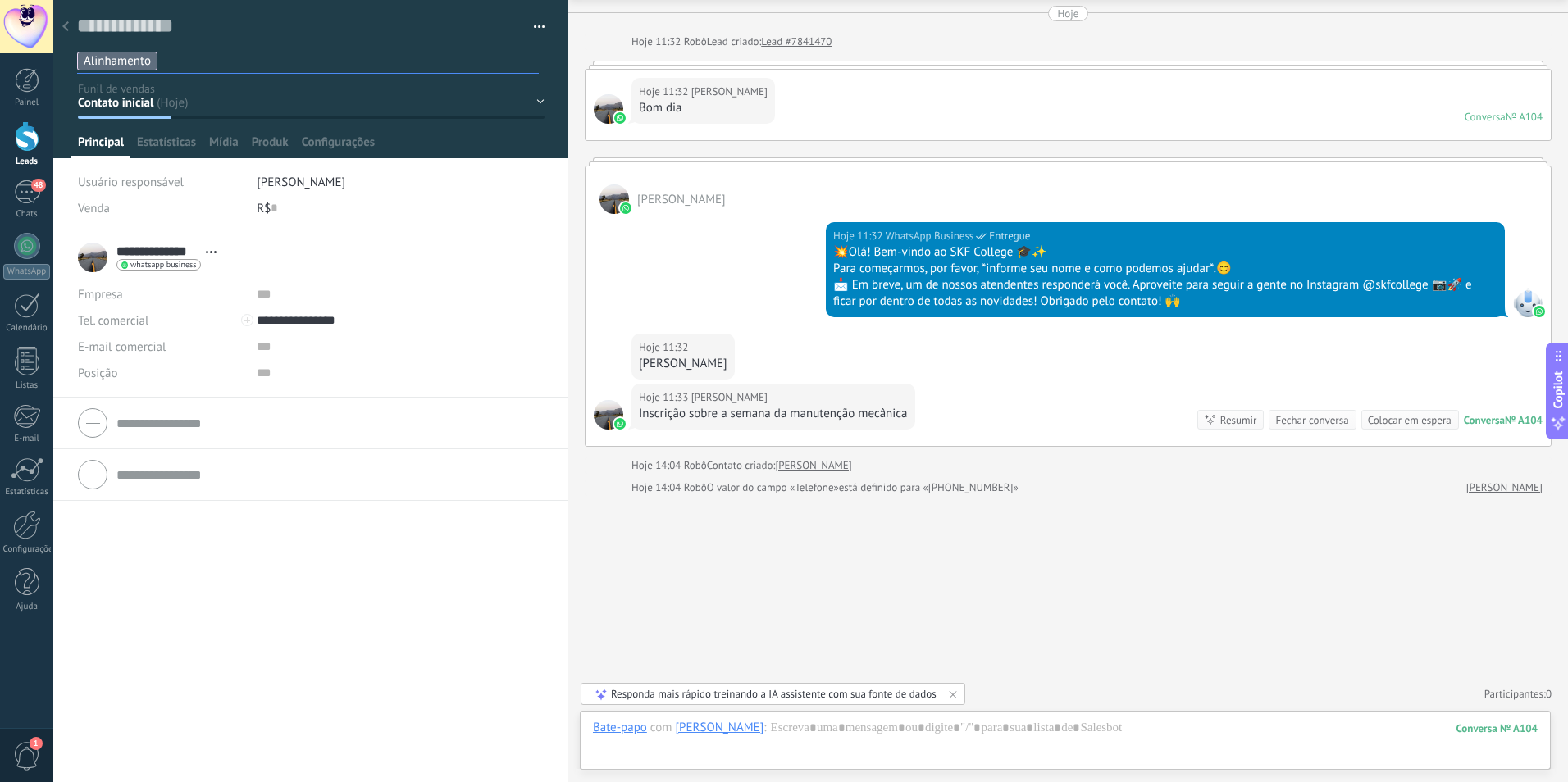
click at [70, 27] on div at bounding box center [65, 27] width 23 height 32
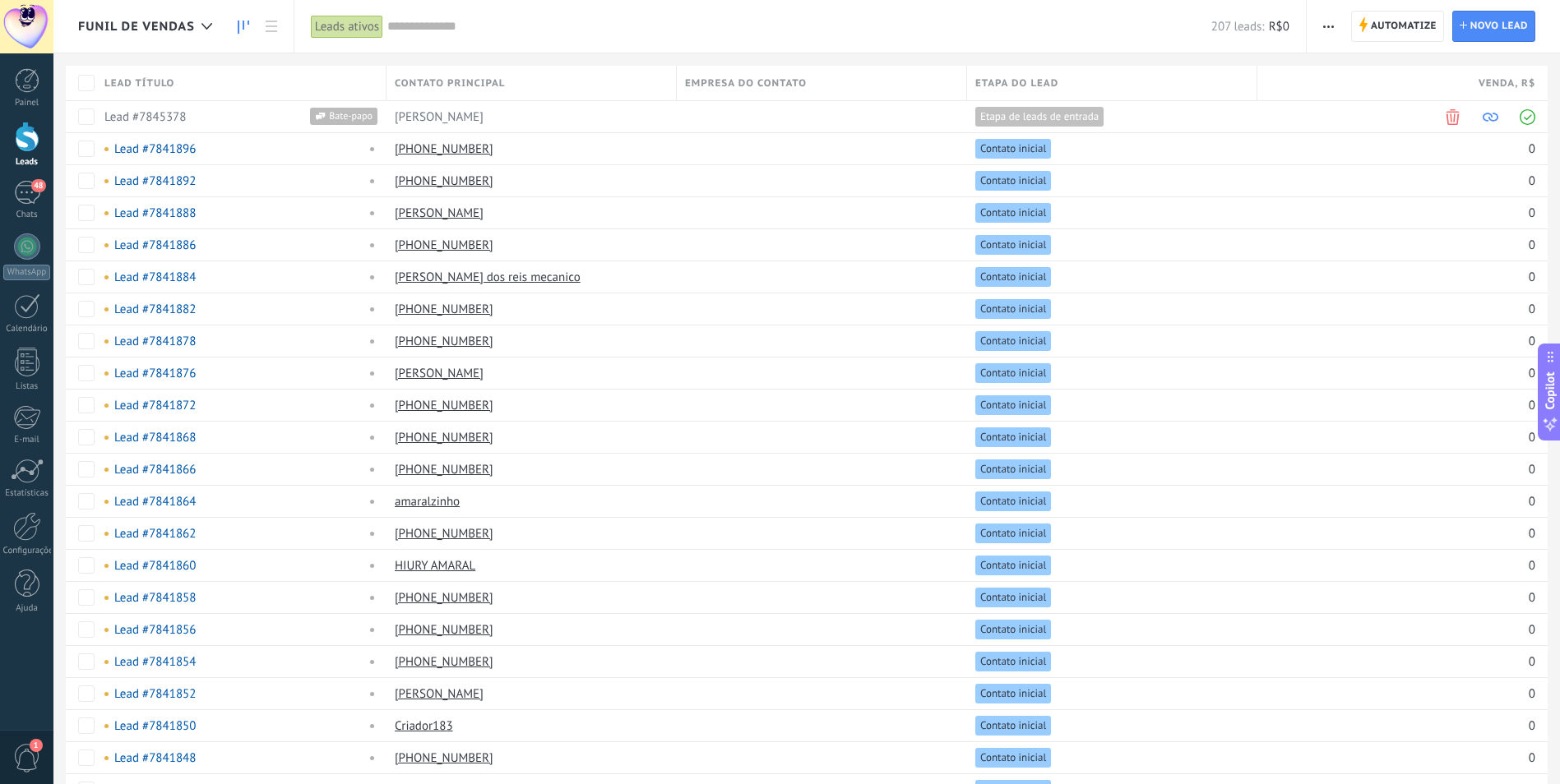
click at [249, 28] on icon at bounding box center [243, 27] width 11 height 13
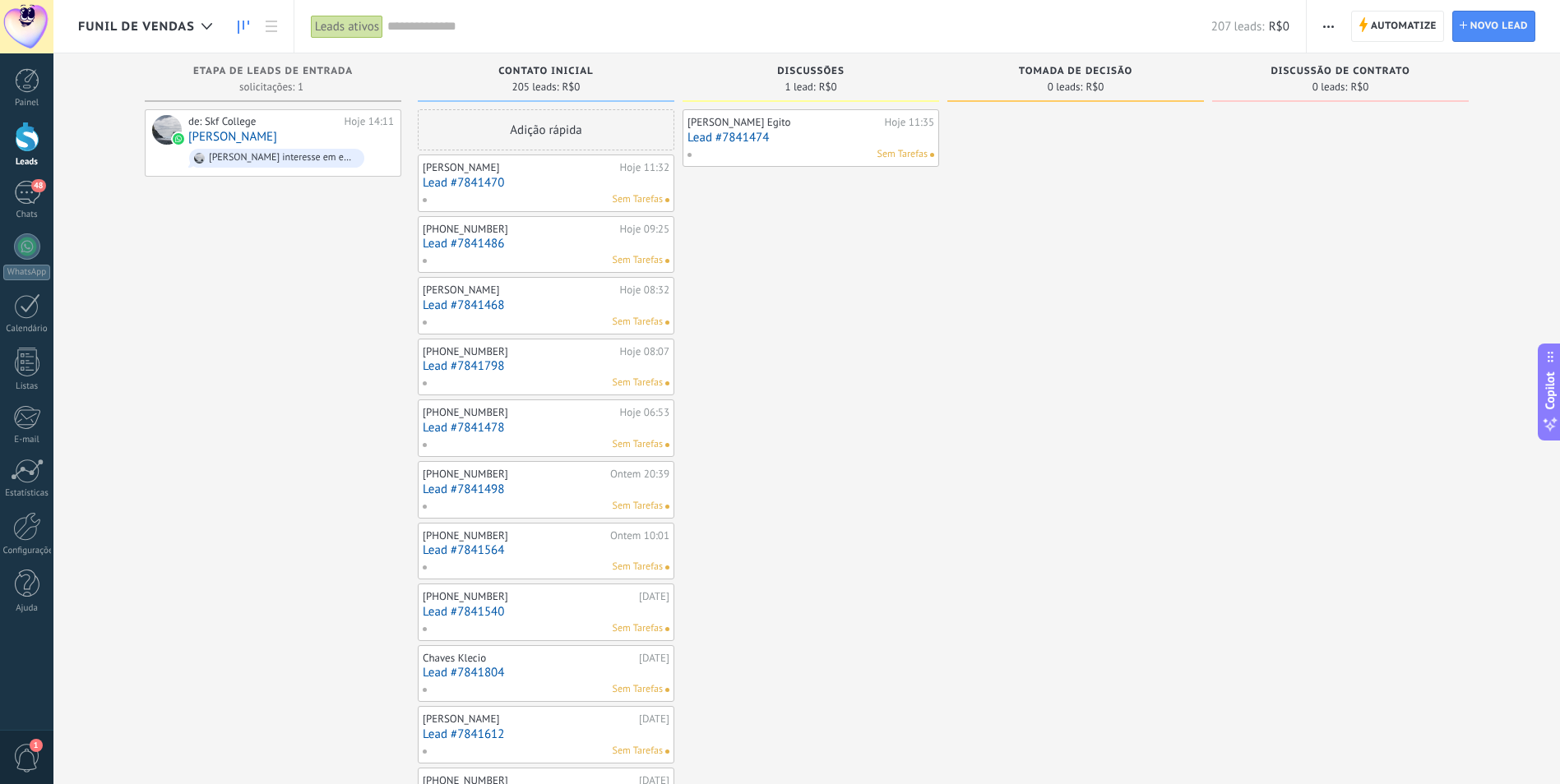
click at [455, 183] on link "Lead #7841470" at bounding box center [546, 182] width 247 height 14
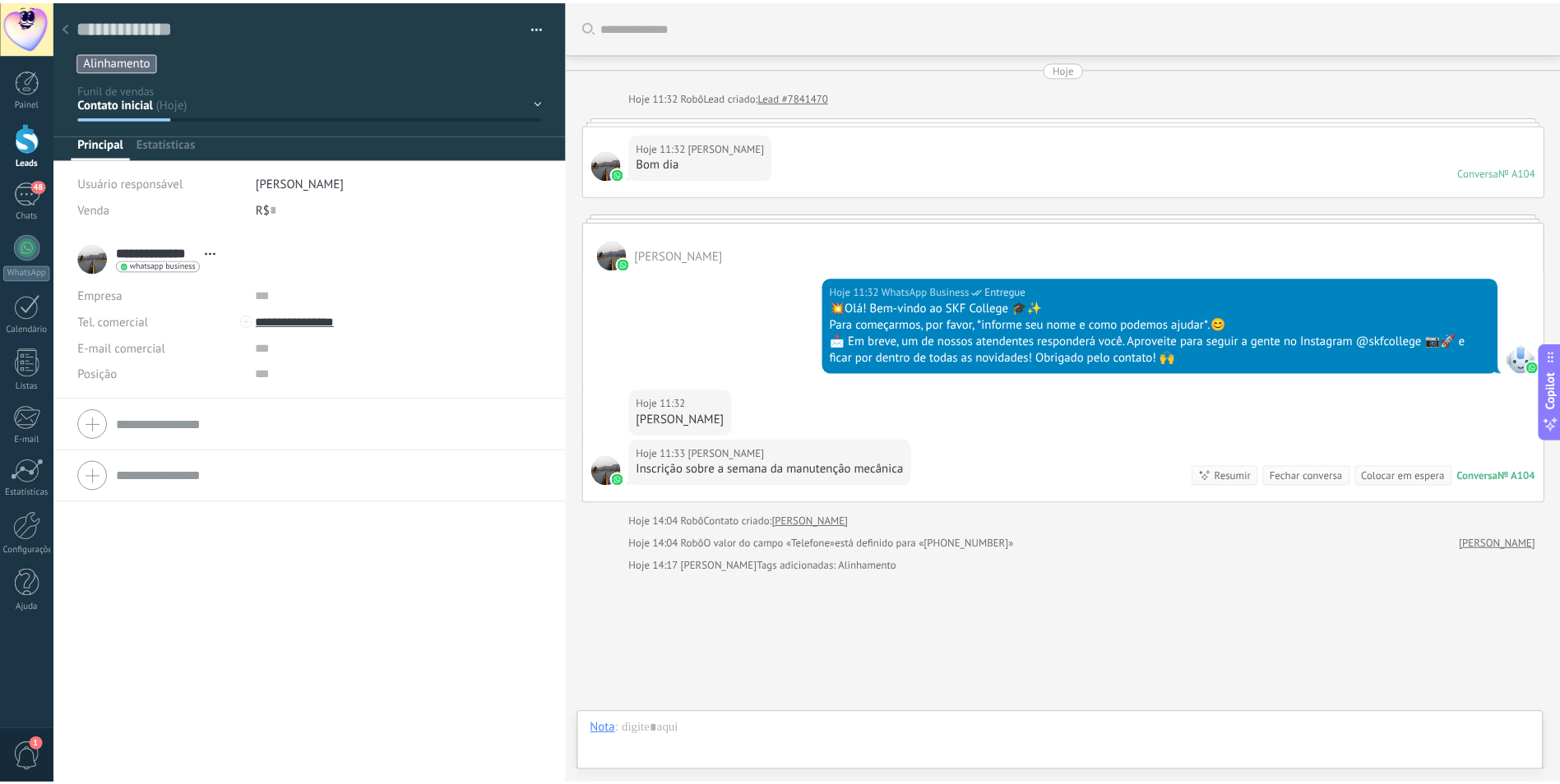
scroll to position [77, 0]
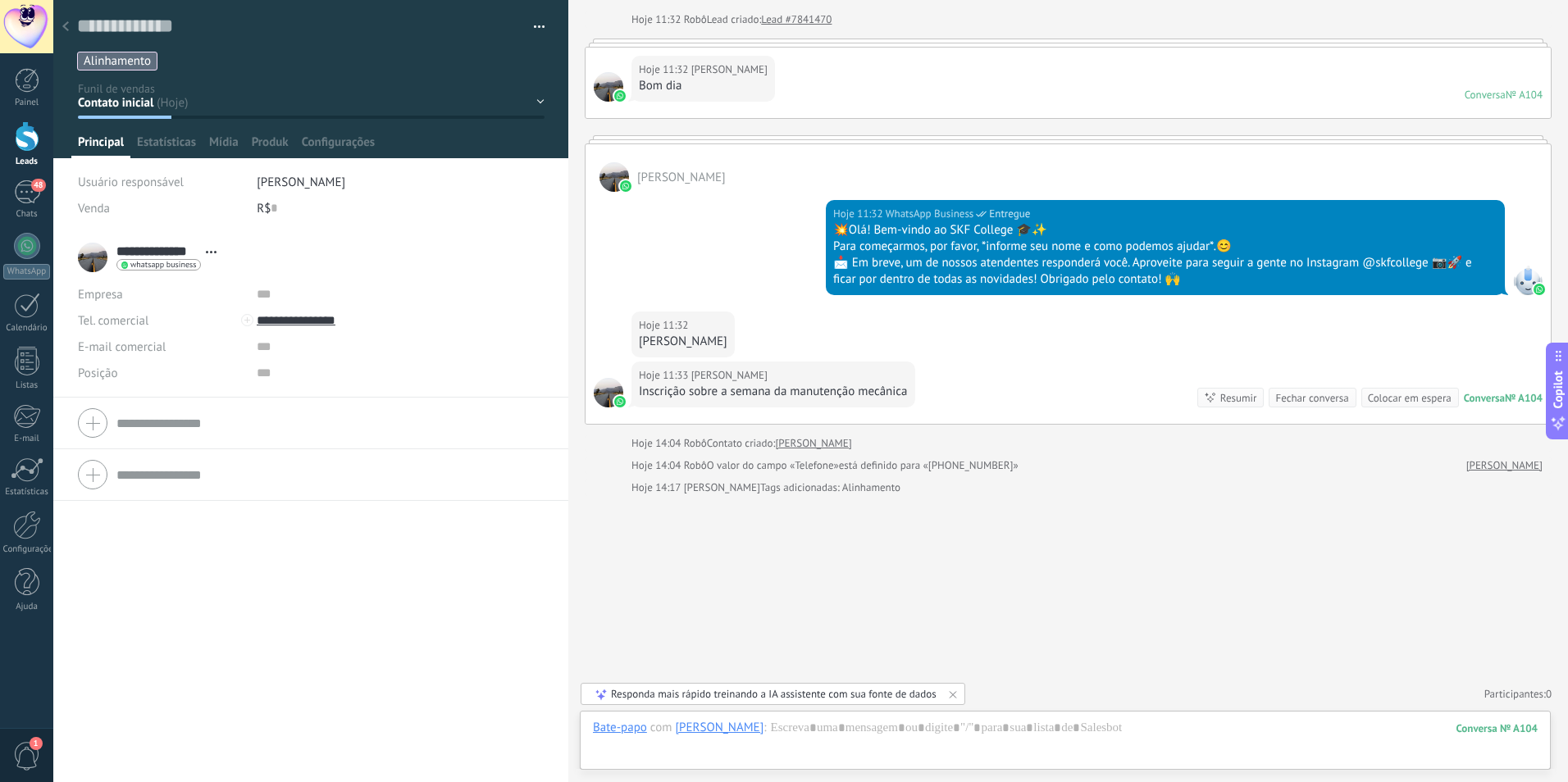
click at [65, 25] on use at bounding box center [66, 26] width 7 height 9
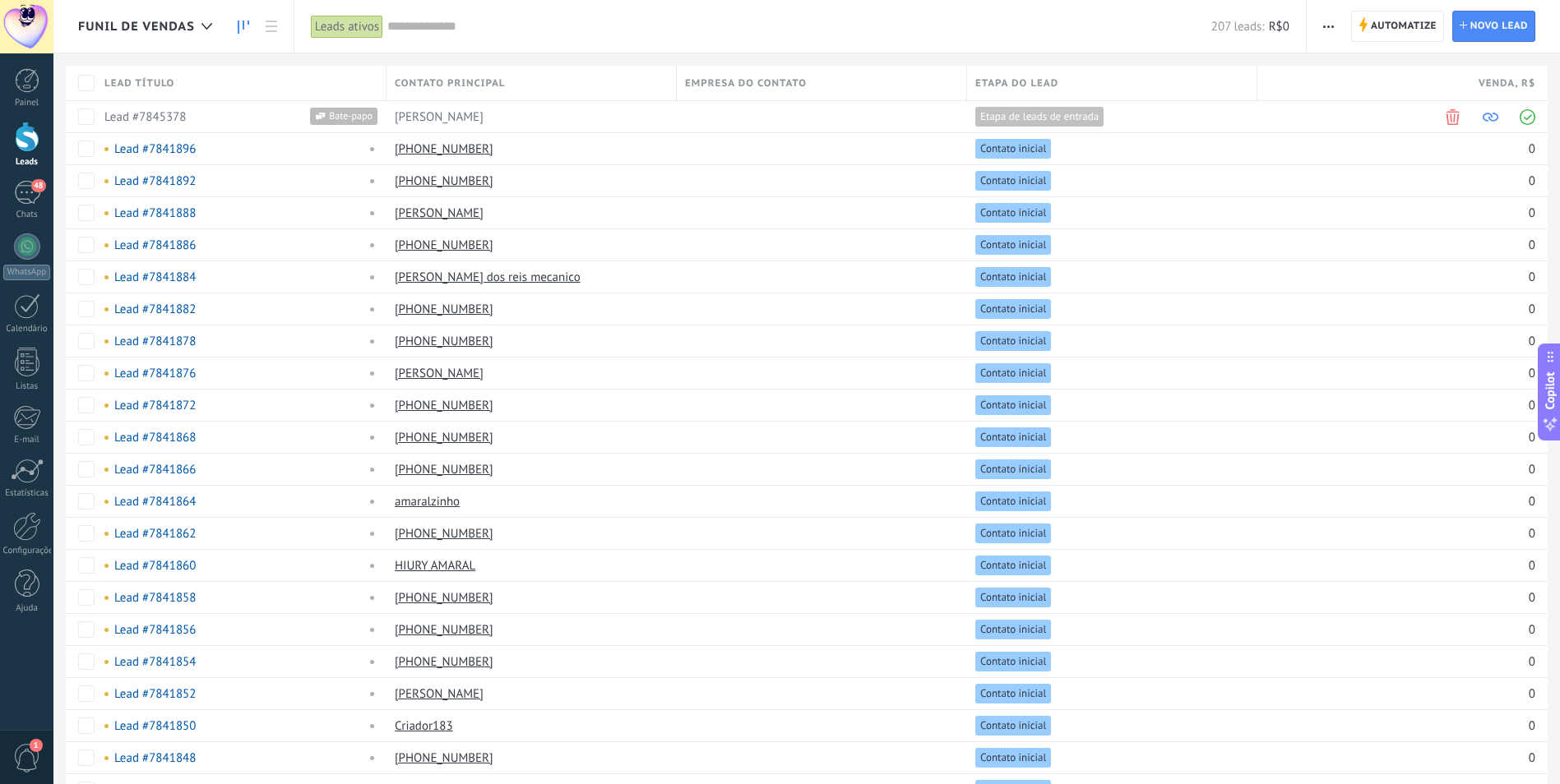
click at [243, 24] on use at bounding box center [243, 27] width 11 height 13
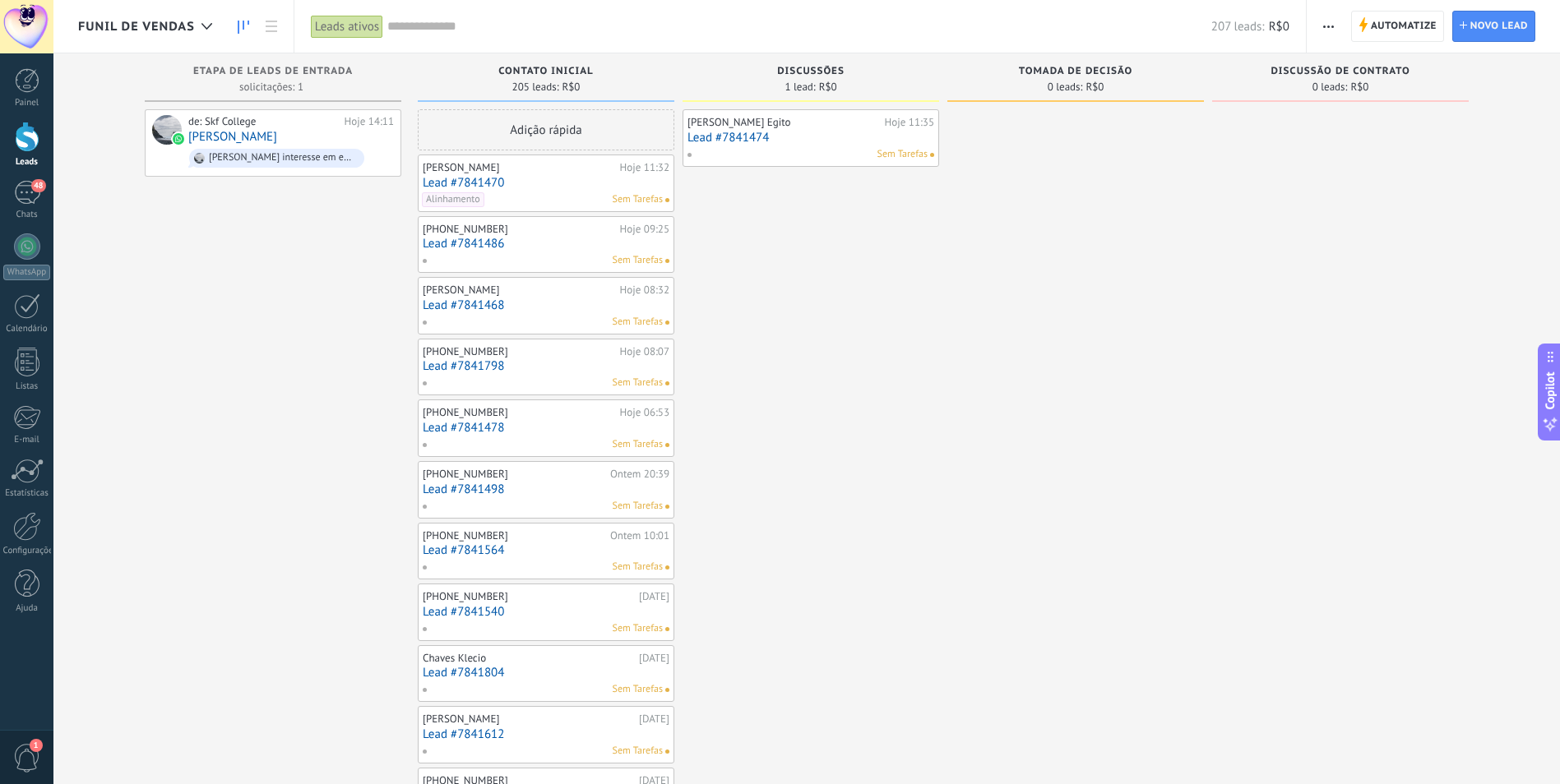
click at [434, 26] on input "text" at bounding box center [799, 27] width 824 height 17
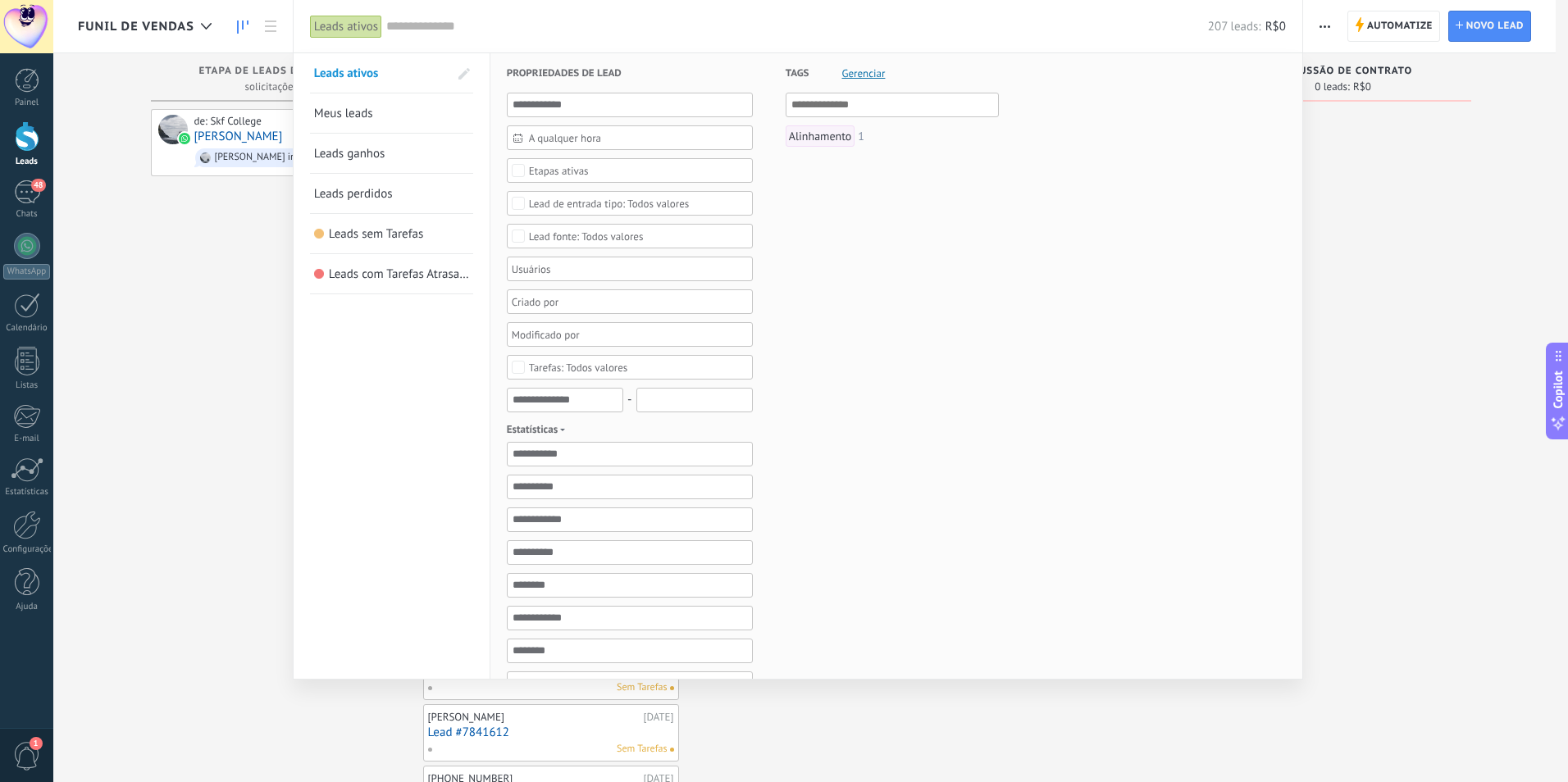
click at [838, 133] on div "Alinhamento" at bounding box center [820, 136] width 70 height 21
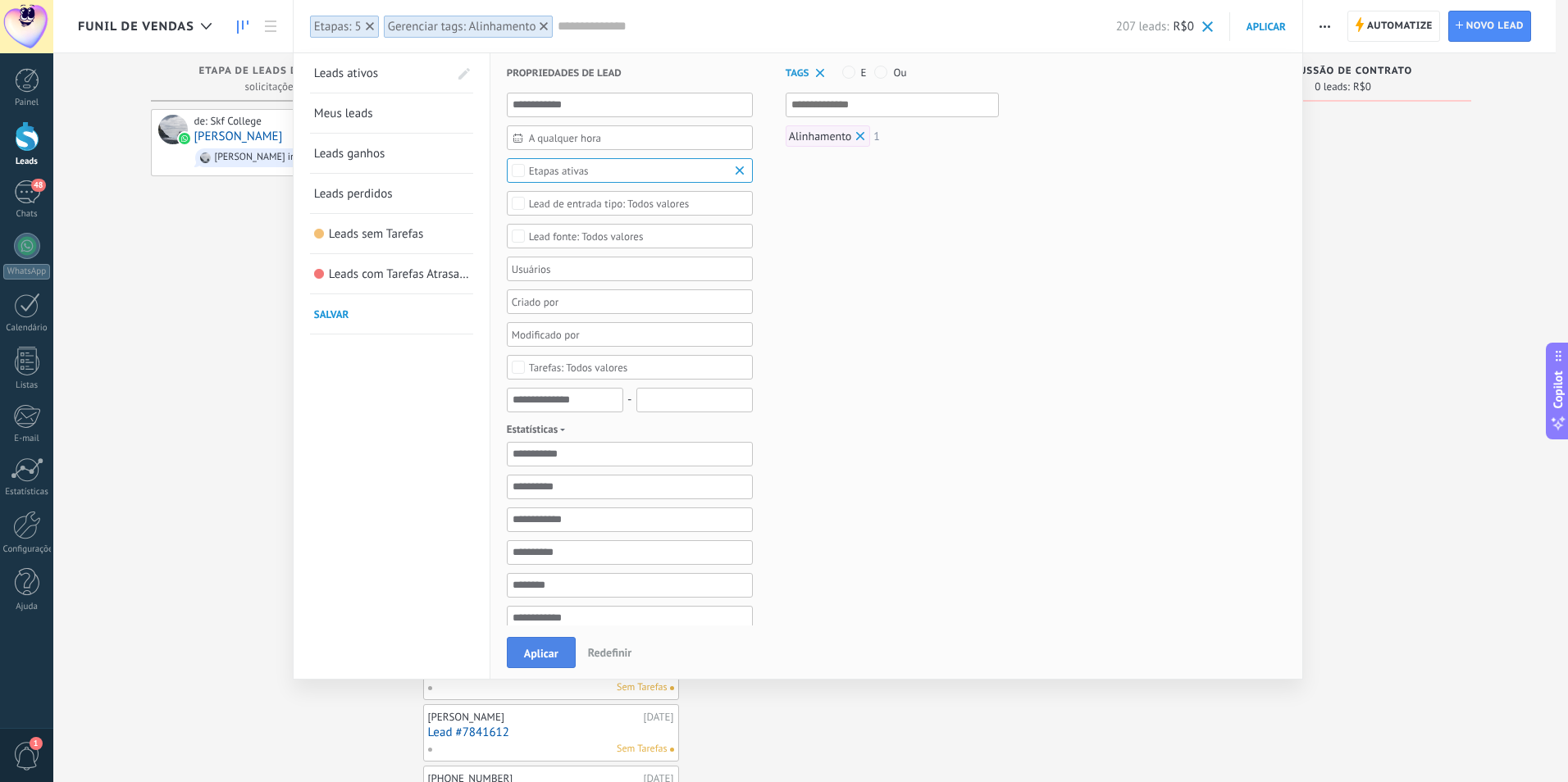
click at [538, 656] on span "Aplicar" at bounding box center [542, 653] width 34 height 11
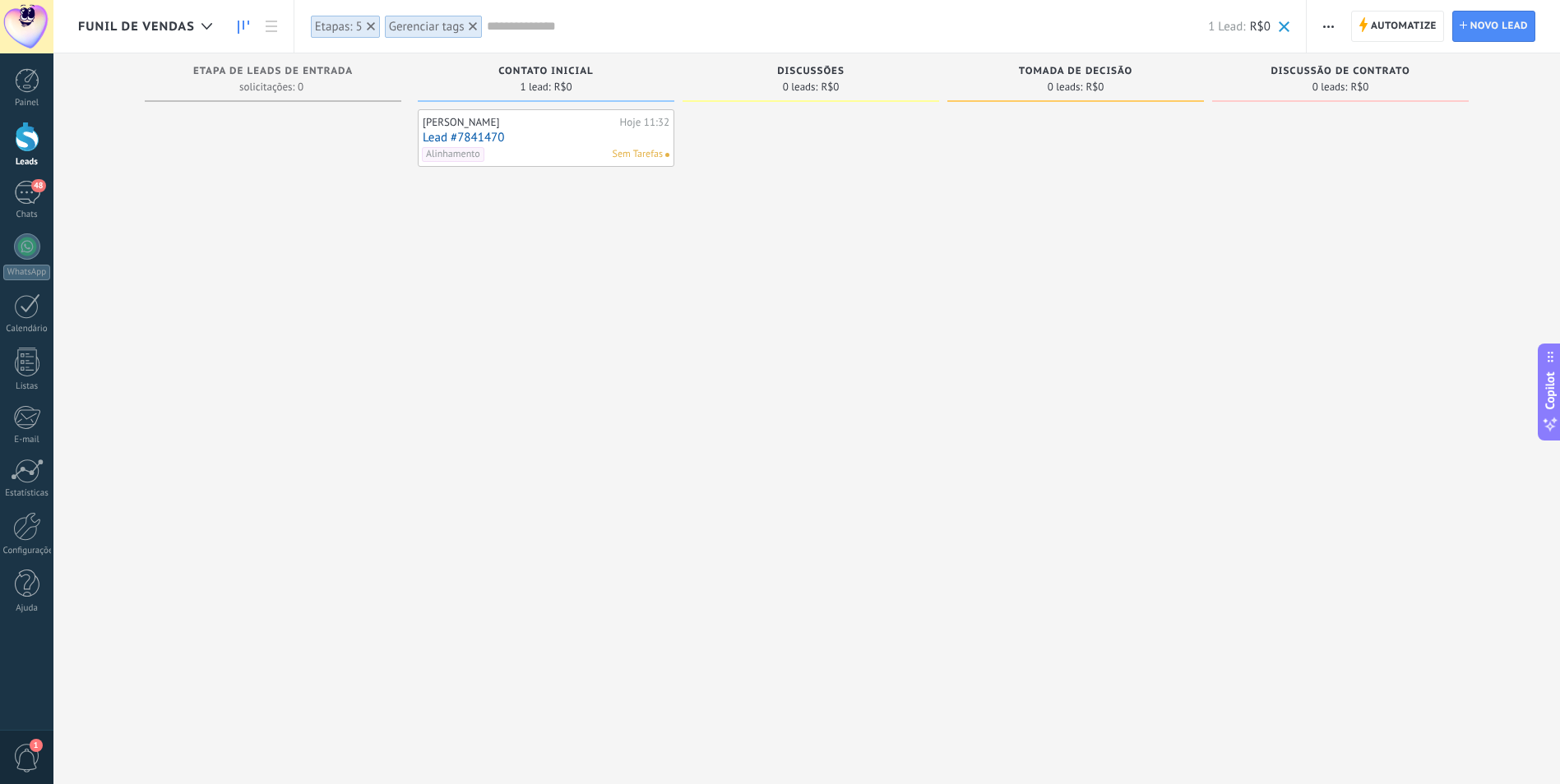
drag, startPoint x: 471, startPoint y: 23, endPoint x: 449, endPoint y: 40, distance: 27.8
click at [471, 23] on icon at bounding box center [474, 27] width 9 height 9
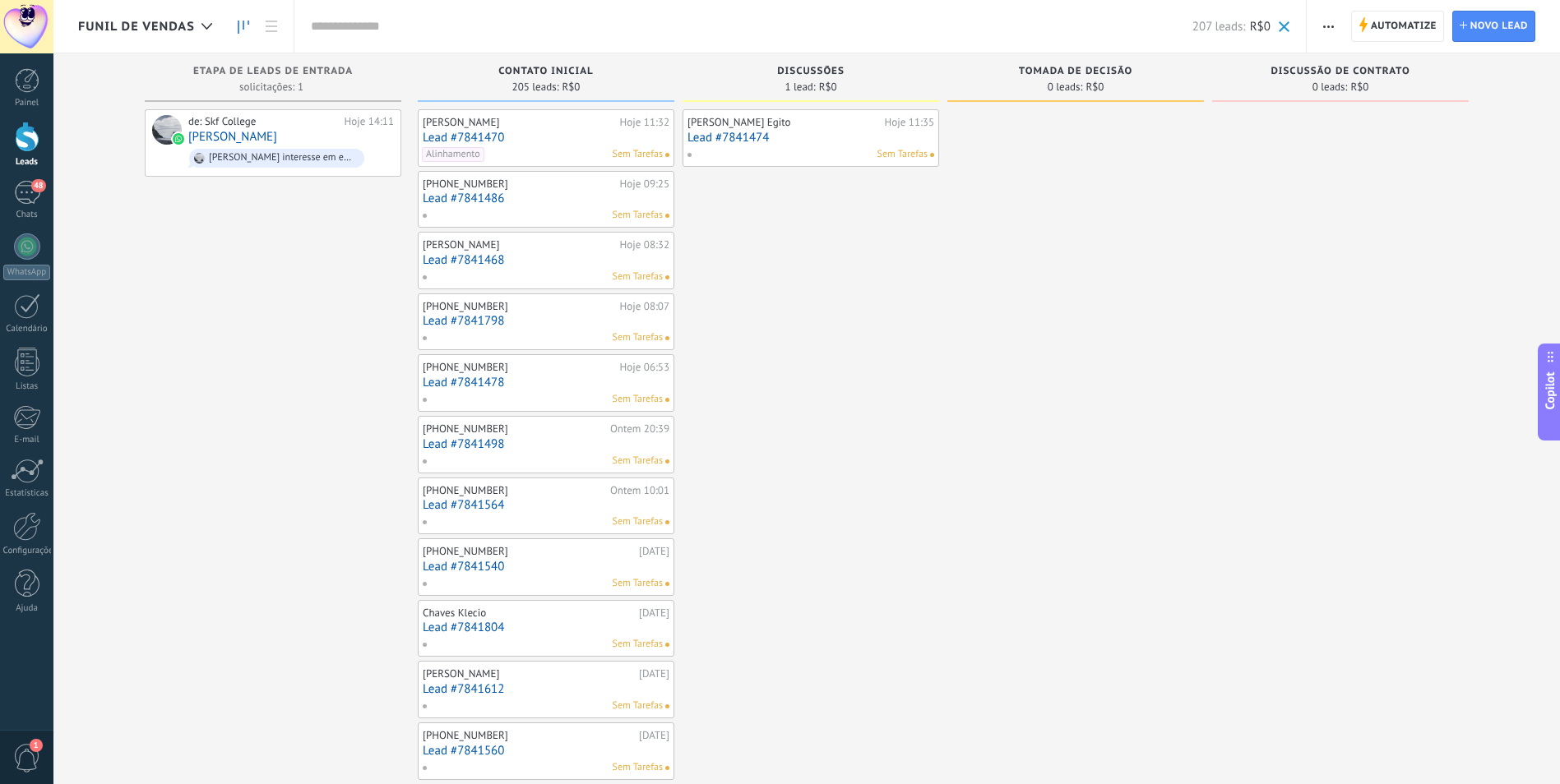
click at [1551, 397] on span "Copilot" at bounding box center [1550, 392] width 16 height 38
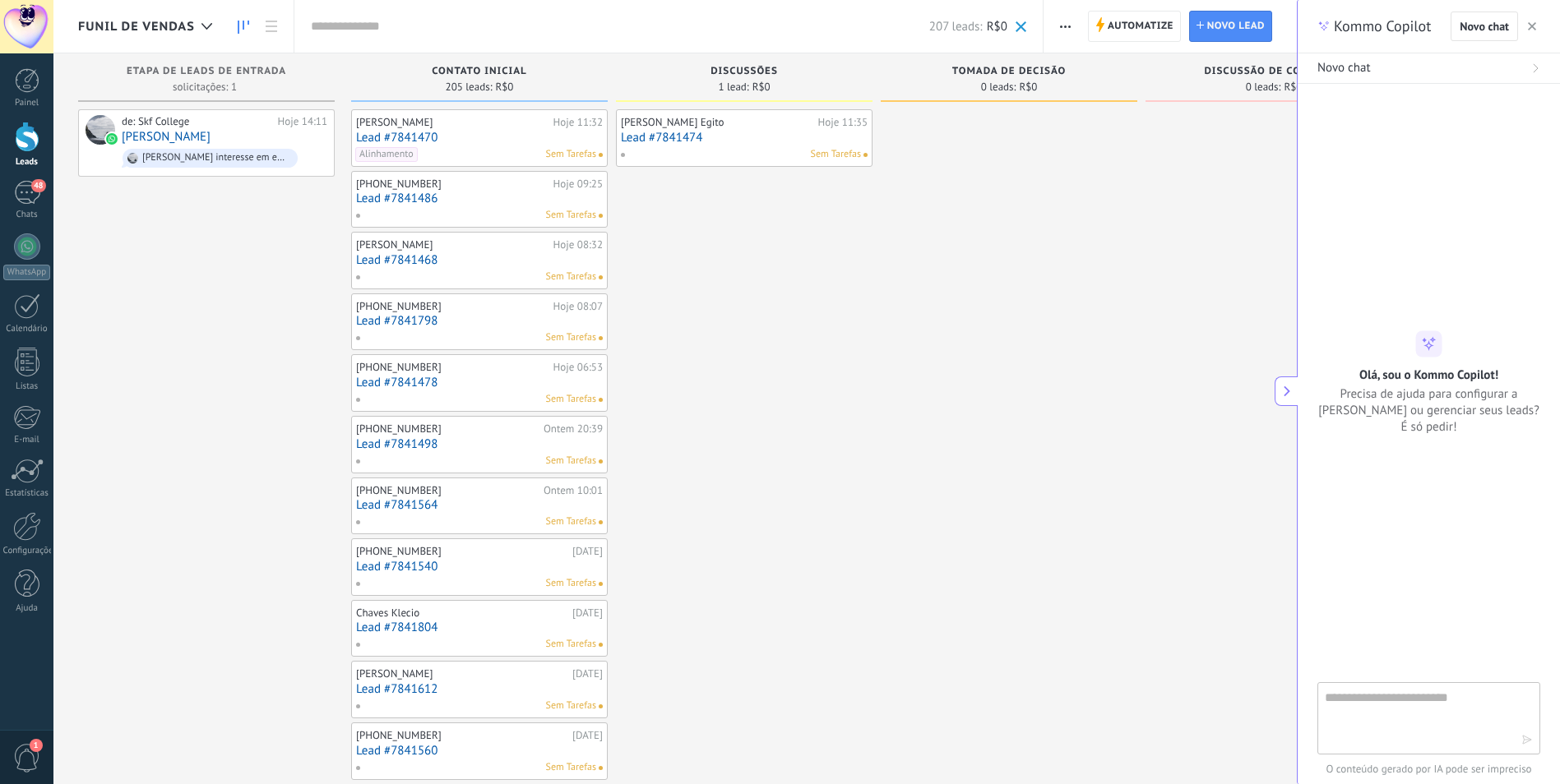
type textarea "**********"
click at [1528, 27] on icon "button" at bounding box center [1532, 27] width 9 height 9
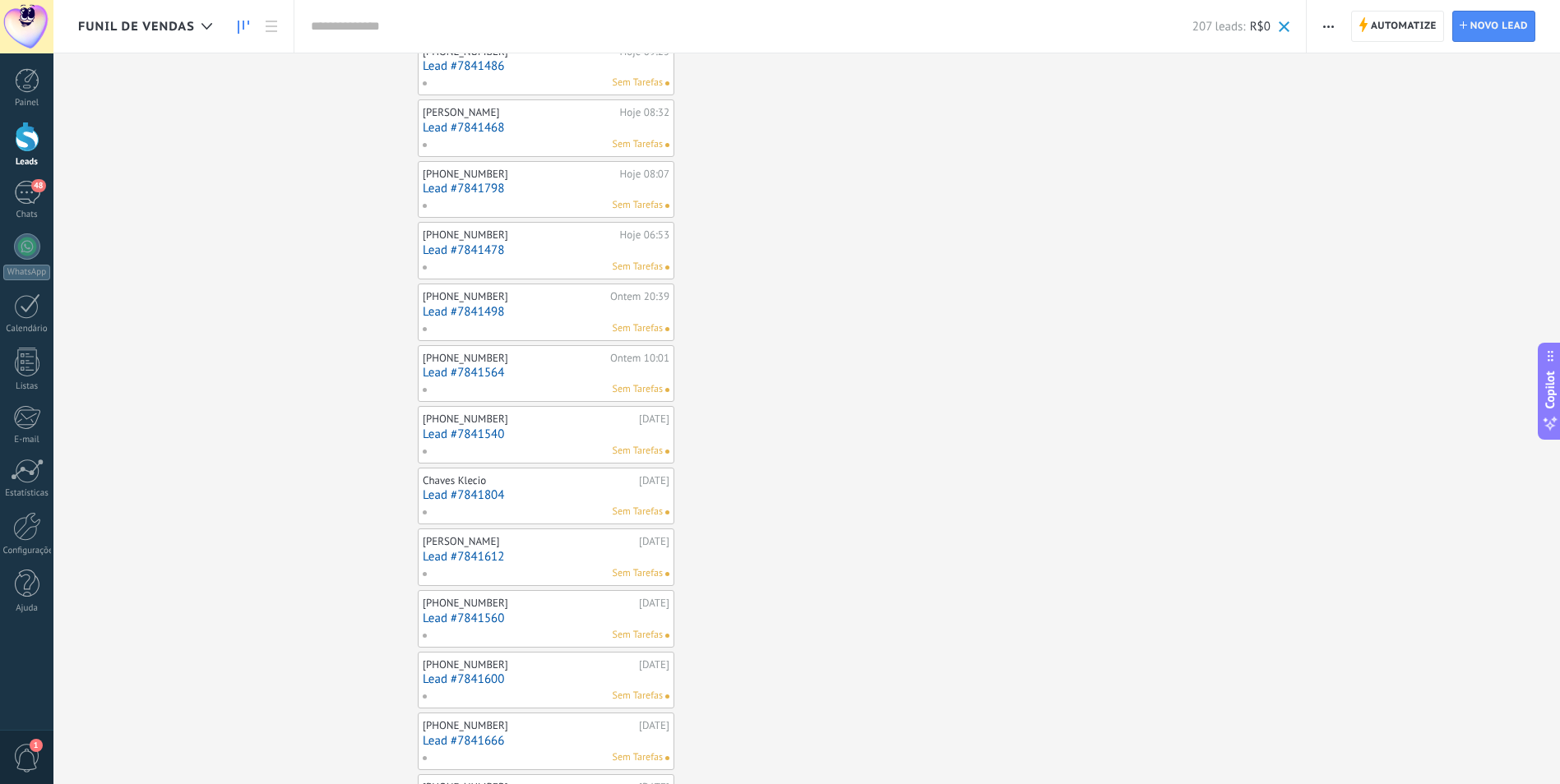
scroll to position [0, 0]
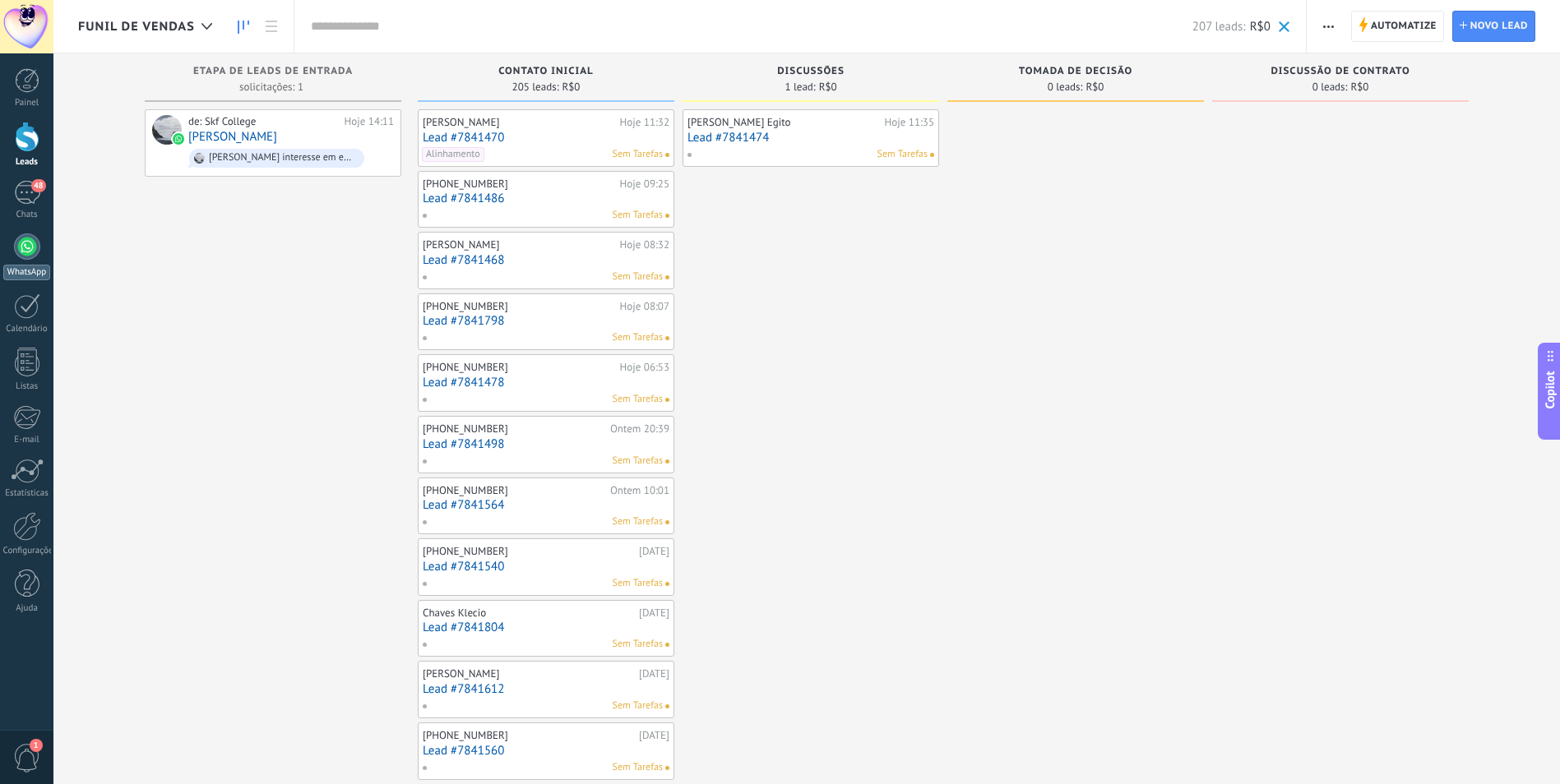
click at [33, 246] on div at bounding box center [27, 246] width 27 height 27
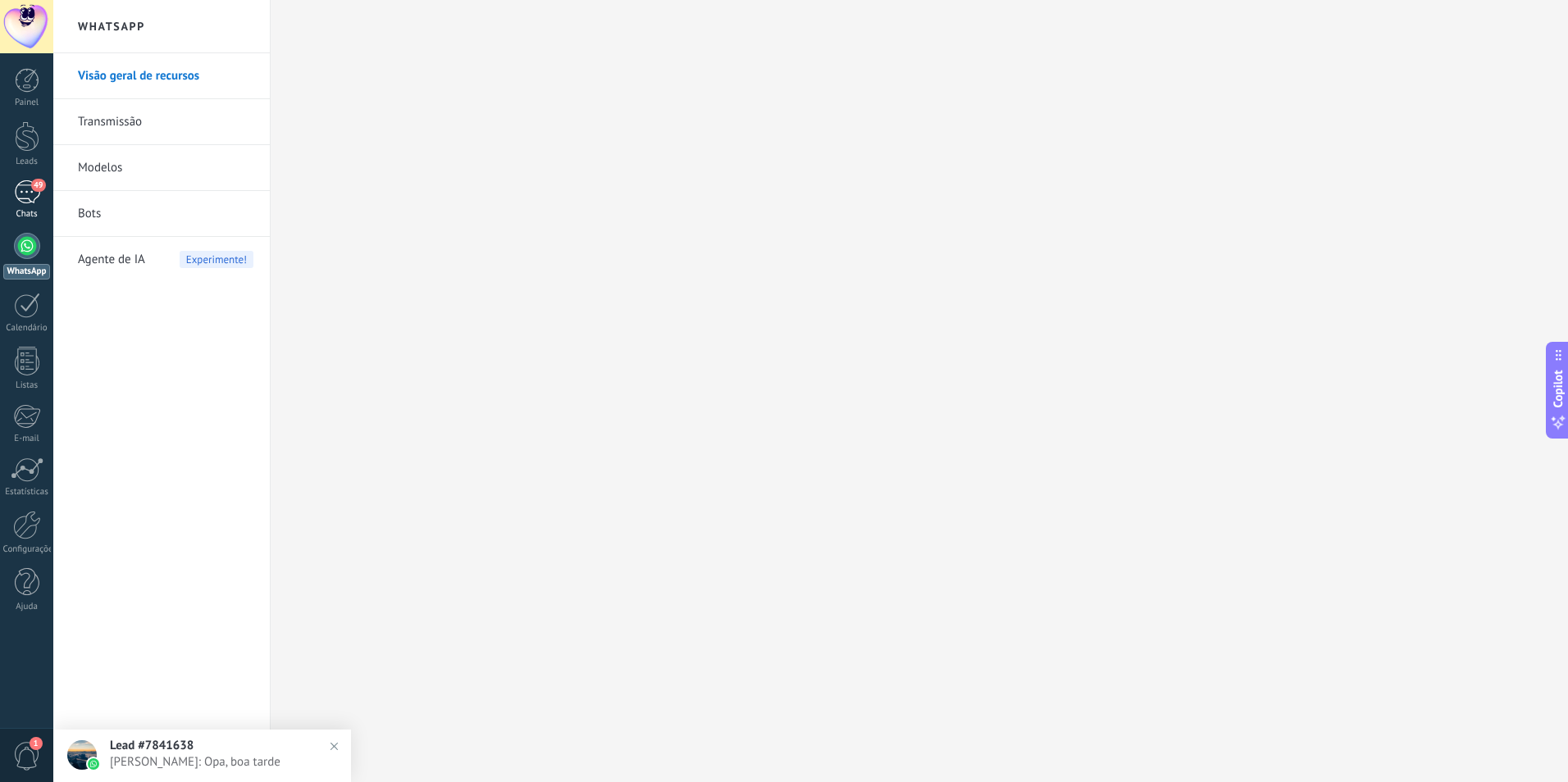
click at [33, 192] on div "49" at bounding box center [27, 192] width 27 height 24
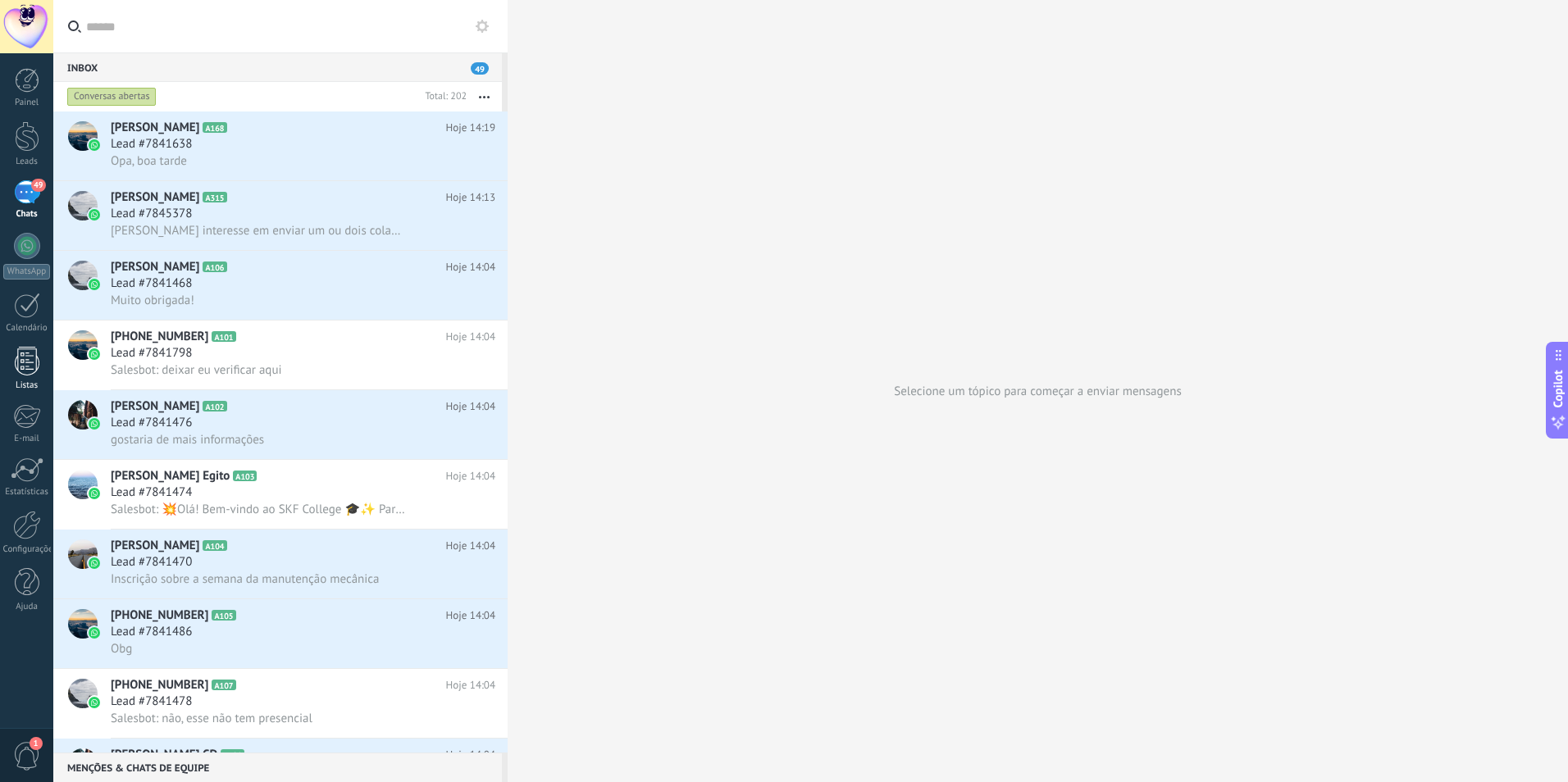
click at [27, 361] on div at bounding box center [27, 361] width 25 height 28
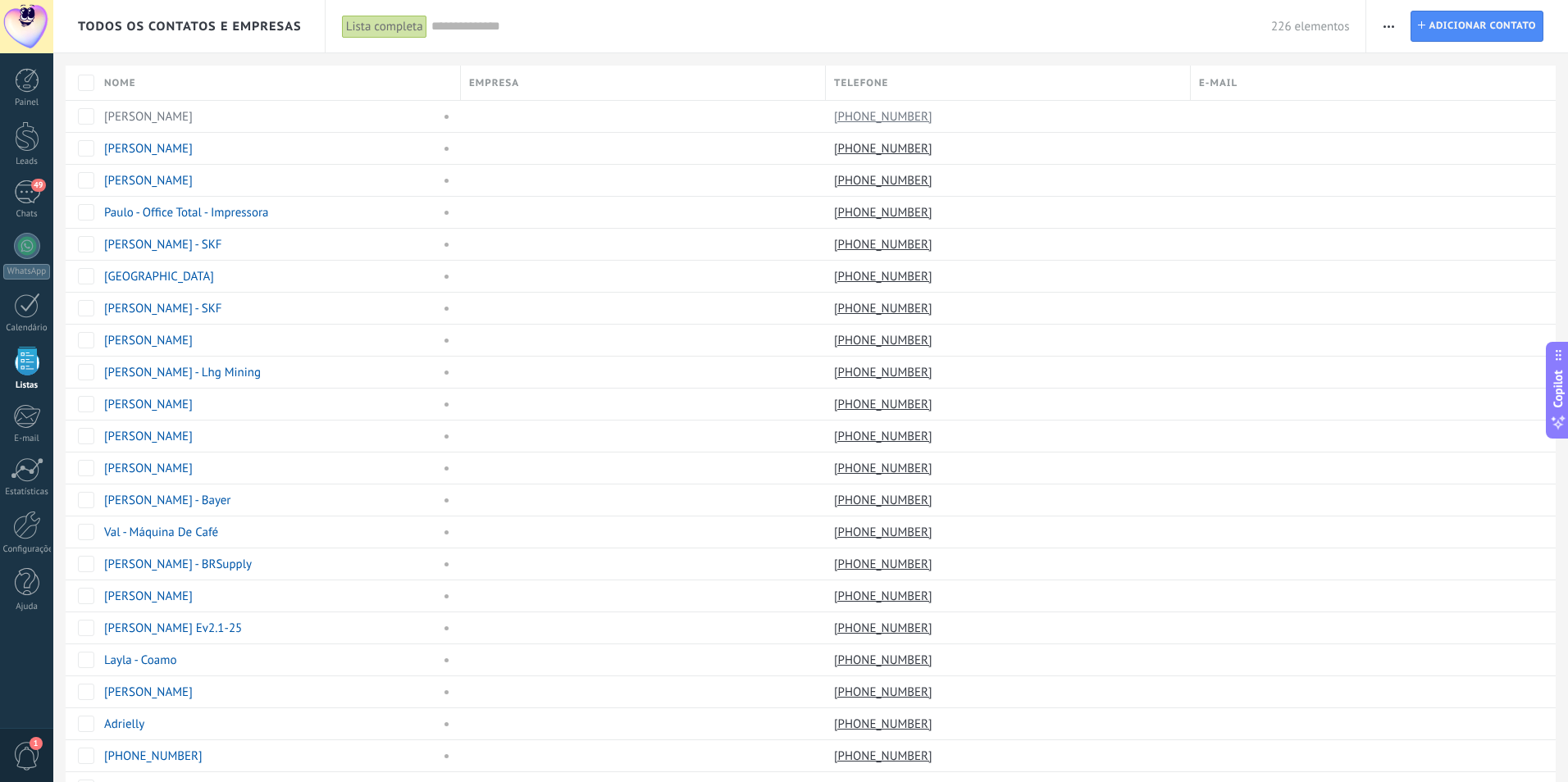
click at [24, 239] on div at bounding box center [27, 246] width 27 height 27
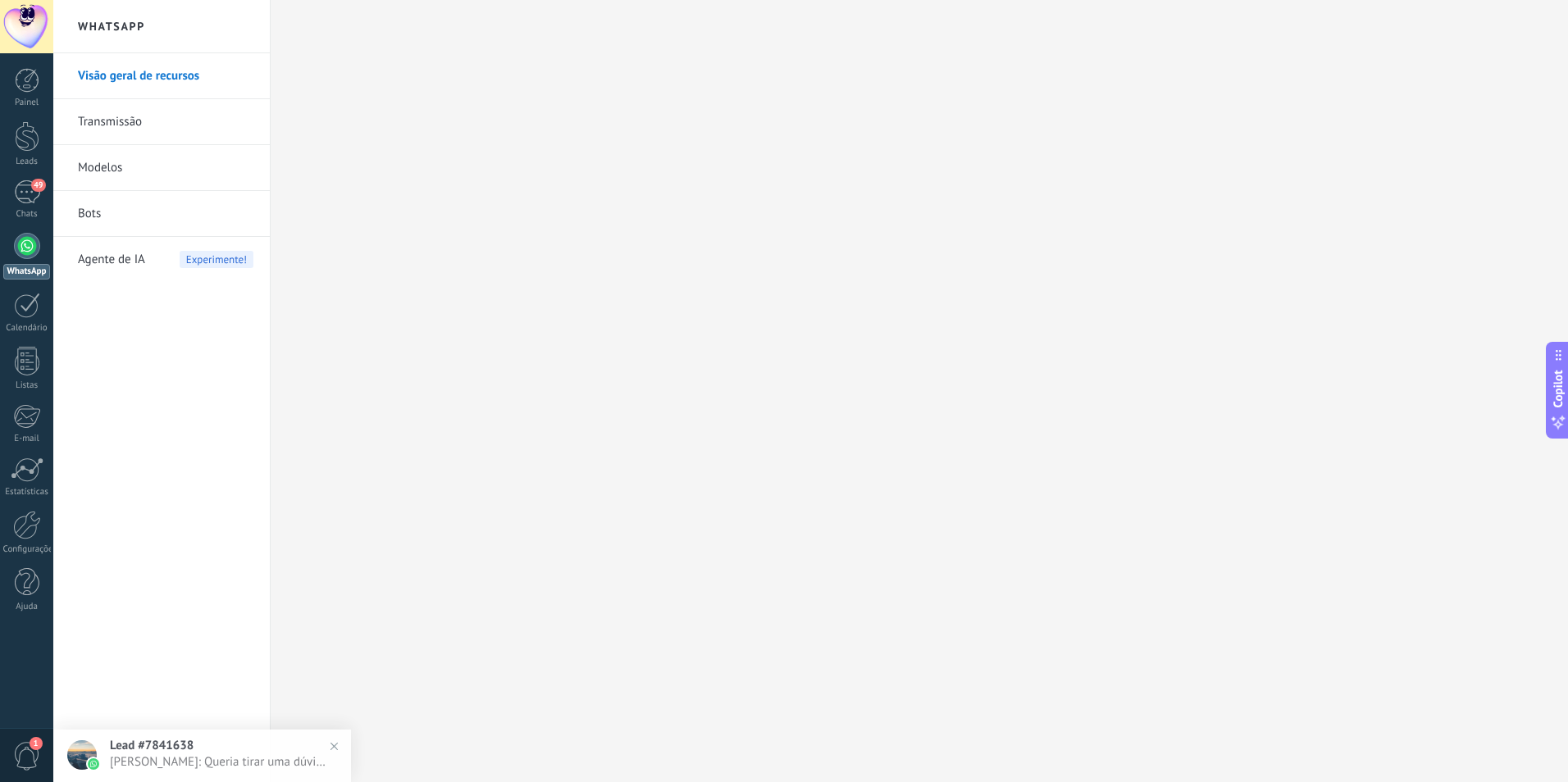
click at [108, 123] on link "Transmissão" at bounding box center [166, 123] width 175 height 46
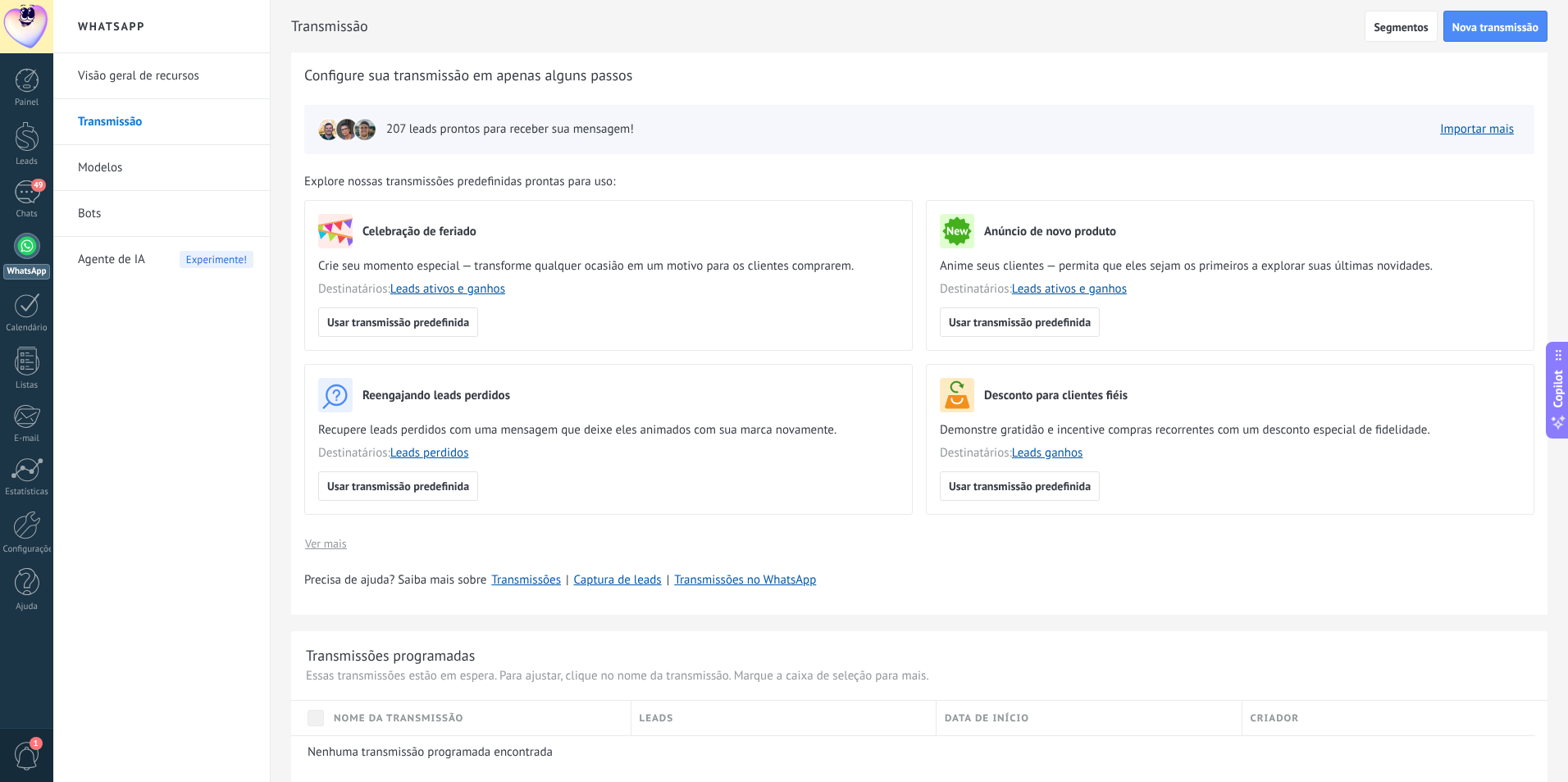
click at [21, 755] on span "1" at bounding box center [27, 756] width 27 height 28
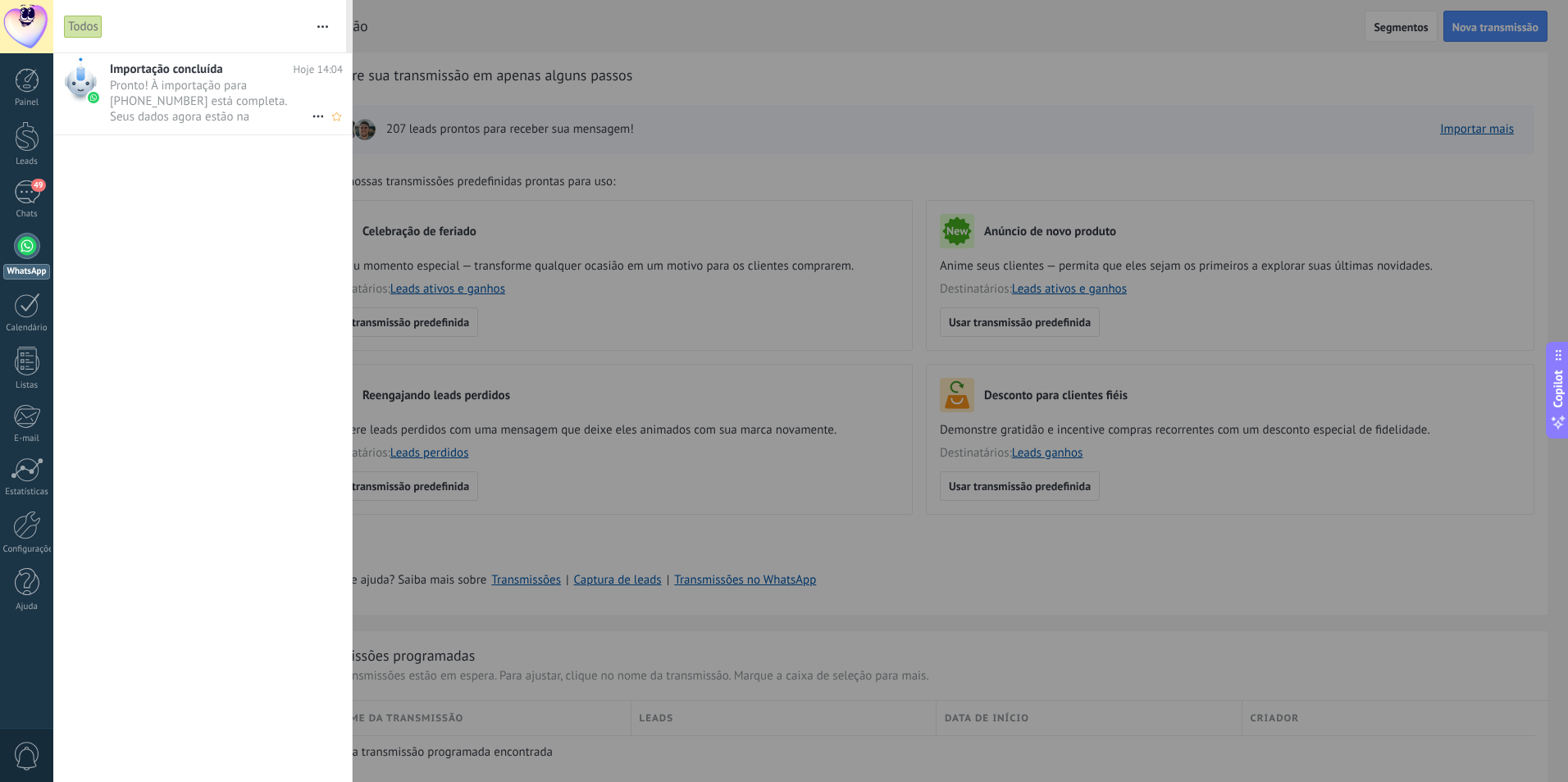
click at [227, 107] on span "Pronto! À importação para +55 11 91019-7917 está completa. Seus dados agora est…" at bounding box center [210, 101] width 202 height 46
click at [21, 194] on div "49" at bounding box center [27, 192] width 27 height 24
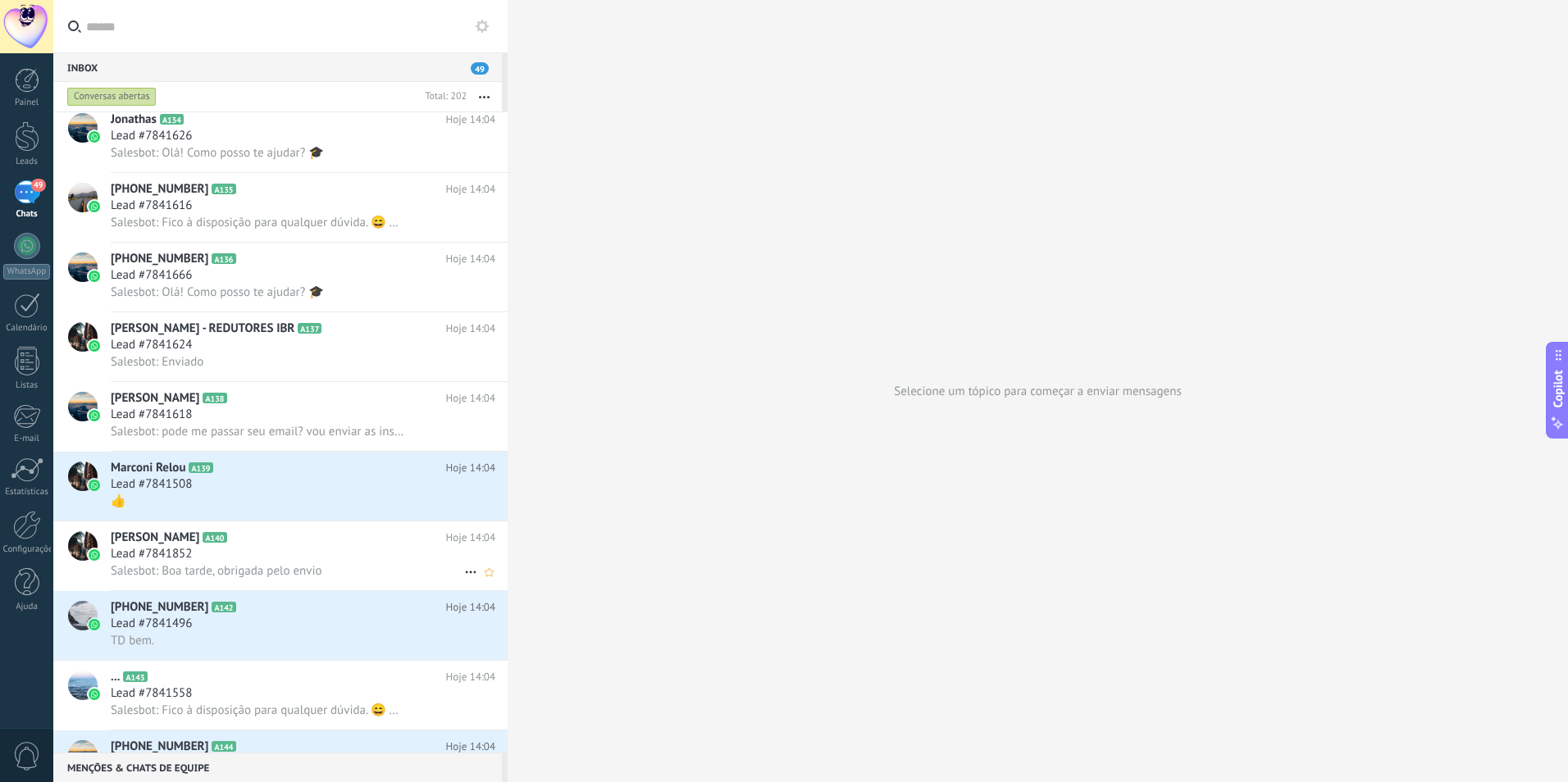
scroll to position [2569, 0]
